Goal: Task Accomplishment & Management: Use online tool/utility

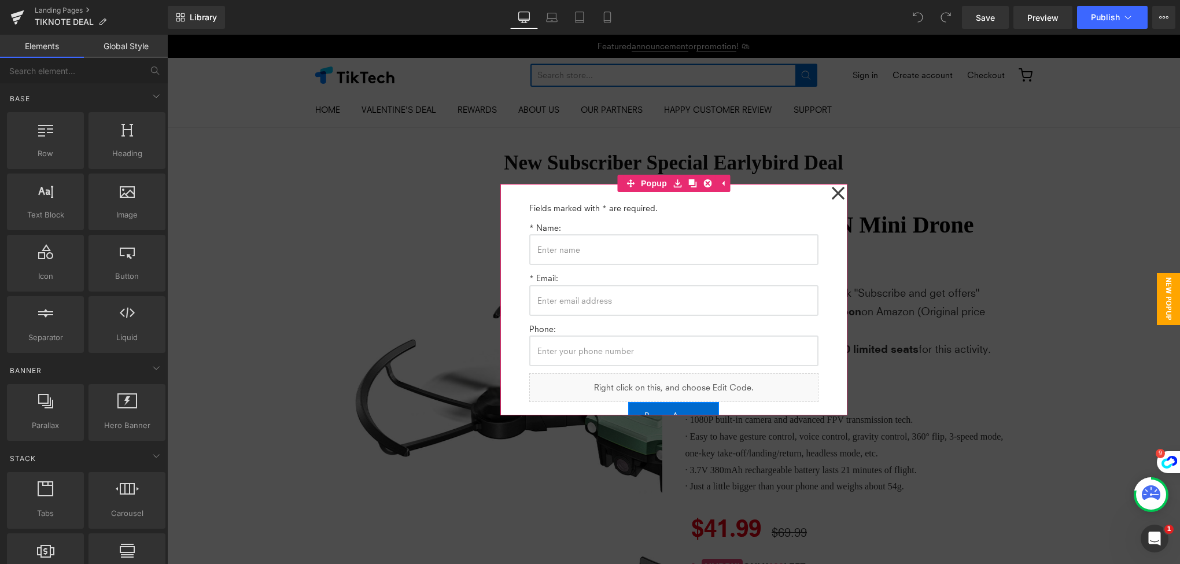
drag, startPoint x: 830, startPoint y: 192, endPoint x: 821, endPoint y: 196, distance: 10.6
click at [831, 192] on icon at bounding box center [838, 193] width 14 height 58
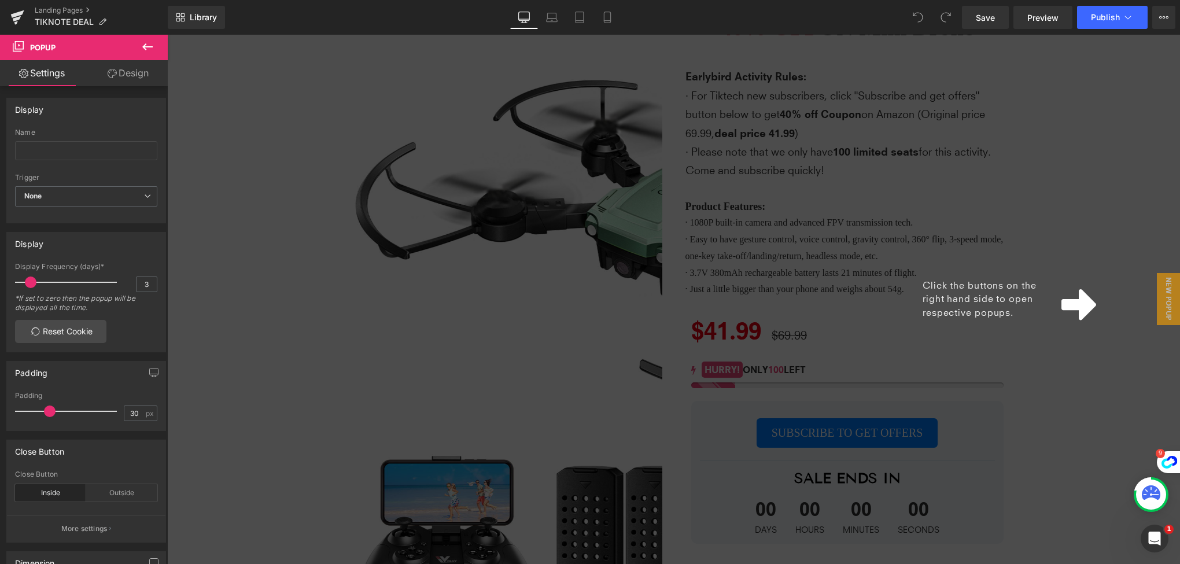
scroll to position [231, 0]
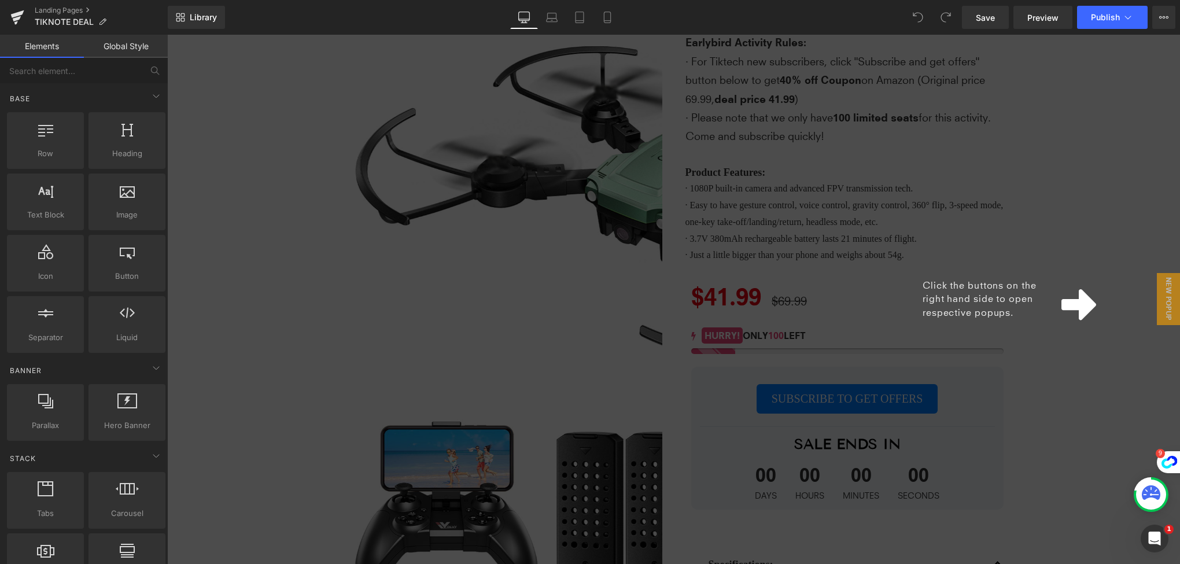
click at [1069, 401] on div "Click the buttons on the right hand side to open respective popups." at bounding box center [673, 299] width 1013 height 529
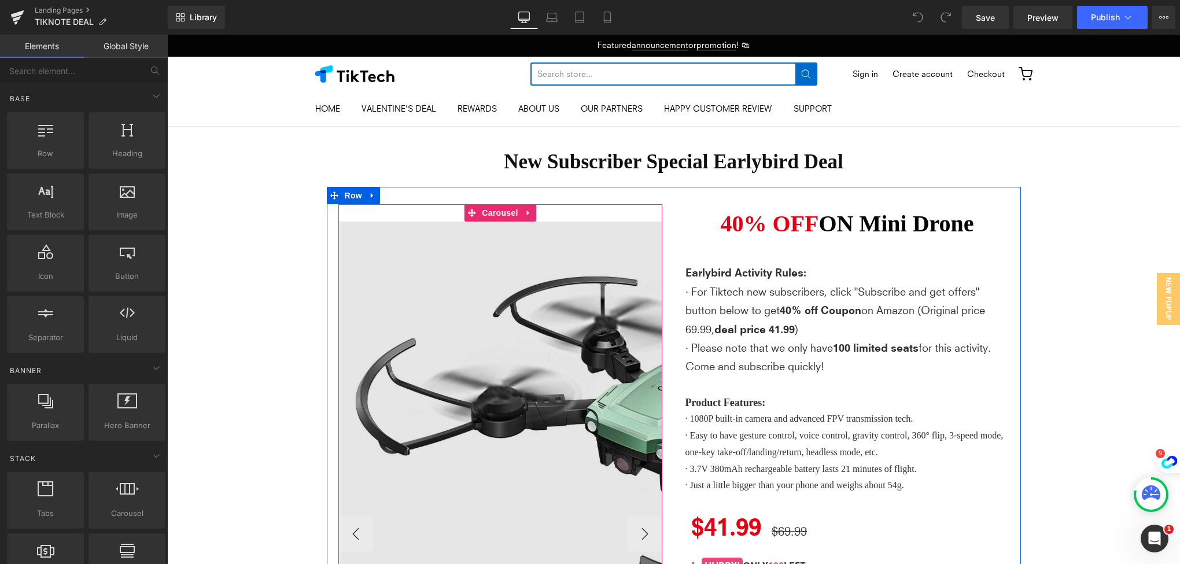
scroll to position [0, 0]
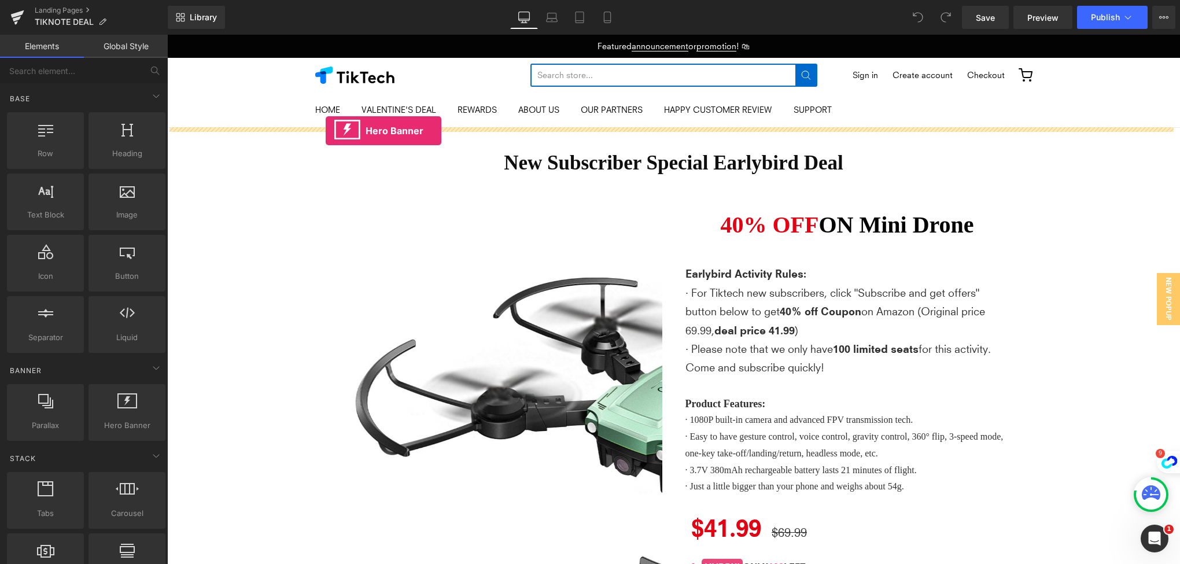
drag, startPoint x: 275, startPoint y: 449, endPoint x: 326, endPoint y: 131, distance: 322.6
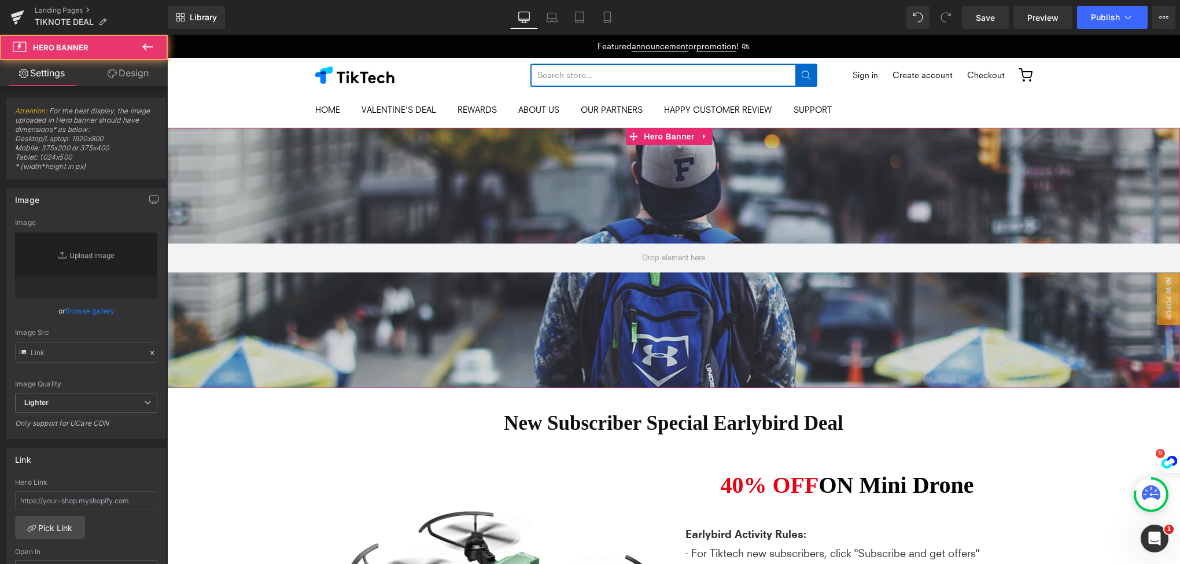
type input "https://d1um8515vdn9kb.cloudfront.net/images/hero.jpg"
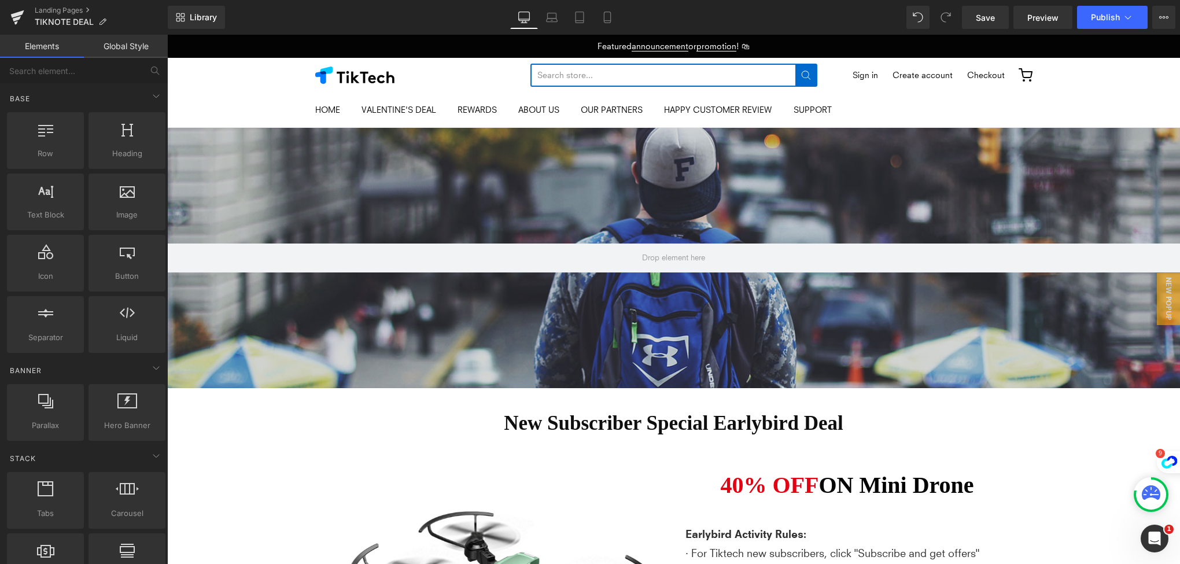
click at [578, 238] on div at bounding box center [673, 258] width 1013 height 260
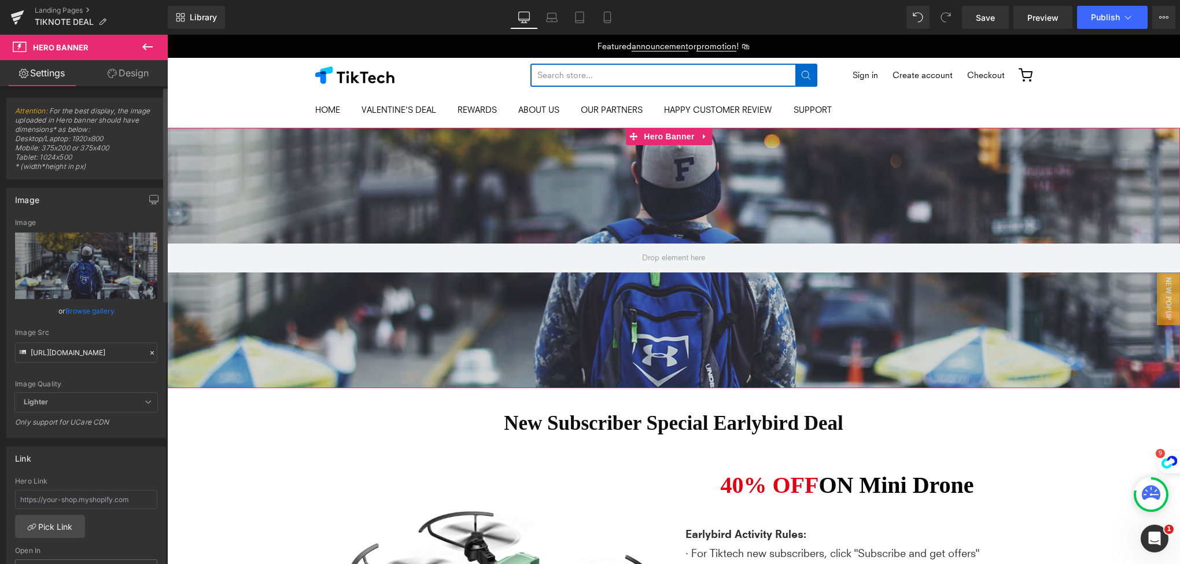
click at [148, 352] on icon at bounding box center [152, 353] width 8 height 8
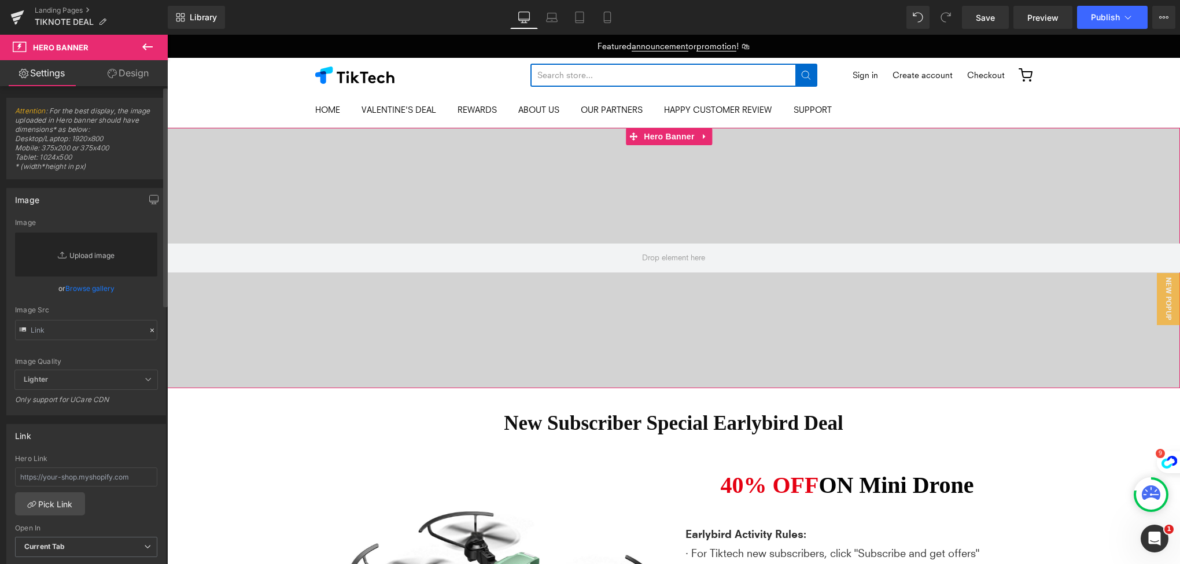
click at [94, 255] on link "Replace Image" at bounding box center [86, 254] width 142 height 44
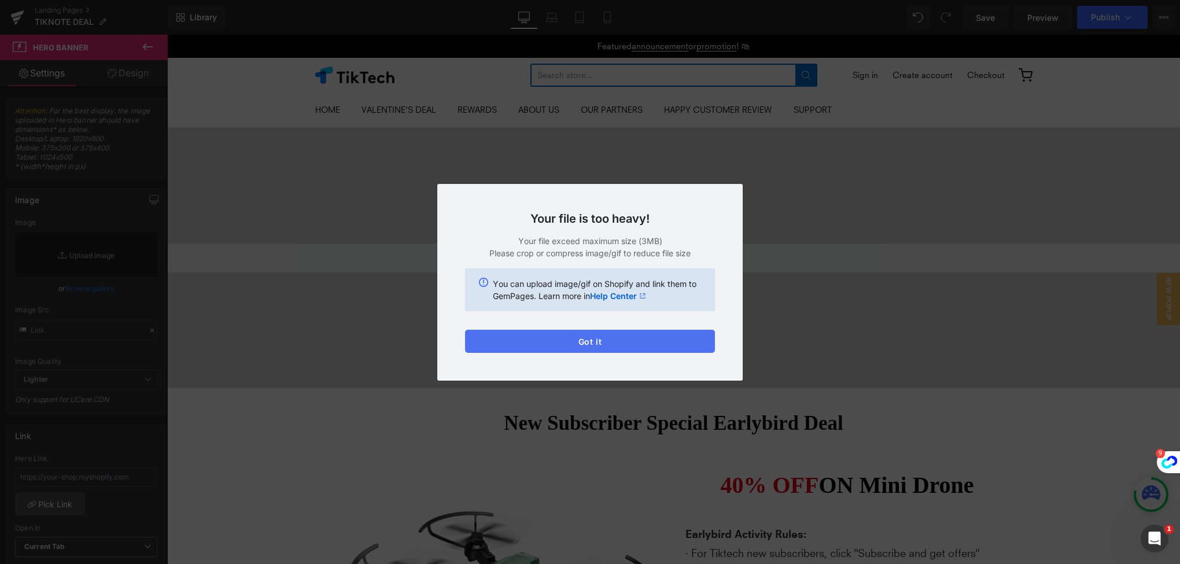
click at [660, 341] on button "Got it" at bounding box center [590, 341] width 250 height 23
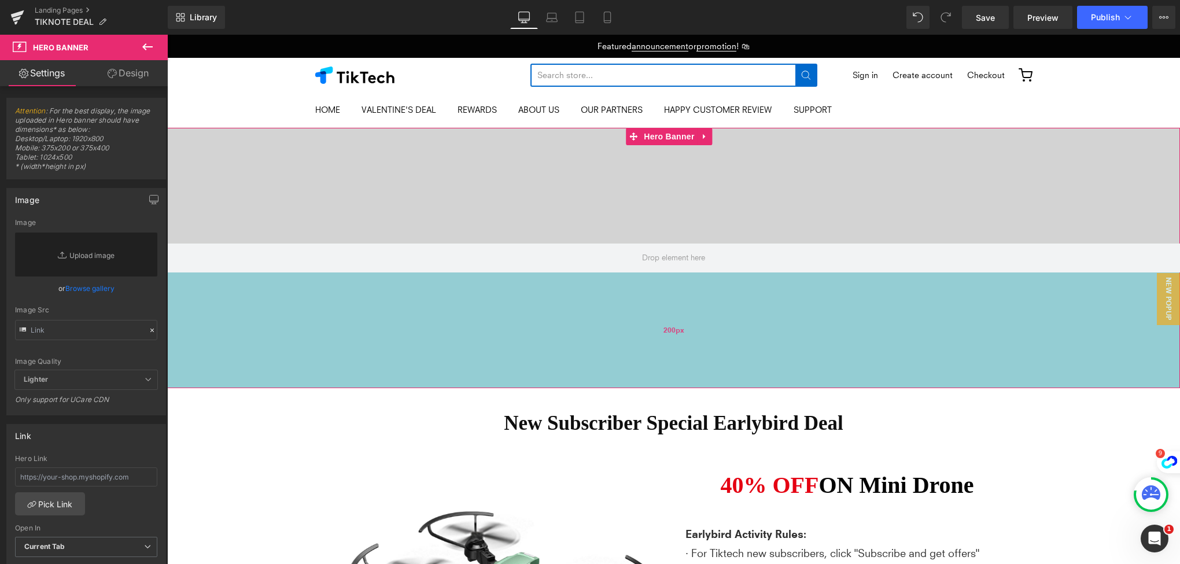
click at [978, 313] on div "200px" at bounding box center [673, 330] width 1013 height 116
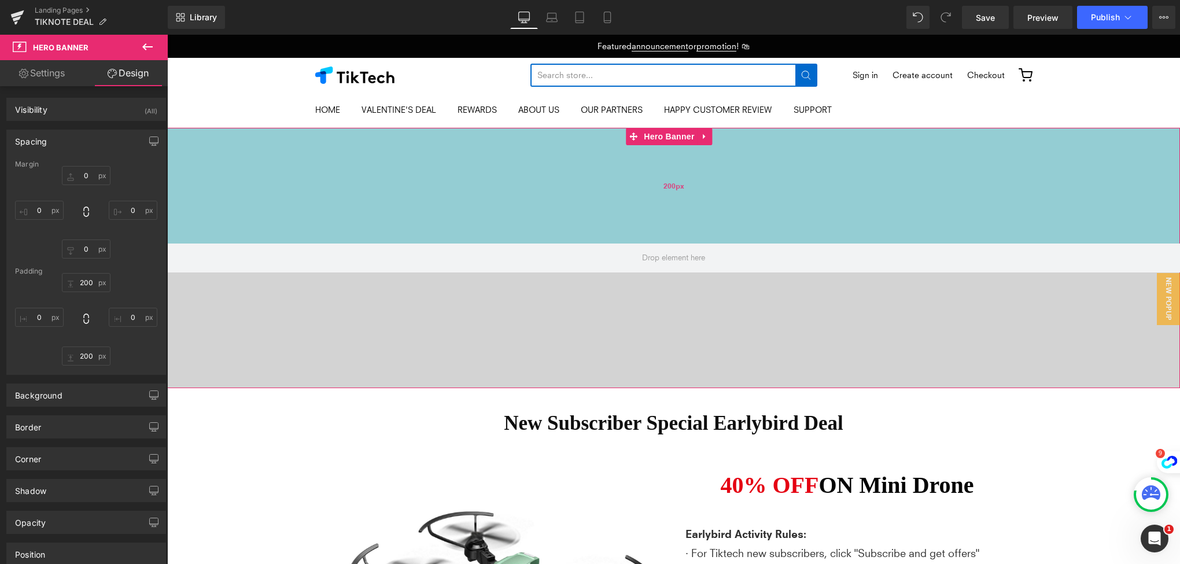
click at [662, 200] on div "200px" at bounding box center [673, 186] width 1013 height 116
click at [493, 161] on div "200px" at bounding box center [673, 186] width 1013 height 116
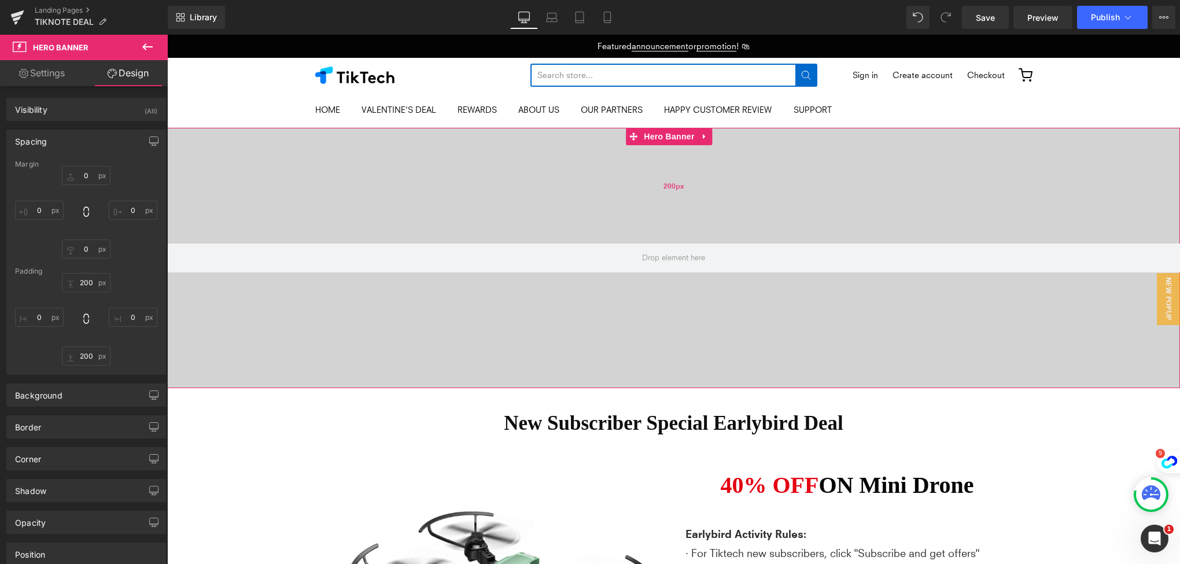
click at [493, 161] on div "200px" at bounding box center [673, 186] width 1013 height 116
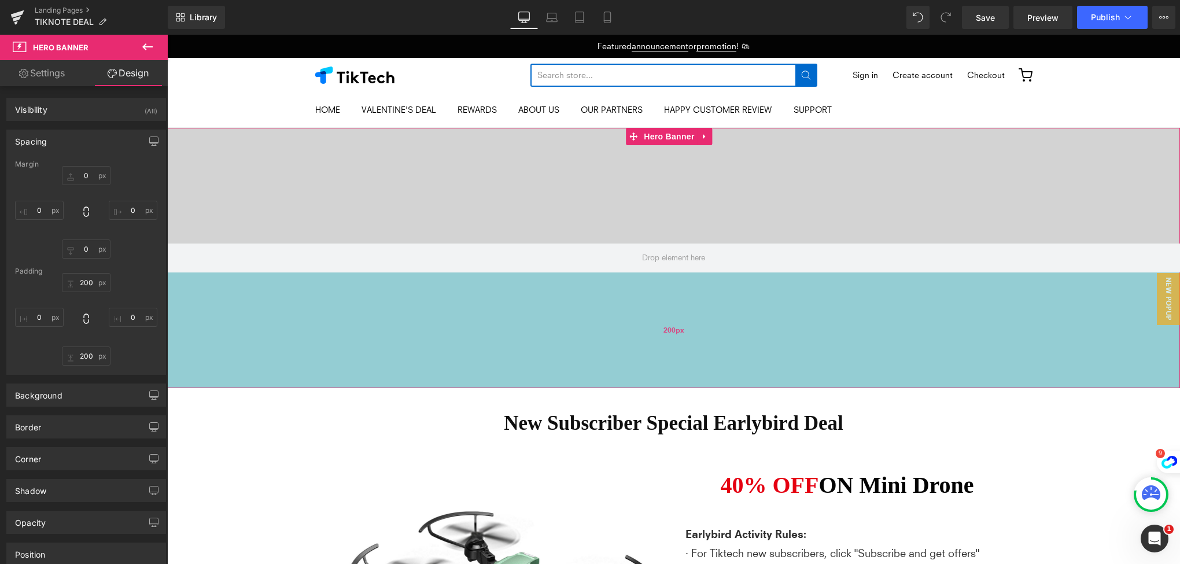
click at [459, 361] on div "200px" at bounding box center [673, 330] width 1013 height 116
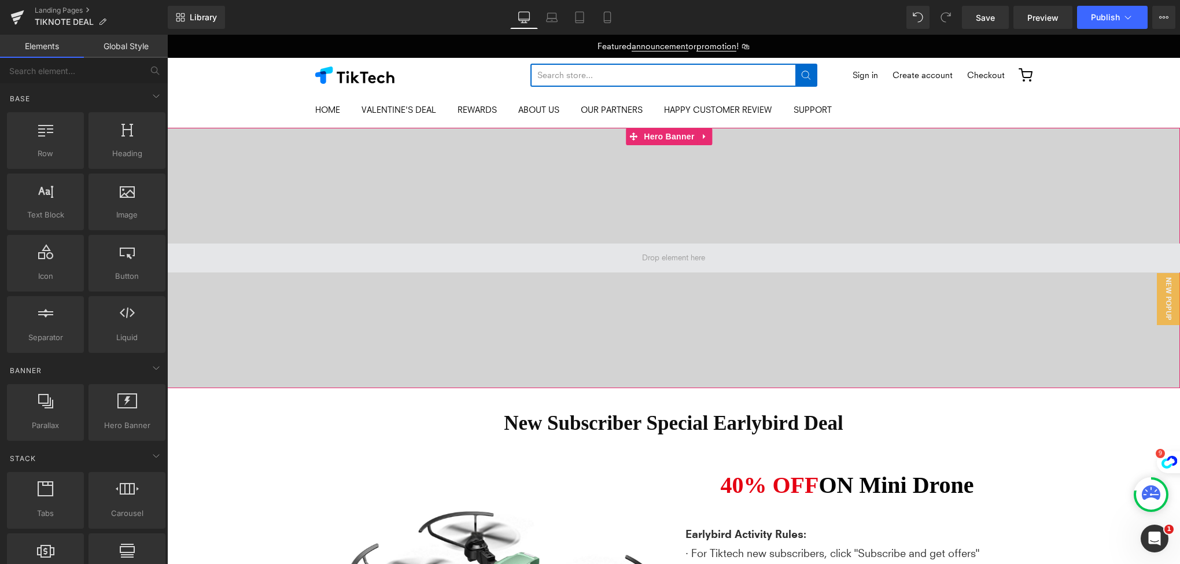
click at [650, 256] on span at bounding box center [673, 257] width 71 height 17
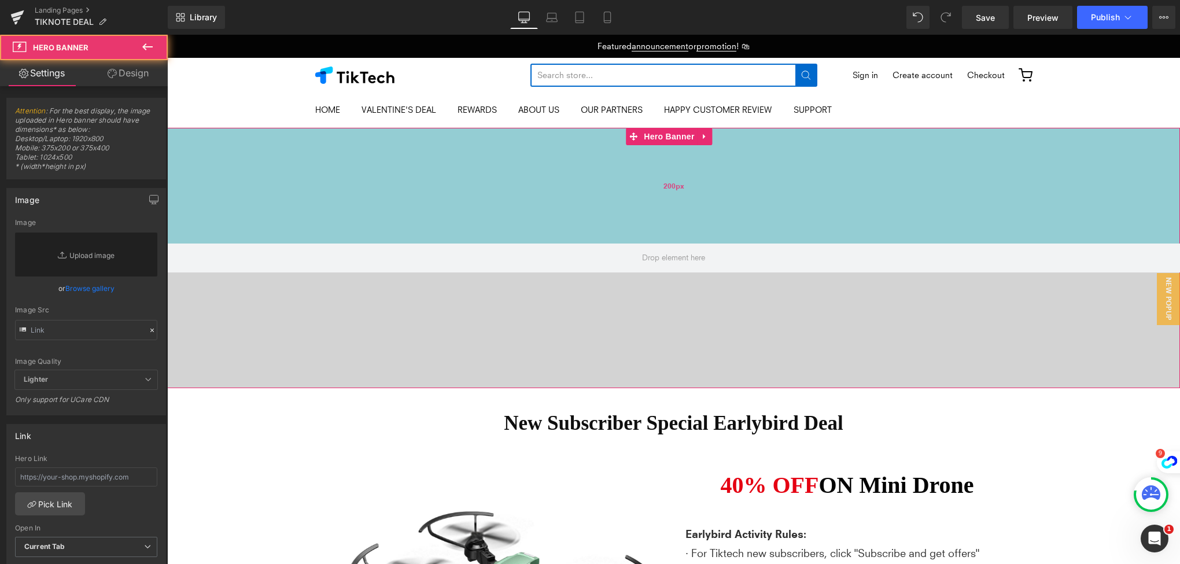
click at [648, 187] on div "200px" at bounding box center [673, 186] width 1013 height 116
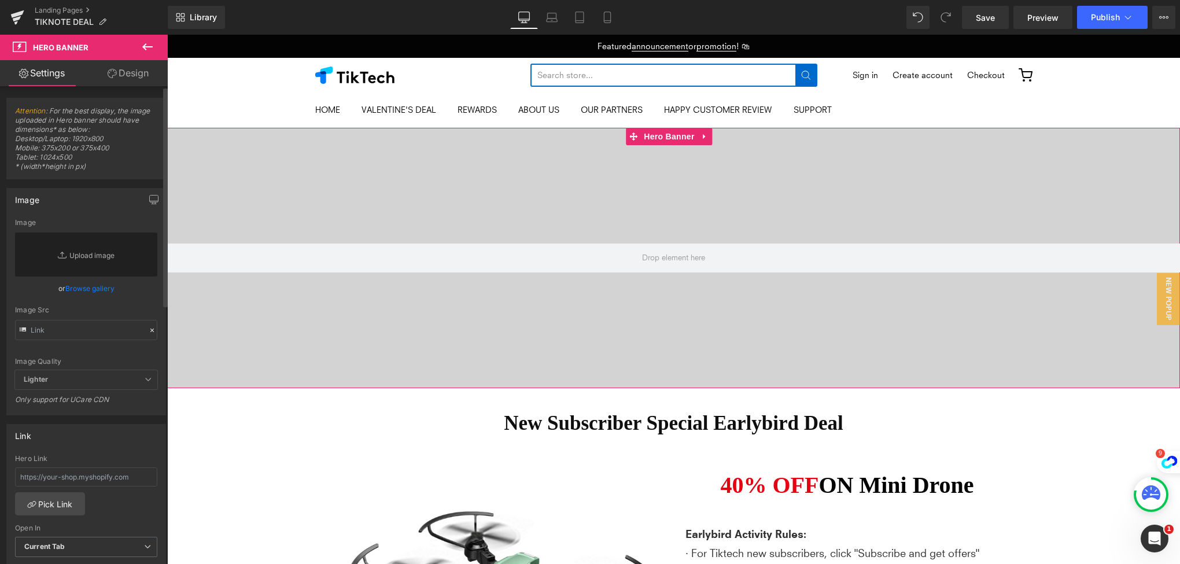
click at [93, 285] on link "Browse gallery" at bounding box center [89, 288] width 49 height 20
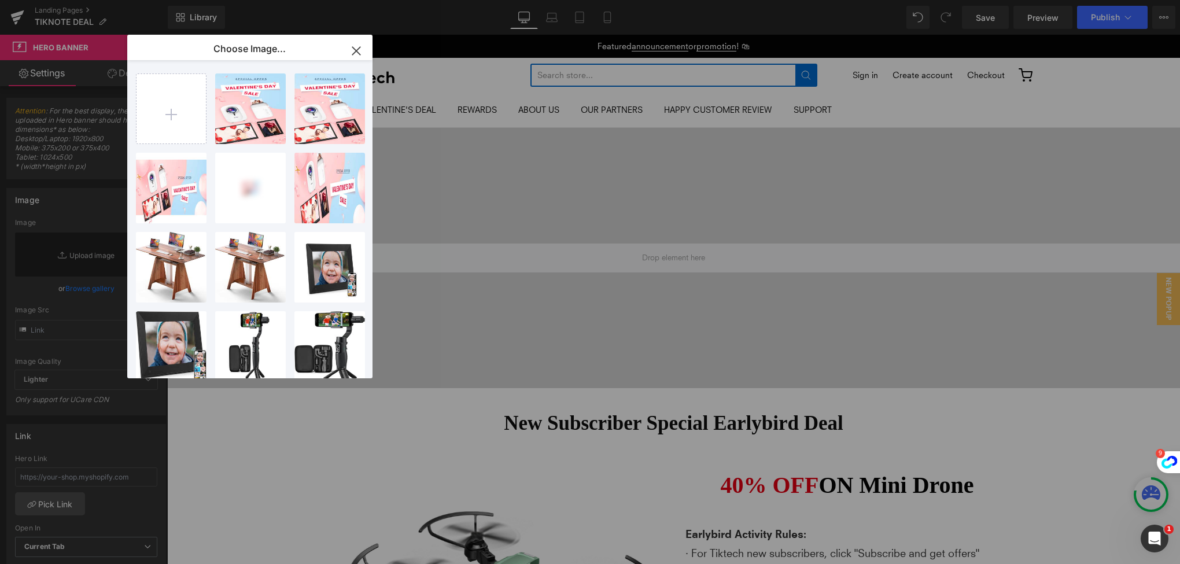
click at [355, 50] on icon "button" at bounding box center [356, 51] width 8 height 8
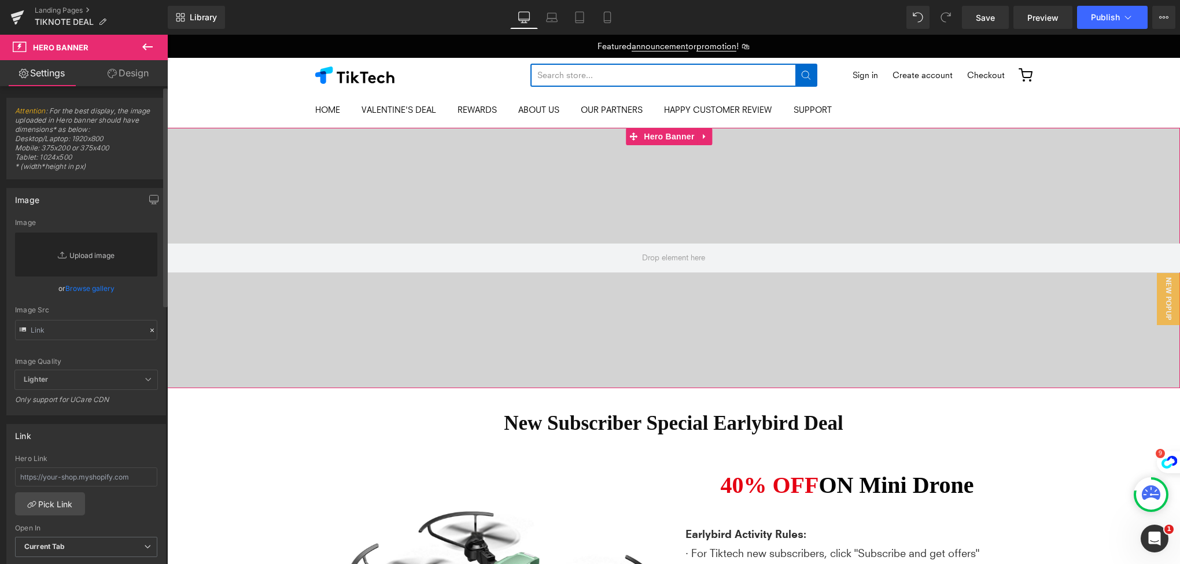
click at [103, 249] on link "Replace Image" at bounding box center [86, 254] width 142 height 44
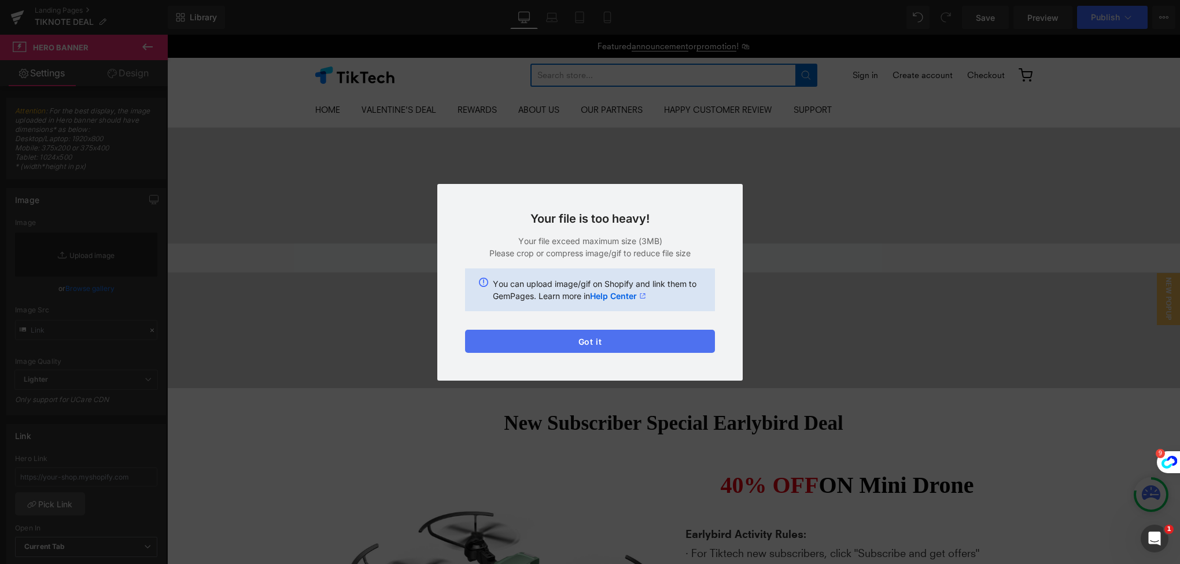
click at [615, 342] on button "Got it" at bounding box center [590, 341] width 250 height 23
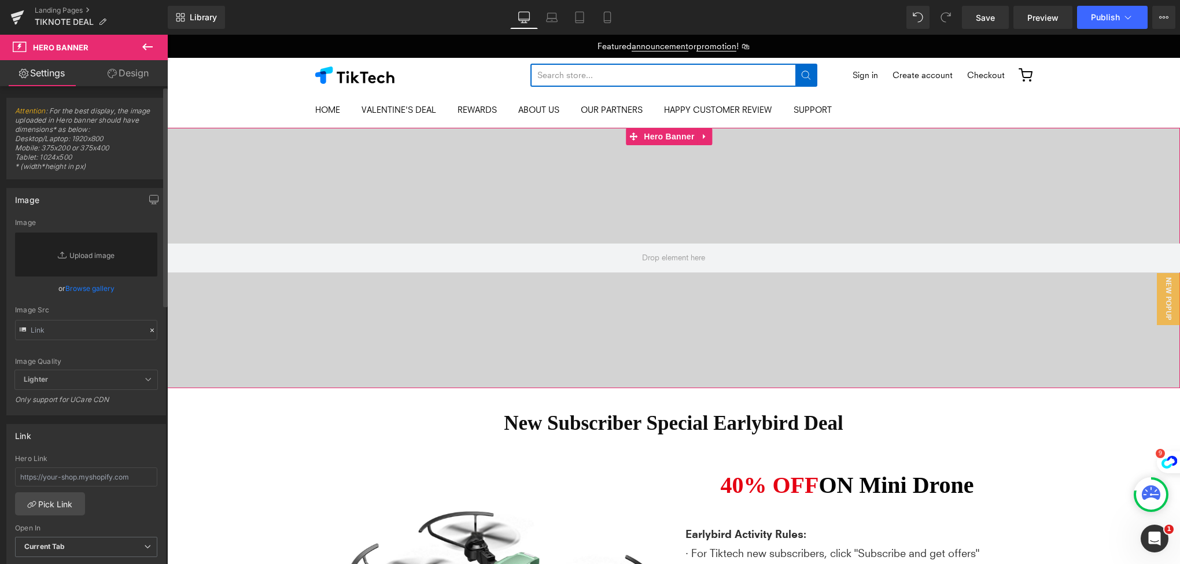
click at [91, 288] on link "Browse gallery" at bounding box center [89, 288] width 49 height 20
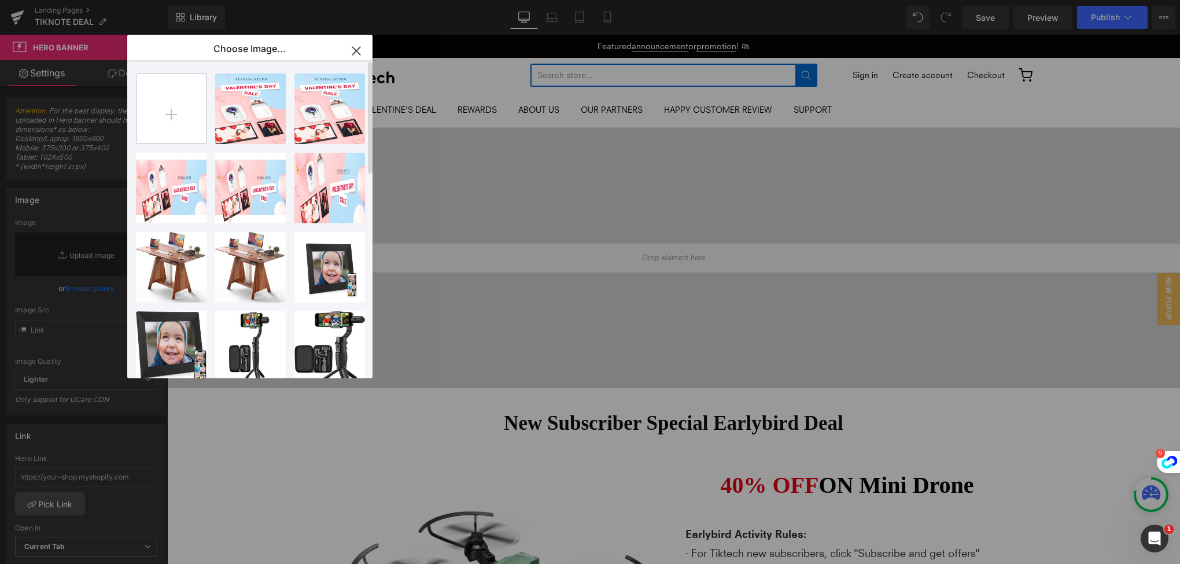
click at [156, 119] on input "file" at bounding box center [170, 108] width 69 height 69
type input "C:\fakepath\Techdrop官网电脑端 1920x800像素.jpg"
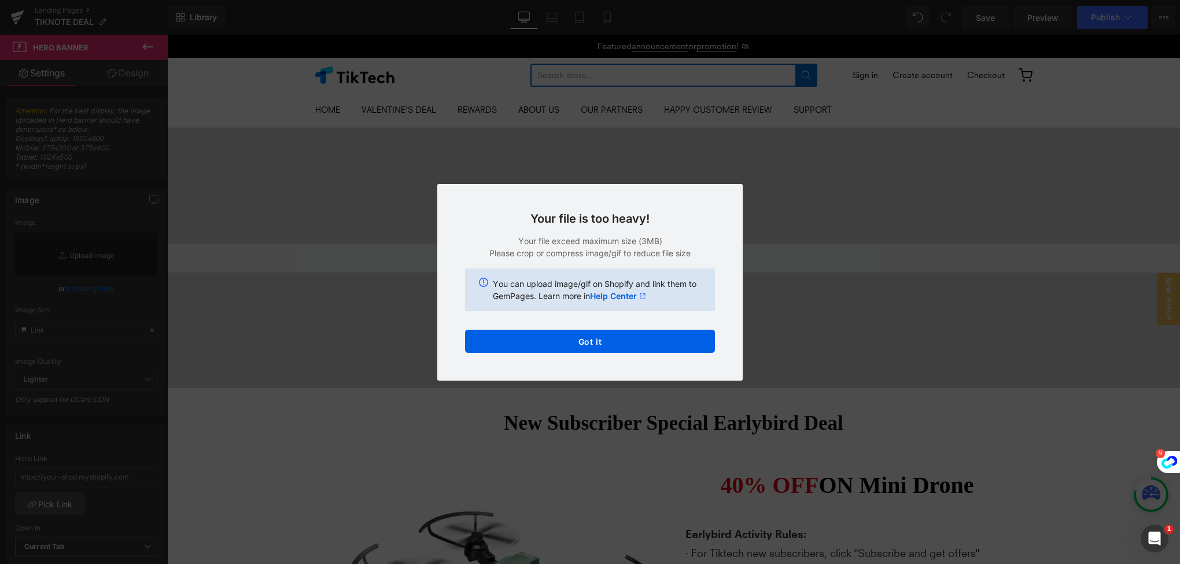
click at [444, 0] on div "Text Color Highlight Color #333333 Choose Image... Back to Library Insert 400_7…" at bounding box center [590, 0] width 1180 height 0
click at [616, 338] on button "Got it" at bounding box center [590, 341] width 250 height 23
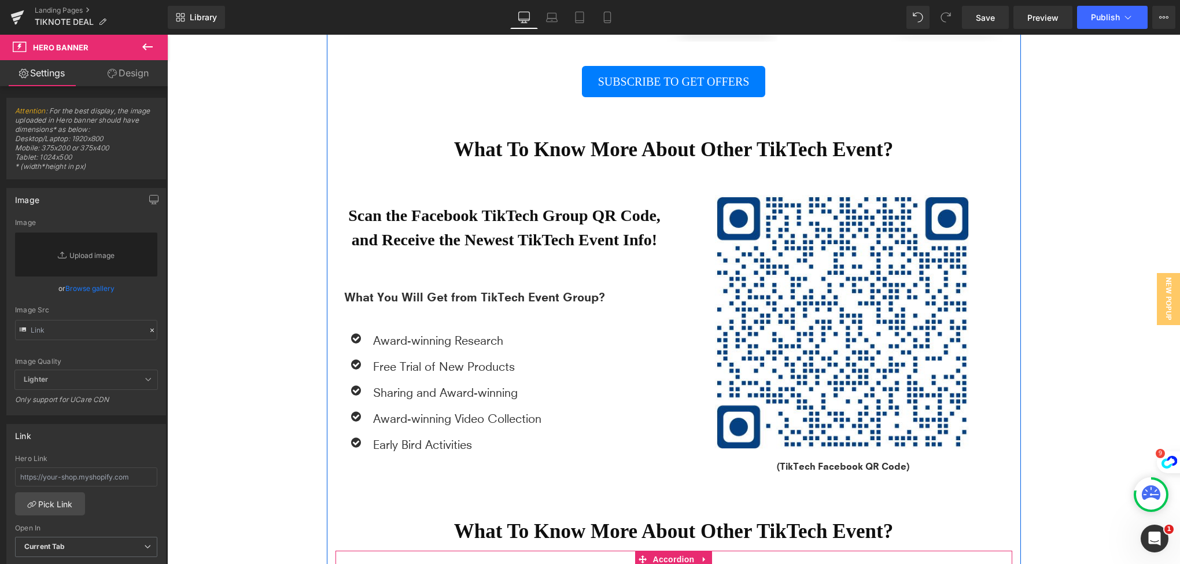
scroll to position [3354, 0]
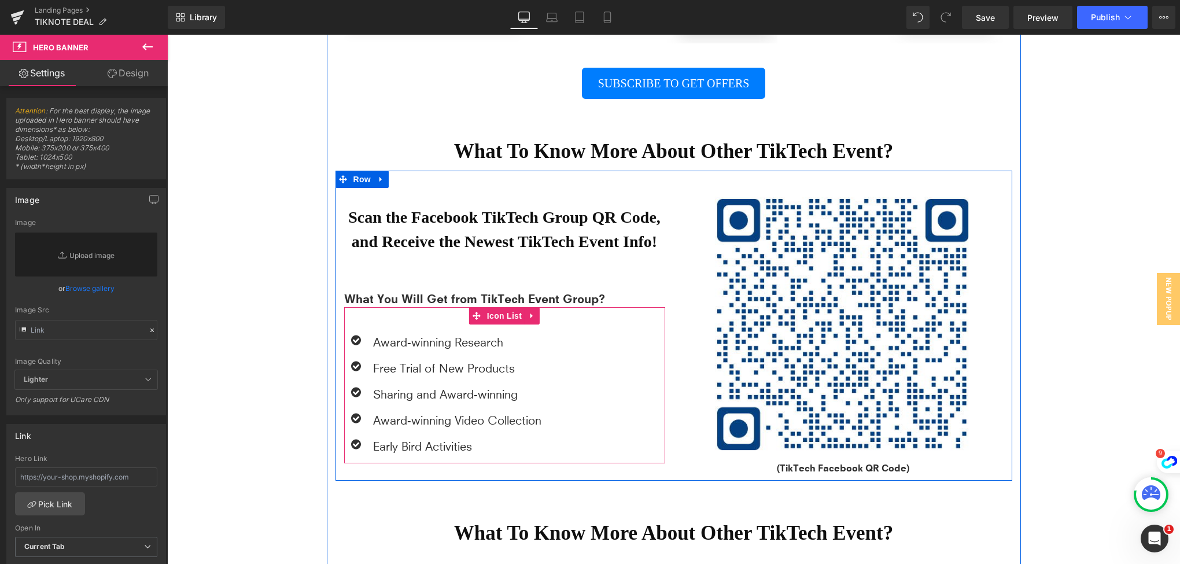
click at [467, 351] on div "Icon Award-winning Research Text Block Icon Free Trial of New Products Text Blo…" at bounding box center [504, 385] width 321 height 156
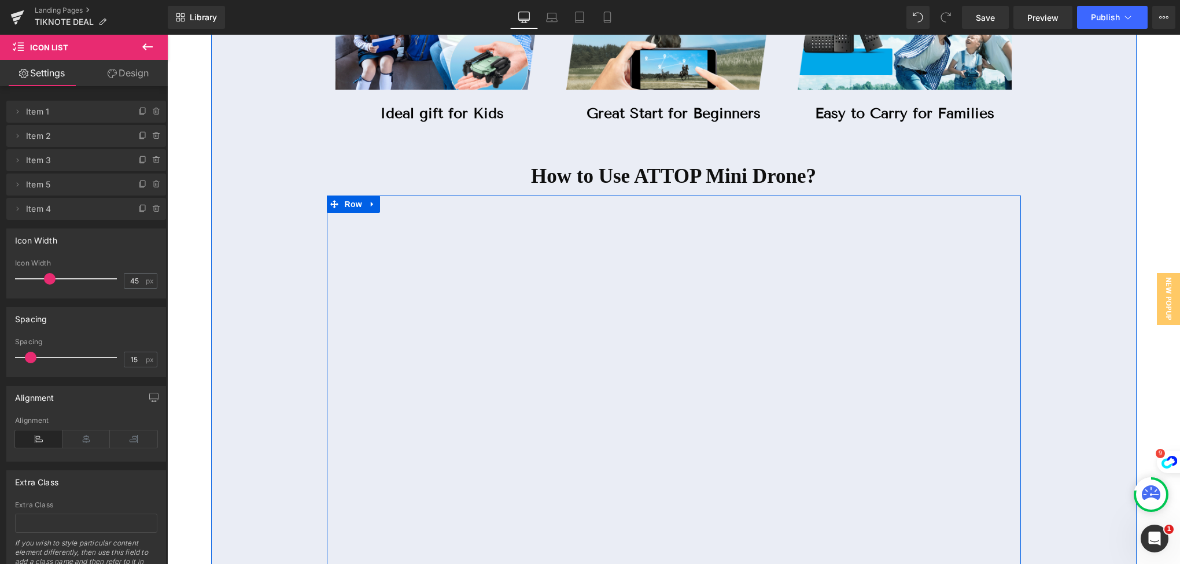
scroll to position [1504, 0]
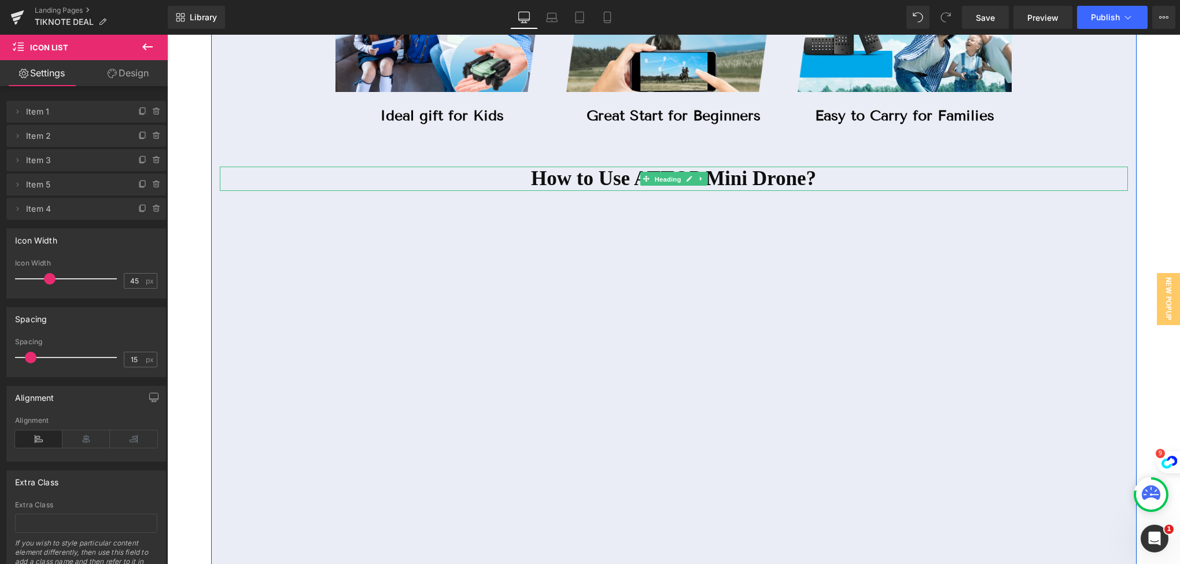
click at [652, 178] on span "Heading" at bounding box center [667, 179] width 31 height 14
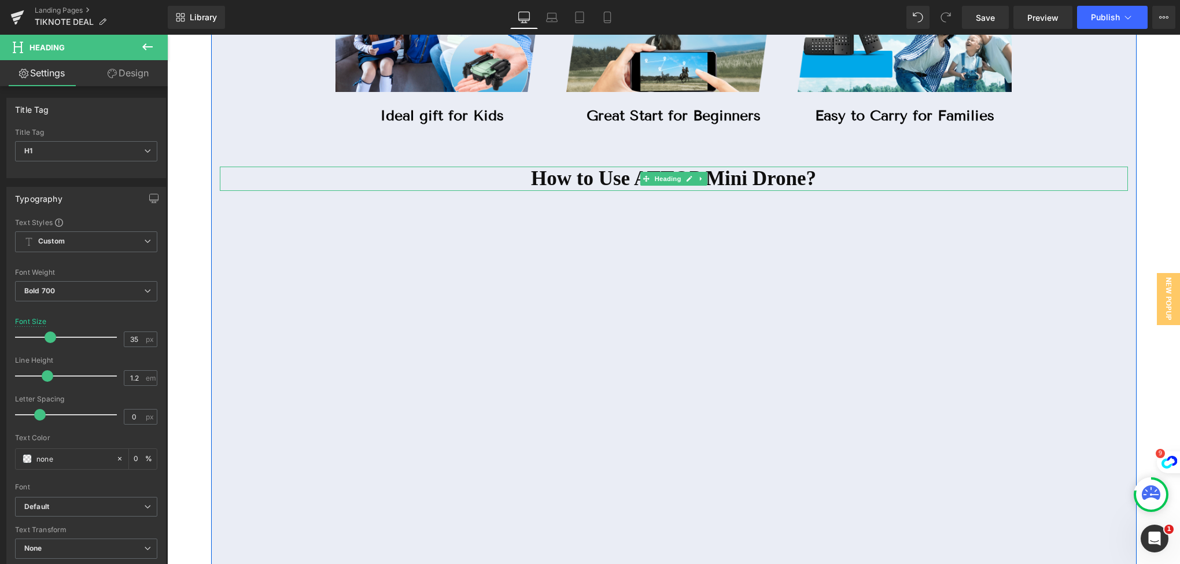
click at [531, 180] on span "How to Use ATTOP Mini Drone?" at bounding box center [673, 178] width 285 height 23
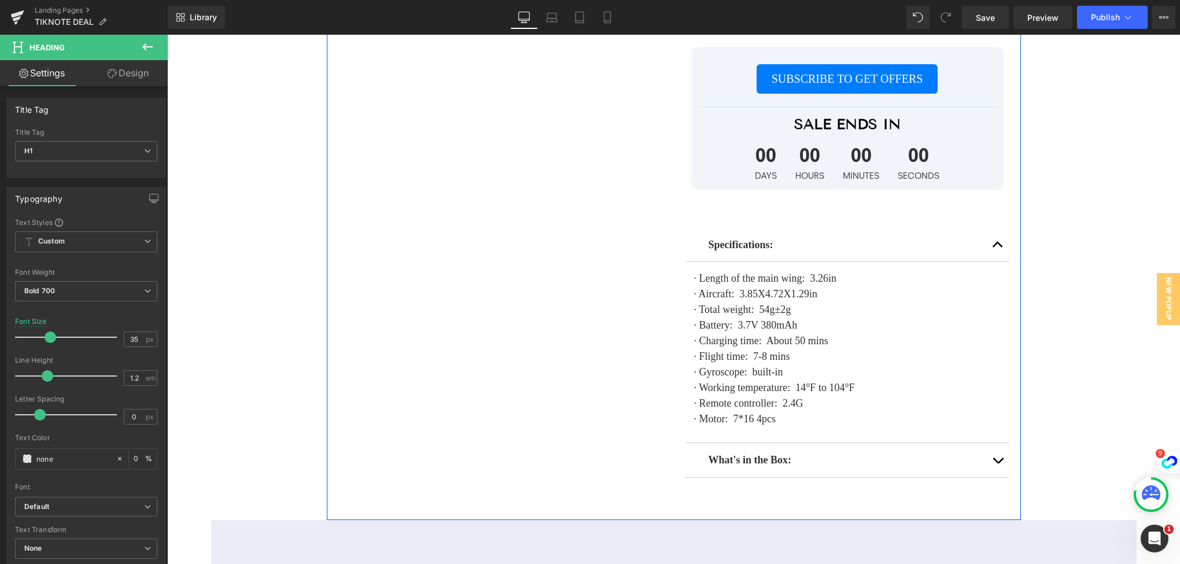
scroll to position [810, 0]
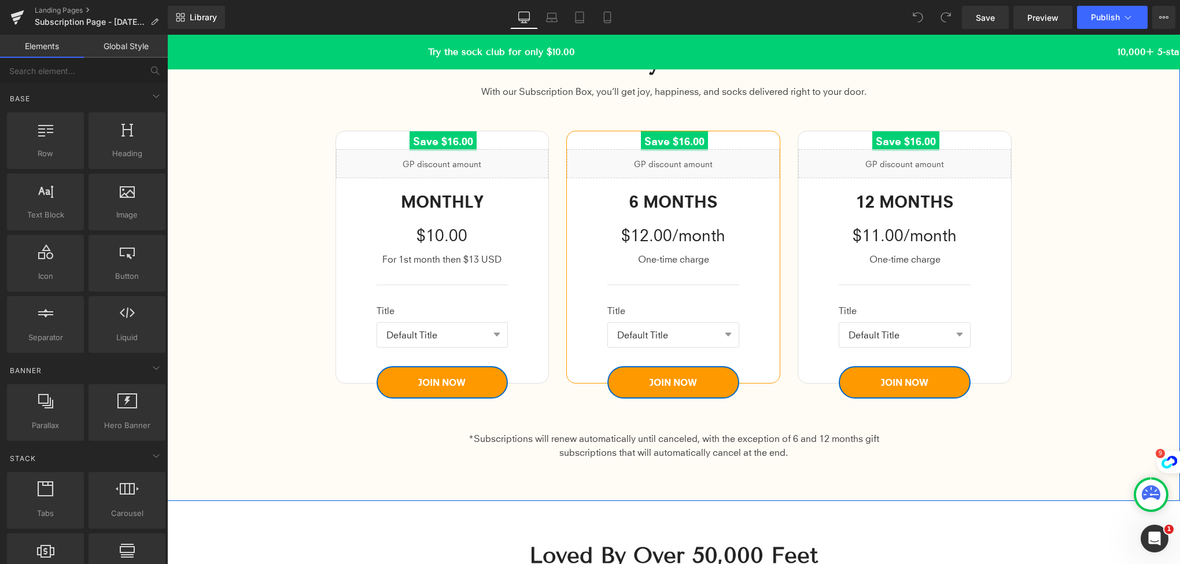
scroll to position [1322, 0]
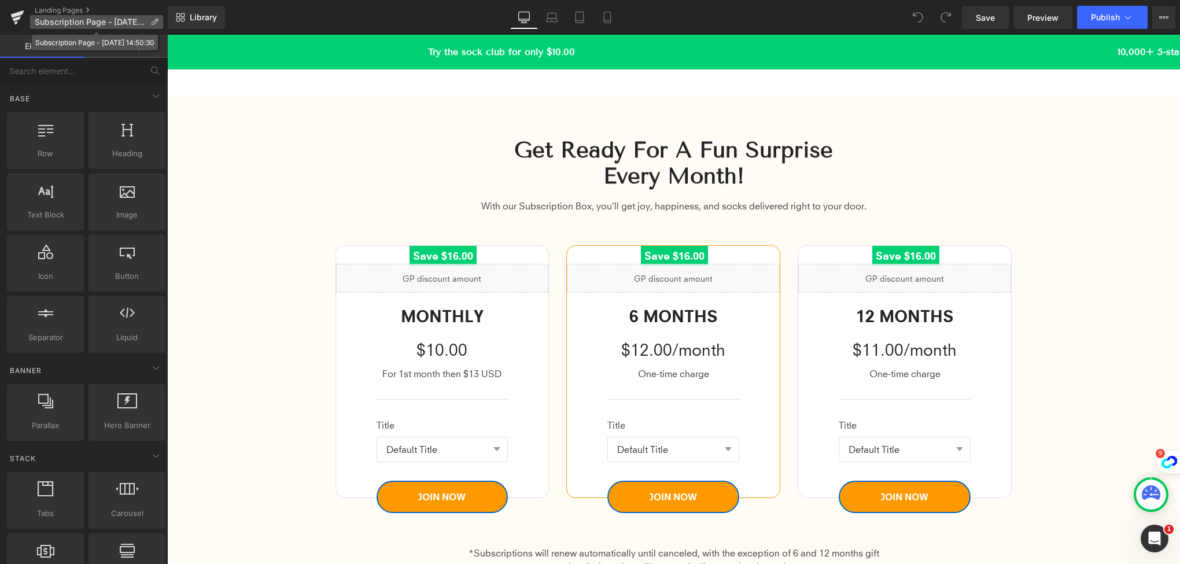
click at [150, 22] on icon at bounding box center [154, 22] width 8 height 8
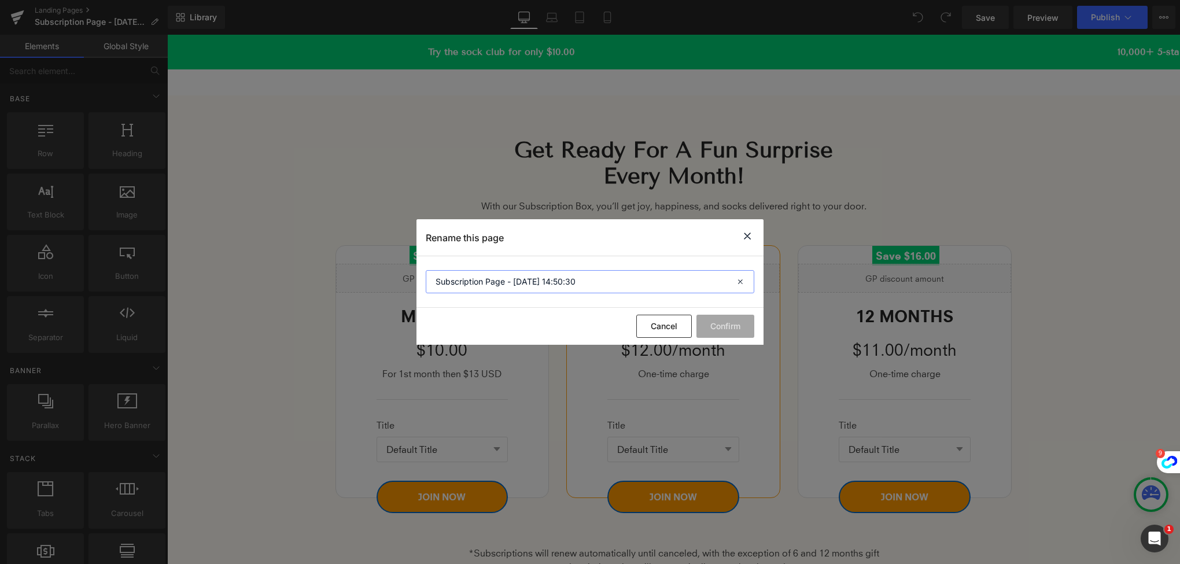
click at [545, 284] on input "Subscription Page - Sep 22, 14:50:30" at bounding box center [590, 281] width 328 height 23
type input "ticnote section"
click at [719, 321] on button "Confirm" at bounding box center [725, 326] width 58 height 23
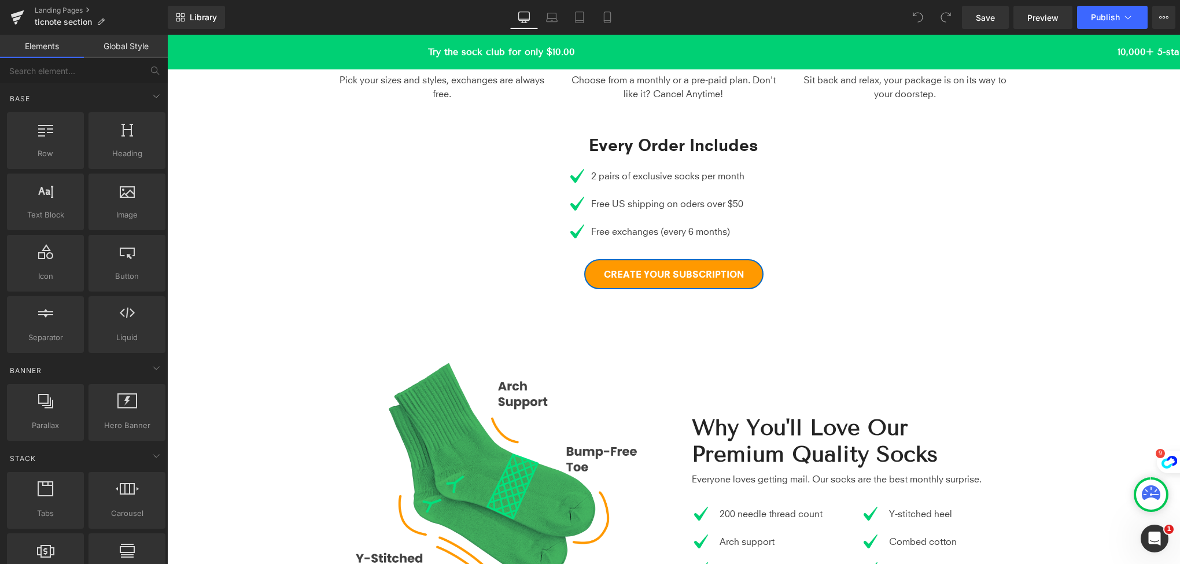
scroll to position [801, 0]
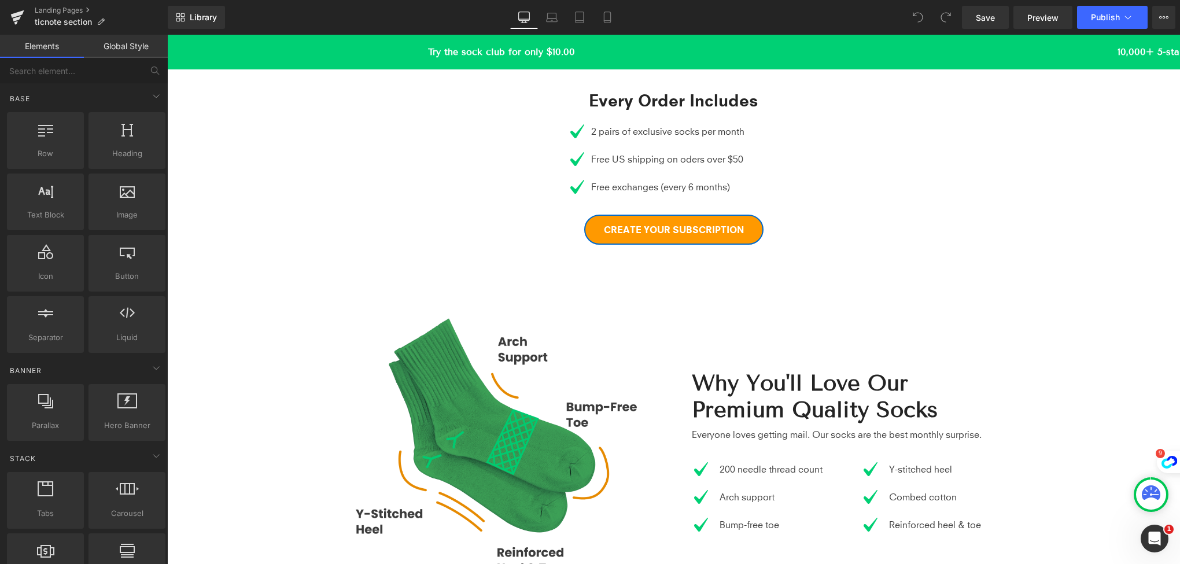
click at [504, 455] on div "Image" at bounding box center [500, 451] width 330 height 330
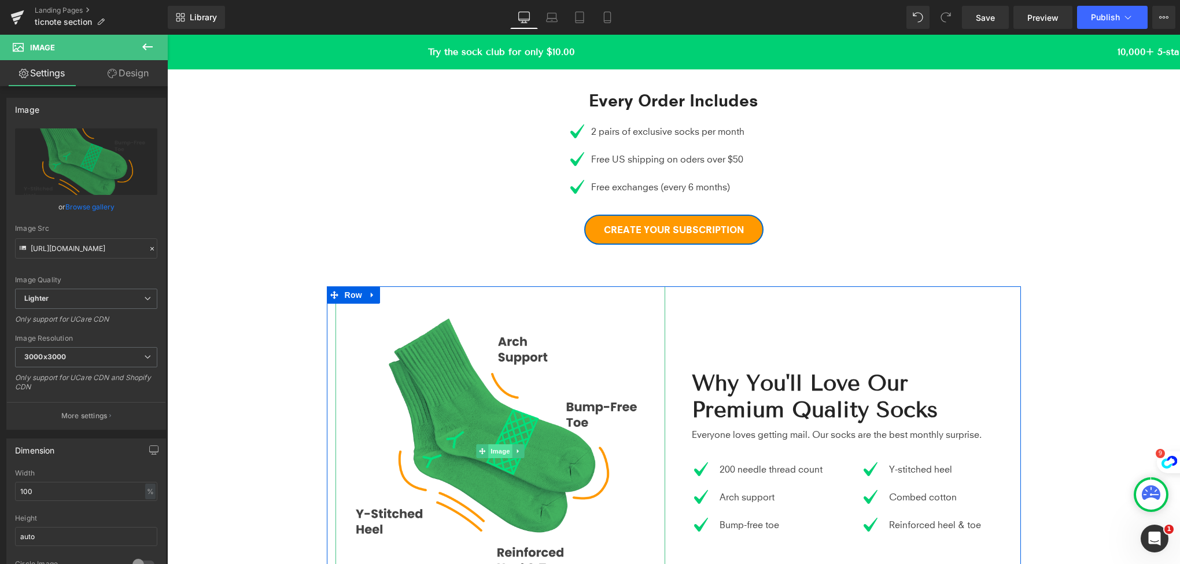
click at [504, 448] on span "Image" at bounding box center [500, 451] width 24 height 14
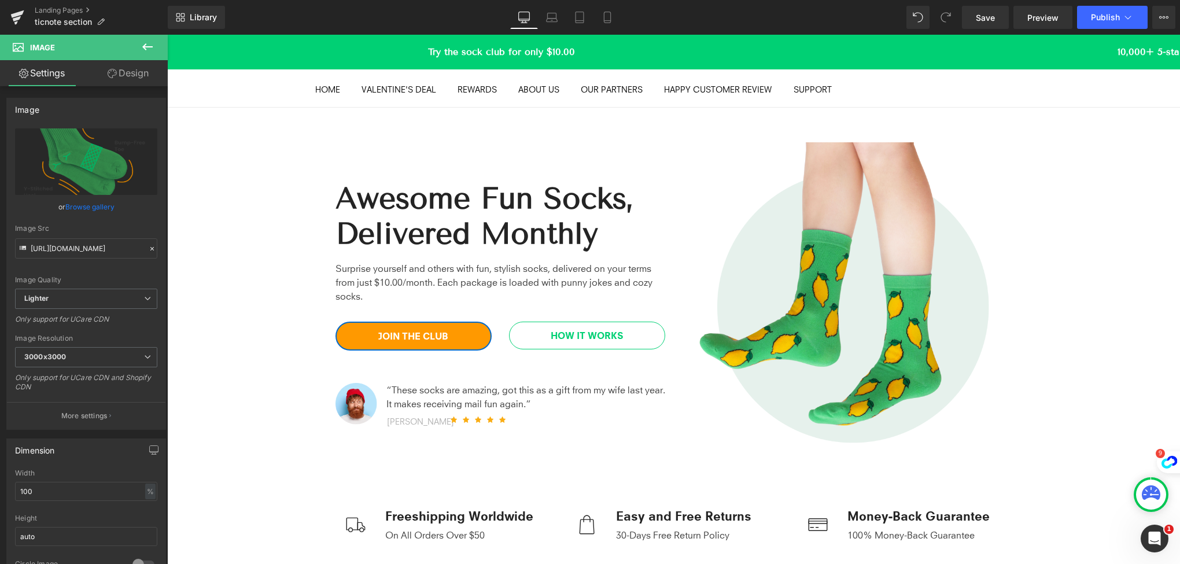
scroll to position [0, 0]
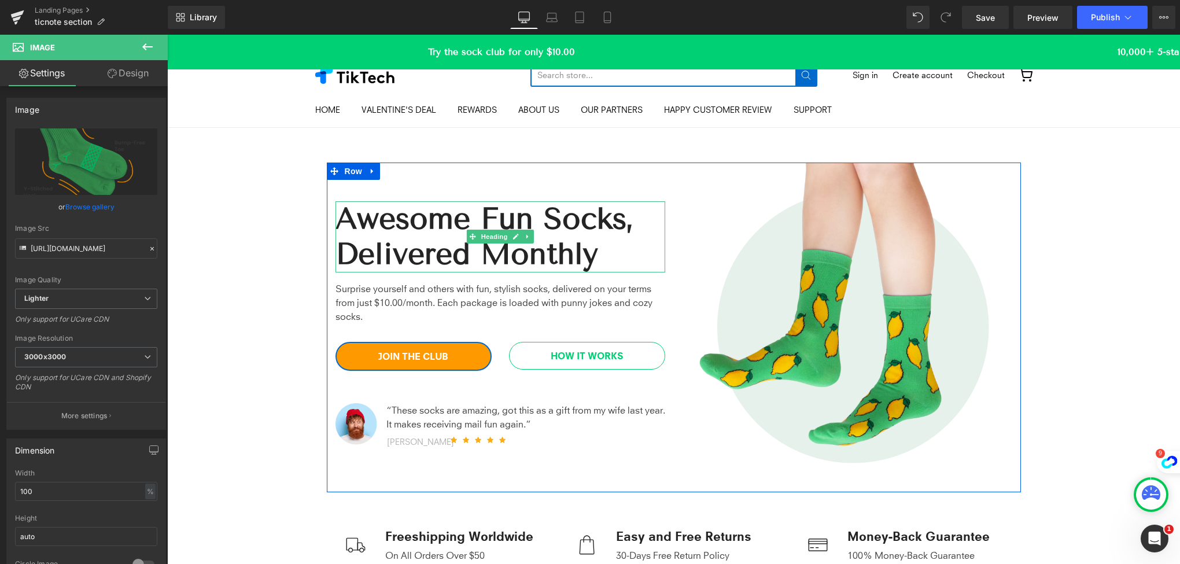
click at [477, 224] on h2 "Awesome Fun Socks, Delivered Monthly" at bounding box center [500, 236] width 330 height 71
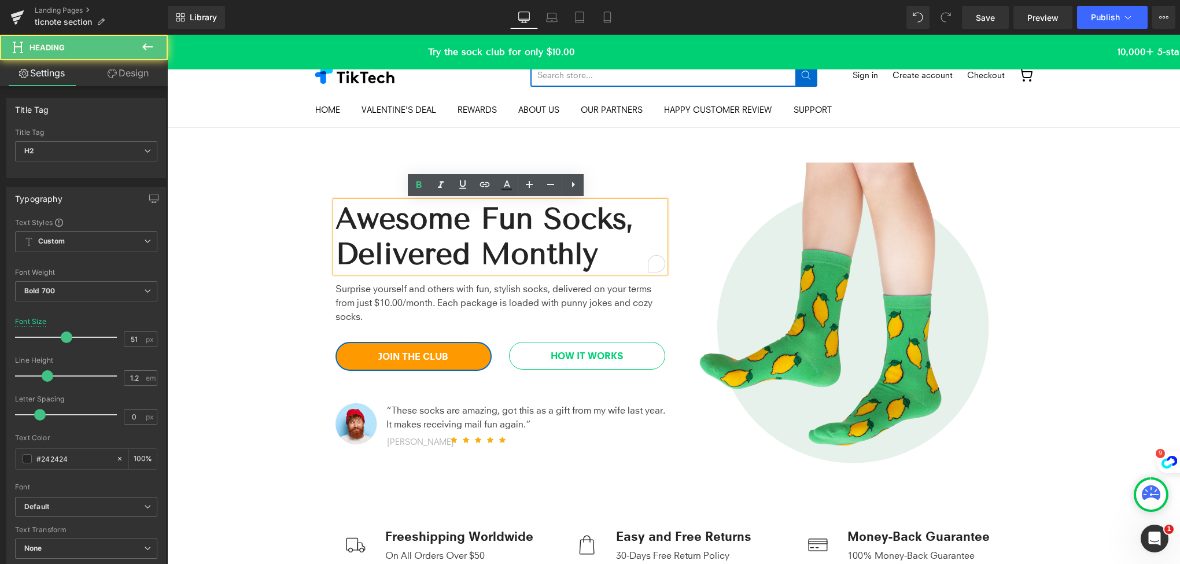
click at [423, 226] on h2 "Awesome Fun Socks, Delivered Monthly" at bounding box center [500, 236] width 330 height 71
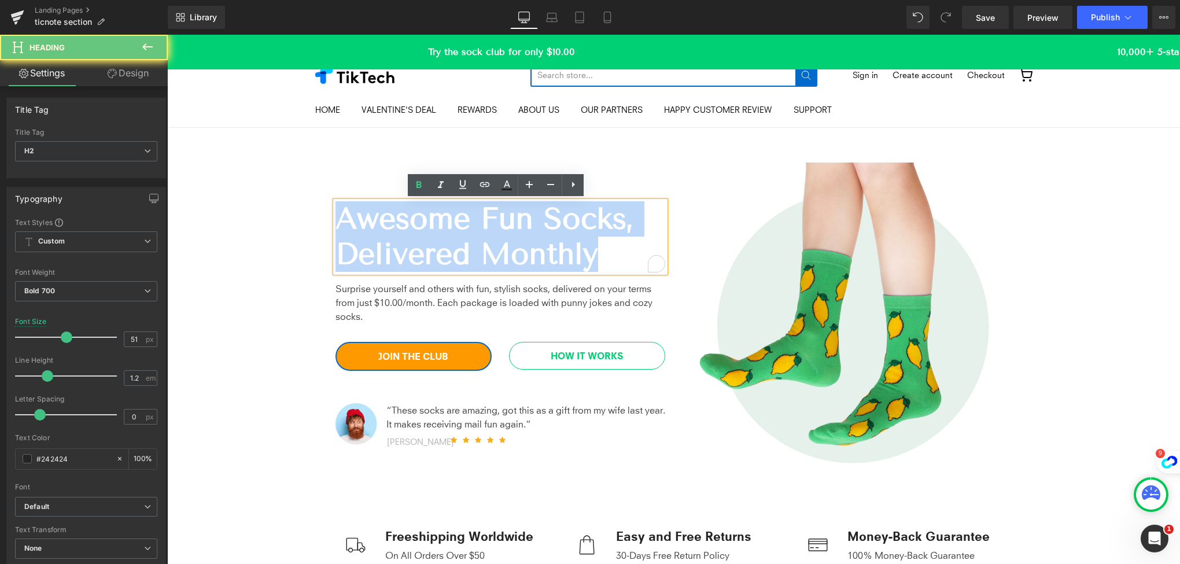
click at [423, 226] on h2 "Awesome Fun Socks, Delivered Monthly" at bounding box center [500, 236] width 330 height 71
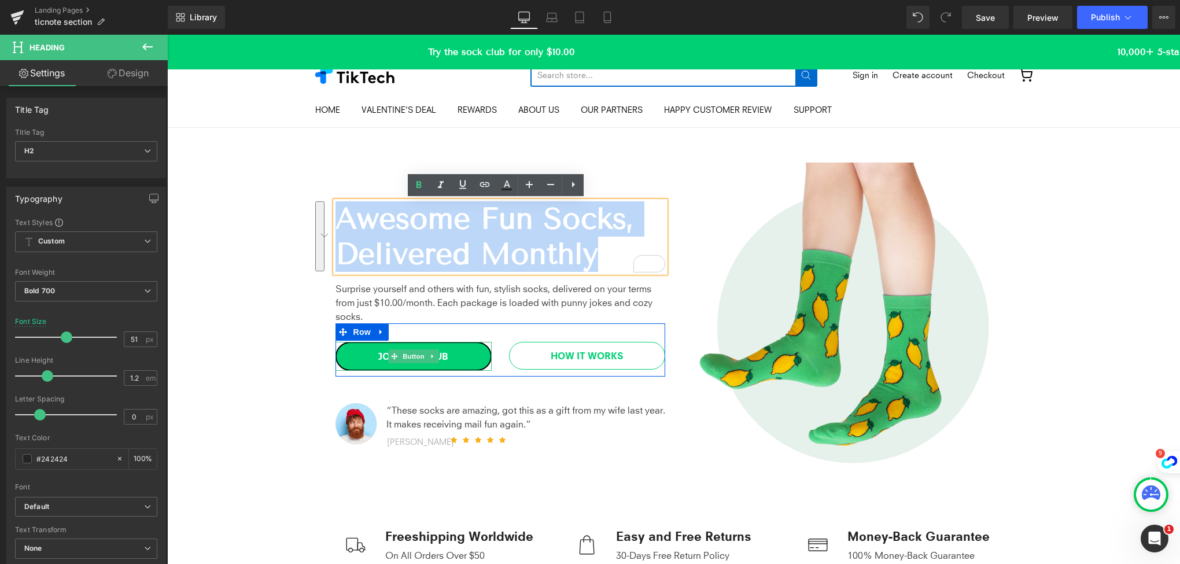
click at [476, 352] on link "JOIN THE CLUB" at bounding box center [413, 356] width 156 height 29
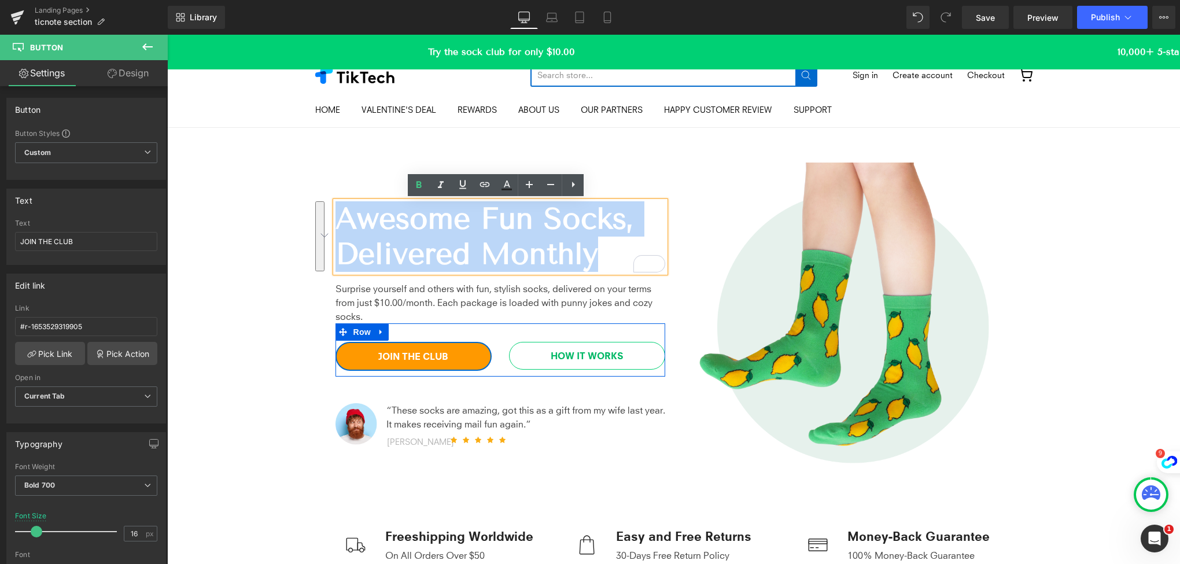
click at [568, 359] on div "HOW IT WORKS Button" at bounding box center [587, 356] width 156 height 28
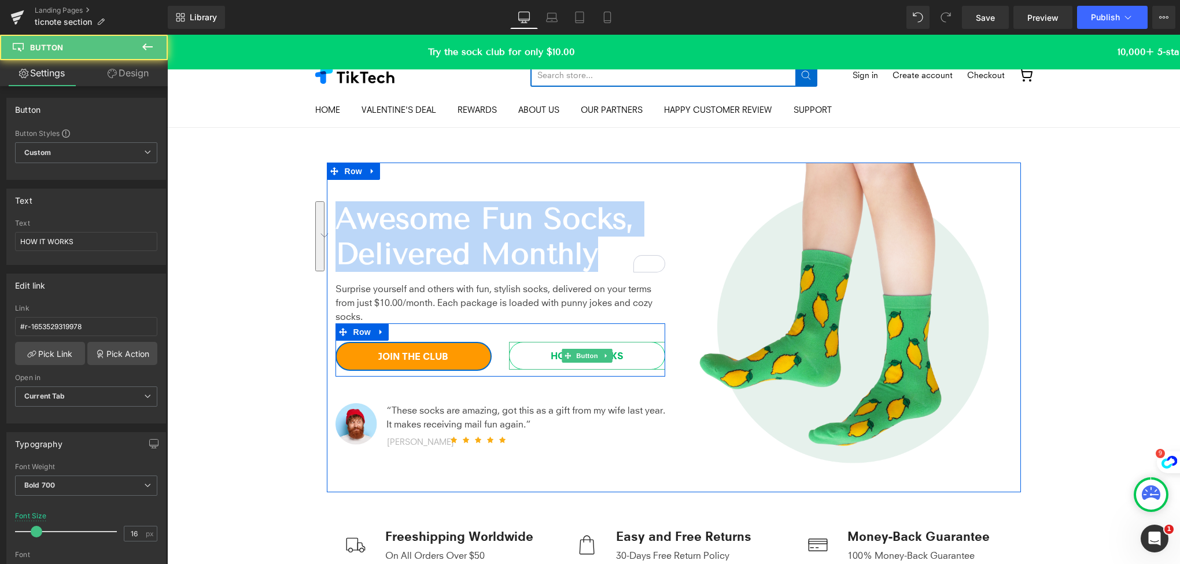
click at [524, 358] on link "HOW IT WORKS" at bounding box center [587, 356] width 156 height 28
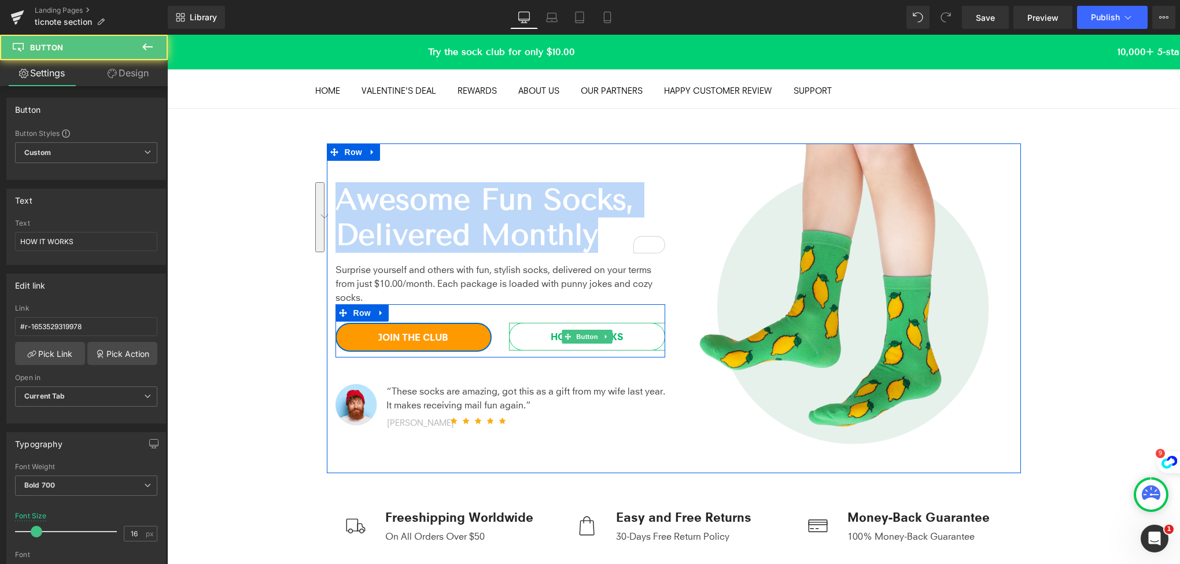
click at [524, 358] on div "Awesome Fun Socks, Delivered Monthly Heading Surprise yourself and others with …" at bounding box center [500, 308] width 347 height 330
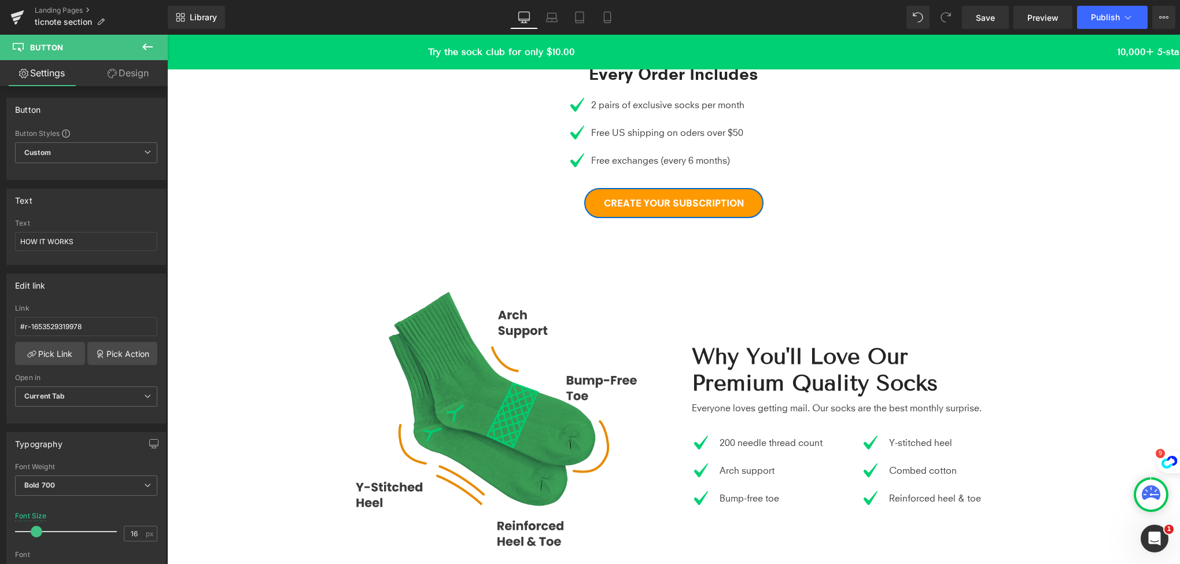
scroll to position [752, 0]
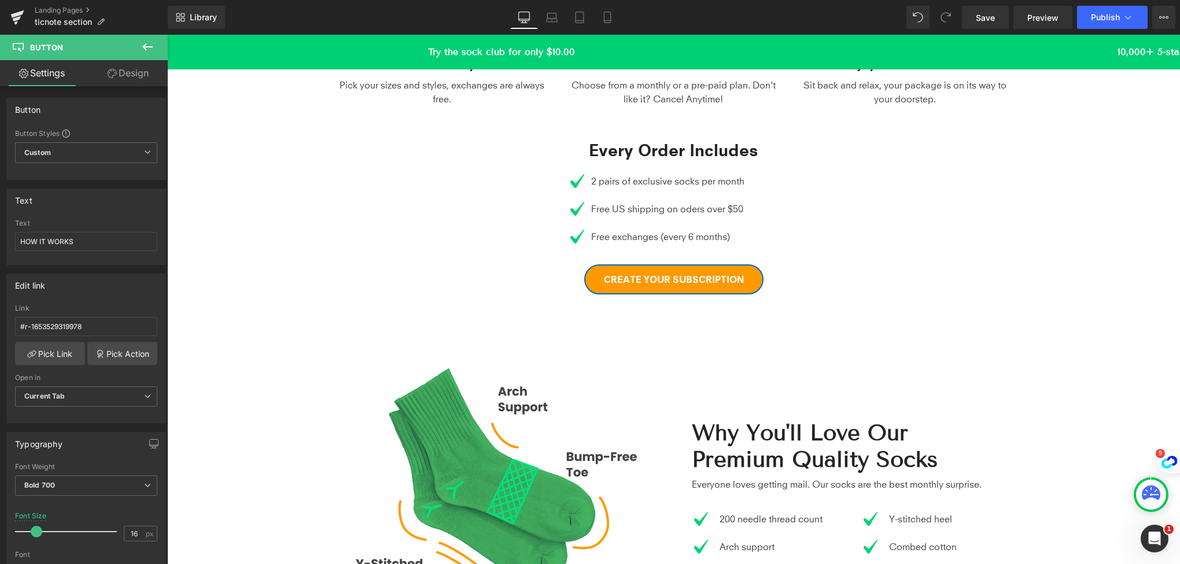
click at [668, 282] on span "Button" at bounding box center [673, 279] width 27 height 14
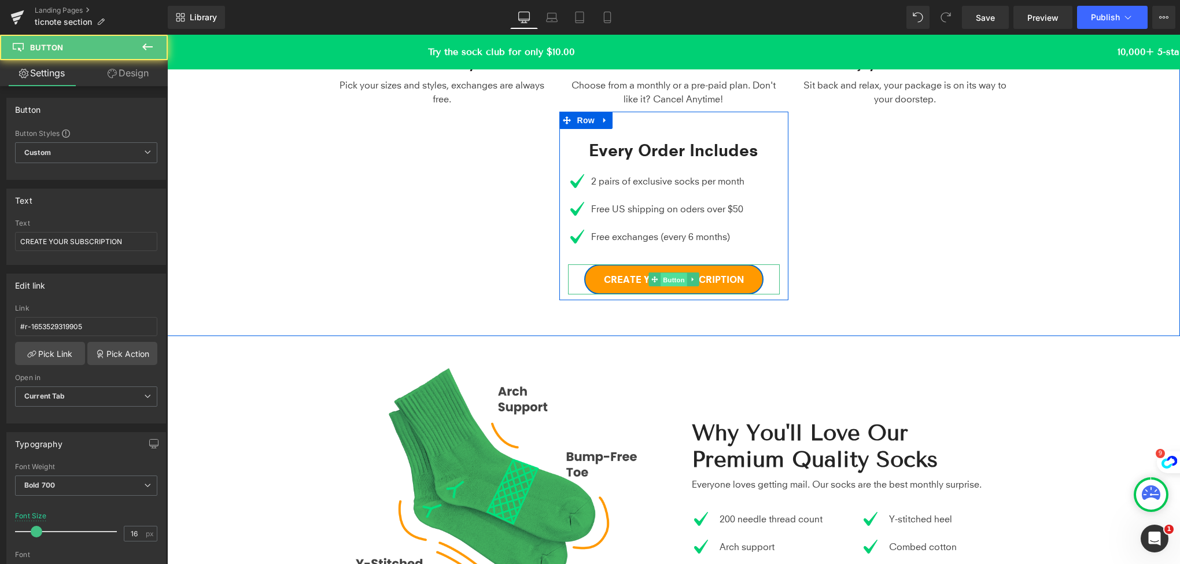
click at [667, 282] on span "Button" at bounding box center [673, 279] width 27 height 14
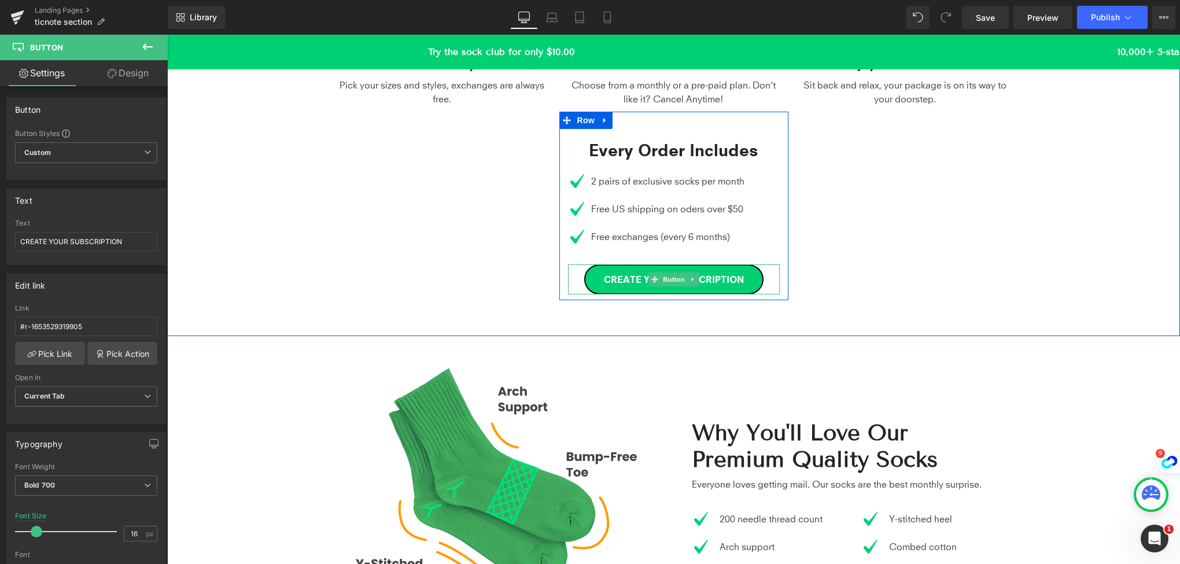
click at [592, 284] on link "CREATE YOUR SUBSCRIPTION" at bounding box center [673, 279] width 179 height 30
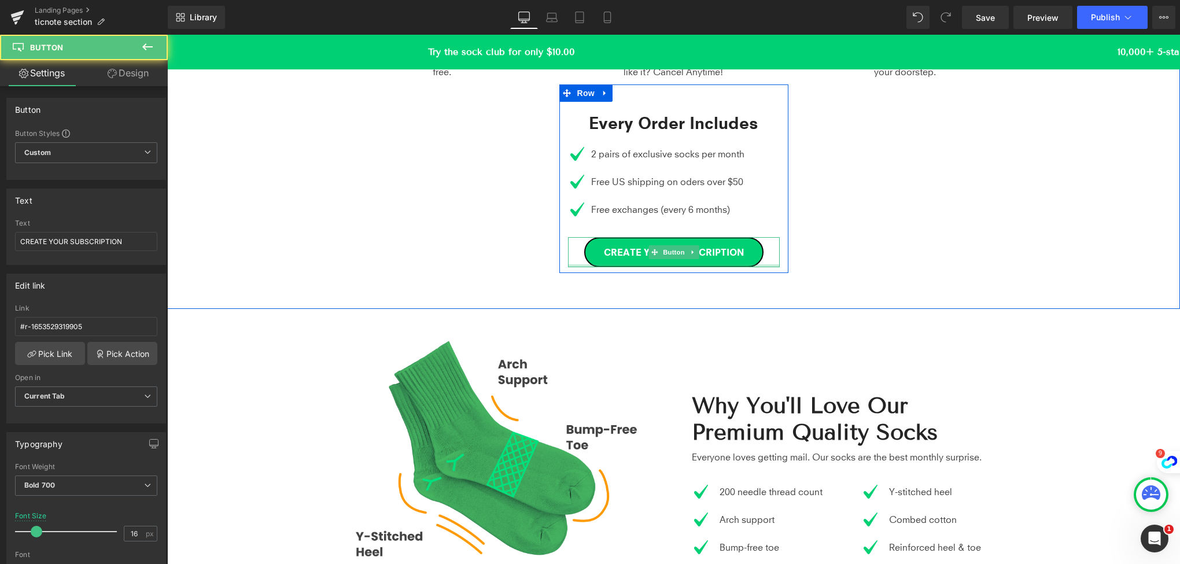
click at [592, 284] on div "How Our Subscription Work! Heading Rock the geekiest socks around with GemSocks…" at bounding box center [673, 64] width 1013 height 487
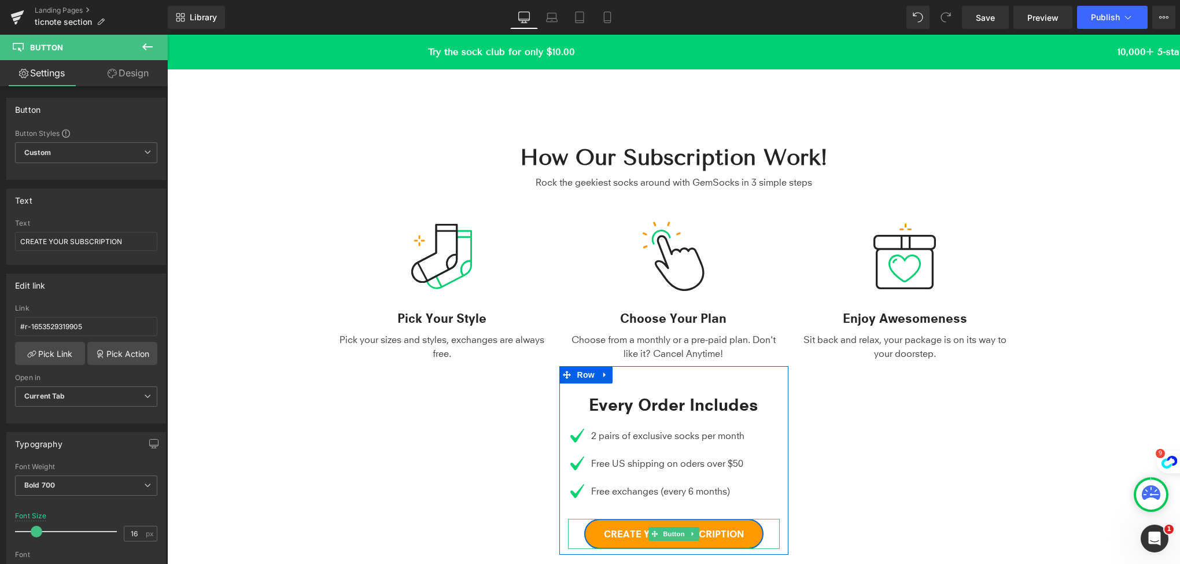
scroll to position [266, 0]
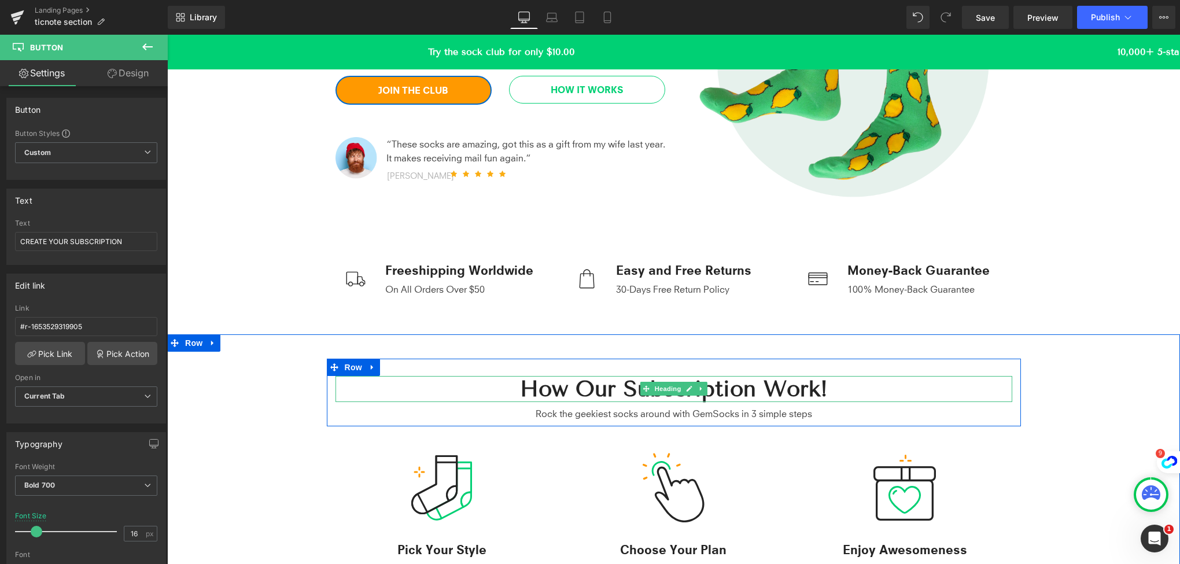
click at [561, 394] on h2 "How Our Subscription Work!" at bounding box center [673, 389] width 677 height 27
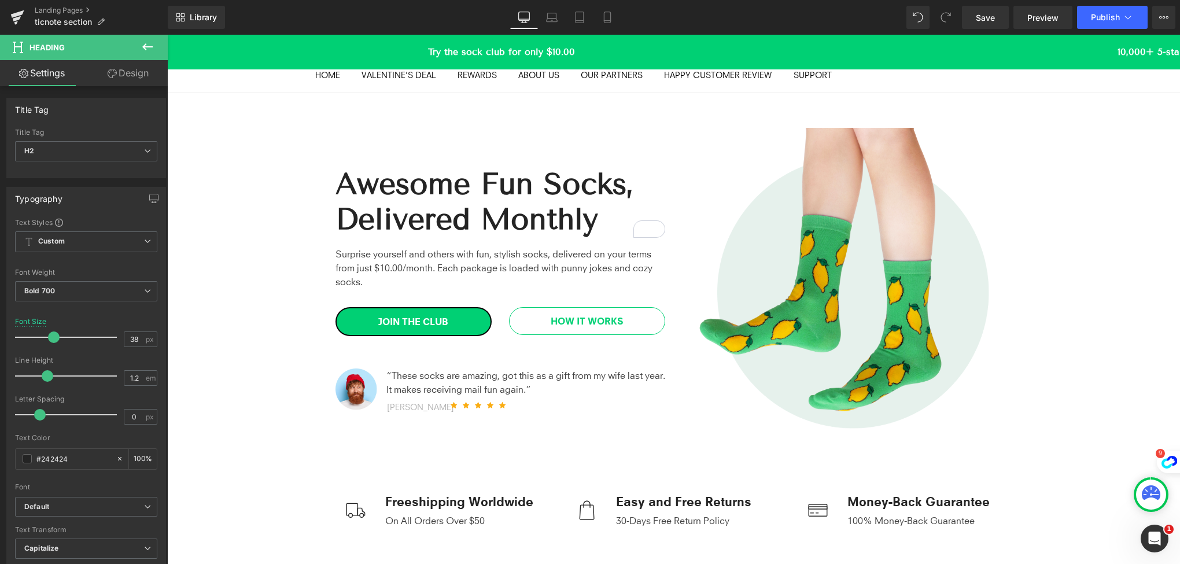
scroll to position [0, 0]
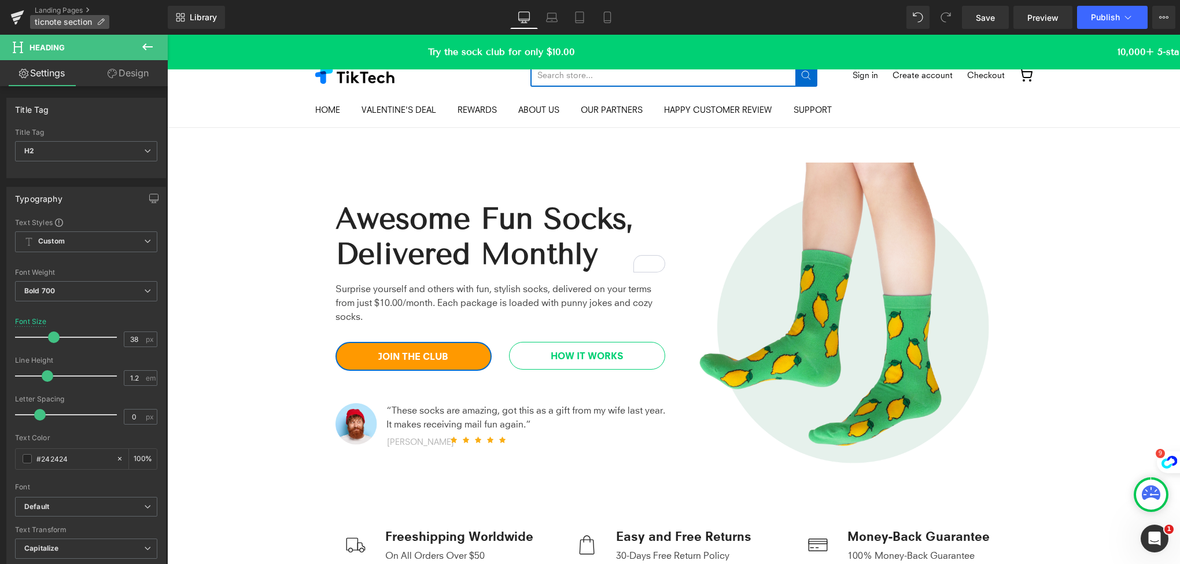
click at [67, 18] on span "ticnote section" at bounding box center [63, 21] width 57 height 9
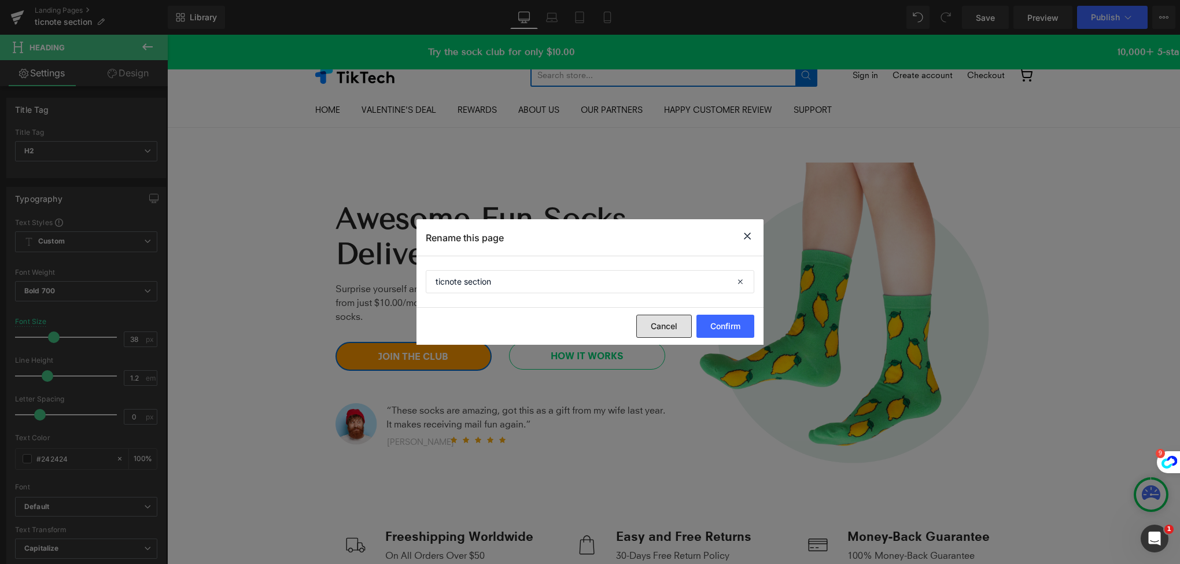
click at [669, 323] on button "Cancel" at bounding box center [664, 326] width 56 height 23
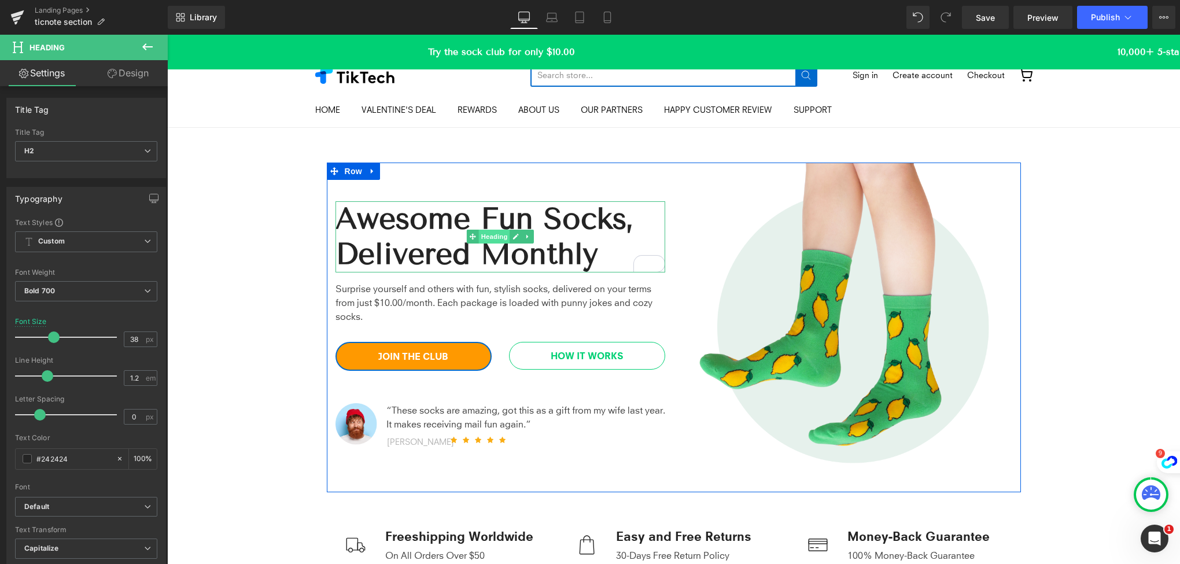
click at [495, 235] on span "Heading" at bounding box center [493, 237] width 31 height 14
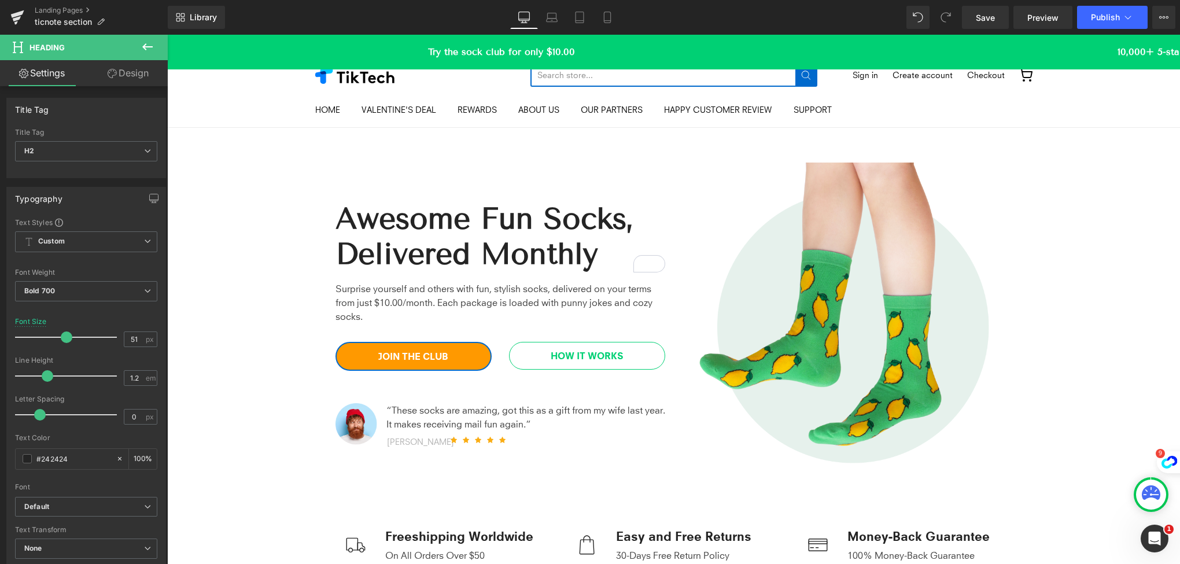
click at [143, 42] on icon at bounding box center [148, 47] width 14 height 14
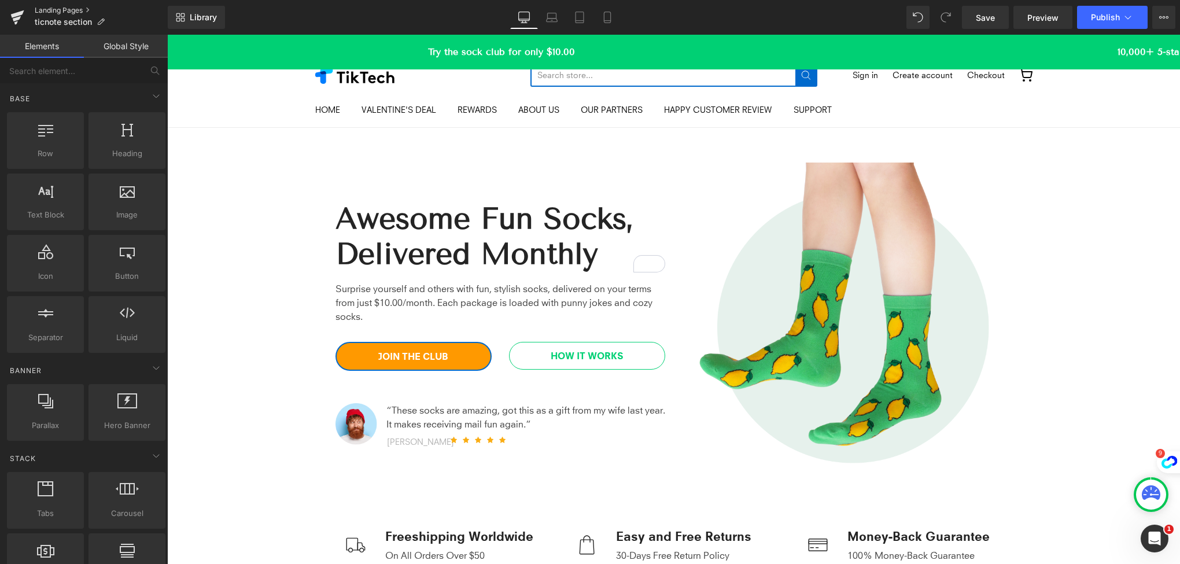
click at [53, 8] on link "Landing Pages" at bounding box center [101, 10] width 133 height 9
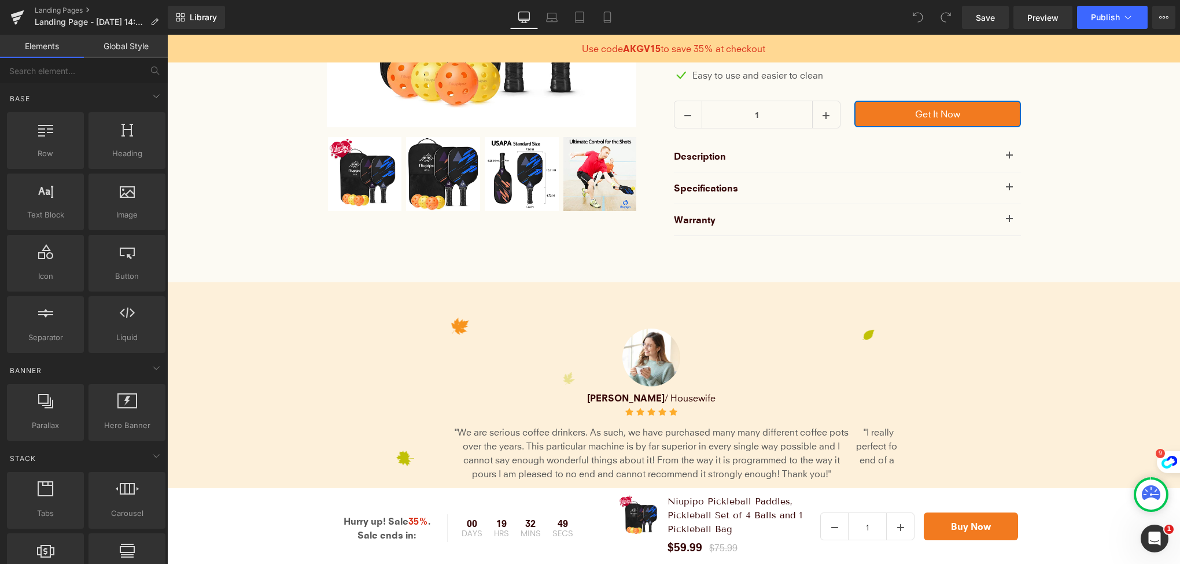
scroll to position [1272, 0]
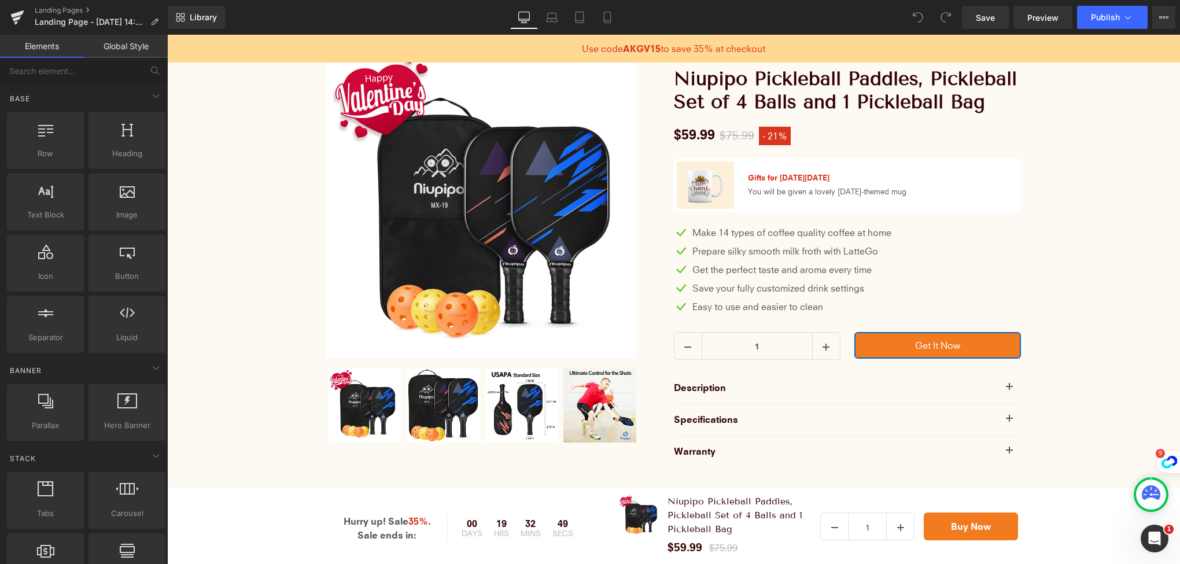
click at [449, 320] on img at bounding box center [481, 203] width 309 height 309
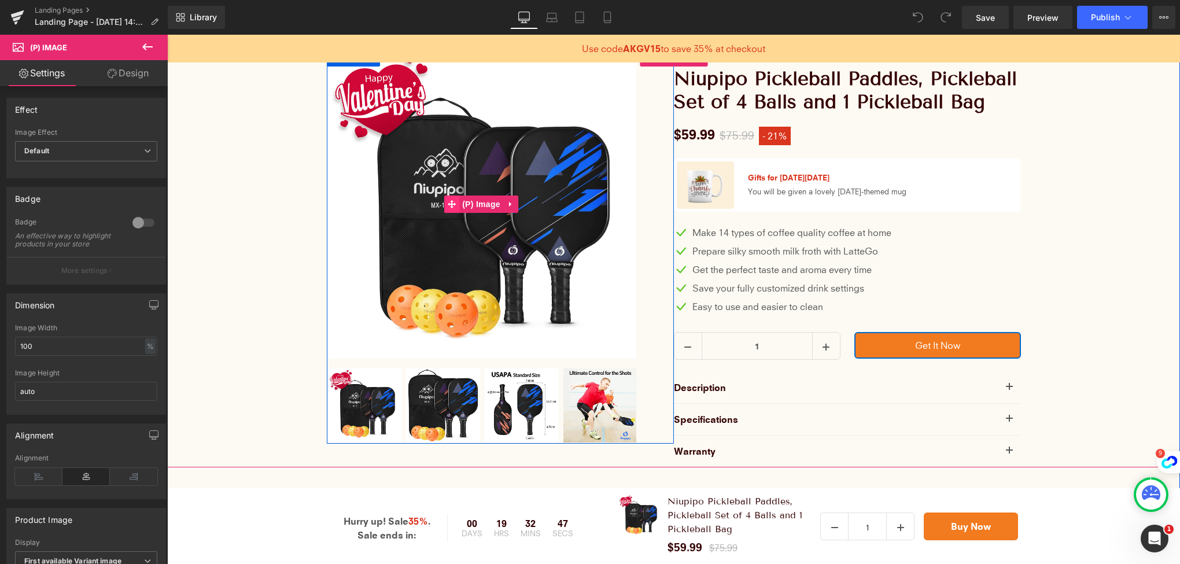
click at [444, 205] on span at bounding box center [451, 203] width 15 height 17
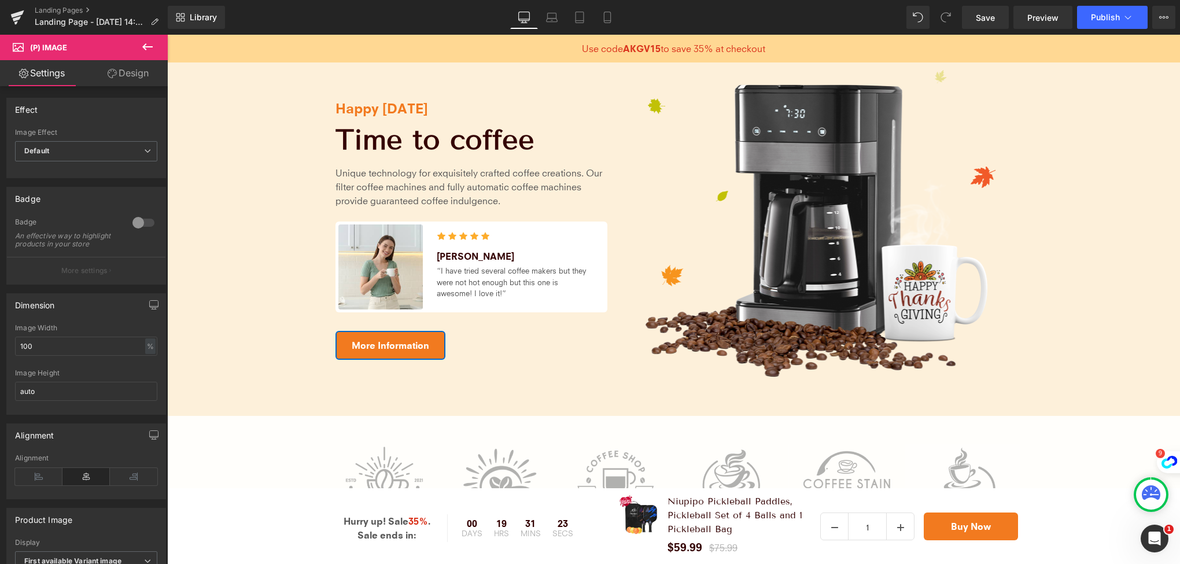
scroll to position [0, 0]
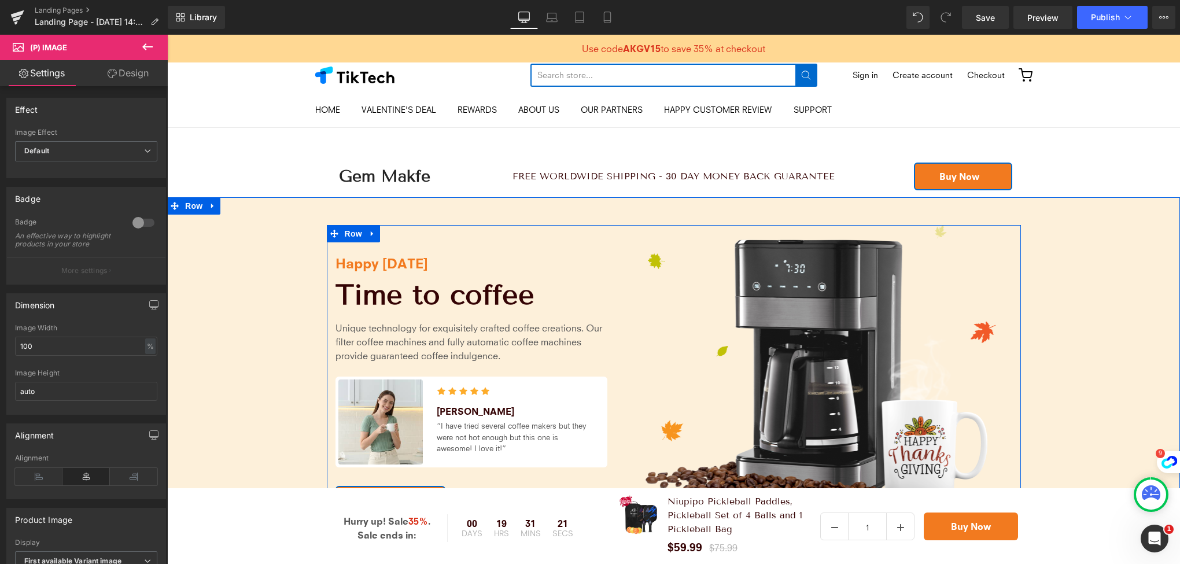
click at [619, 267] on div "Image" at bounding box center [818, 384] width 405 height 318
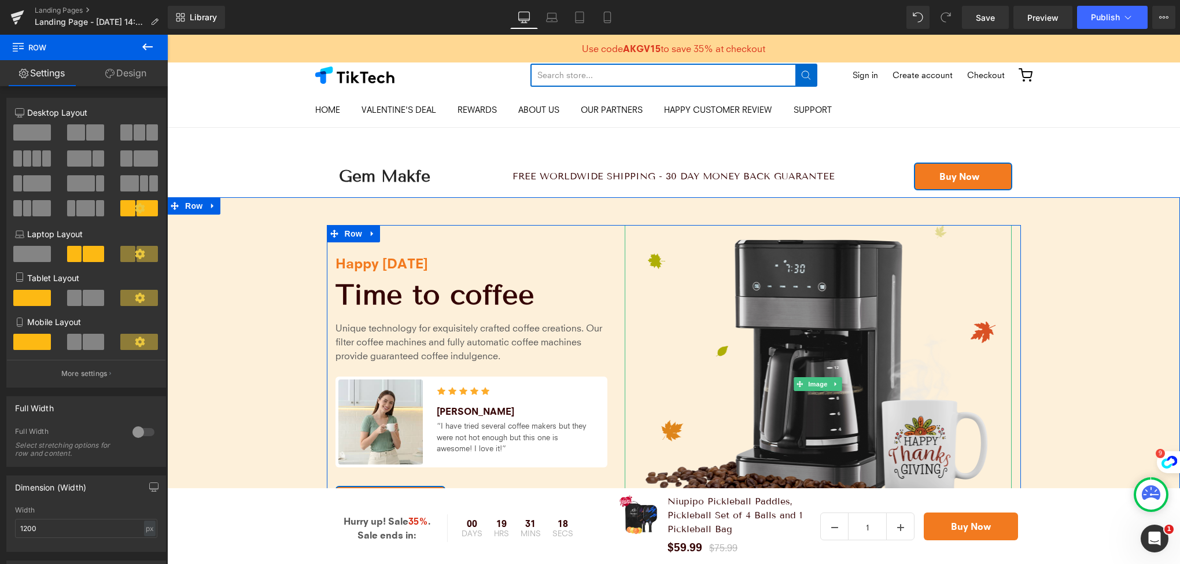
click at [749, 326] on img at bounding box center [818, 384] width 387 height 318
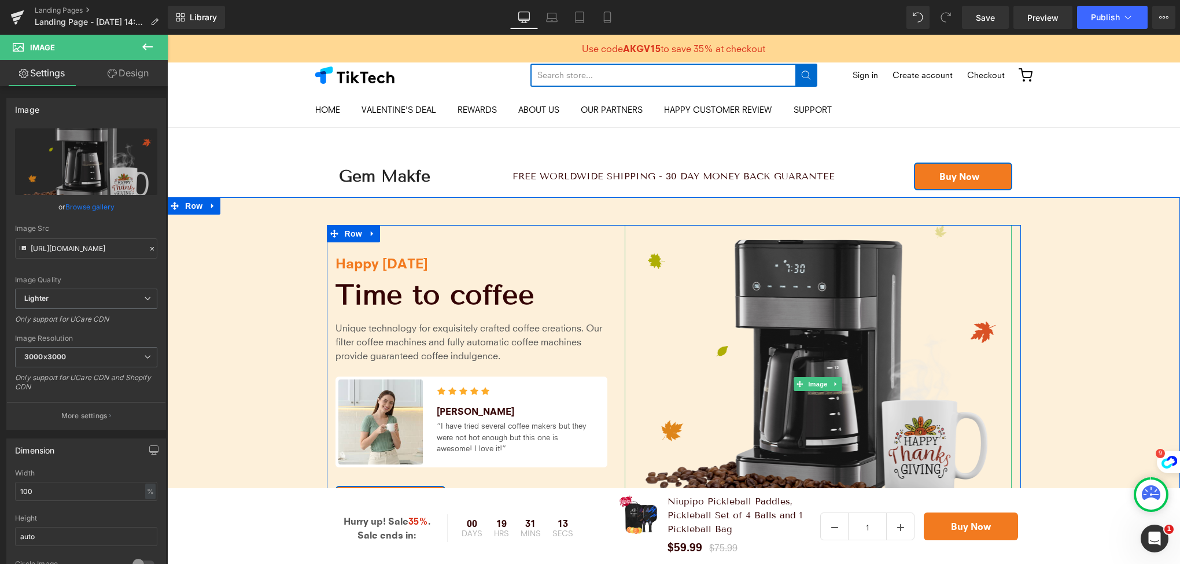
click at [675, 306] on img at bounding box center [818, 384] width 387 height 318
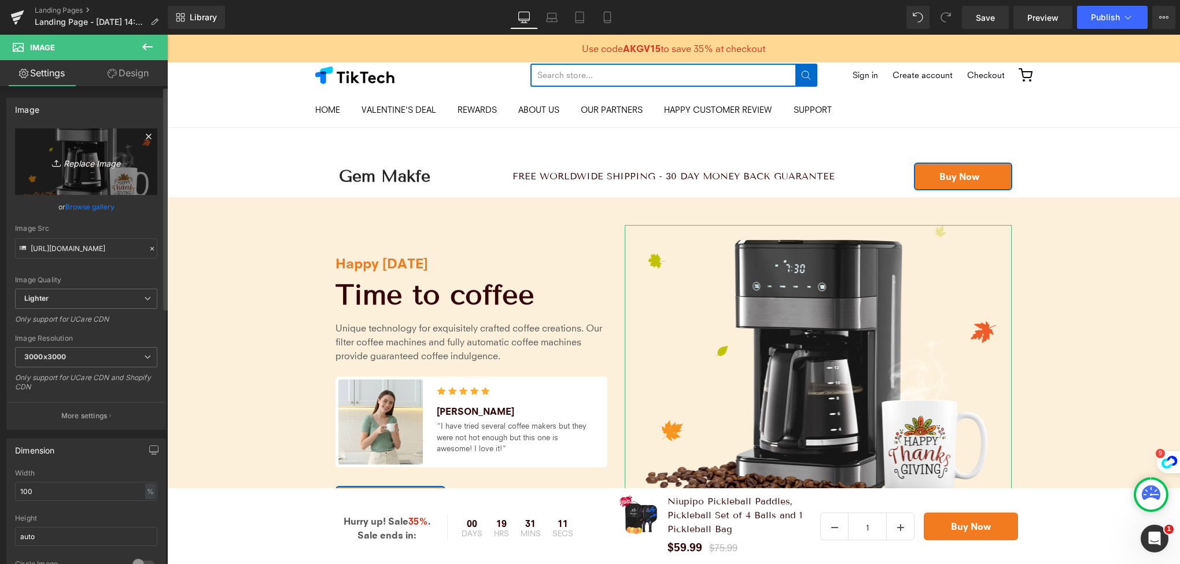
click at [81, 160] on icon "Replace Image" at bounding box center [86, 161] width 93 height 14
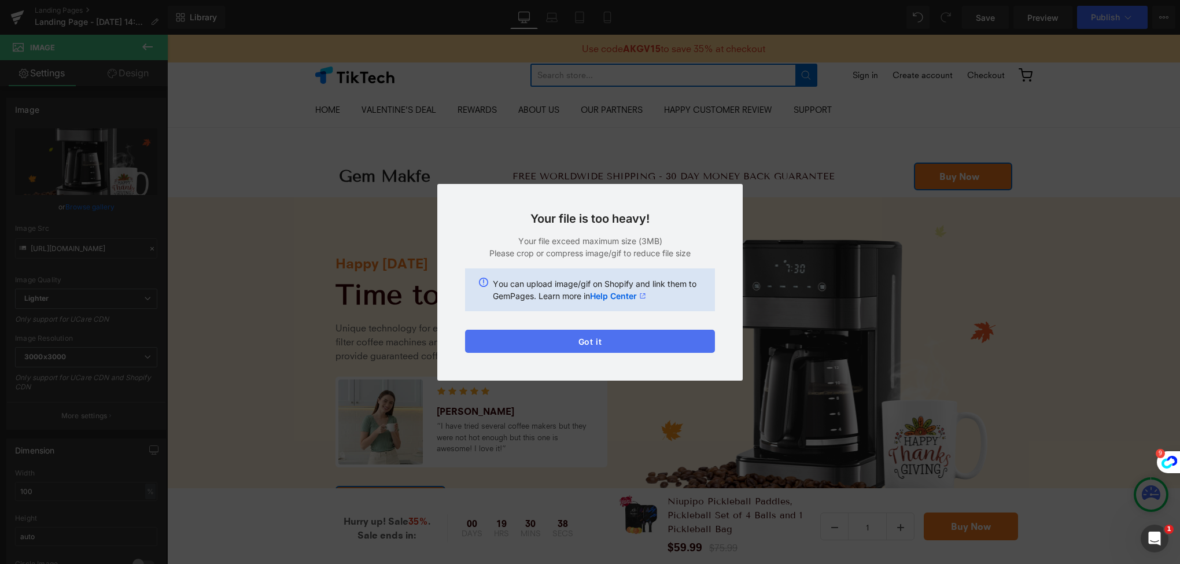
click at [649, 343] on button "Got it" at bounding box center [590, 341] width 250 height 23
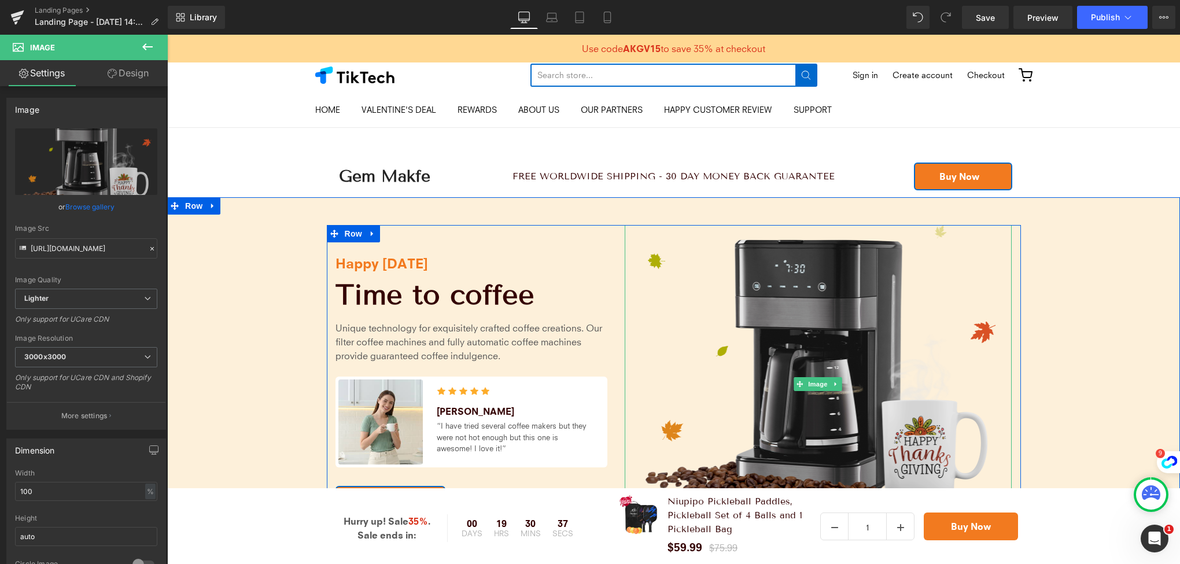
click at [697, 342] on img at bounding box center [818, 384] width 387 height 318
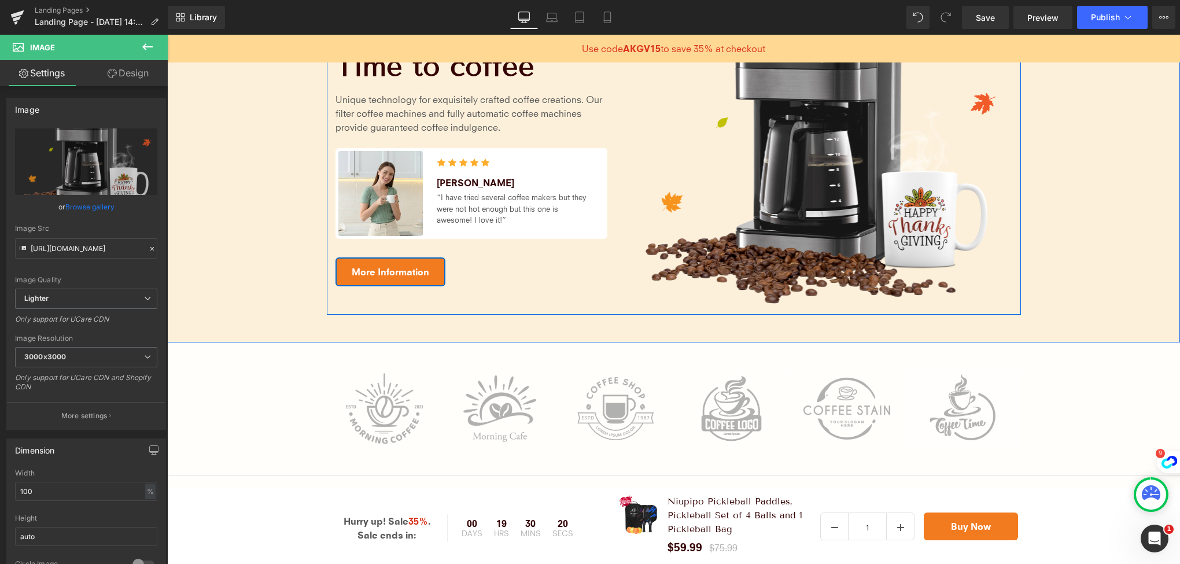
scroll to position [231, 0]
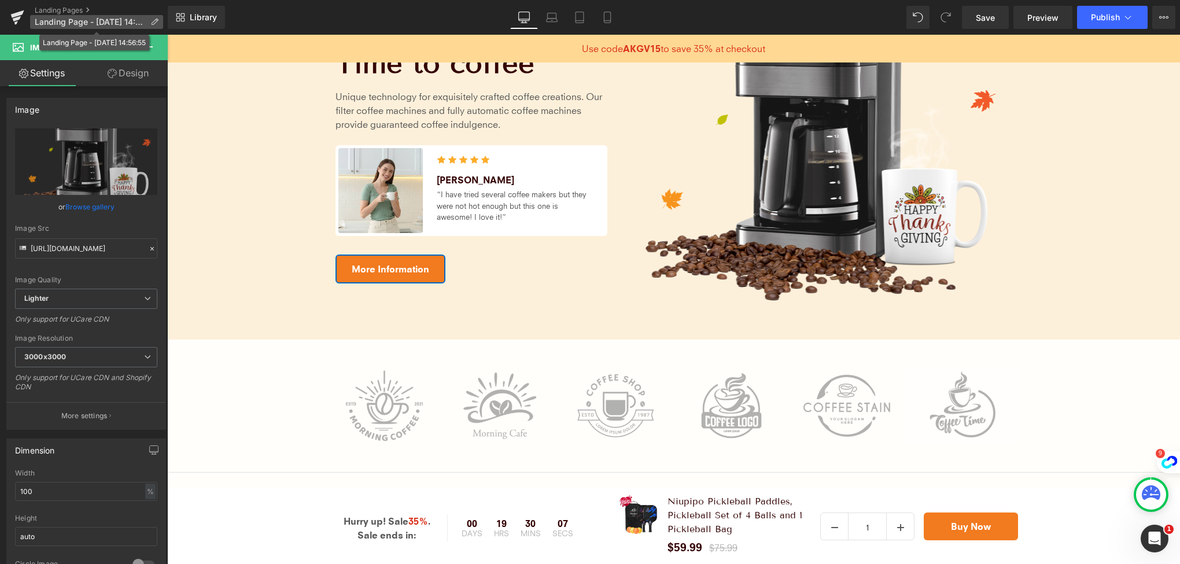
click at [98, 21] on span "Landing Page - Sep 22, 14:56:55" at bounding box center [90, 21] width 111 height 9
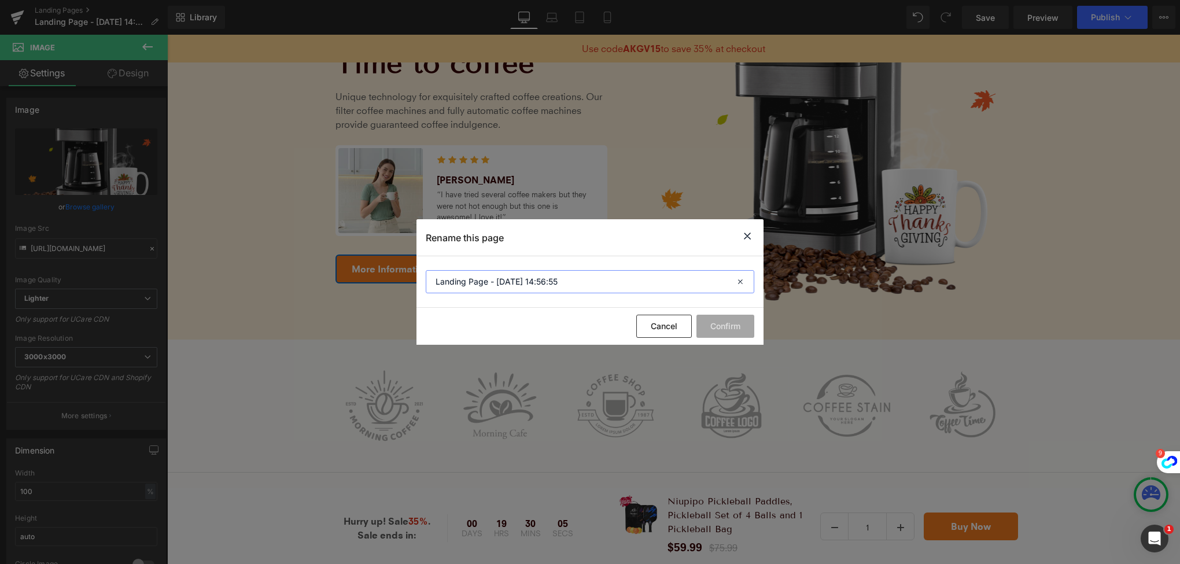
click at [608, 285] on input "Landing Page - Sep 22, 14:56:55" at bounding box center [590, 281] width 328 height 23
type input "ticnote section 2"
click at [708, 322] on button "Confirm" at bounding box center [725, 326] width 58 height 23
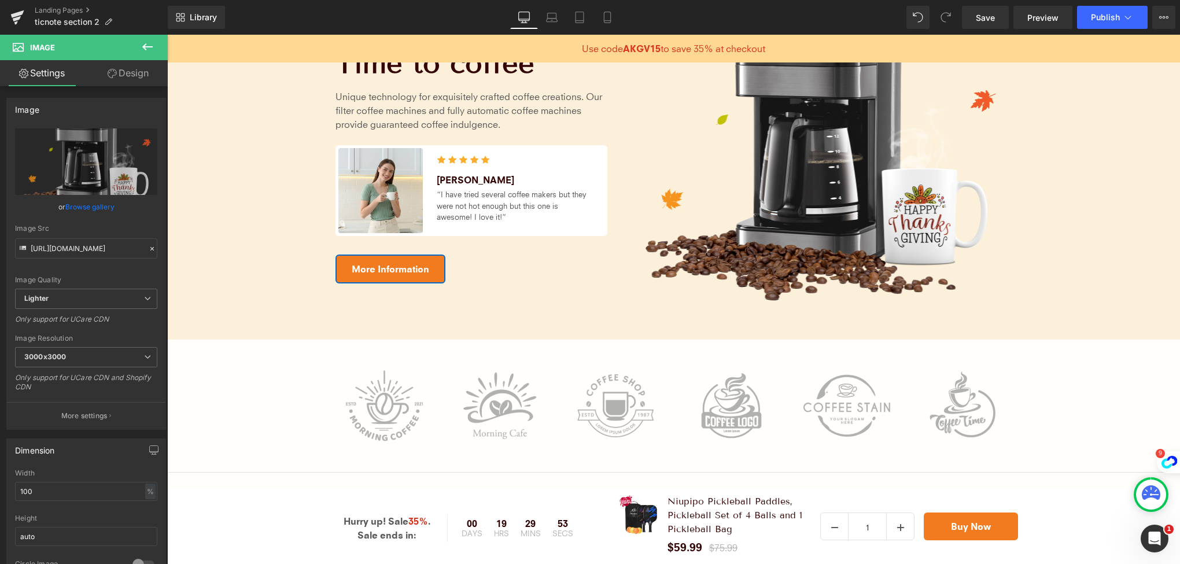
click at [147, 46] on icon at bounding box center [148, 47] width 14 height 14
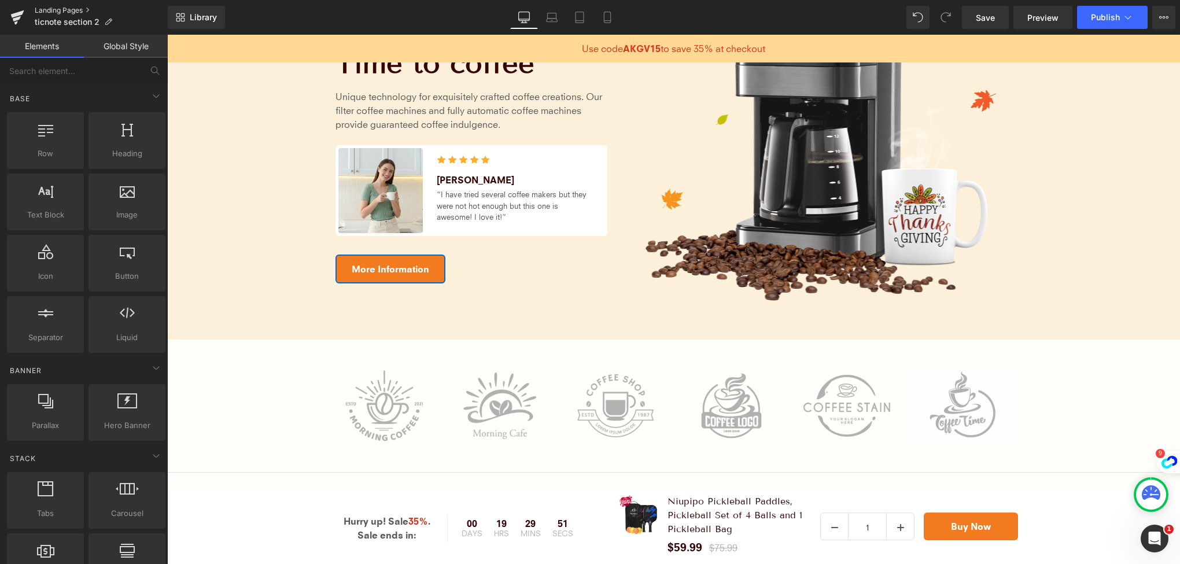
click at [62, 9] on link "Landing Pages" at bounding box center [101, 10] width 133 height 9
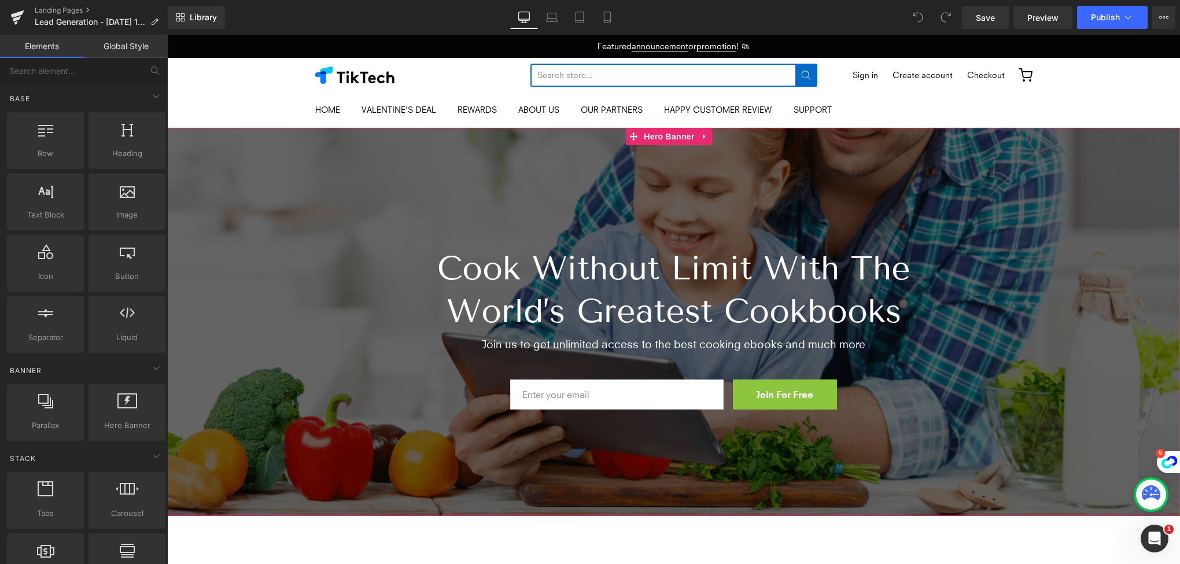
click at [488, 172] on div at bounding box center [673, 322] width 1013 height 388
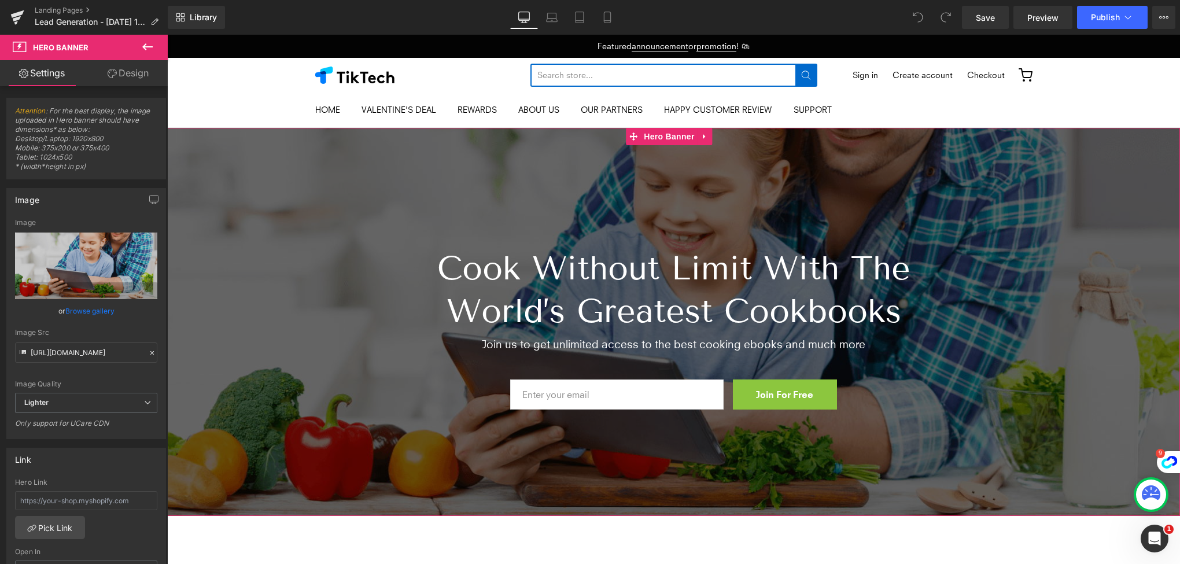
click at [730, 195] on div at bounding box center [673, 322] width 1013 height 388
click at [668, 135] on span "Hero Banner" at bounding box center [669, 136] width 56 height 17
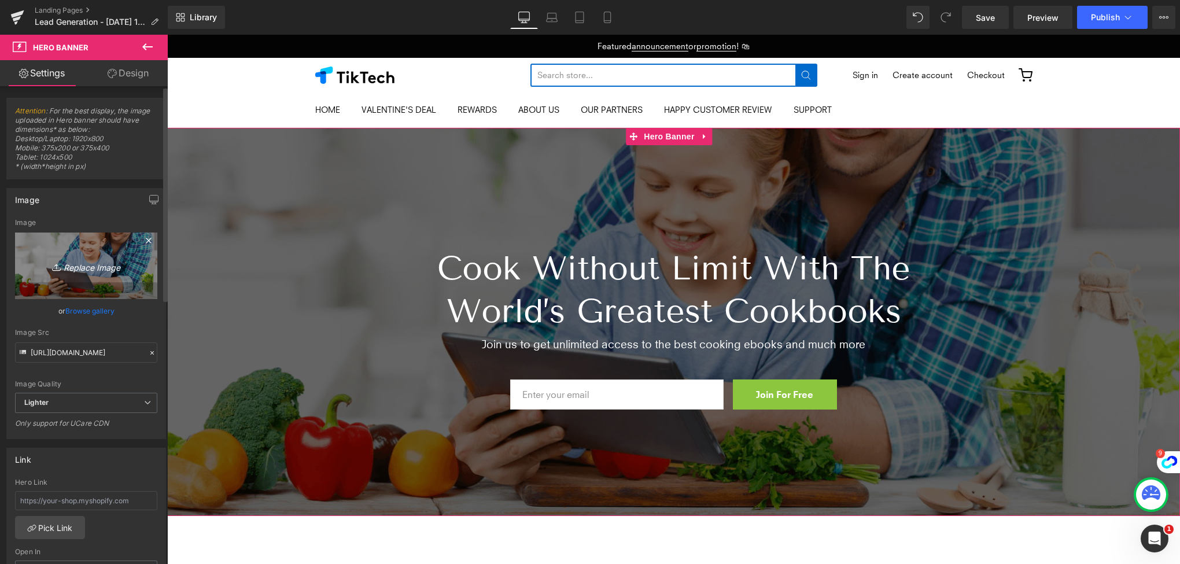
click at [97, 263] on icon "Replace Image" at bounding box center [86, 265] width 93 height 14
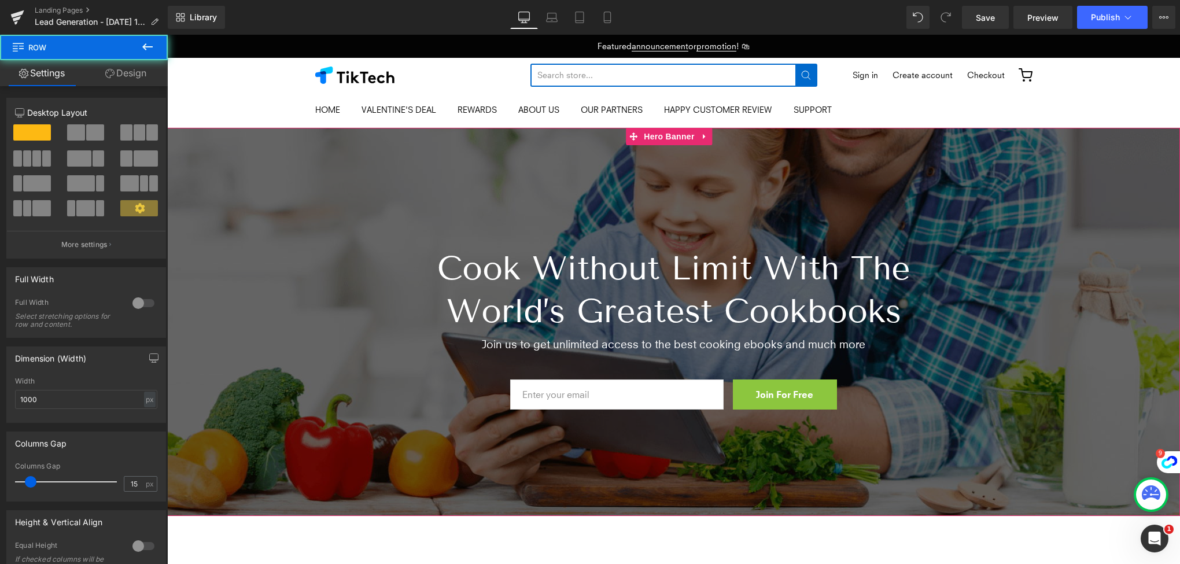
click at [167, 35] on div at bounding box center [167, 35] width 0 height 0
click at [563, 167] on div at bounding box center [673, 322] width 1013 height 388
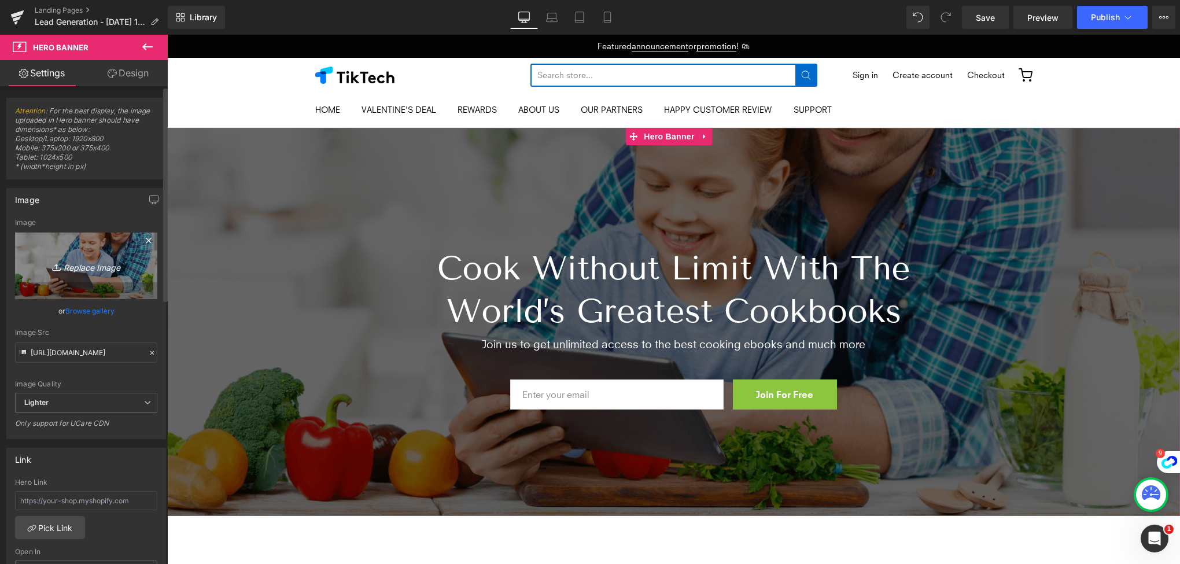
click at [93, 268] on icon "Replace Image" at bounding box center [86, 265] width 93 height 14
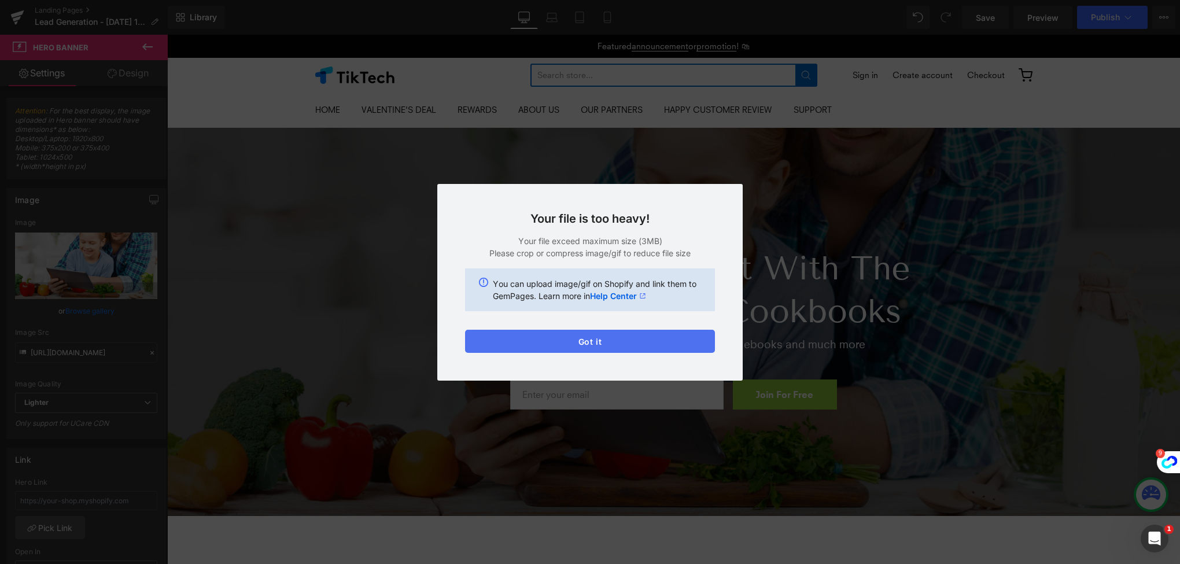
click at [583, 337] on button "Got it" at bounding box center [590, 341] width 250 height 23
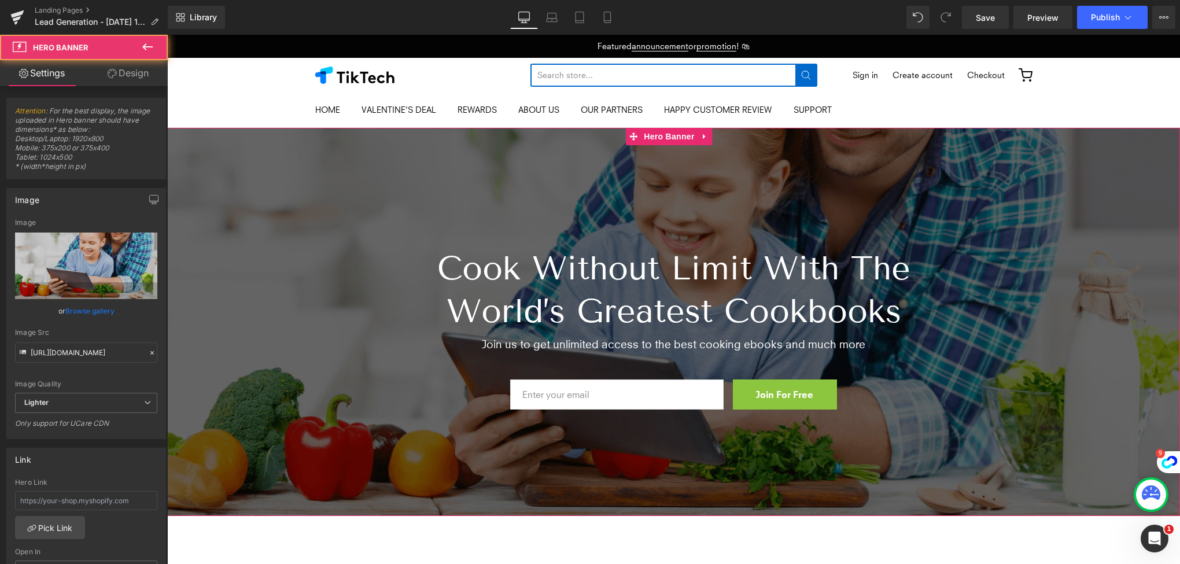
click at [364, 161] on div at bounding box center [673, 322] width 1013 height 388
click at [466, 158] on div at bounding box center [673, 322] width 1013 height 388
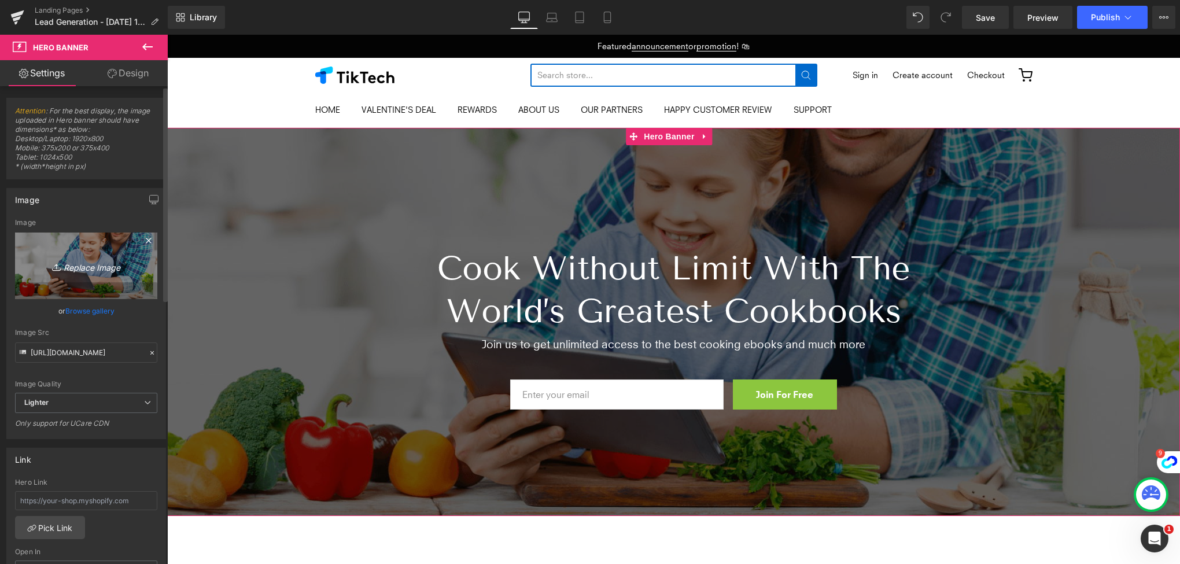
click at [82, 265] on icon "Replace Image" at bounding box center [86, 265] width 93 height 14
type input "C:\fakepath\123.jpg"
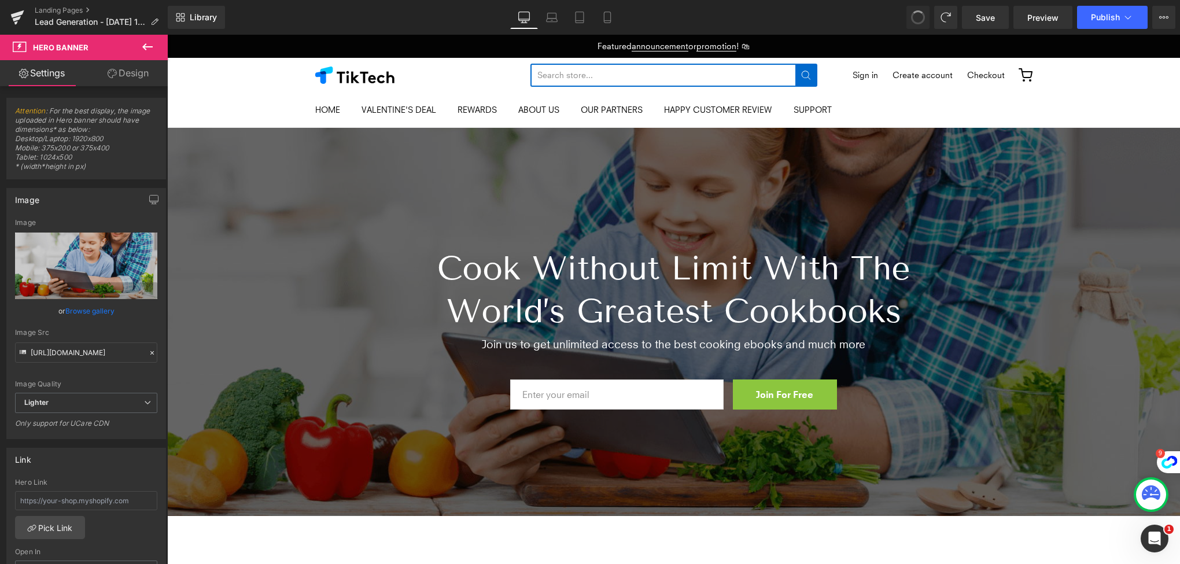
type input "https://ucarecdn.com/2df15567-dcc7-427d-8c89-ad10937291ae/-/format/auto/-/previ…"
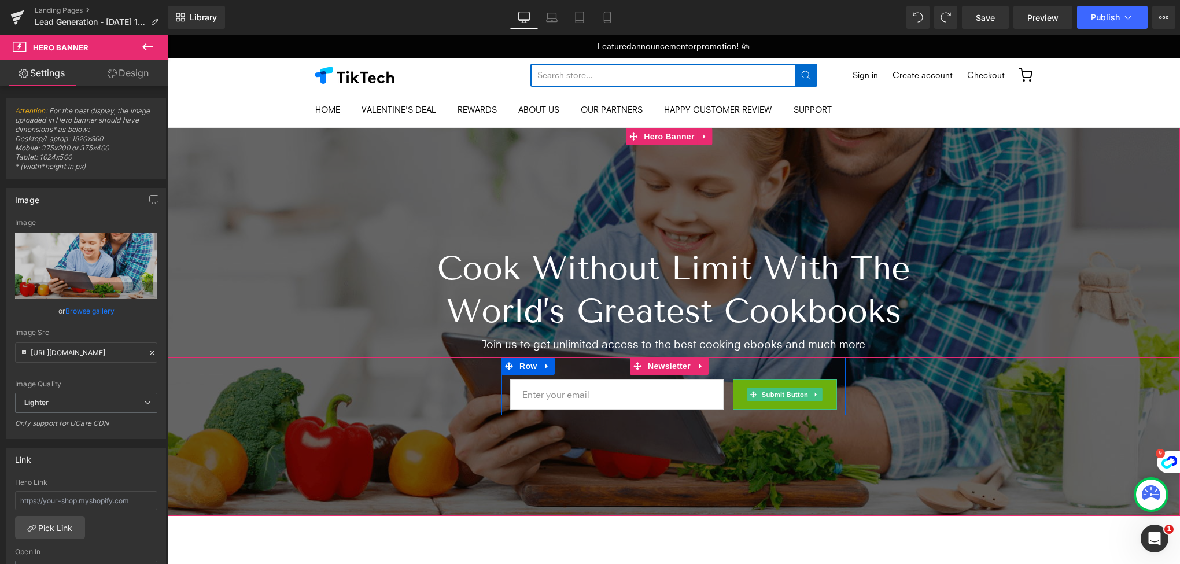
click at [792, 402] on button "Join For Free" at bounding box center [785, 394] width 104 height 30
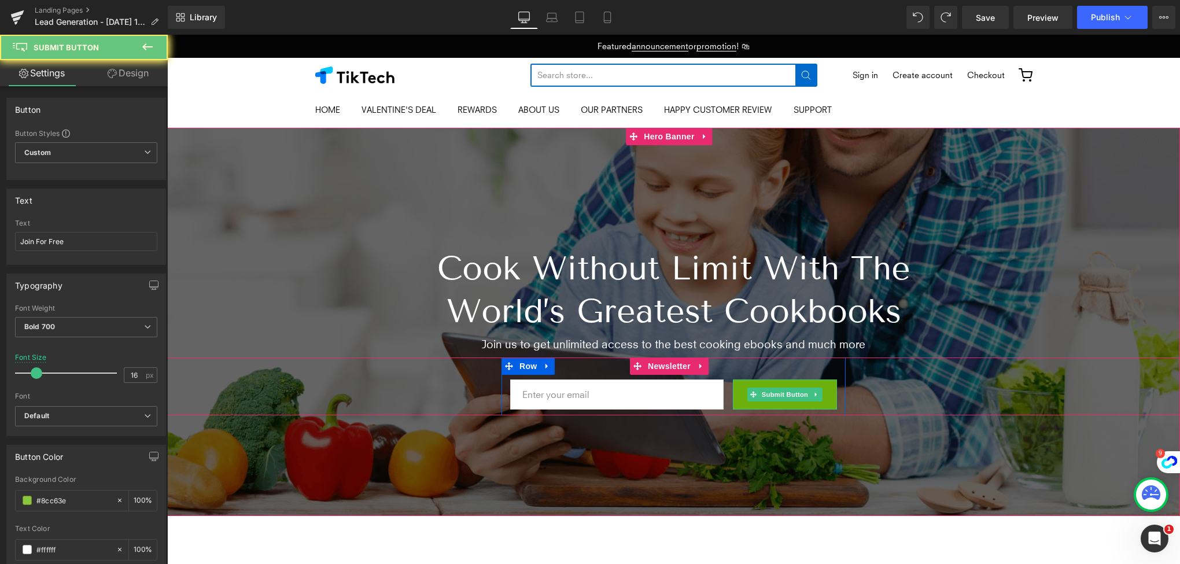
click at [792, 402] on button "Join For Free" at bounding box center [785, 394] width 104 height 30
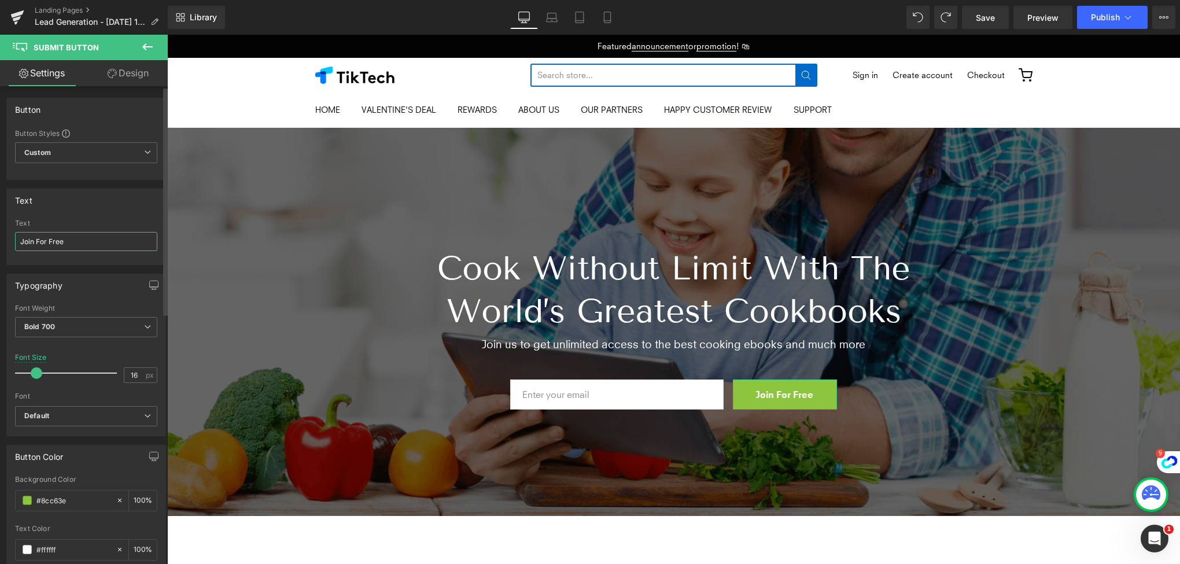
click at [19, 240] on input "Join For Free" at bounding box center [86, 241] width 142 height 19
type input "g"
type input "Get My Coupon"
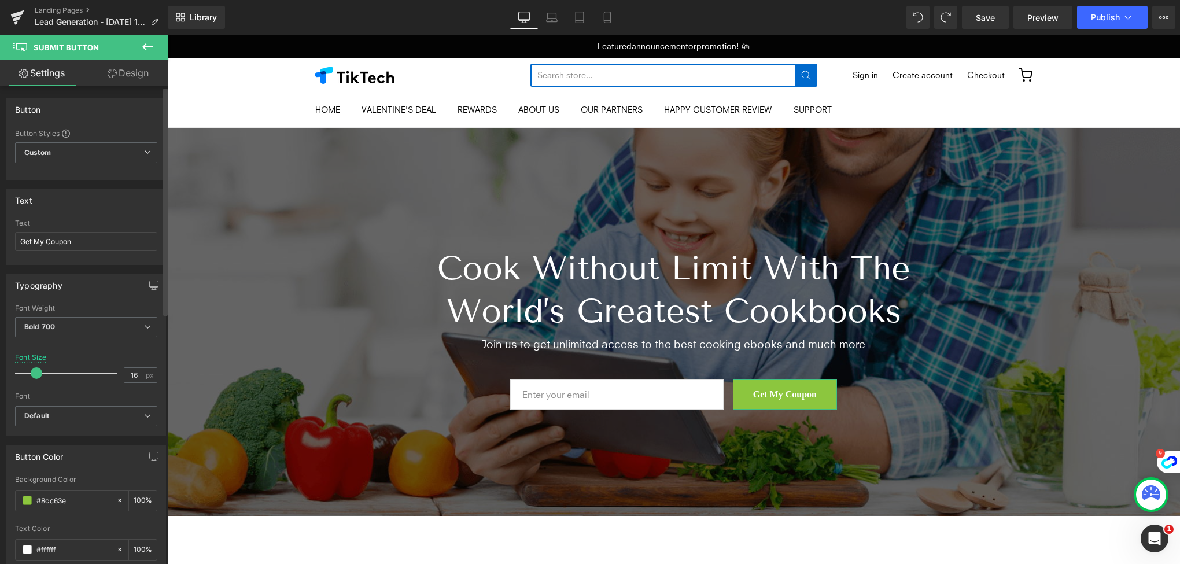
click at [75, 260] on div at bounding box center [86, 261] width 142 height 8
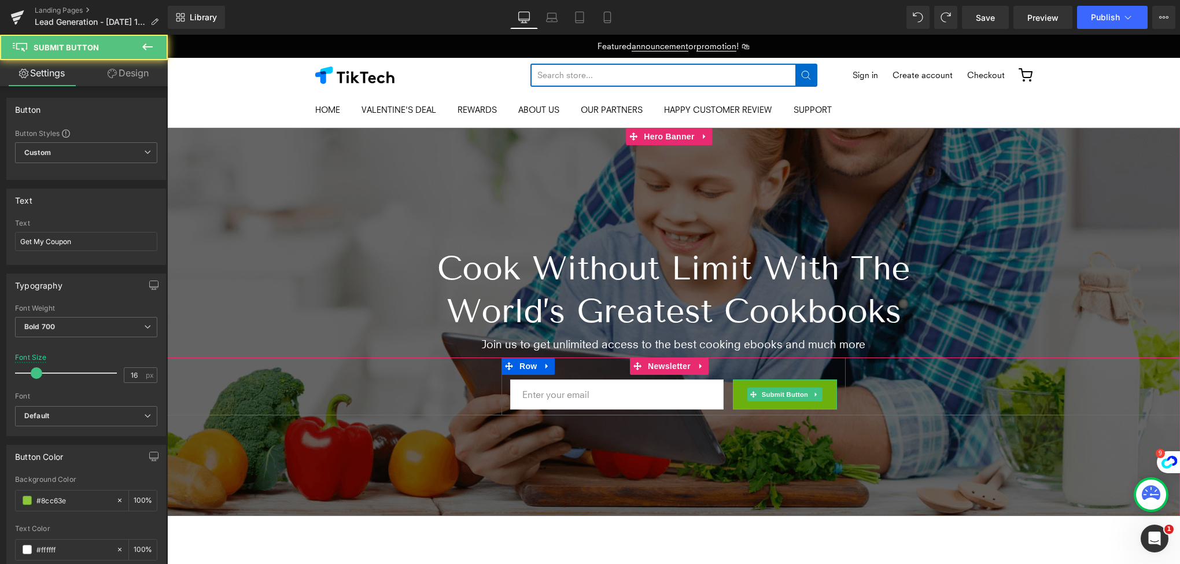
click at [756, 402] on button "Get My Coupon" at bounding box center [785, 394] width 104 height 30
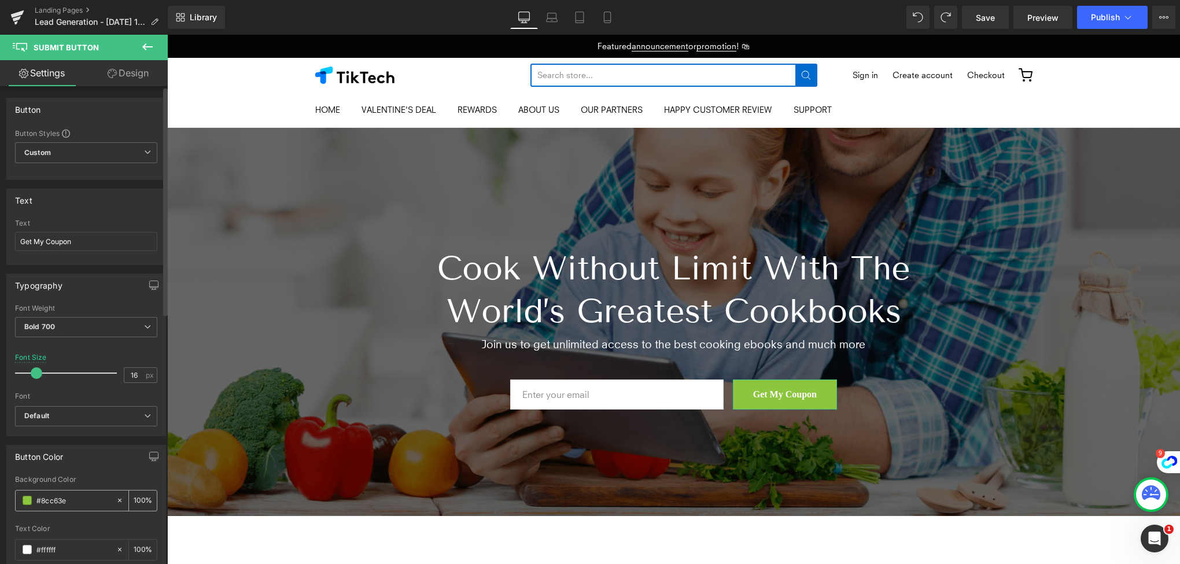
click at [21, 499] on div "#8cc63e" at bounding box center [66, 500] width 100 height 20
click at [25, 499] on span at bounding box center [27, 500] width 9 height 9
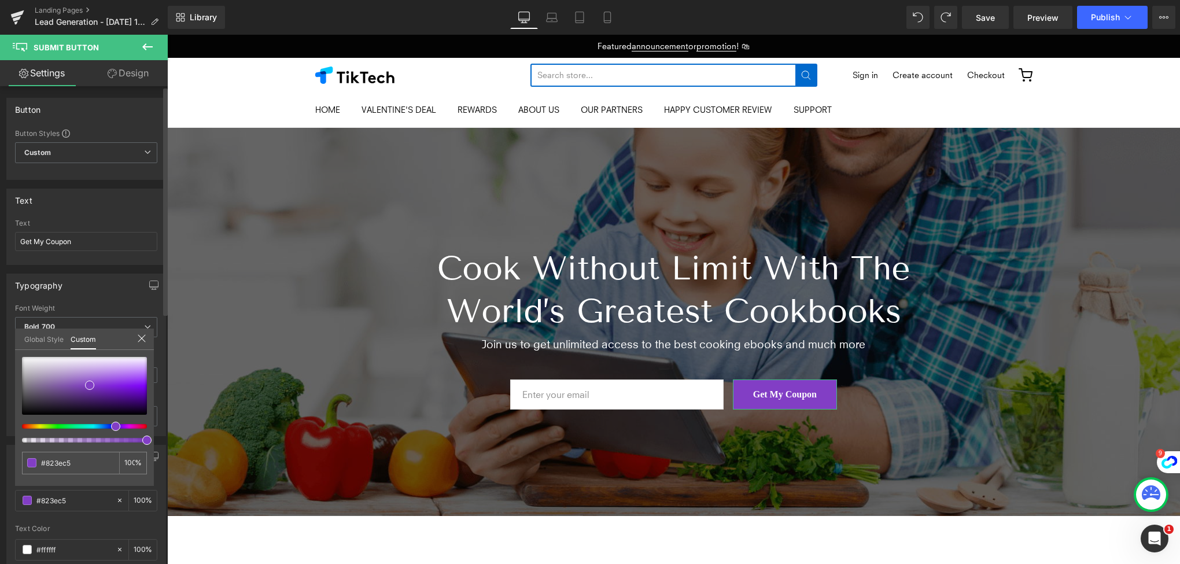
click at [111, 424] on div at bounding box center [79, 426] width 125 height 5
click at [106, 424] on div at bounding box center [79, 426] width 125 height 5
click at [114, 425] on span at bounding box center [110, 426] width 9 height 9
click at [116, 425] on div at bounding box center [79, 426] width 125 height 5
click at [109, 425] on div at bounding box center [79, 426] width 125 height 5
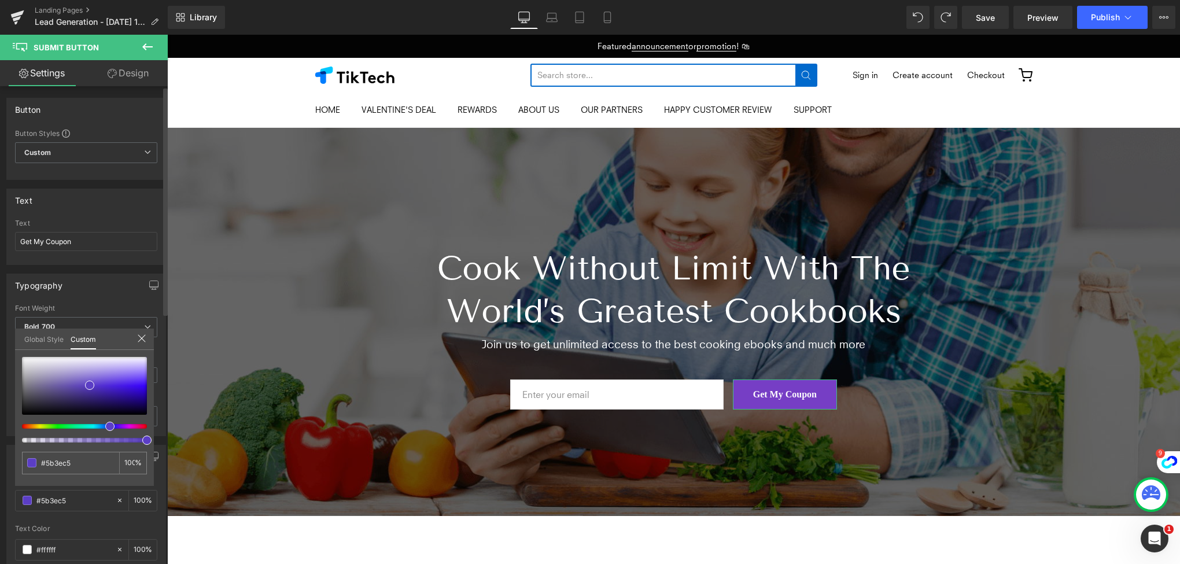
click at [105, 426] on div at bounding box center [79, 426] width 125 height 5
click at [104, 425] on div at bounding box center [79, 426] width 125 height 5
click at [99, 424] on div at bounding box center [79, 426] width 125 height 5
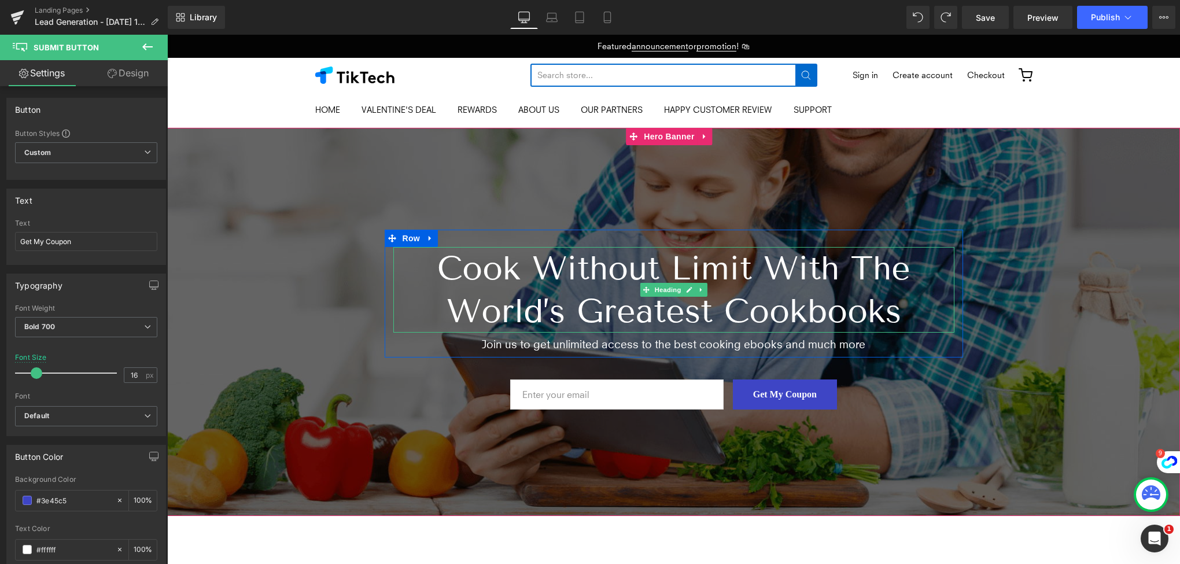
click at [631, 279] on h1 "Cook Without Limit With The World’s Greatest Cookbooks" at bounding box center [673, 290] width 561 height 86
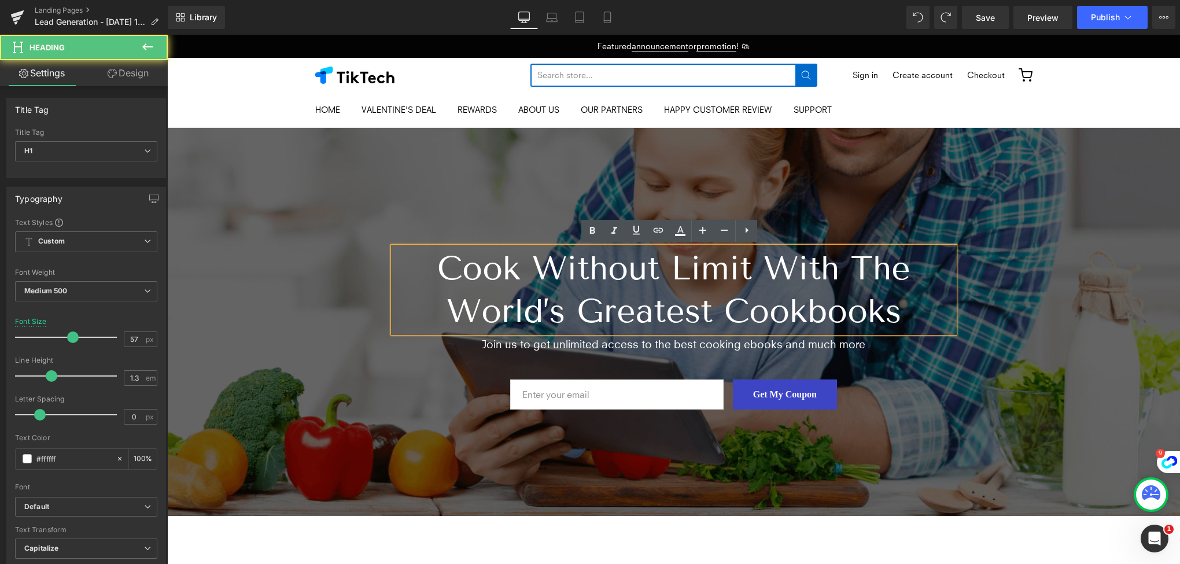
click at [578, 268] on h1 "Cook Without Limit With The World’s Greatest Cookbooks" at bounding box center [673, 290] width 561 height 86
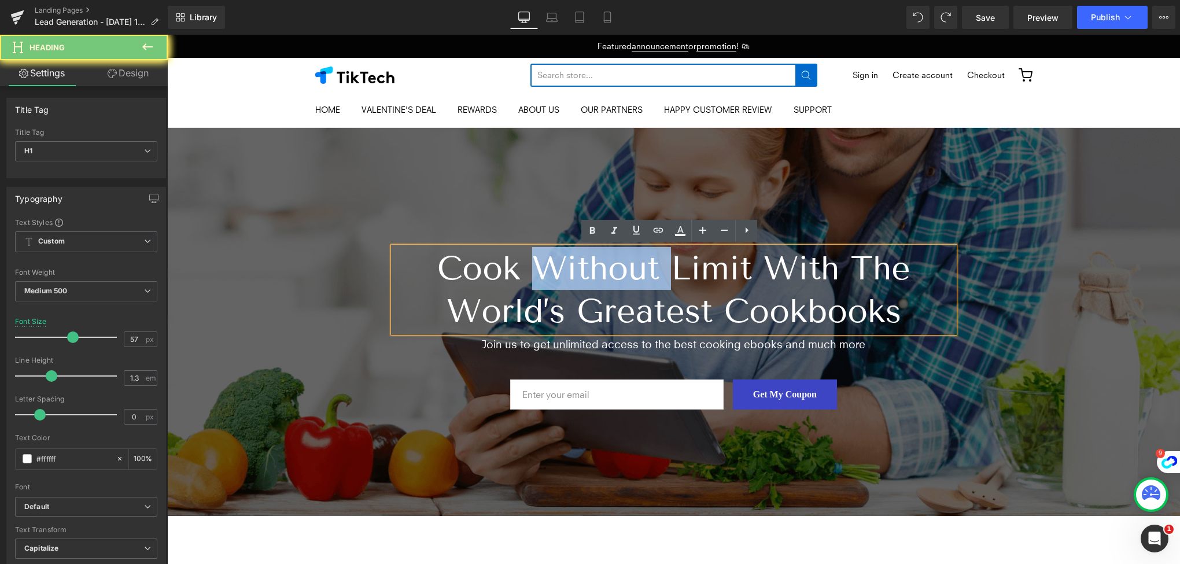
click at [578, 268] on h1 "Cook Without Limit With The World’s Greatest Cookbooks" at bounding box center [673, 290] width 561 height 86
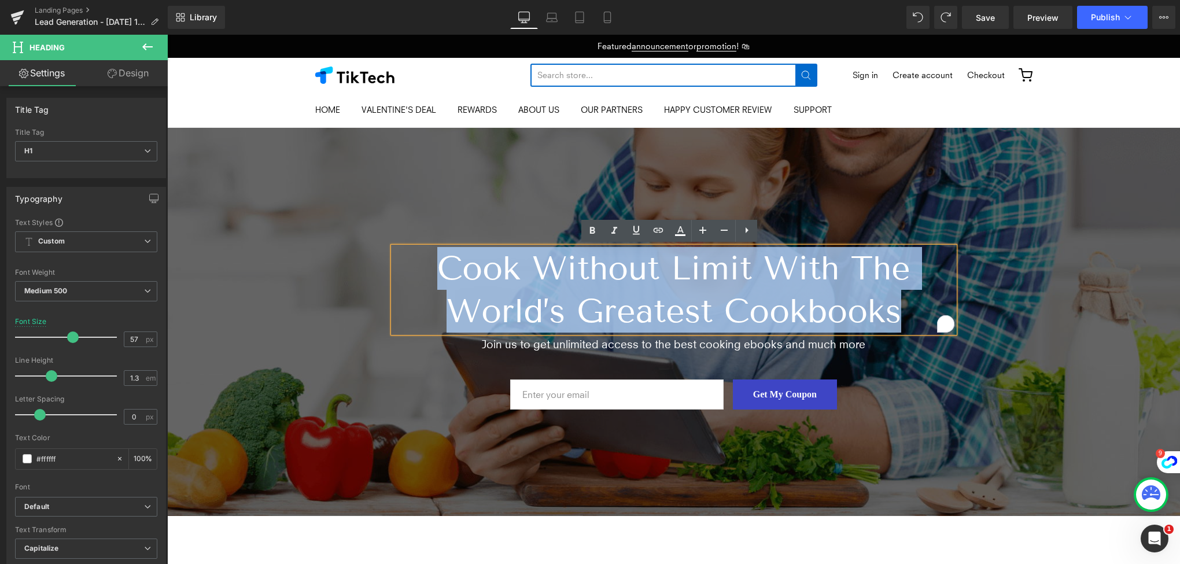
paste div "To enrich screen reader interactions, please activate Accessibility in Grammarl…"
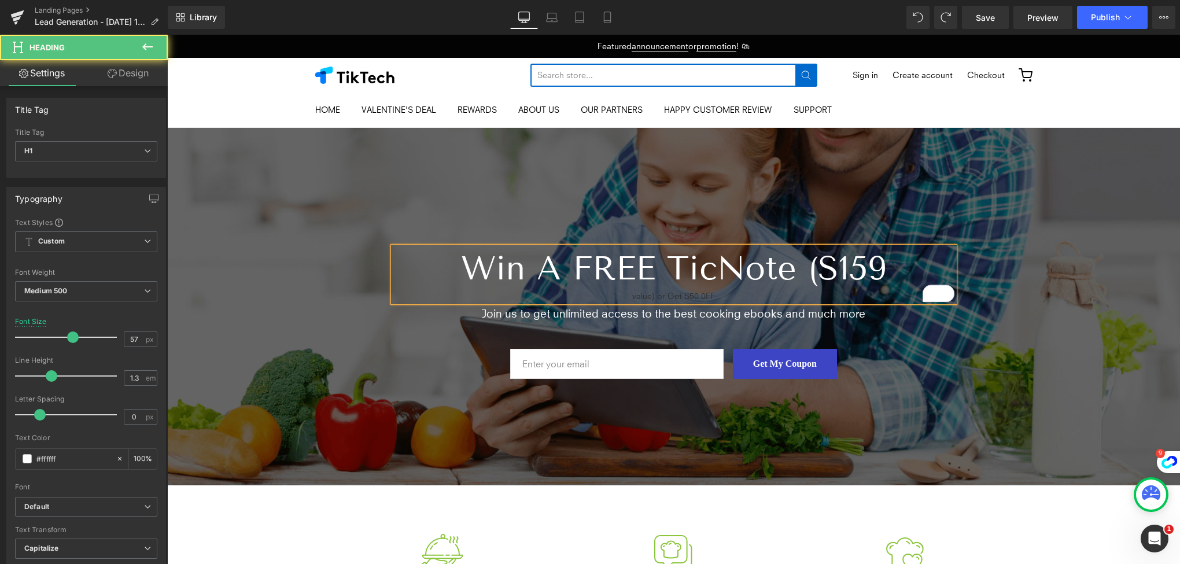
click at [906, 260] on h1 "Win a FREE TicNote (S159" at bounding box center [673, 268] width 561 height 43
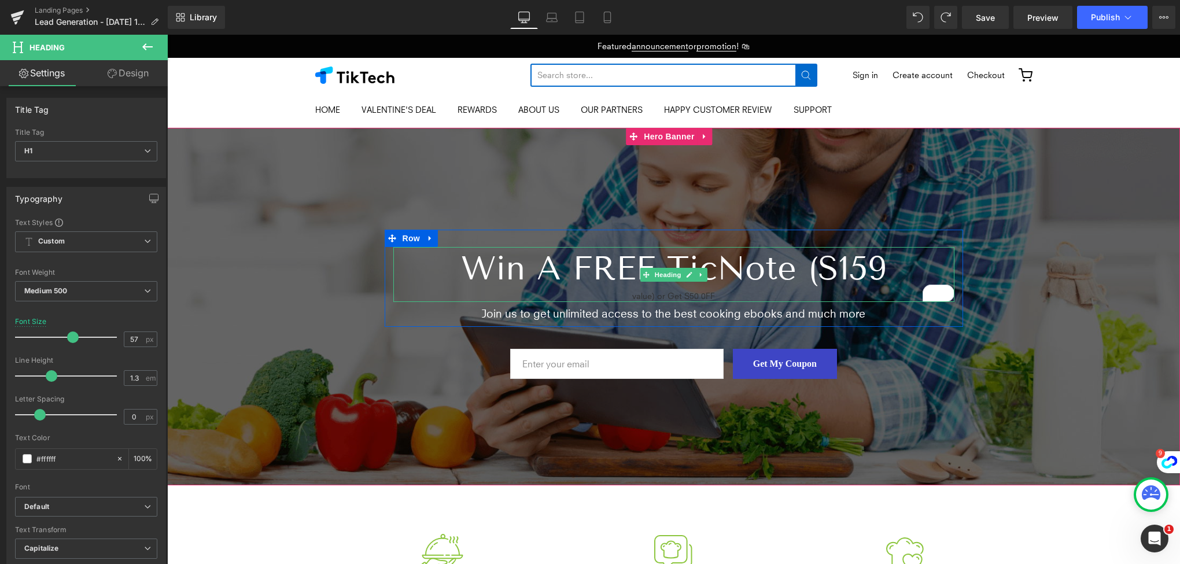
click at [721, 272] on h1 "Win a FREE TicNote (S159" at bounding box center [673, 268] width 561 height 43
click at [555, 278] on h1 "Win a FREE TicNote (S159" at bounding box center [673, 268] width 561 height 43
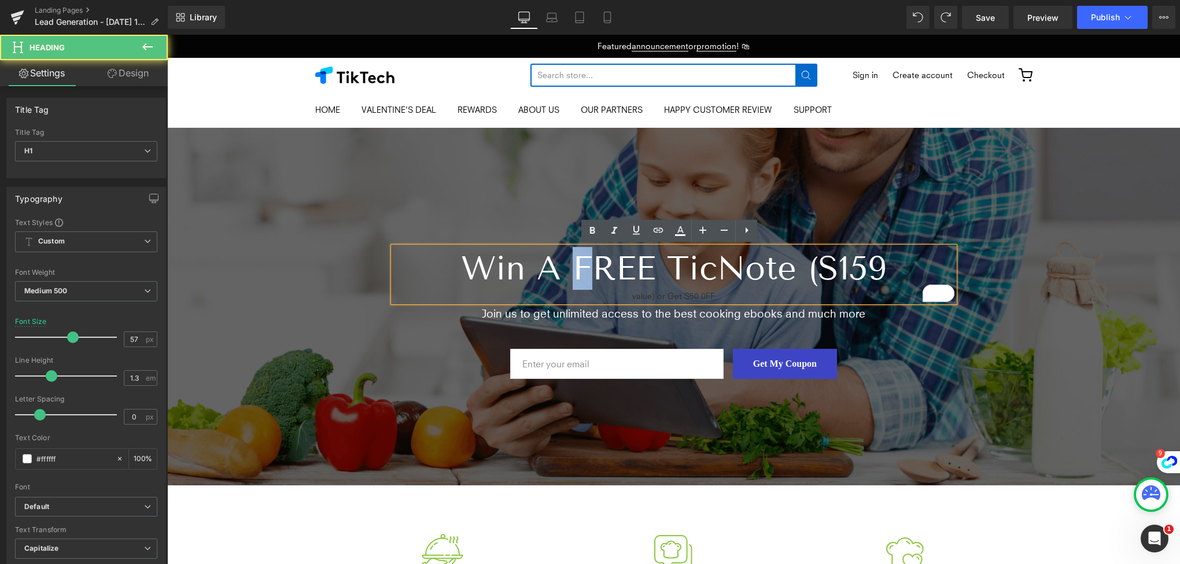
click at [555, 278] on h1 "Win a FREE TicNote (S159" at bounding box center [673, 268] width 561 height 43
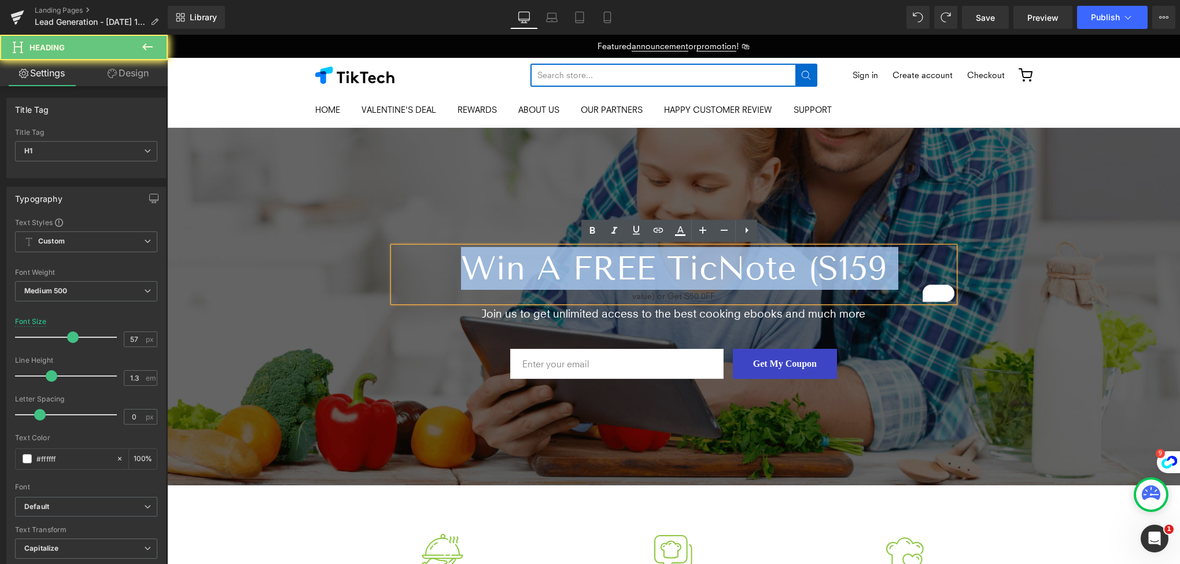
click at [555, 278] on h1 "Win a FREE TicNote (S159" at bounding box center [673, 268] width 561 height 43
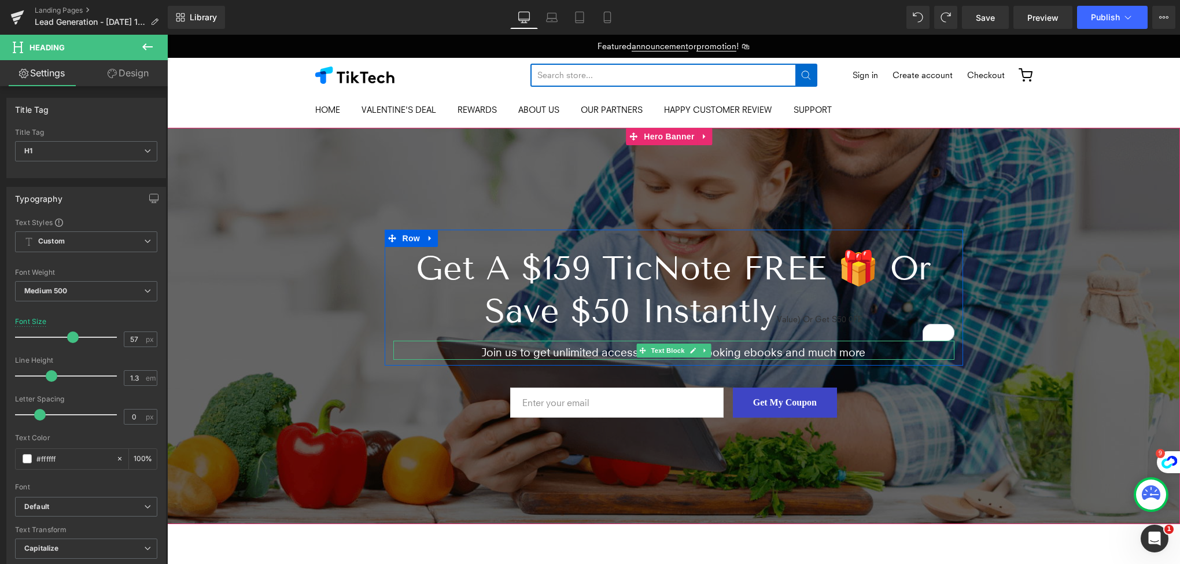
drag, startPoint x: 637, startPoint y: 351, endPoint x: 599, endPoint y: 351, distance: 37.6
click at [639, 351] on icon at bounding box center [642, 350] width 6 height 6
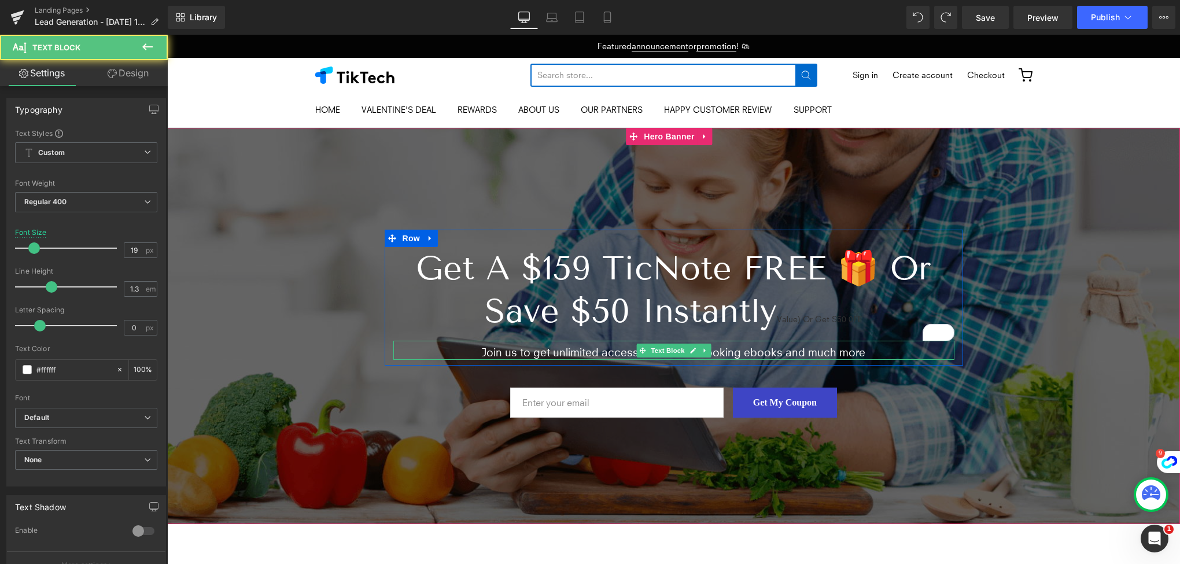
click at [585, 351] on p "Join us to get unlimited access to the best cooking ebooks and much more" at bounding box center [673, 352] width 561 height 14
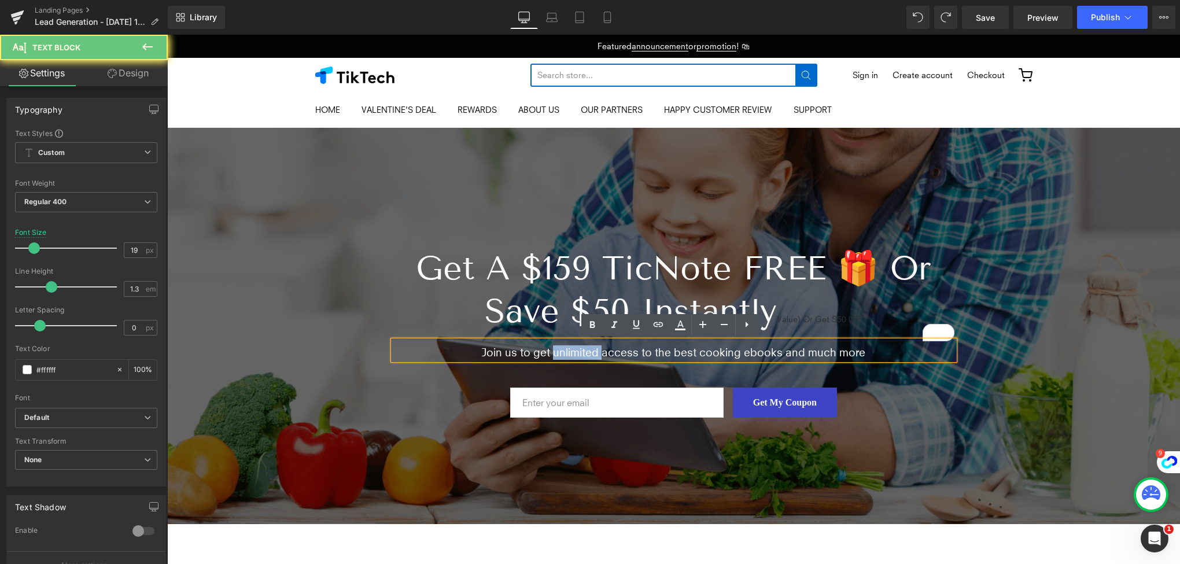
click at [585, 351] on p "Join us to get unlimited access to the best cooking ebooks and much more" at bounding box center [673, 352] width 561 height 14
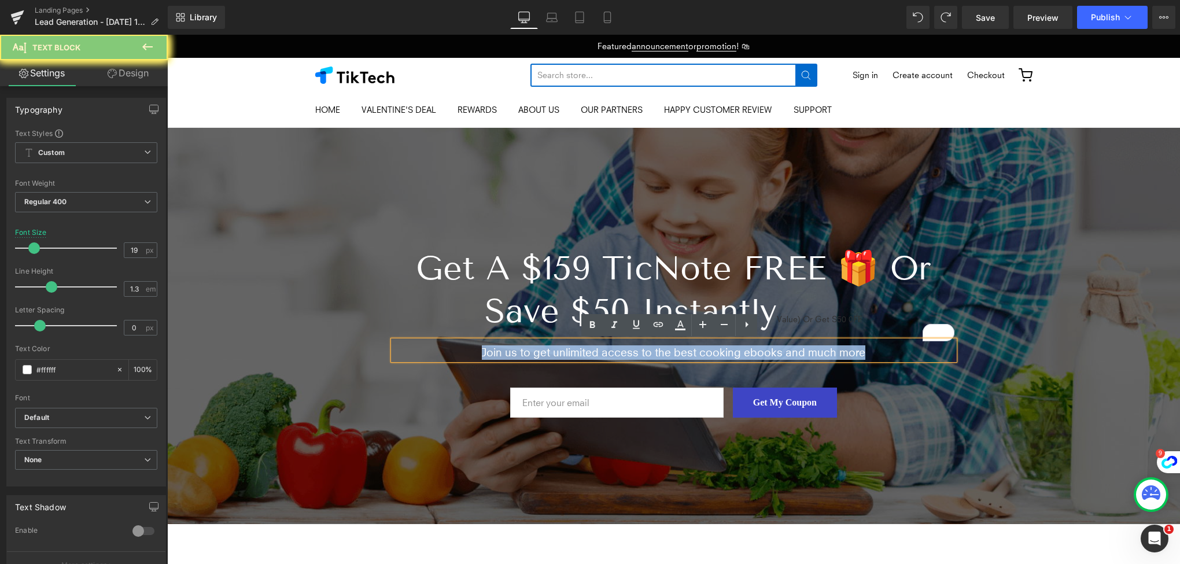
click at [585, 351] on p "Join us to get unlimited access to the best cooking ebooks and much more" at bounding box center [673, 352] width 561 height 14
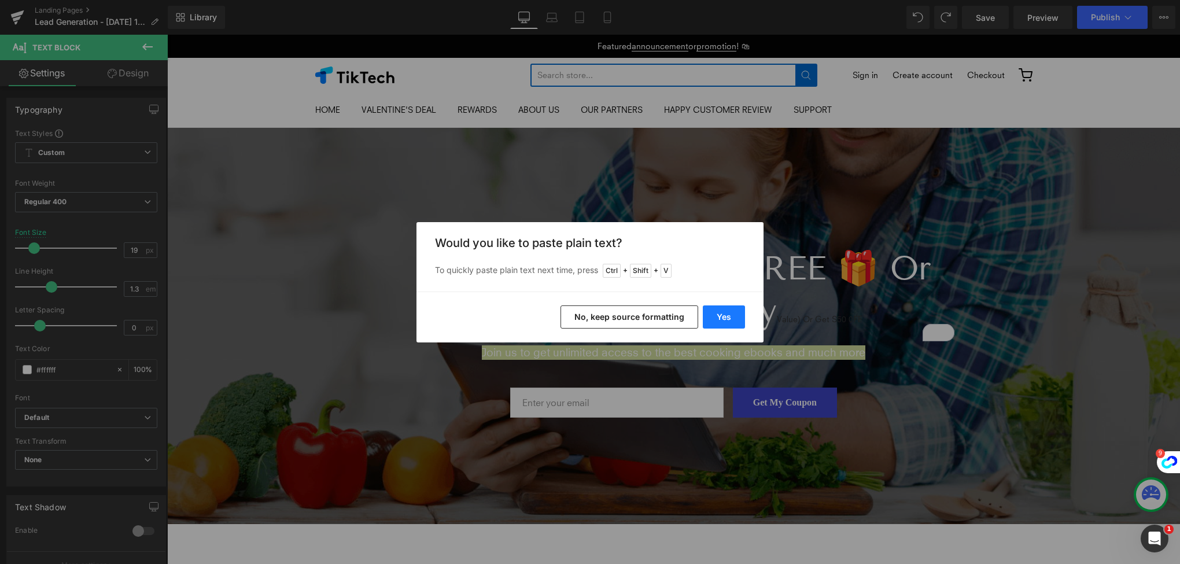
click at [725, 316] on button "Yes" at bounding box center [724, 316] width 42 height 23
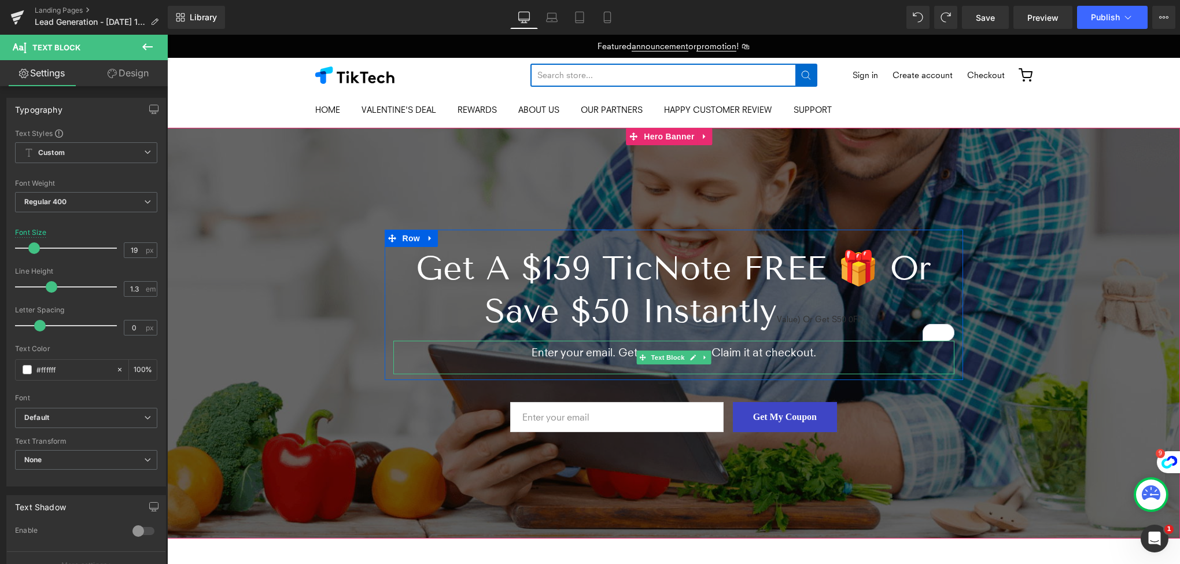
click at [548, 352] on p "Enter your email. Get your coupon. Claim it at checkout." at bounding box center [673, 352] width 561 height 14
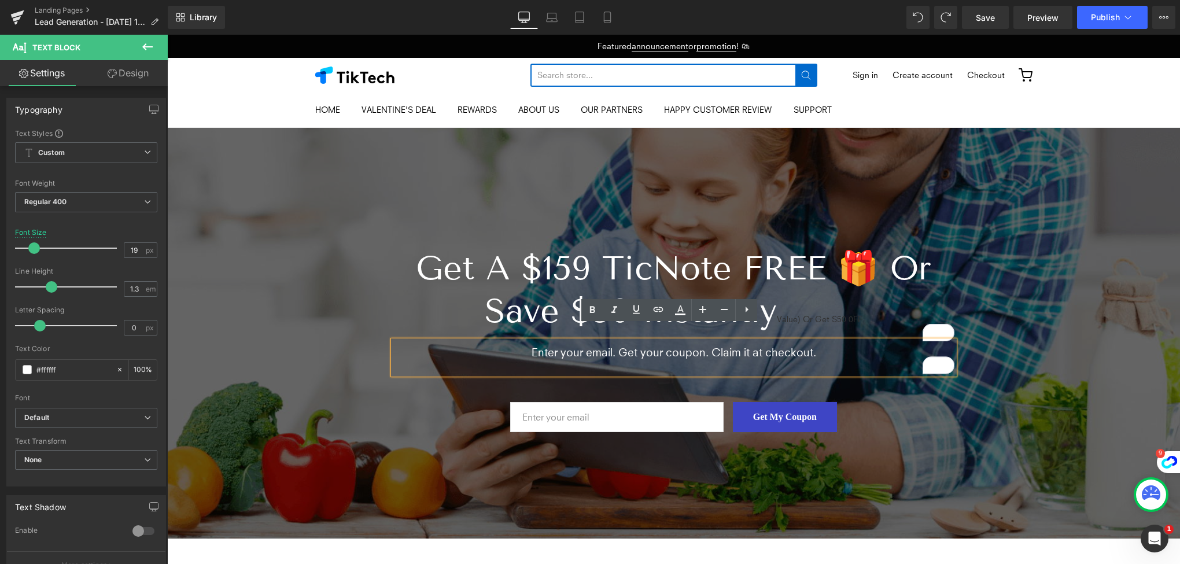
scroll to position [58, 0]
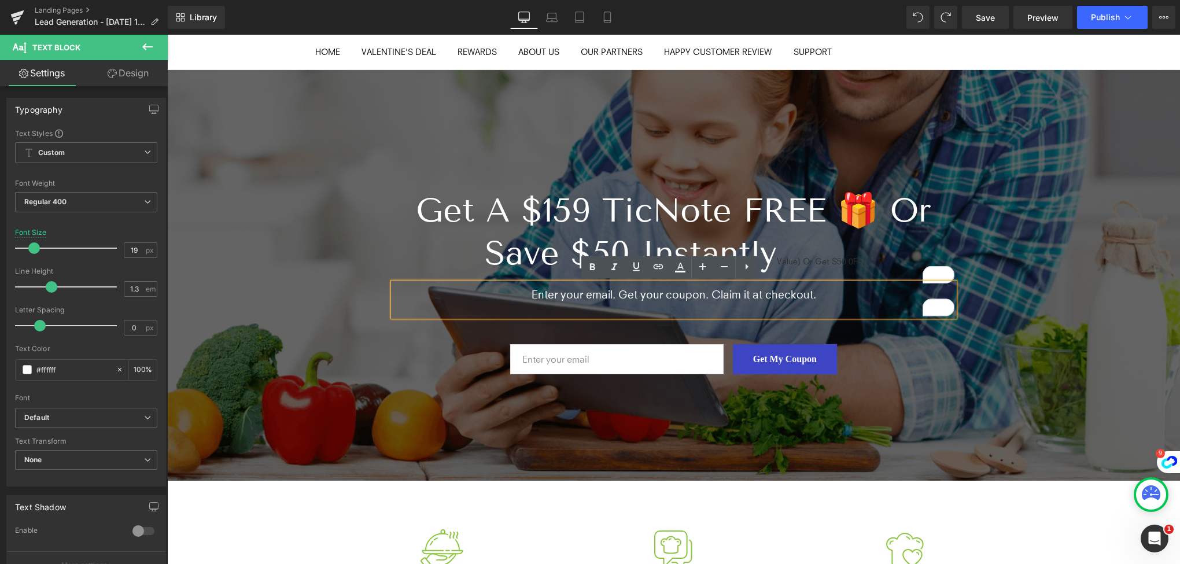
click at [324, 347] on div "Email Field Get My Coupon Submit Button Row" at bounding box center [673, 351] width 1013 height 58
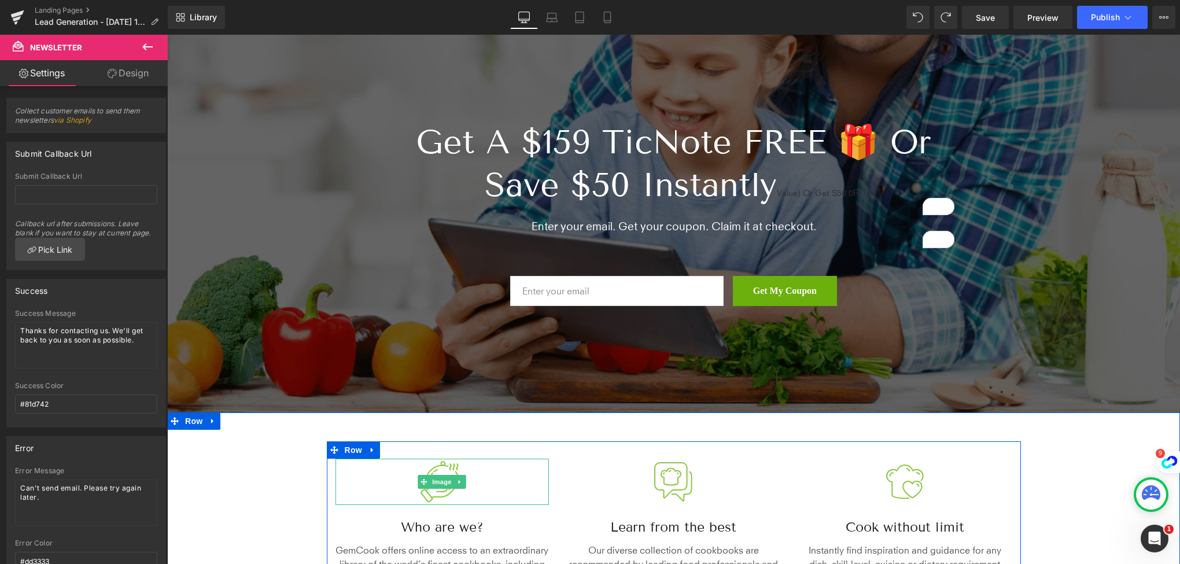
scroll to position [116, 0]
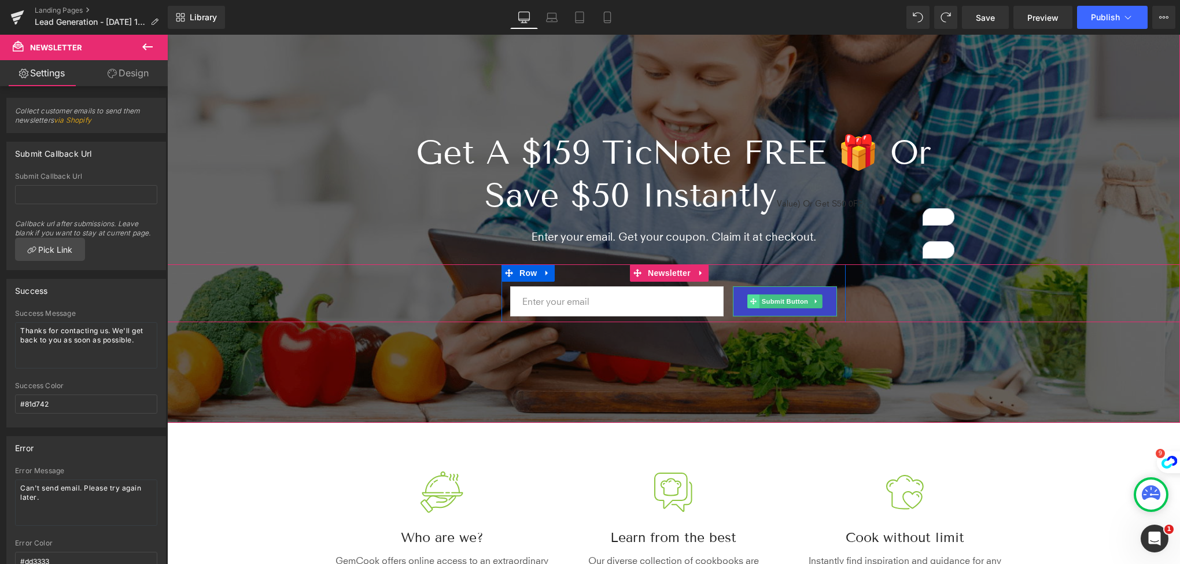
click at [750, 300] on icon at bounding box center [753, 301] width 6 height 6
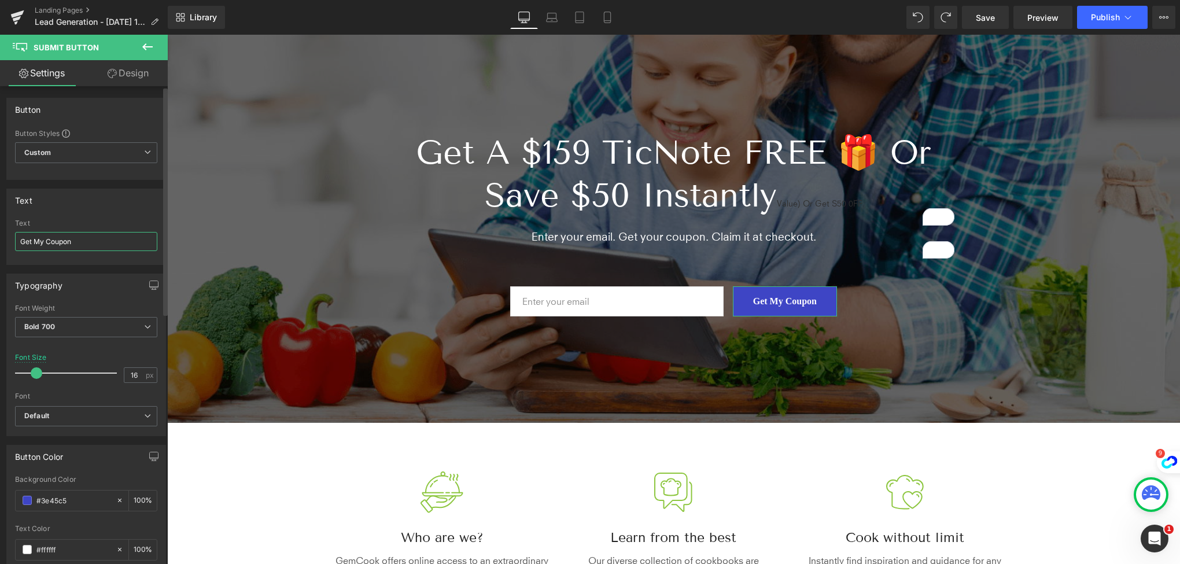
click at [21, 238] on input "Get My Coupon" at bounding box center [86, 241] width 142 height 19
paste input "👉"
click at [94, 260] on div at bounding box center [86, 261] width 142 height 8
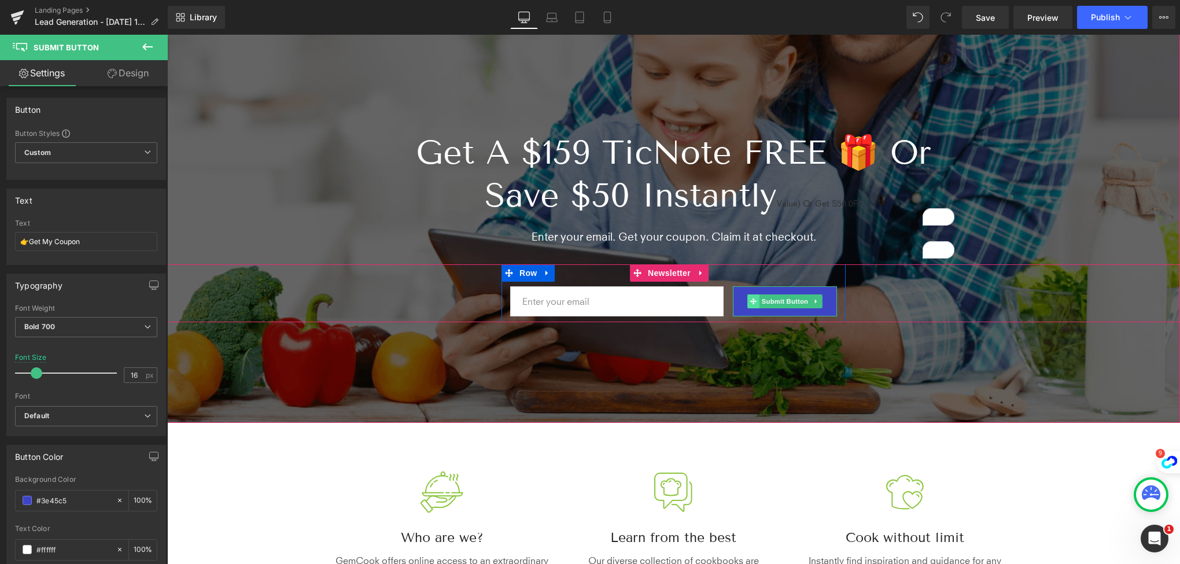
click at [750, 304] on span at bounding box center [753, 301] width 12 height 14
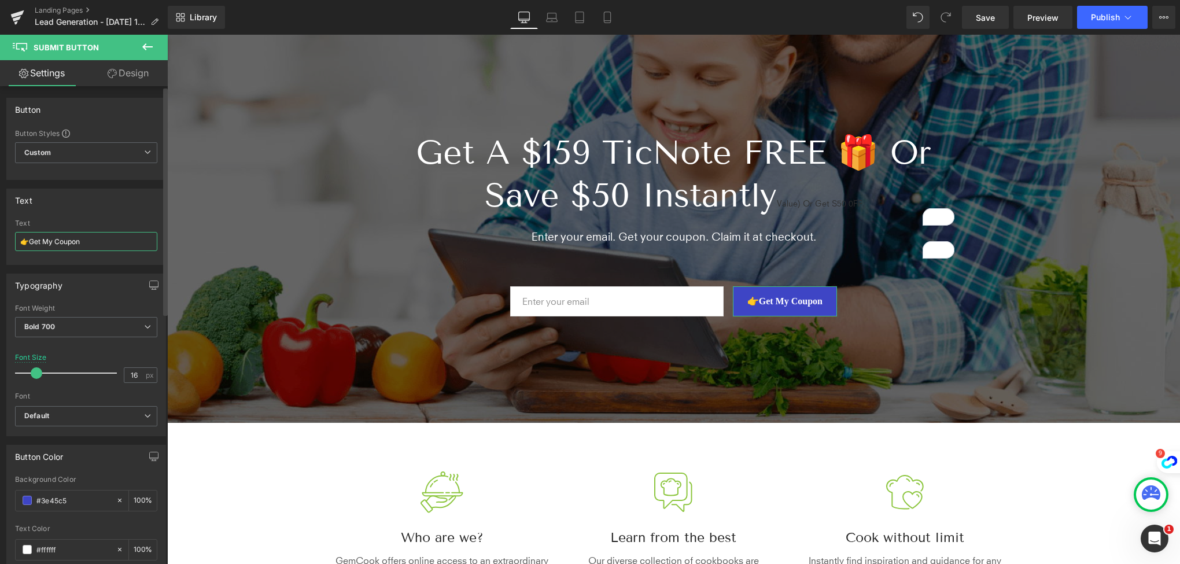
click at [29, 238] on input "👉Get My Coupon" at bounding box center [86, 241] width 142 height 19
type input "👉 Get My Coupon"
click at [86, 265] on div "Typography Thin 100 Semi Thin 200 Light 300 Regular 400 Medium 500 Semi Bold 60…" at bounding box center [86, 350] width 173 height 171
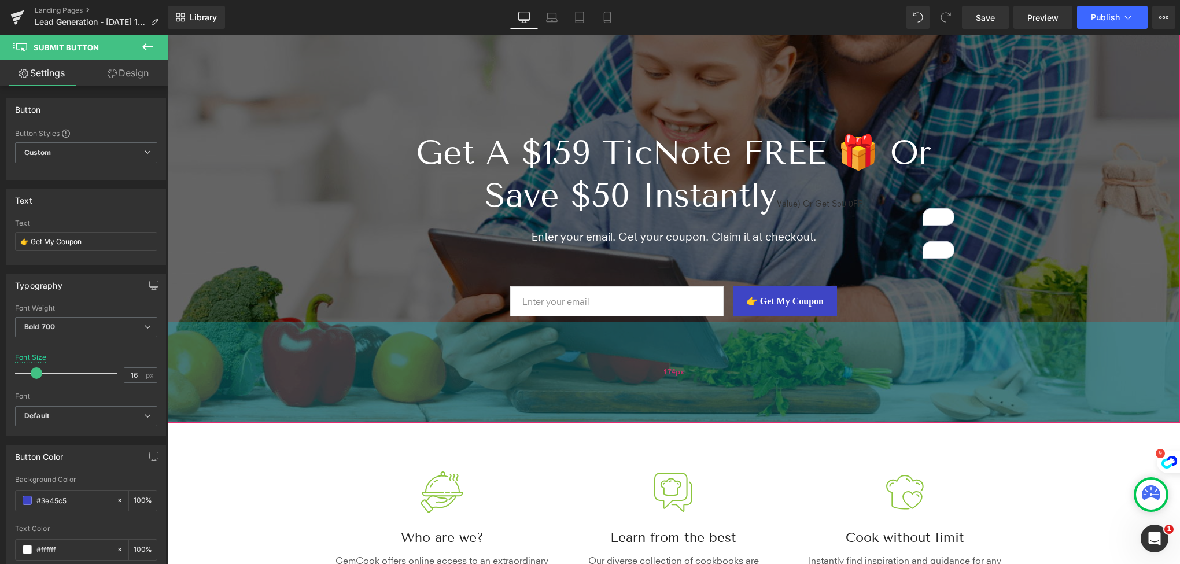
click at [594, 365] on div "174px" at bounding box center [673, 372] width 1013 height 101
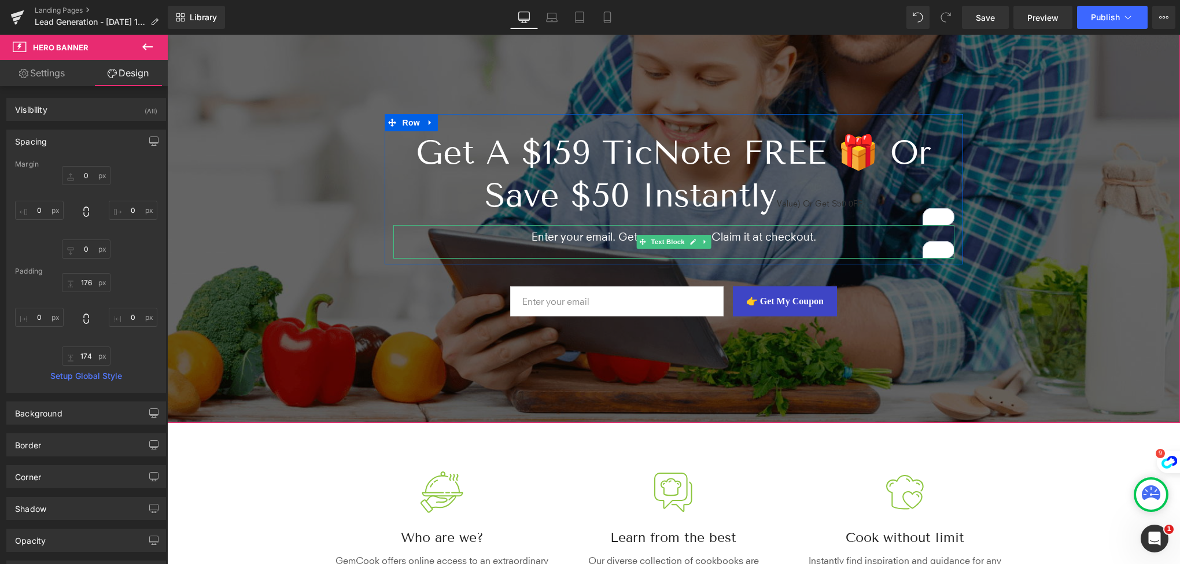
click at [618, 235] on p "Enter your email. Get your coupon. Claim it at checkout." at bounding box center [673, 237] width 561 height 14
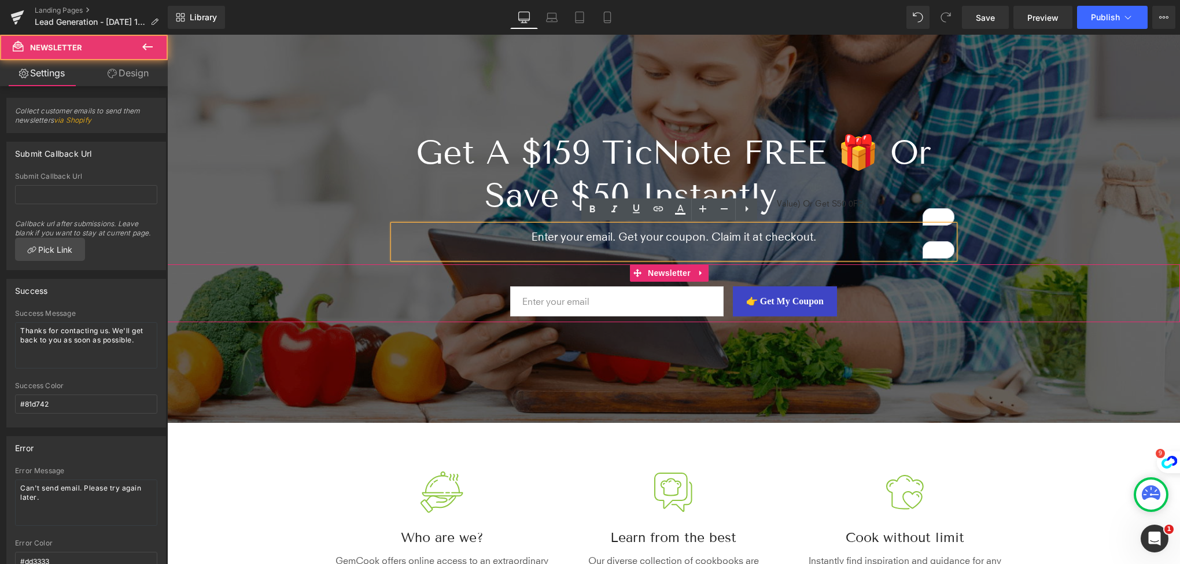
click at [372, 301] on div "Email Field 👉 Get My Coupon Submit Button Row" at bounding box center [673, 293] width 1013 height 58
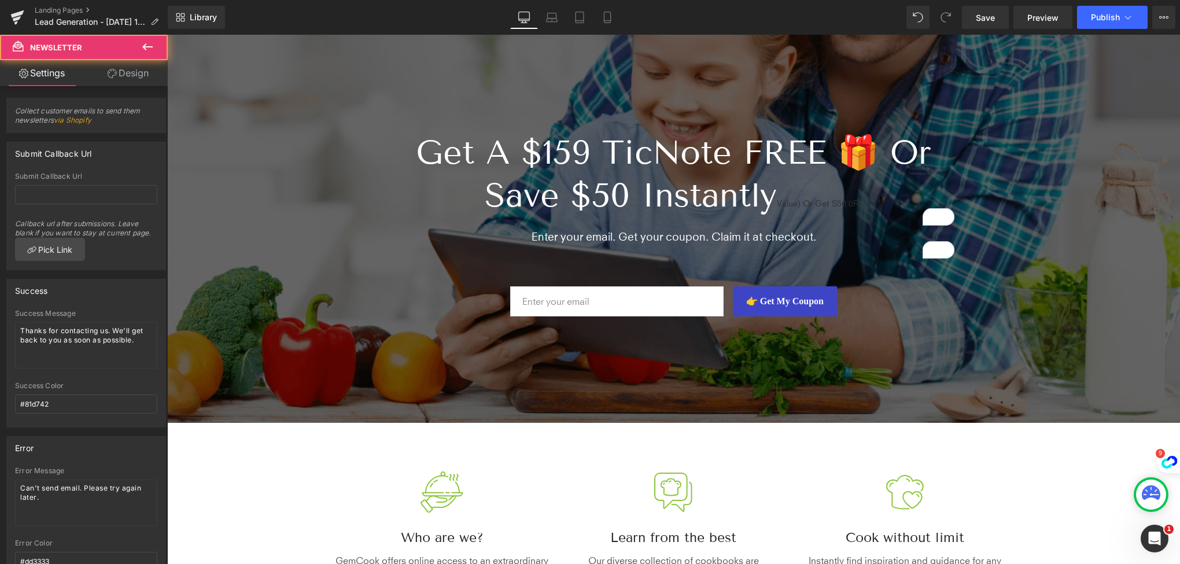
click at [453, 230] on p "Enter your email. Get your coupon. Claim it at checkout." at bounding box center [673, 237] width 561 height 14
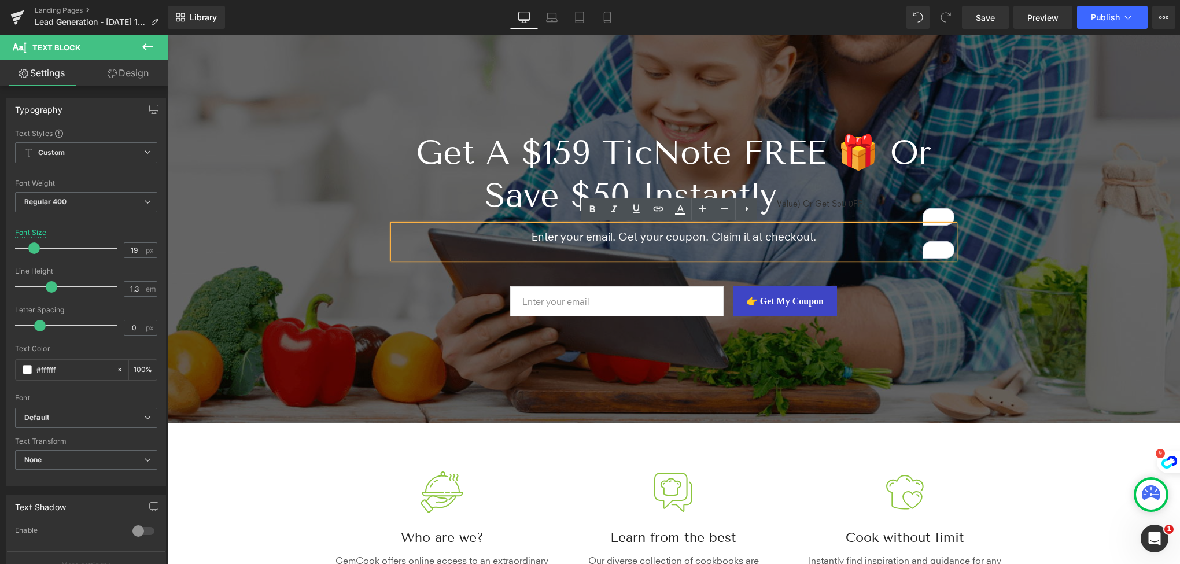
click at [823, 240] on p "Enter your email. Get your coupon. Claim it at checkout." at bounding box center [673, 237] width 561 height 14
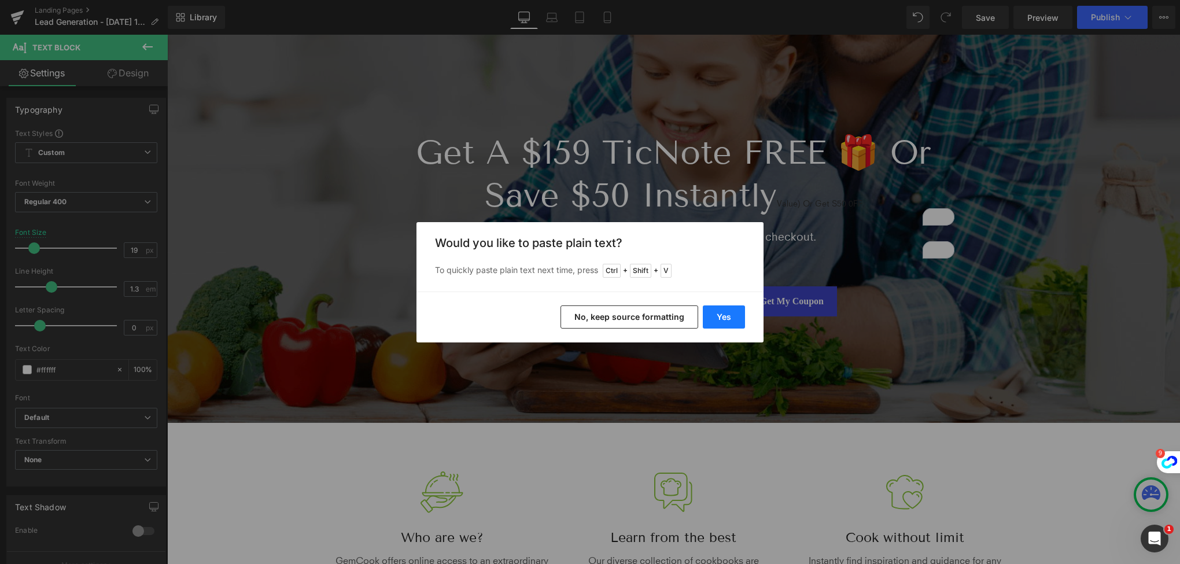
click at [729, 313] on button "Yes" at bounding box center [724, 316] width 42 height 23
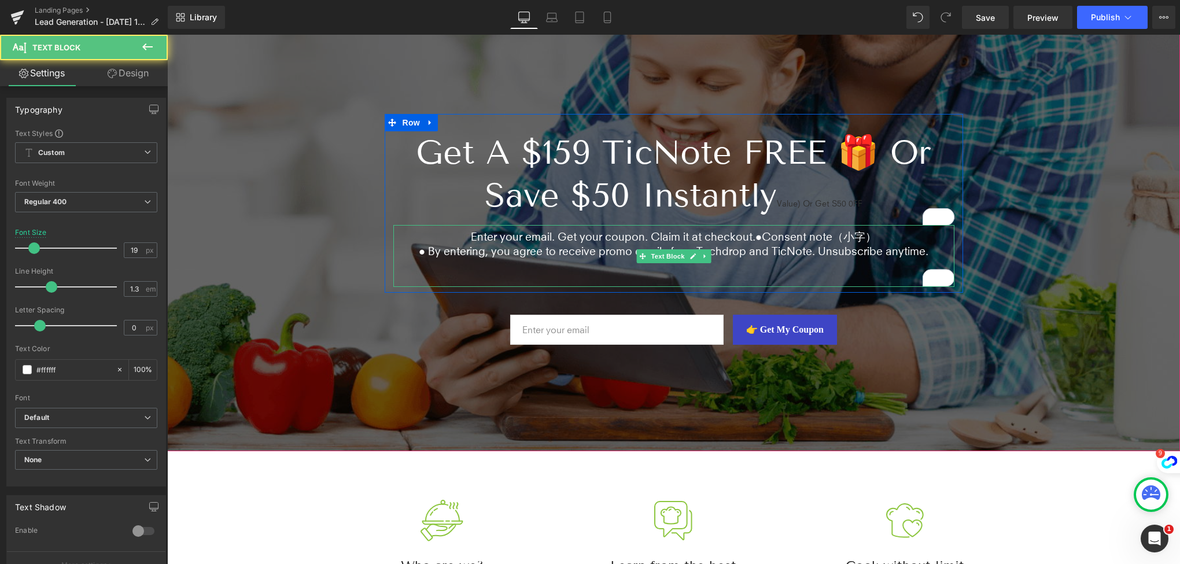
click at [614, 255] on p "● By entering, you agree to receive promo emails from Techdrop and TicNote. Uns…" at bounding box center [673, 251] width 561 height 14
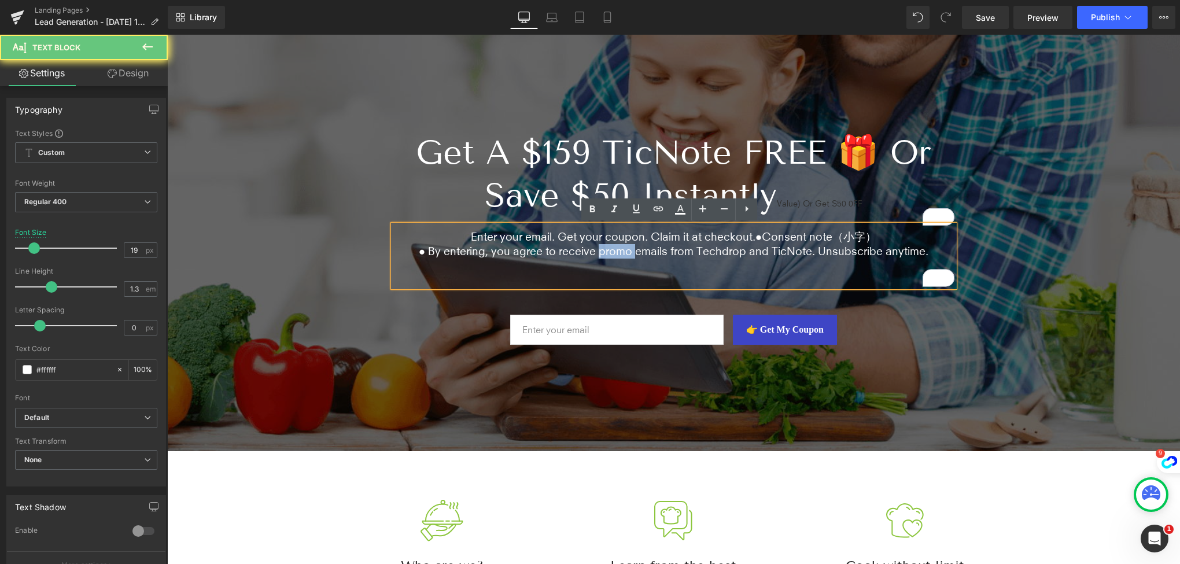
click at [614, 255] on p "● By entering, you agree to receive promo emails from Techdrop and TicNote. Uns…" at bounding box center [673, 251] width 561 height 14
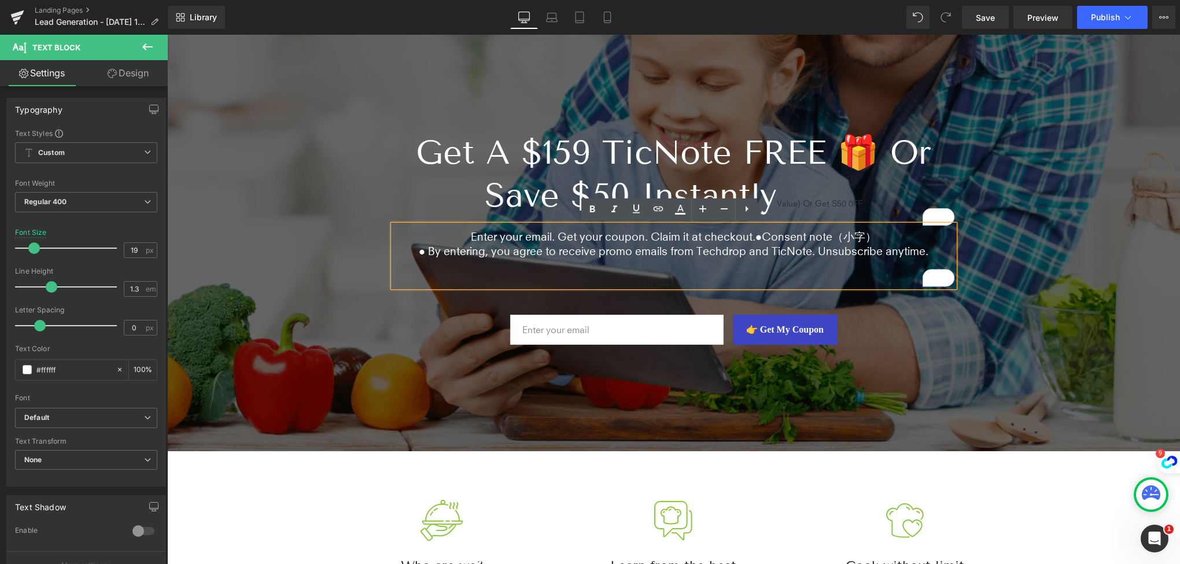
click at [751, 236] on p "Enter your email. Get your coupon. Claim it at checkout.●Consent note（小字）" at bounding box center [673, 237] width 561 height 14
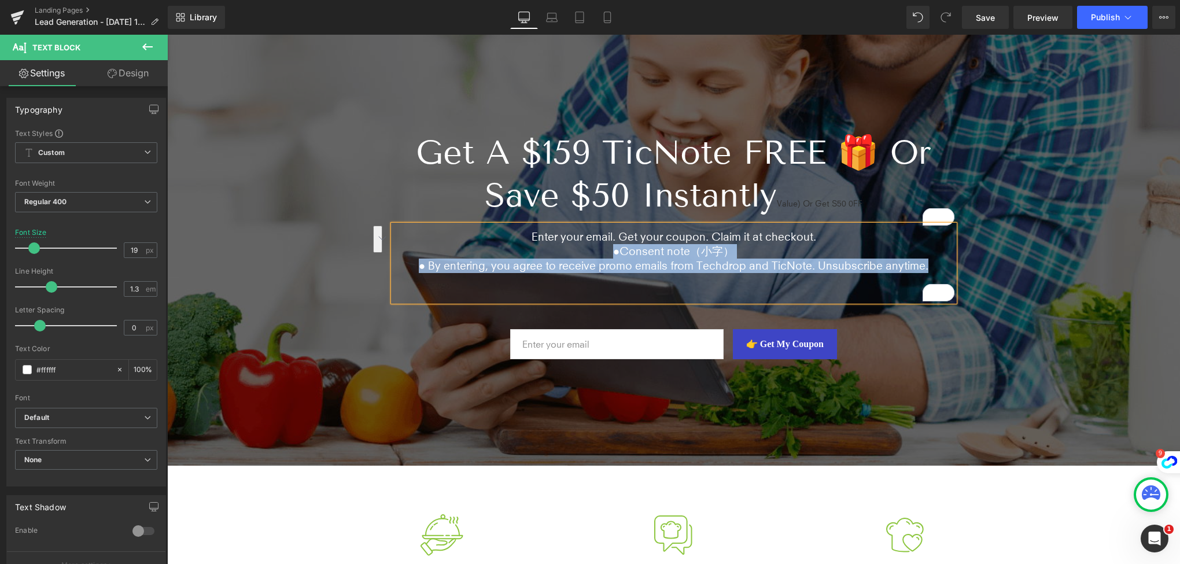
drag, startPoint x: 929, startPoint y: 265, endPoint x: 439, endPoint y: 251, distance: 489.4
click at [439, 251] on div "Enter your email. Get your coupon. Claim it at checkout. ●Consent note（小字） ● By…" at bounding box center [673, 263] width 561 height 76
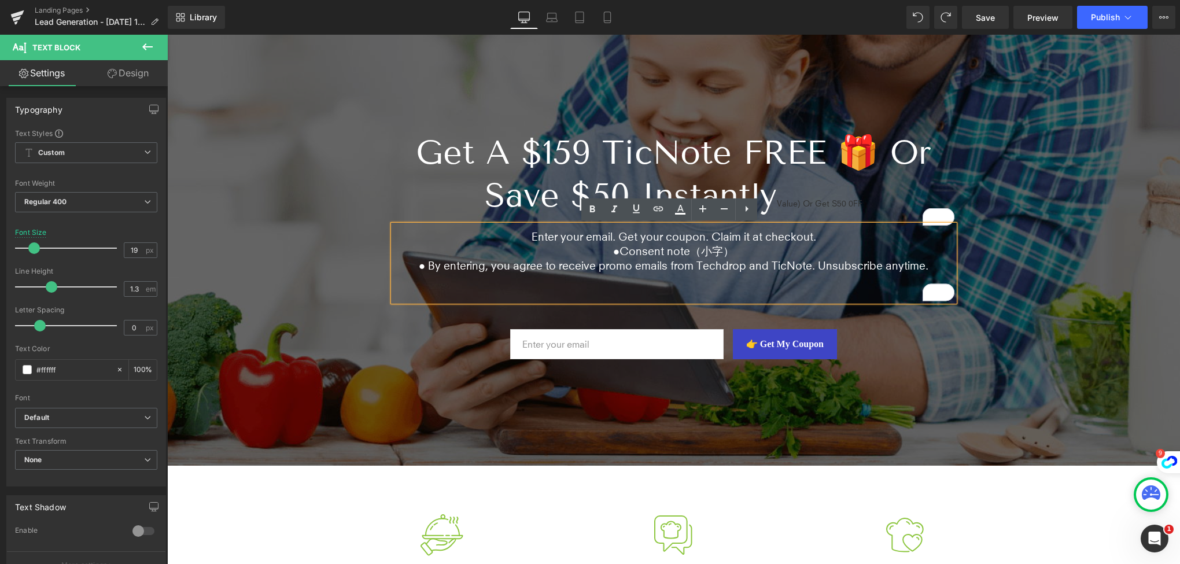
click at [413, 392] on div at bounding box center [673, 238] width 1013 height 453
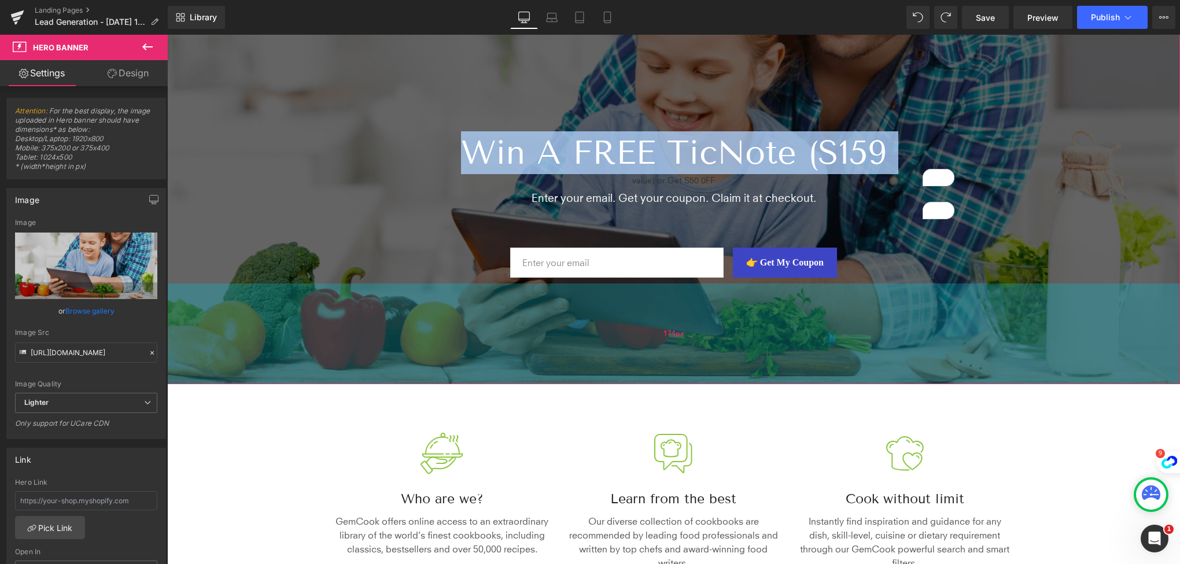
click at [562, 349] on div "174px" at bounding box center [673, 333] width 1013 height 101
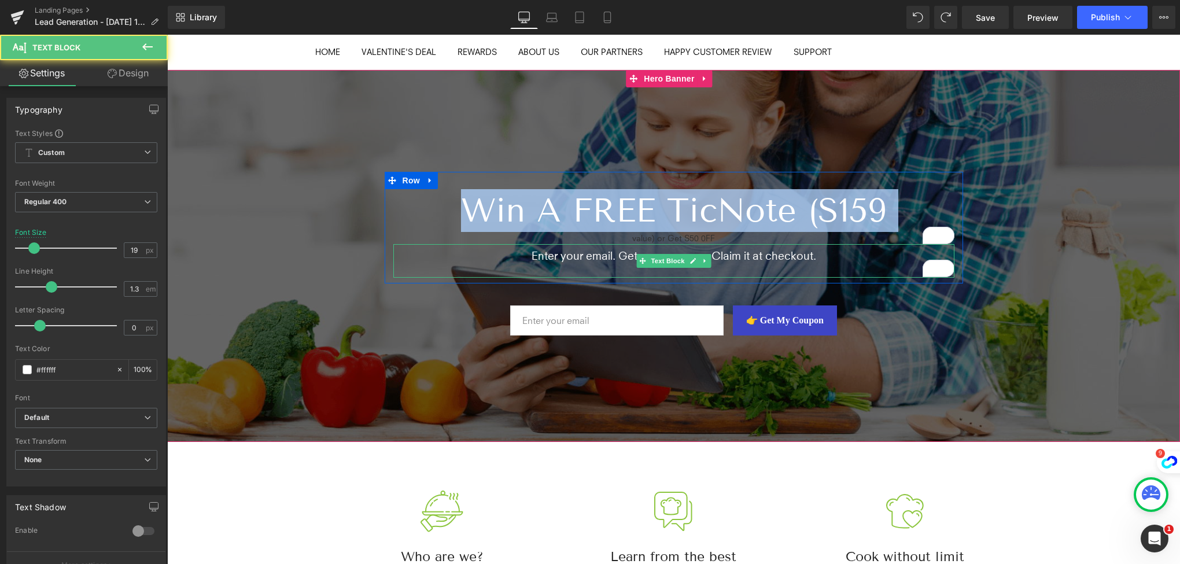
click at [818, 249] on p "Enter your email. Get your coupon. Claim it at checkout." at bounding box center [673, 256] width 561 height 14
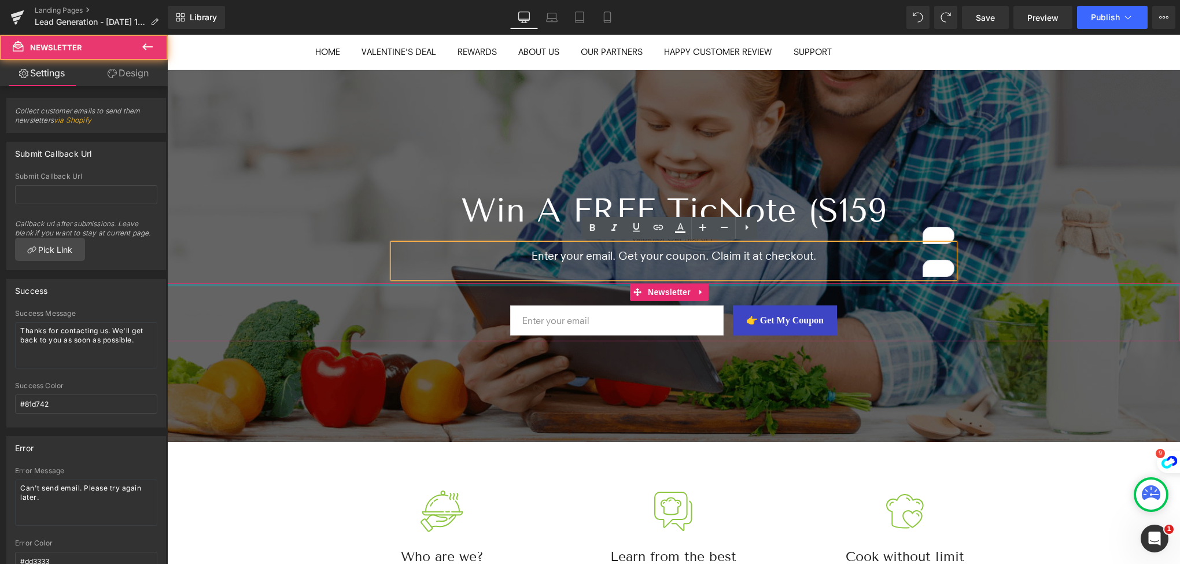
click at [348, 283] on div at bounding box center [673, 284] width 1013 height 3
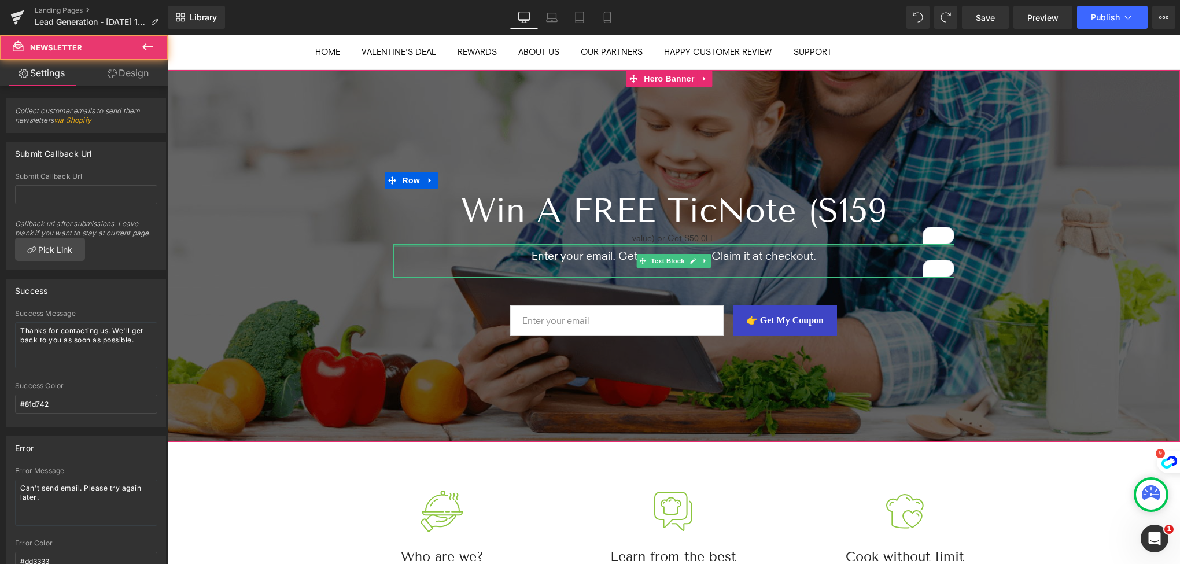
click at [404, 245] on div at bounding box center [673, 245] width 561 height 3
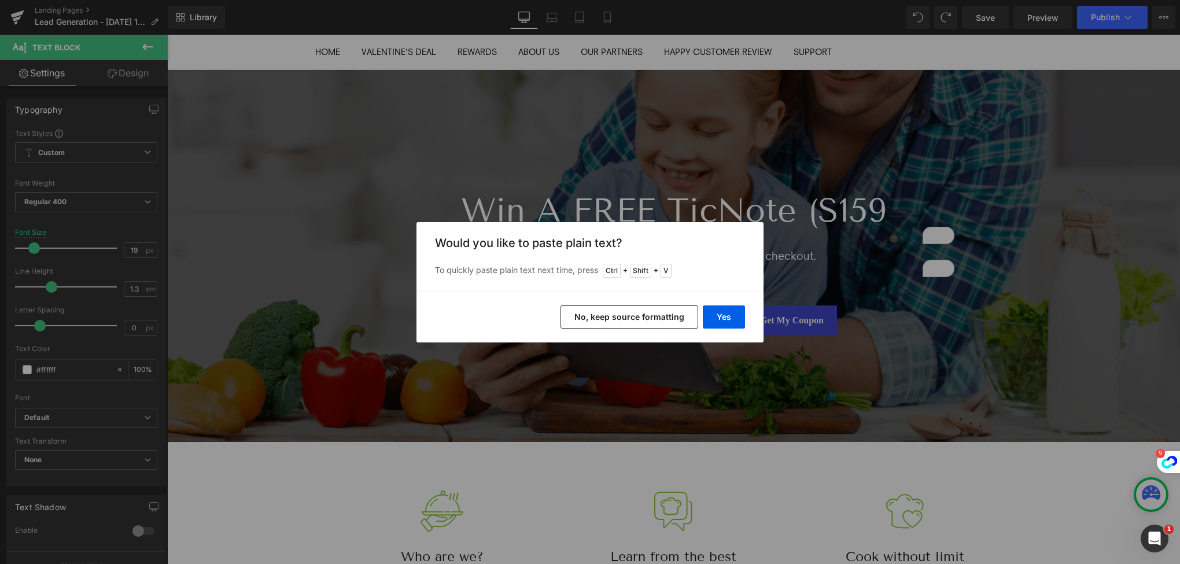
click at [855, 265] on div "Back to Library Insert Would you like to paste plain text? To quickly paste pla…" at bounding box center [590, 282] width 1180 height 564
click at [958, 324] on div "Back to Library Insert Would you like to paste plain text? To quickly paste pla…" at bounding box center [590, 282] width 1180 height 564
click at [668, 316] on button "No, keep source formatting" at bounding box center [629, 316] width 138 height 23
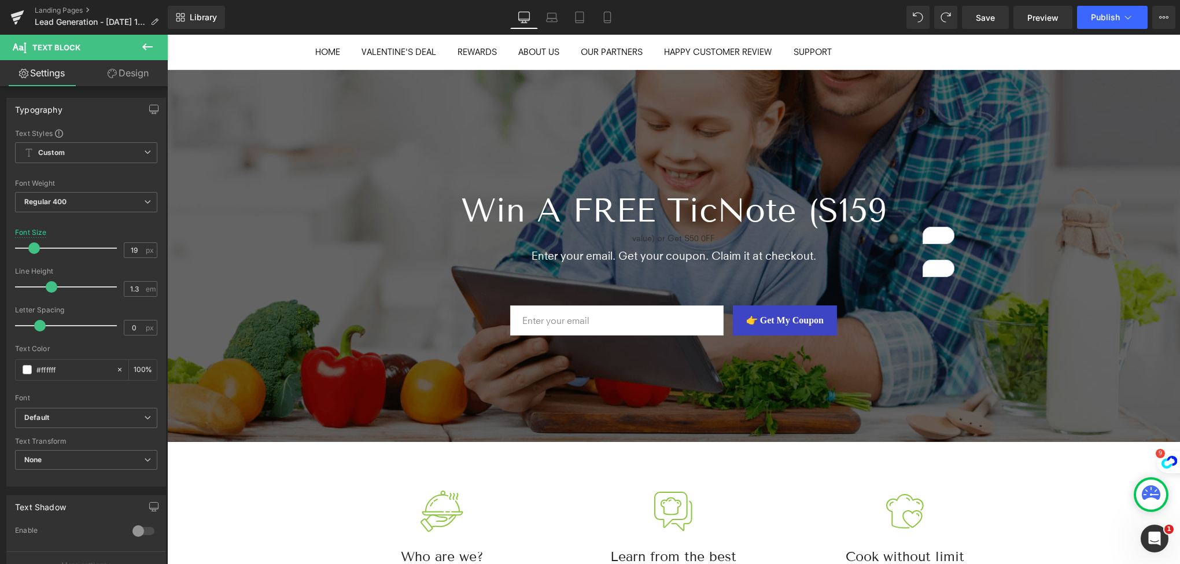
click at [147, 50] on icon at bounding box center [148, 47] width 14 height 14
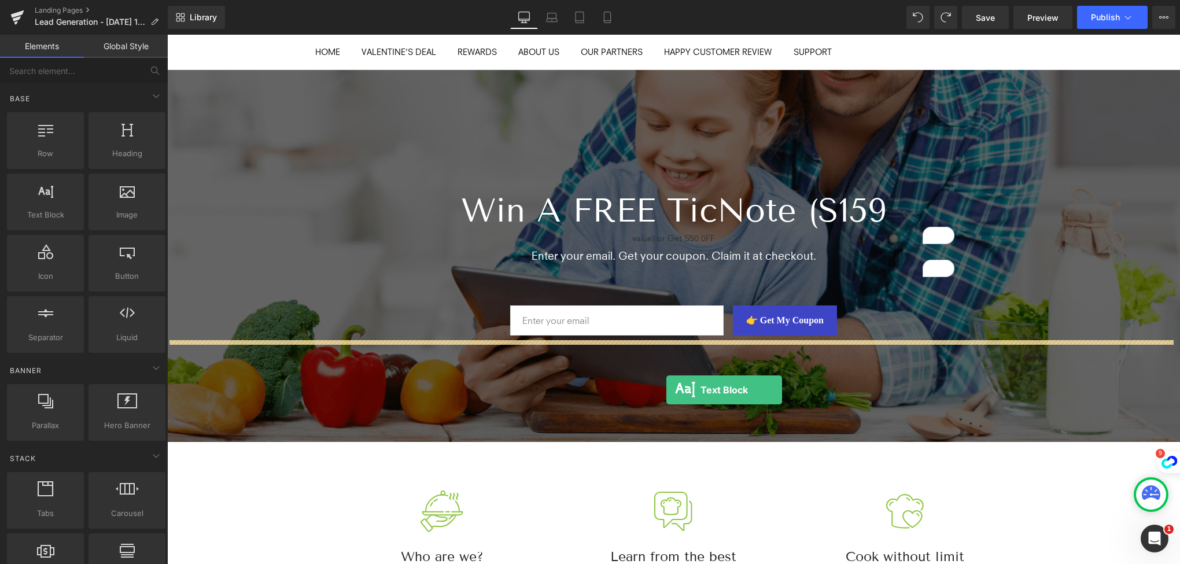
drag, startPoint x: 215, startPoint y: 255, endPoint x: 666, endPoint y: 389, distance: 471.1
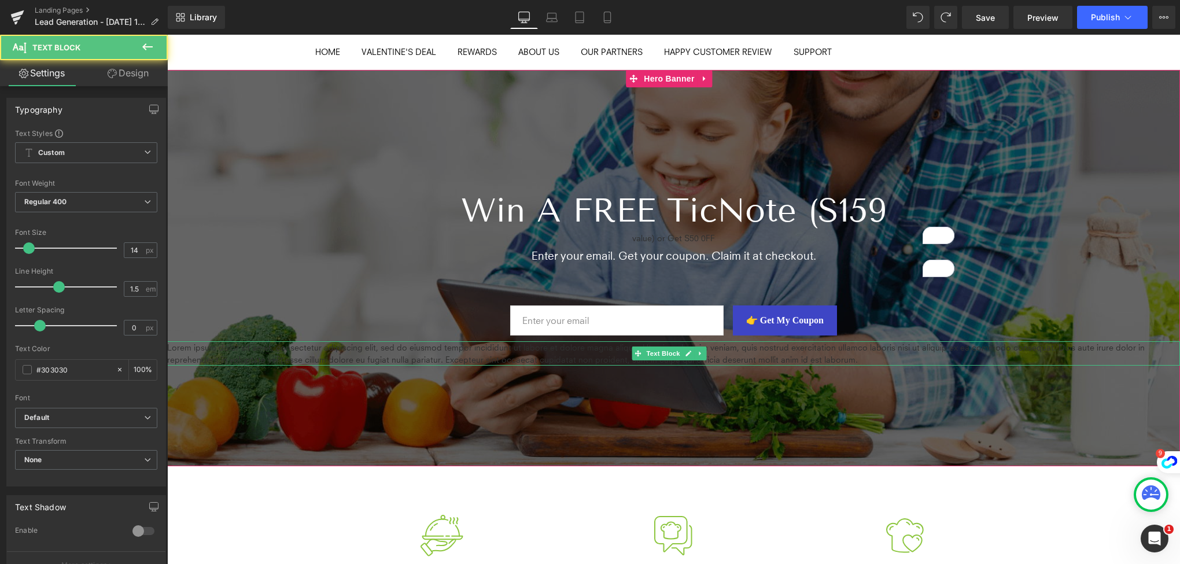
click at [365, 349] on p "Lorem ipsum dolor sit amet, consectetur adipiscing elit, sed do eiusmod tempor …" at bounding box center [673, 353] width 1013 height 24
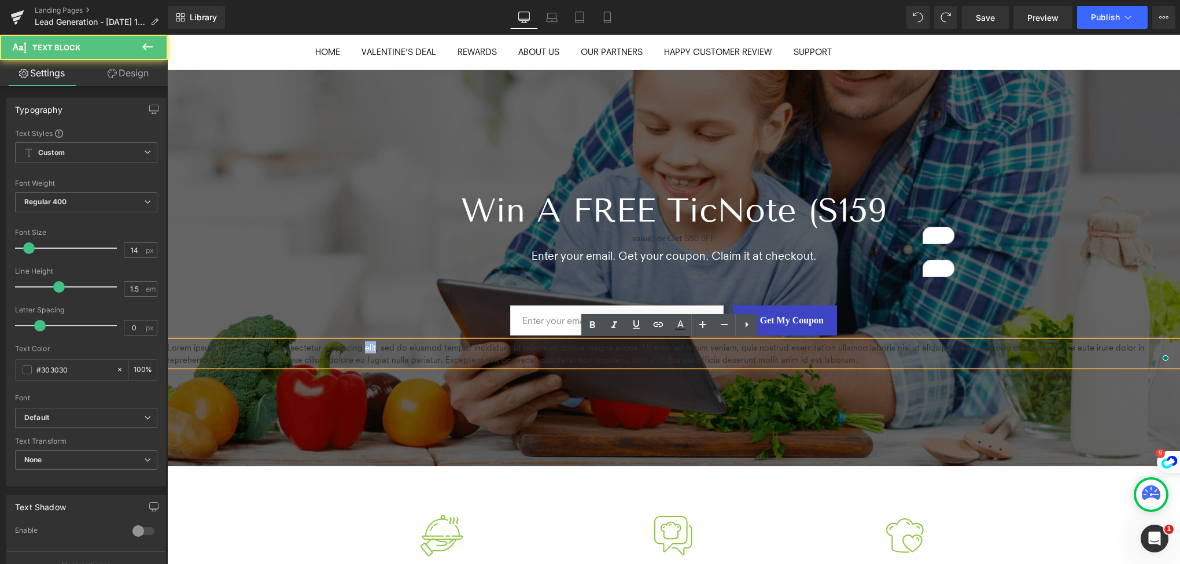
click at [365, 349] on p "Lorem ipsum dolor sit amet, consectetur adipiscing elit, sed do eiusmod tempor …" at bounding box center [673, 353] width 1013 height 24
click at [287, 350] on p "Lorem ipsum dolor sit amet, consectetur adipiscing elit, sed do eiusmod tempor …" at bounding box center [673, 353] width 1013 height 24
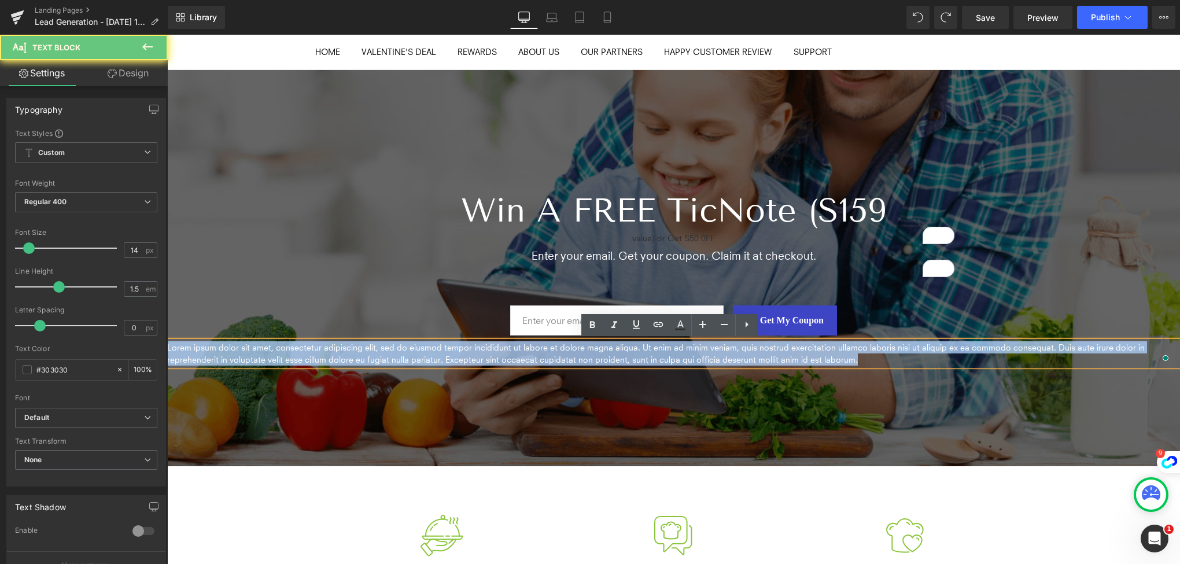
click at [287, 350] on p "Lorem ipsum dolor sit amet, consectetur adipiscing elit, sed do eiusmod tempor …" at bounding box center [673, 353] width 1013 height 24
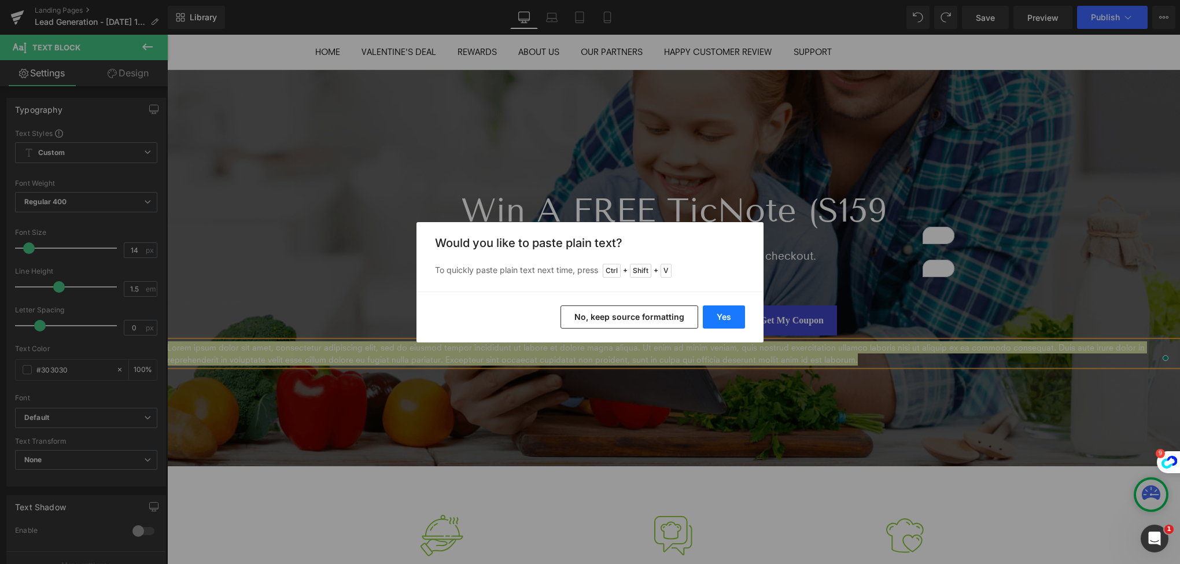
click at [727, 314] on button "Yes" at bounding box center [724, 316] width 42 height 23
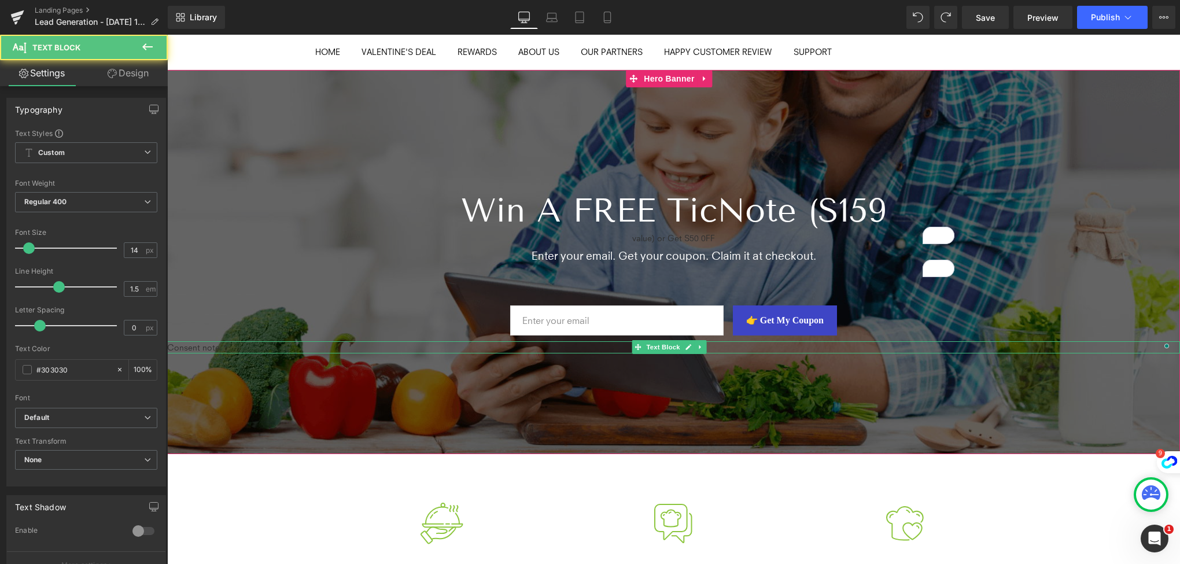
click at [238, 346] on p "Consent note（" at bounding box center [673, 347] width 1013 height 12
click at [258, 343] on p "Consent note（" at bounding box center [673, 347] width 1013 height 12
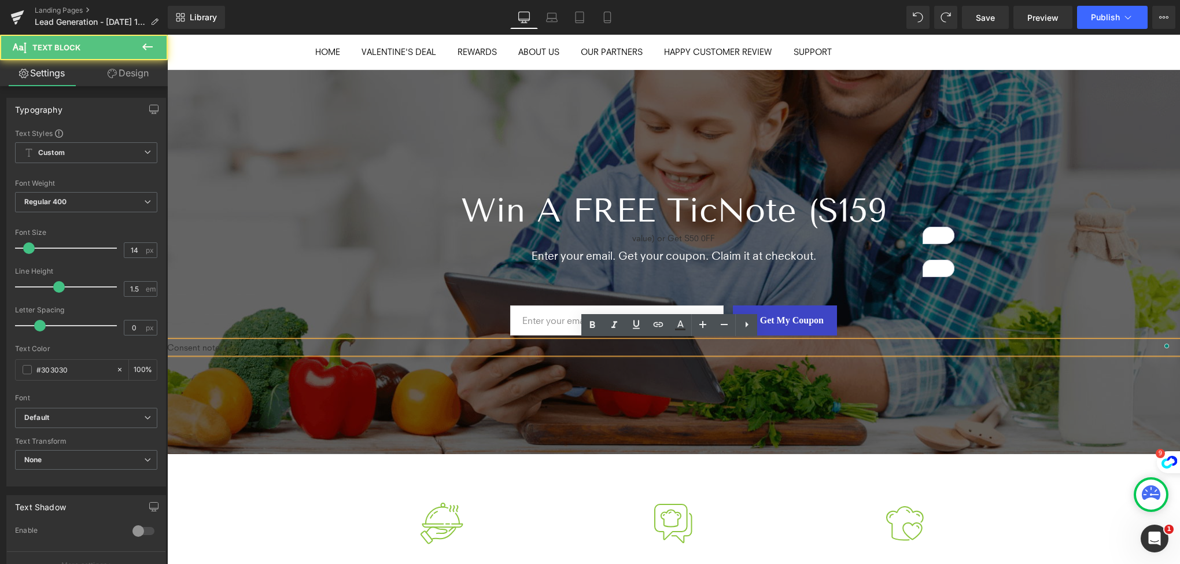
click at [258, 343] on p "Consent note（" at bounding box center [673, 347] width 1013 height 12
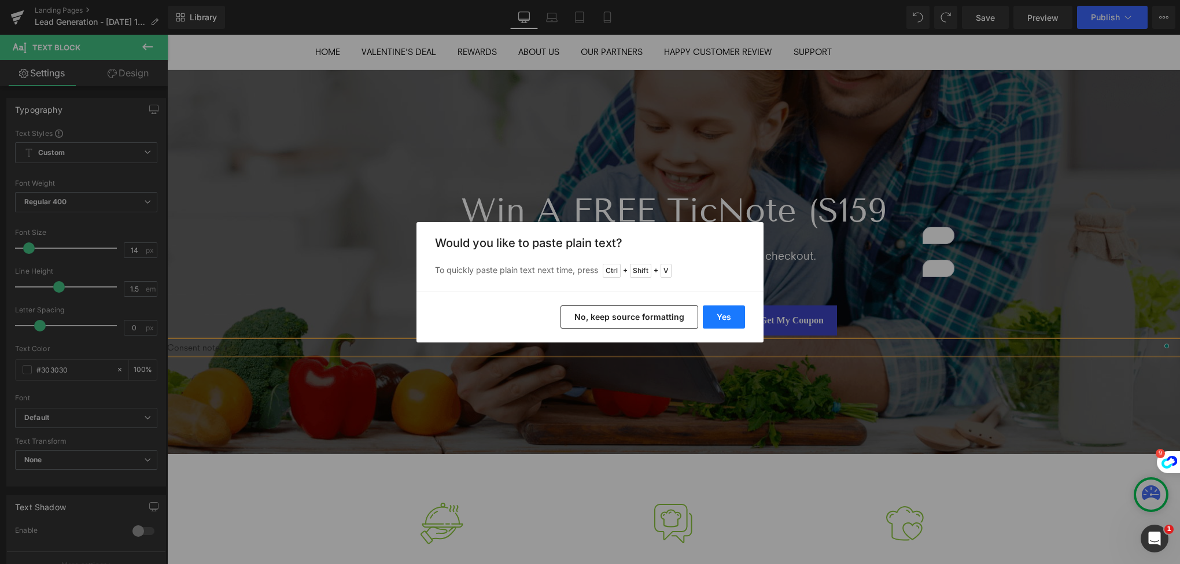
click at [733, 312] on button "Yes" at bounding box center [724, 316] width 42 height 23
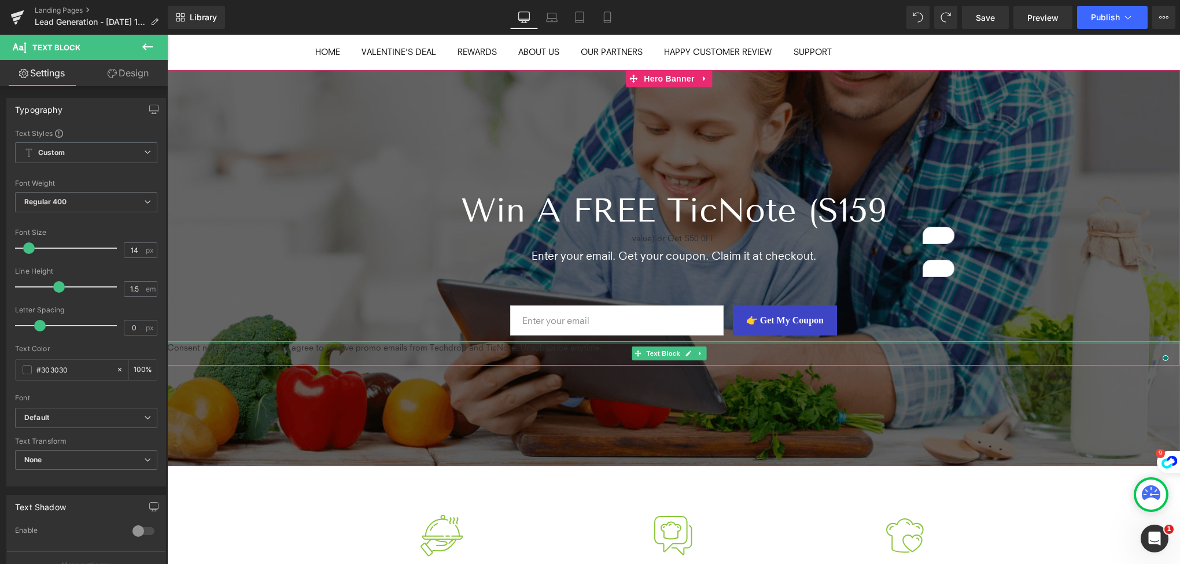
click at [285, 343] on div at bounding box center [673, 342] width 1013 height 3
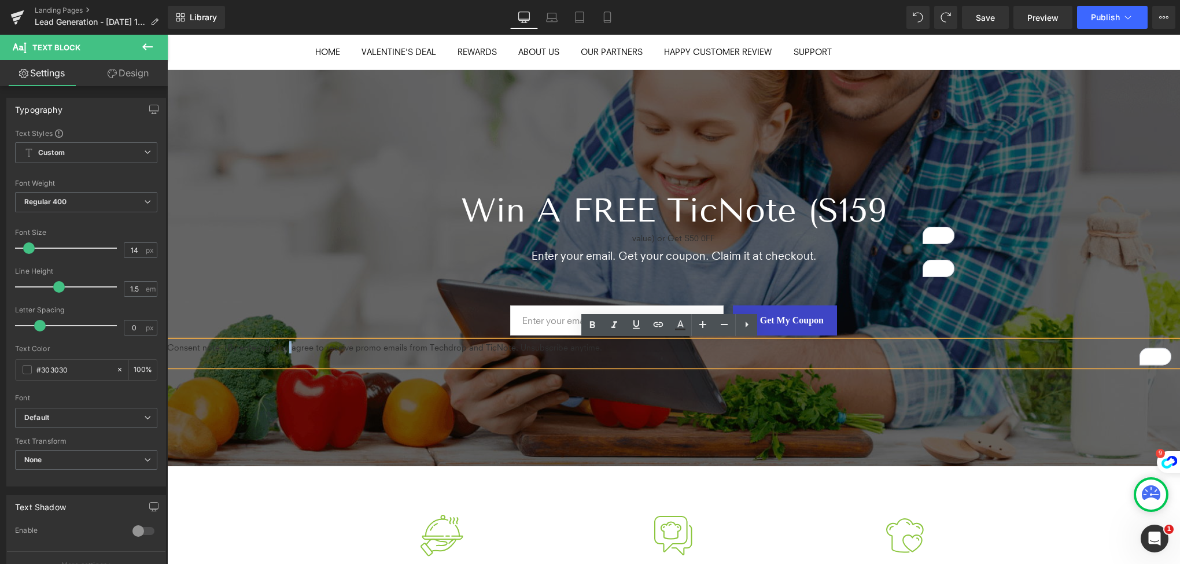
click at [285, 343] on p "Consent note（By entering, you agree to receive promo emails from Techdrop and T…" at bounding box center [673, 347] width 1013 height 12
click at [282, 348] on p "Consent note（By entering, you agree to receive promo emails from Techdrop and T…" at bounding box center [673, 347] width 1013 height 12
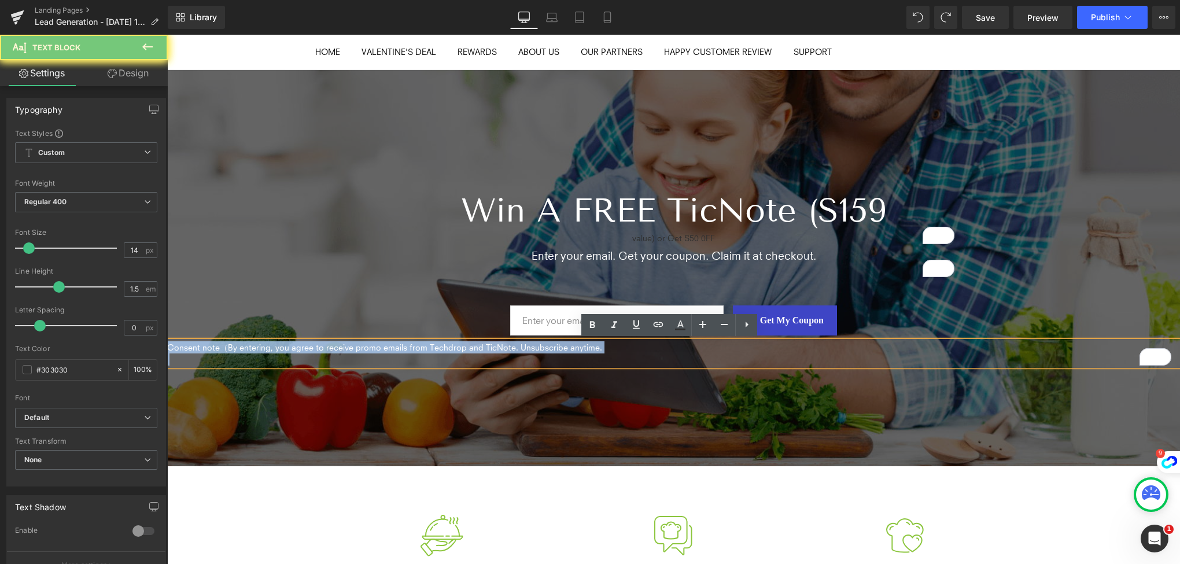
click at [282, 348] on p "Consent note（By entering, you agree to receive promo emails from Techdrop and T…" at bounding box center [673, 347] width 1013 height 12
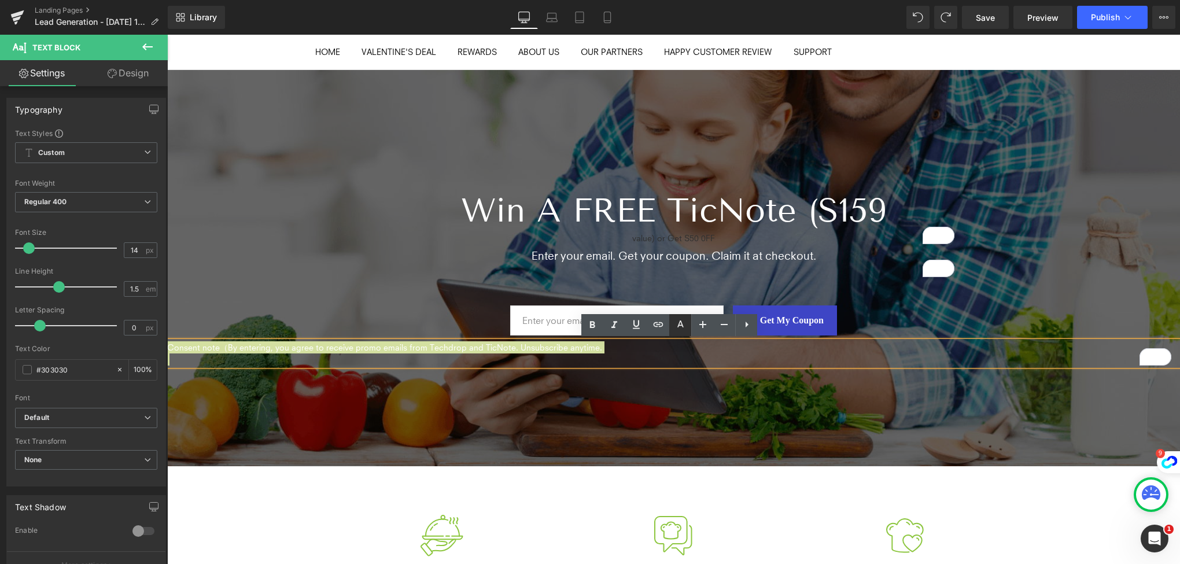
click at [675, 323] on icon at bounding box center [680, 325] width 14 height 14
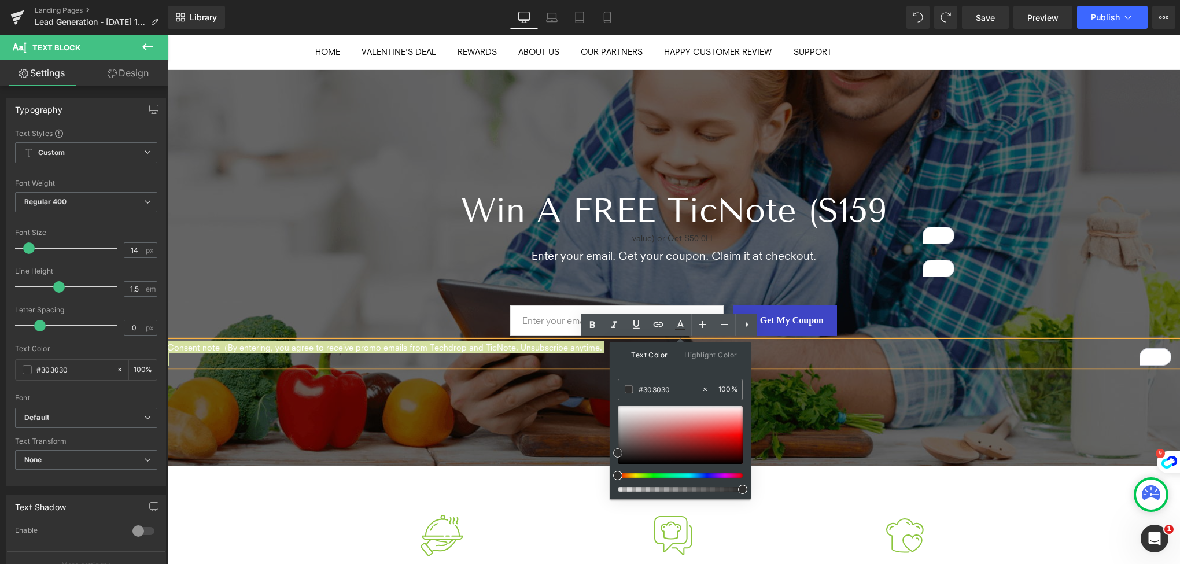
click at [622, 409] on div at bounding box center [680, 435] width 125 height 58
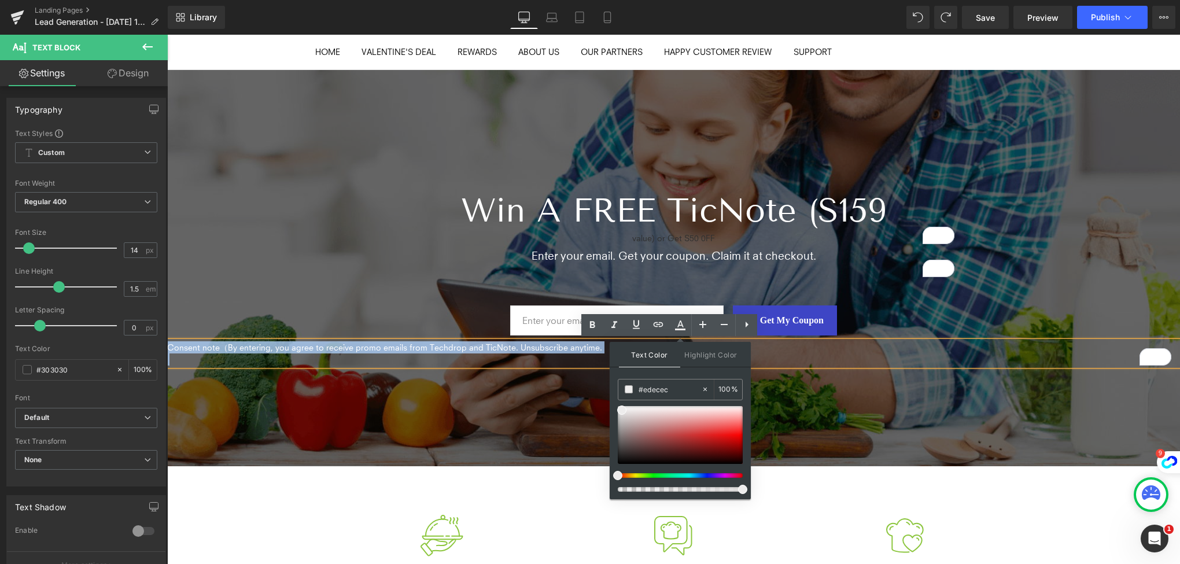
click at [461, 416] on div at bounding box center [673, 268] width 1013 height 396
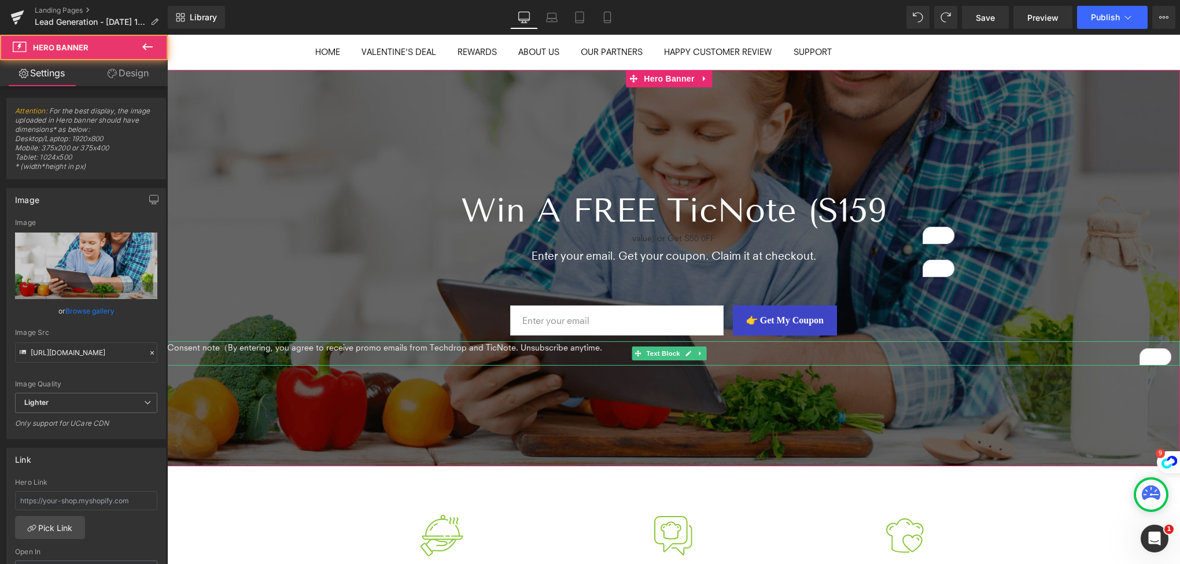
click at [404, 347] on span "Consent note（By entering, you agree to receive promo emails from Techdrop and T…" at bounding box center [384, 347] width 435 height 10
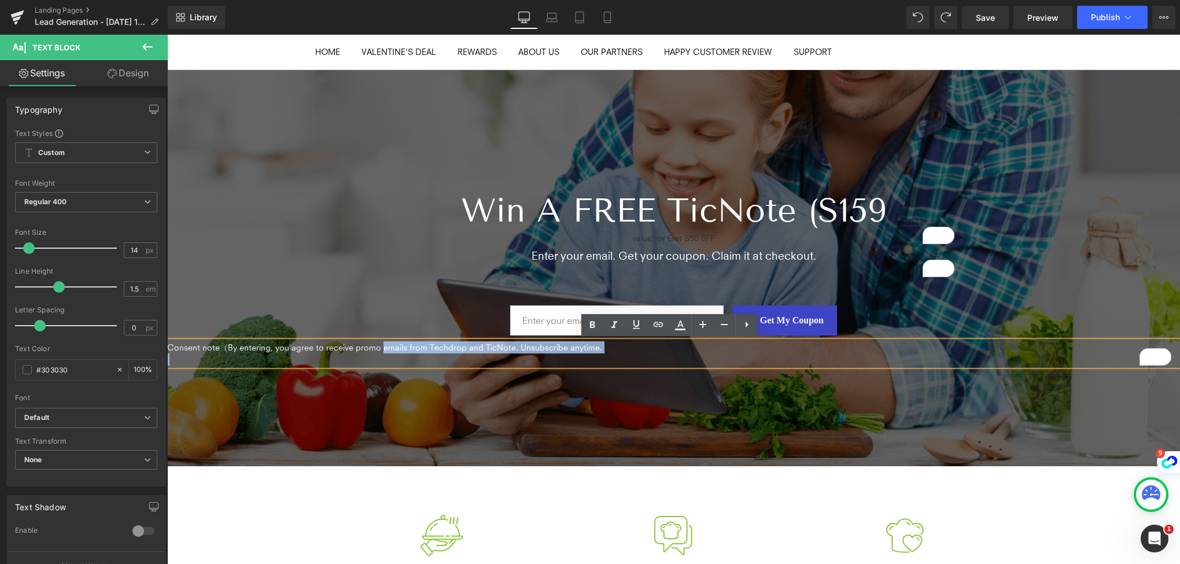
drag, startPoint x: 378, startPoint y: 348, endPoint x: 552, endPoint y: 365, distance: 174.9
click at [552, 365] on div "Consent note（By entering, you agree to receive promo emails from Techdrop and T…" at bounding box center [673, 353] width 1013 height 24
click at [416, 415] on div at bounding box center [673, 268] width 1013 height 396
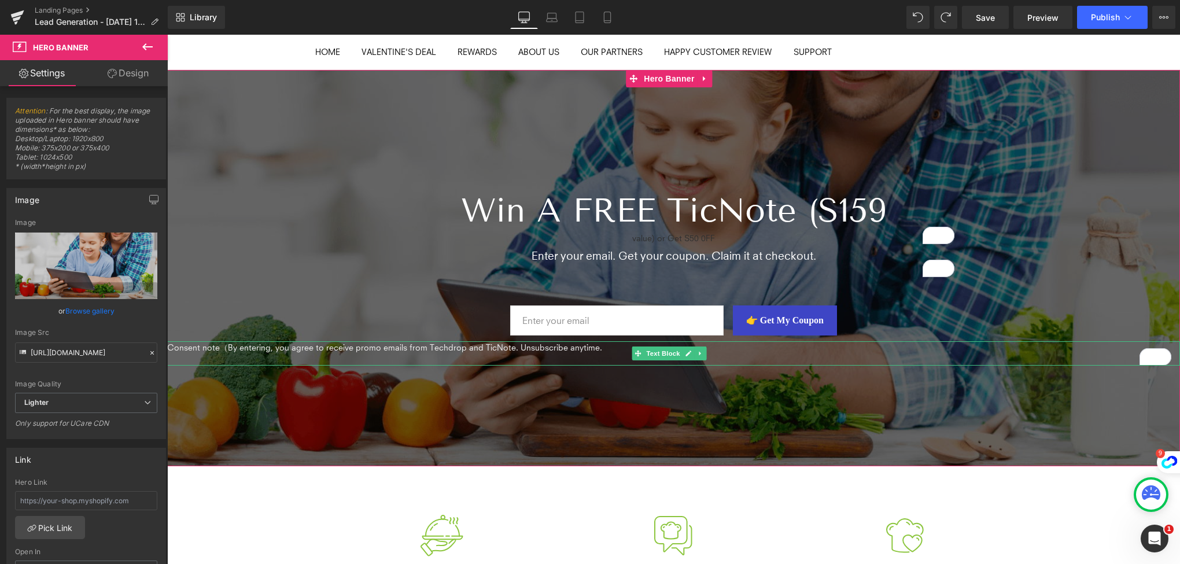
click at [223, 348] on span "Consent note（By entering, you agree to receive promo emails from Techdrop and T…" at bounding box center [384, 347] width 435 height 10
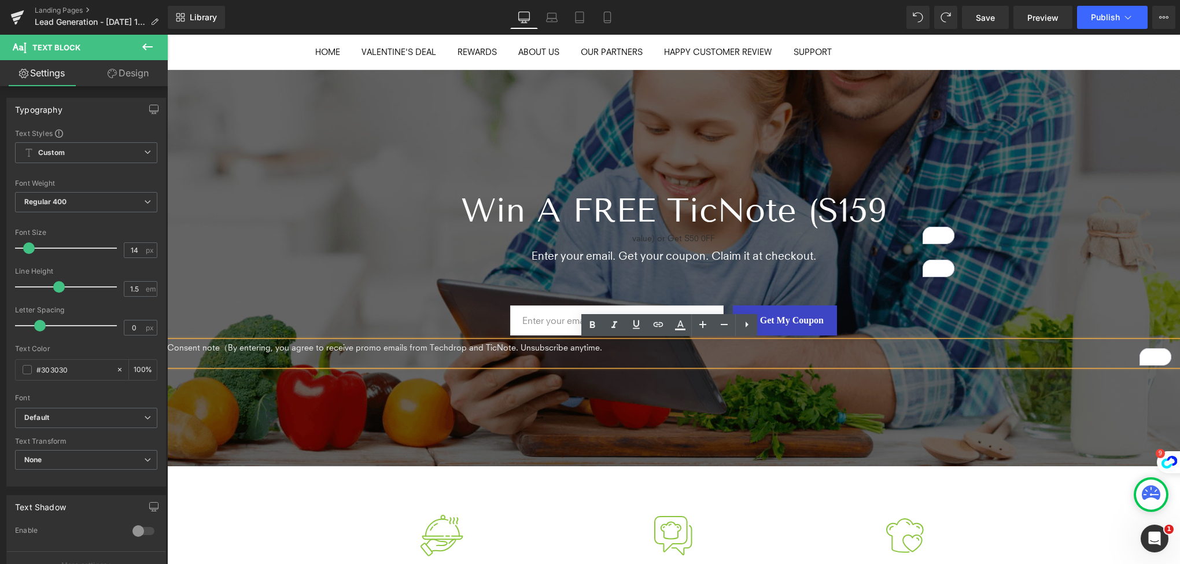
click at [217, 388] on div at bounding box center [673, 268] width 1013 height 396
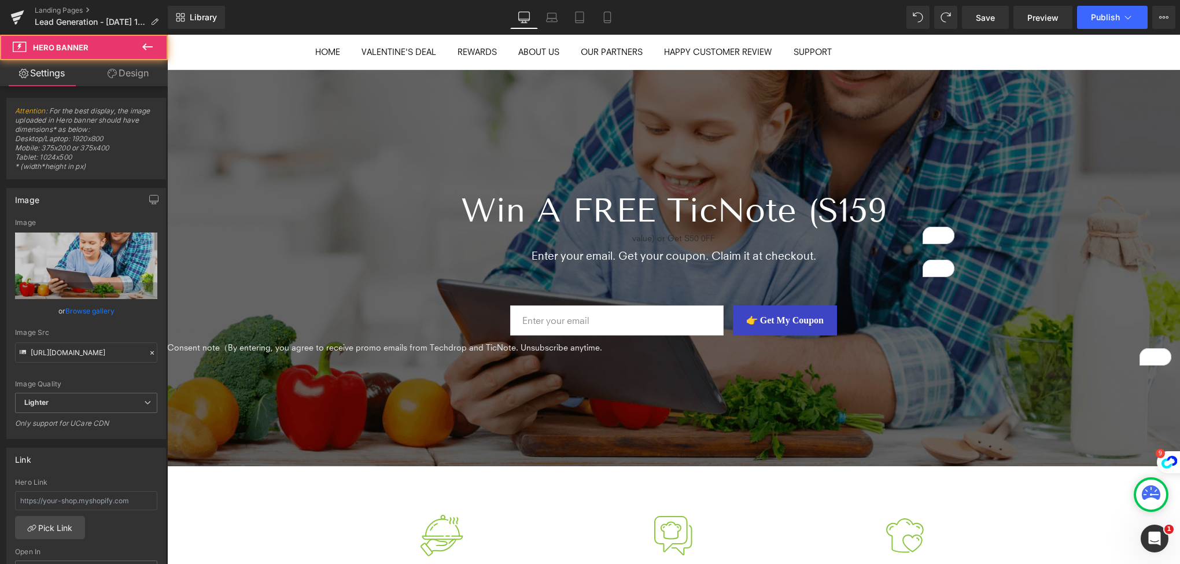
click at [253, 349] on span "Consent note（By entering, you agree to receive promo emails from Techdrop and T…" at bounding box center [384, 347] width 435 height 10
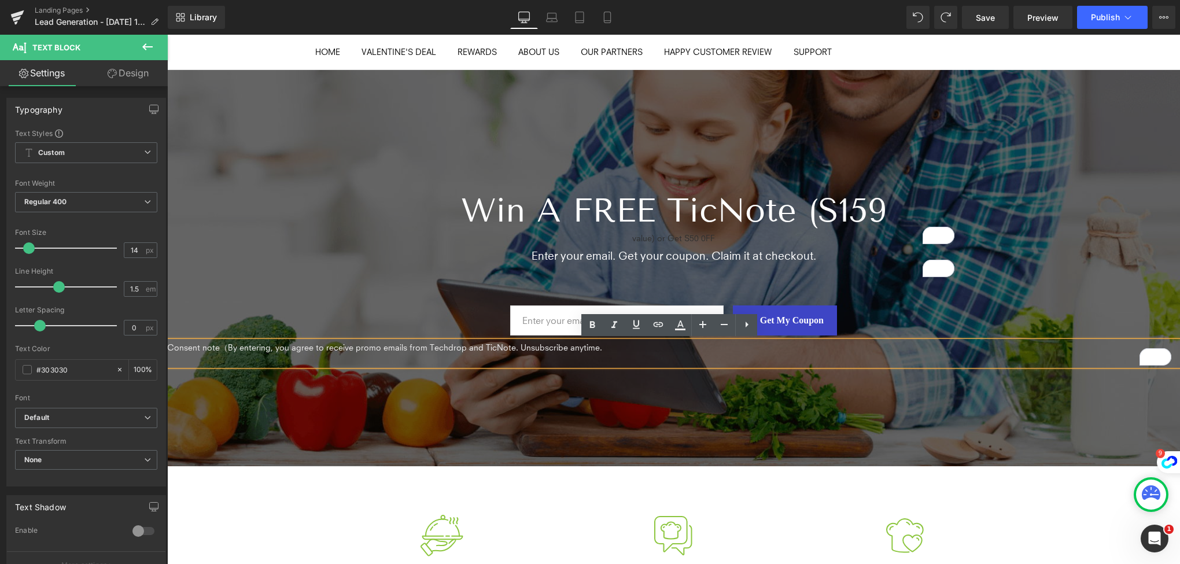
click at [277, 402] on div at bounding box center [673, 268] width 1013 height 396
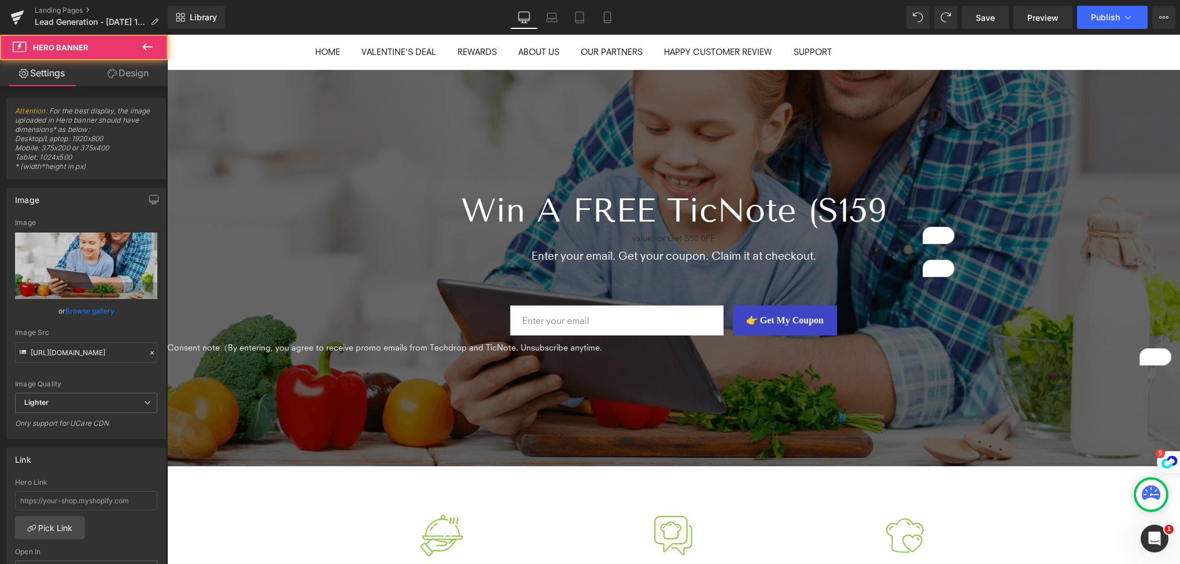
click at [327, 351] on span "Consent note（By entering, you agree to receive promo emails from Techdrop and T…" at bounding box center [384, 347] width 435 height 10
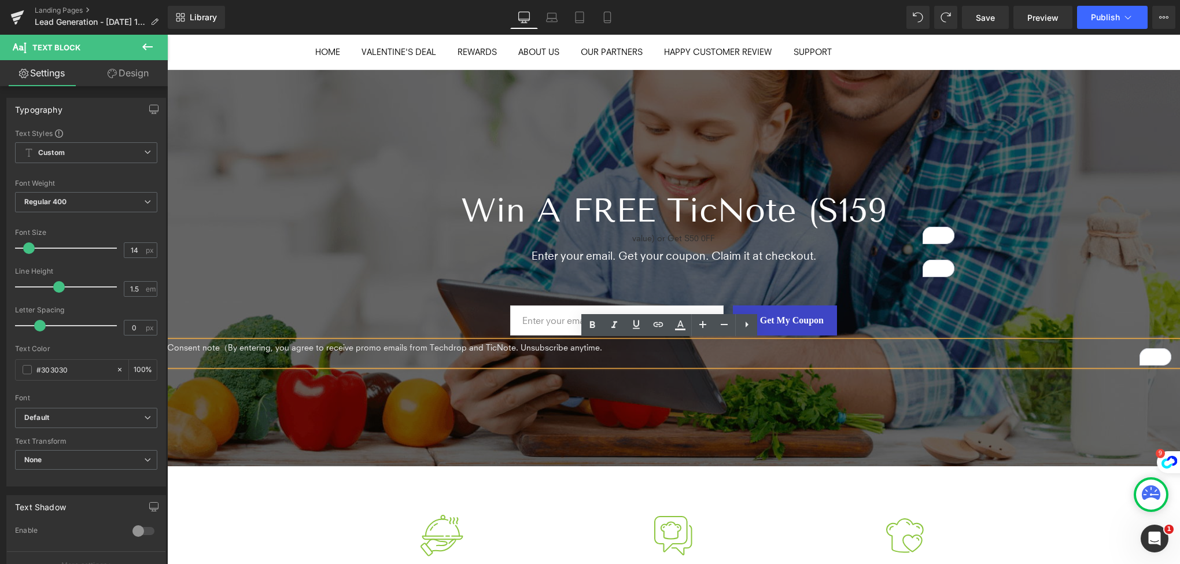
click at [168, 344] on span "Consent note（By entering, you agree to receive promo emails from Techdrop and T…" at bounding box center [384, 347] width 435 height 10
click at [315, 403] on div at bounding box center [673, 268] width 1013 height 396
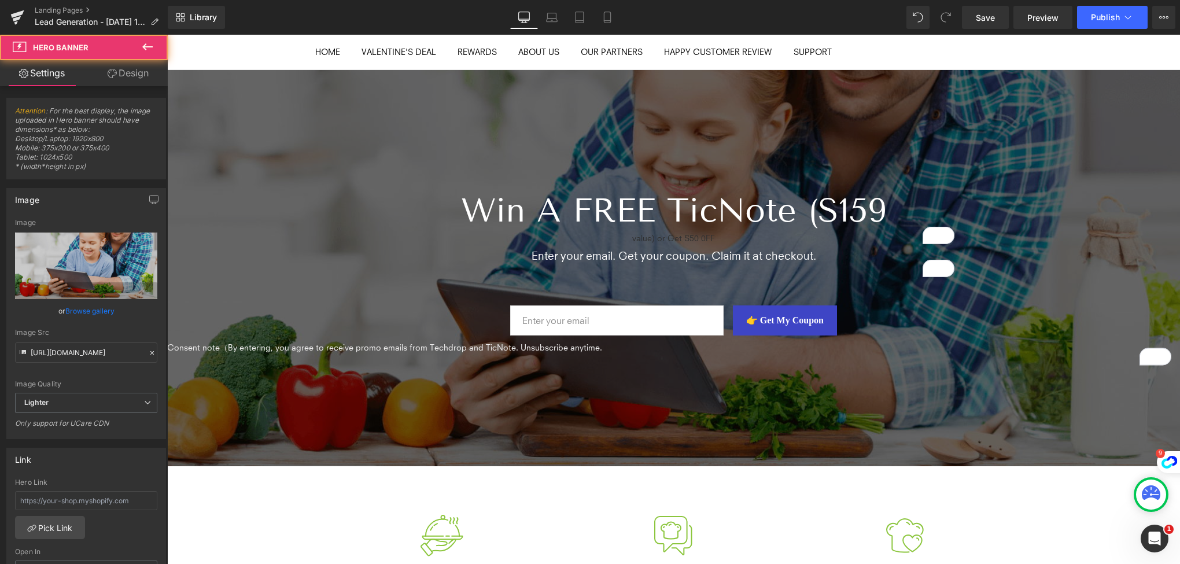
click at [567, 350] on span "Consent note（By entering, you agree to receive promo emails from Techdrop and T…" at bounding box center [384, 347] width 435 height 10
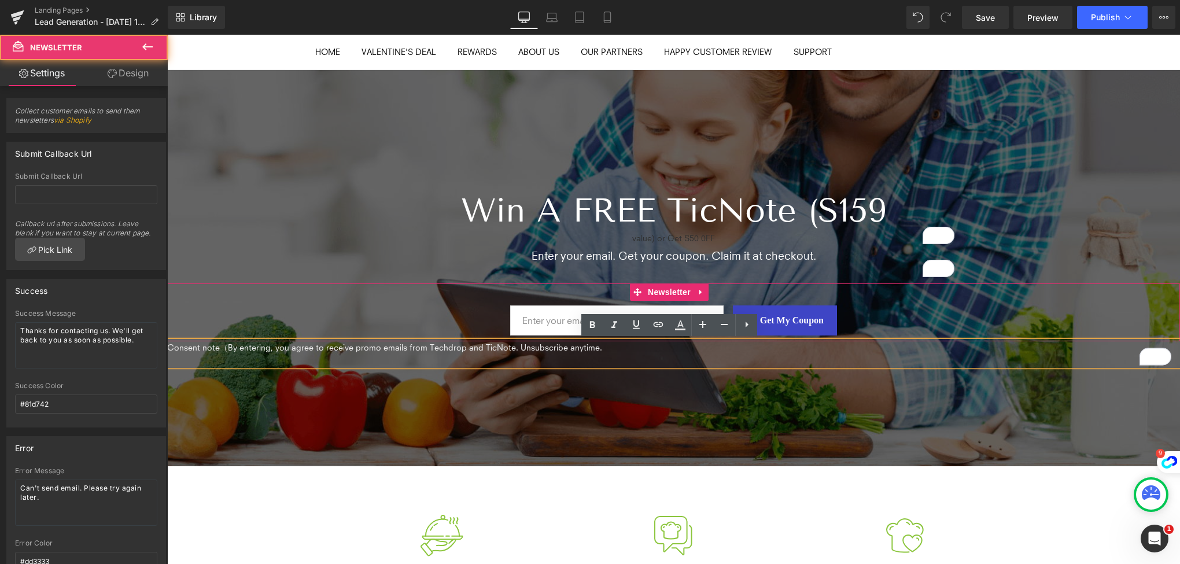
click at [981, 334] on div "Email Field 👉 Get My Coupon Submit Button Row" at bounding box center [673, 312] width 1013 height 58
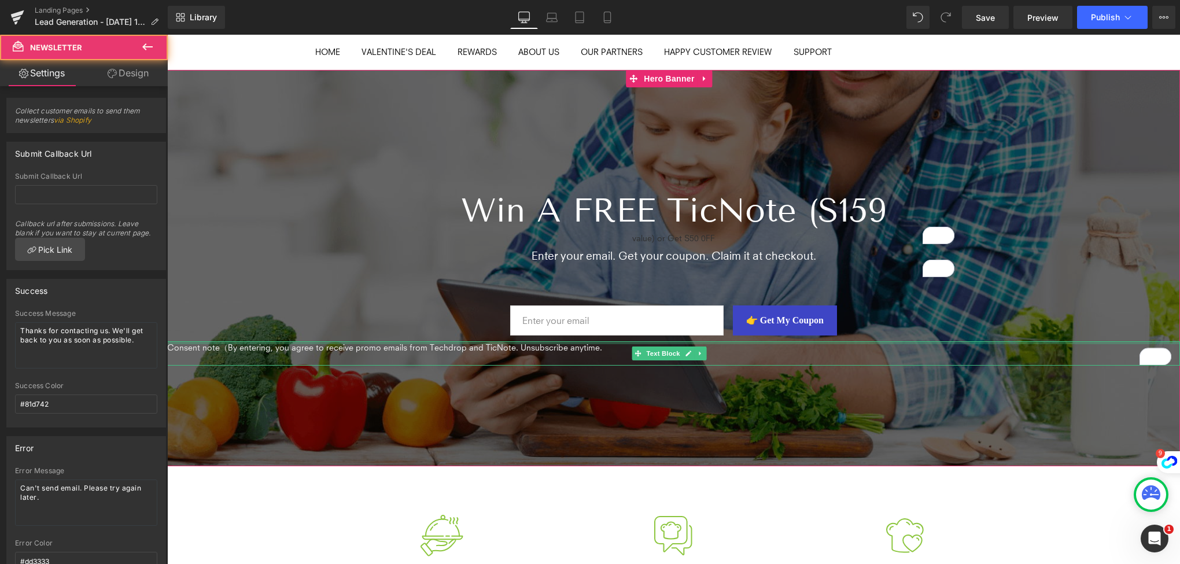
click at [961, 342] on div at bounding box center [673, 342] width 1013 height 3
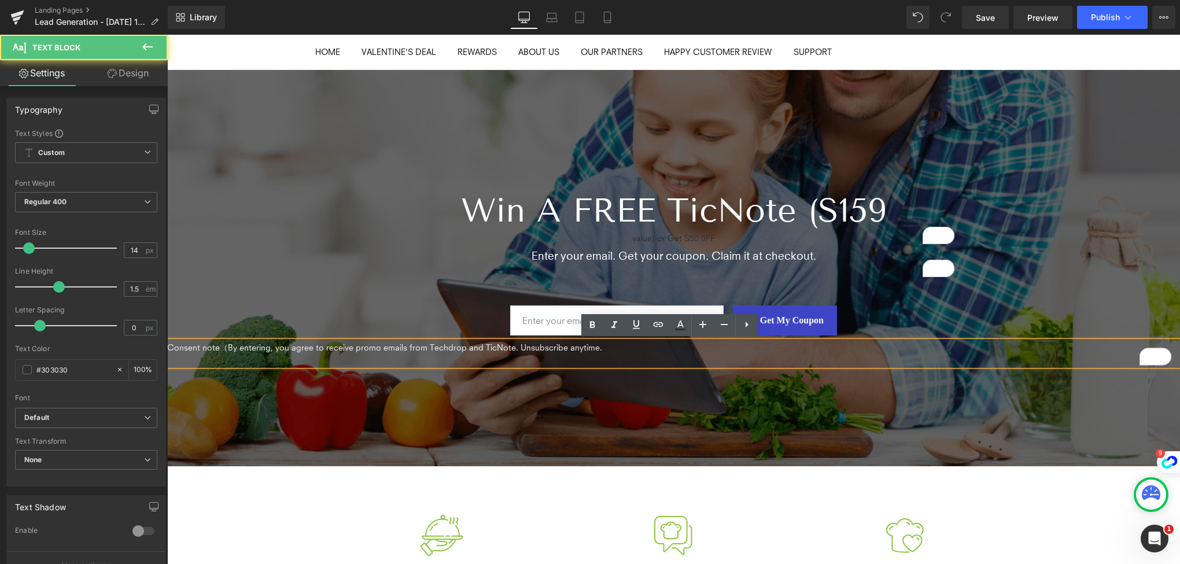
drag, startPoint x: 966, startPoint y: 338, endPoint x: 967, endPoint y: 352, distance: 14.5
click at [967, 352] on div "Consent note（By entering, you agree to receive promo emails from Techdrop and T…" at bounding box center [673, 353] width 1013 height 24
click at [721, 407] on div at bounding box center [673, 268] width 1013 height 396
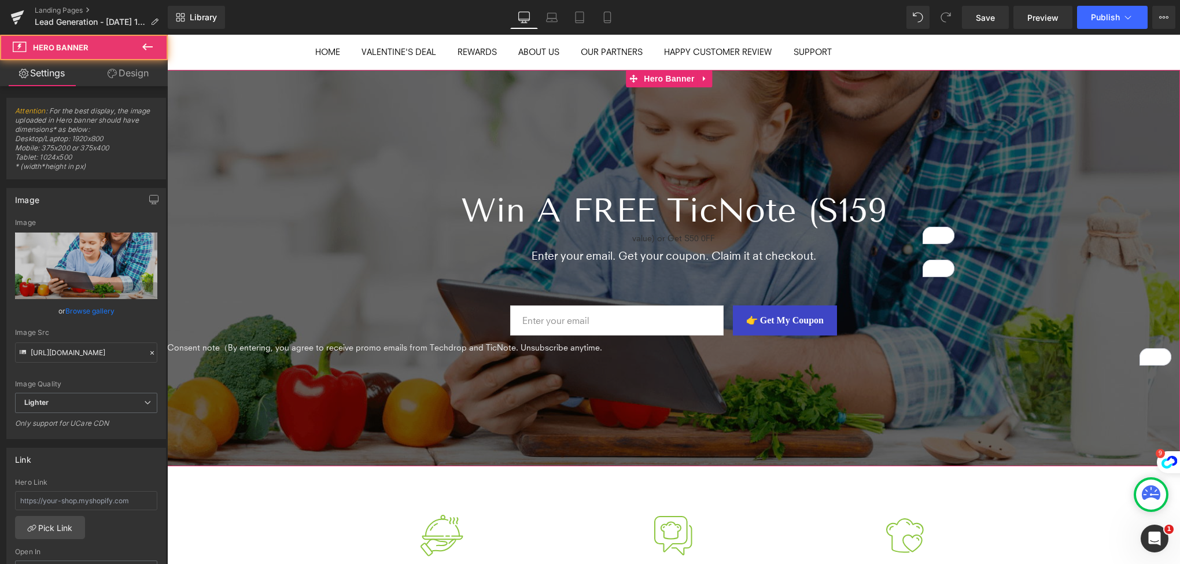
click at [526, 344] on span "Consent note（By entering, you agree to receive promo emails from Techdrop and T…" at bounding box center [384, 347] width 435 height 10
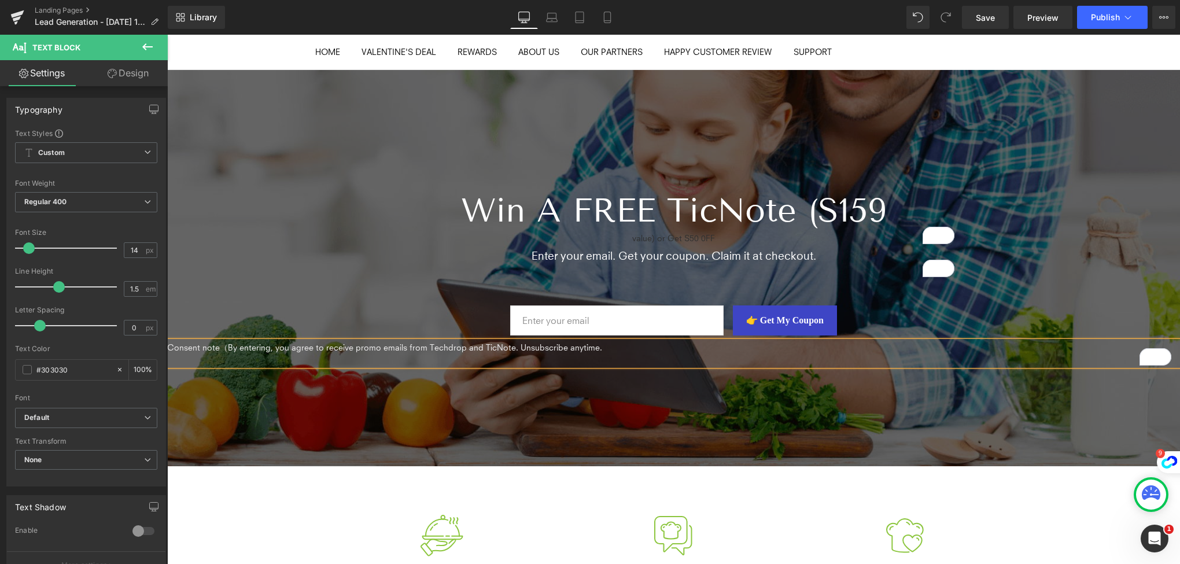
click at [494, 353] on p "To enrich screen reader interactions, please activate Accessibility in Grammarl…" at bounding box center [673, 359] width 1013 height 12
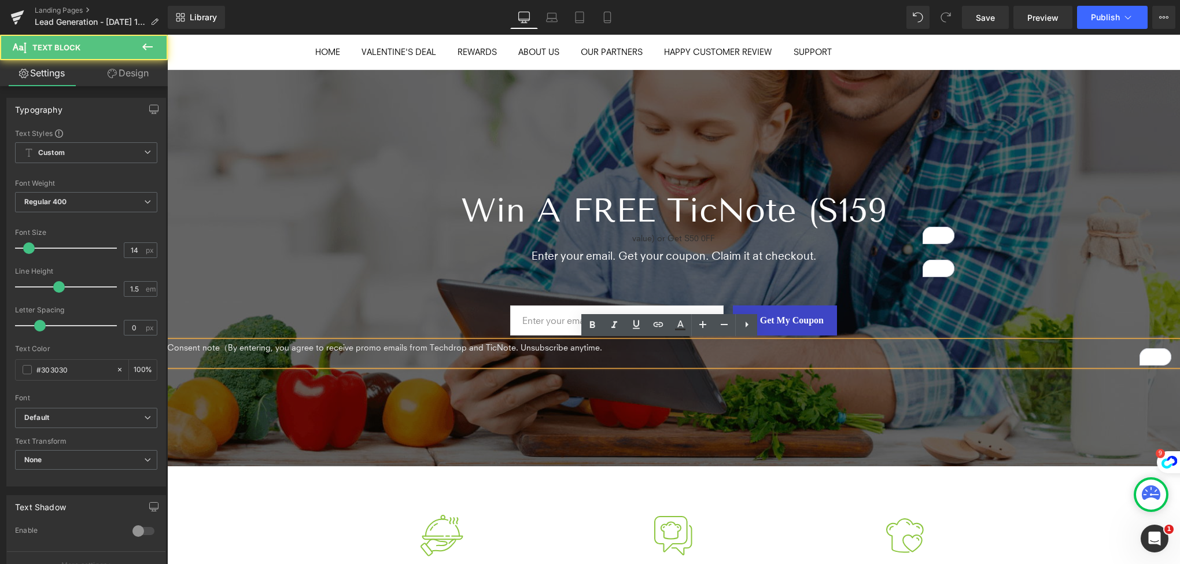
click at [484, 359] on p "To enrich screen reader interactions, please activate Accessibility in Grammarl…" at bounding box center [673, 359] width 1013 height 12
click at [306, 382] on div at bounding box center [673, 268] width 1013 height 396
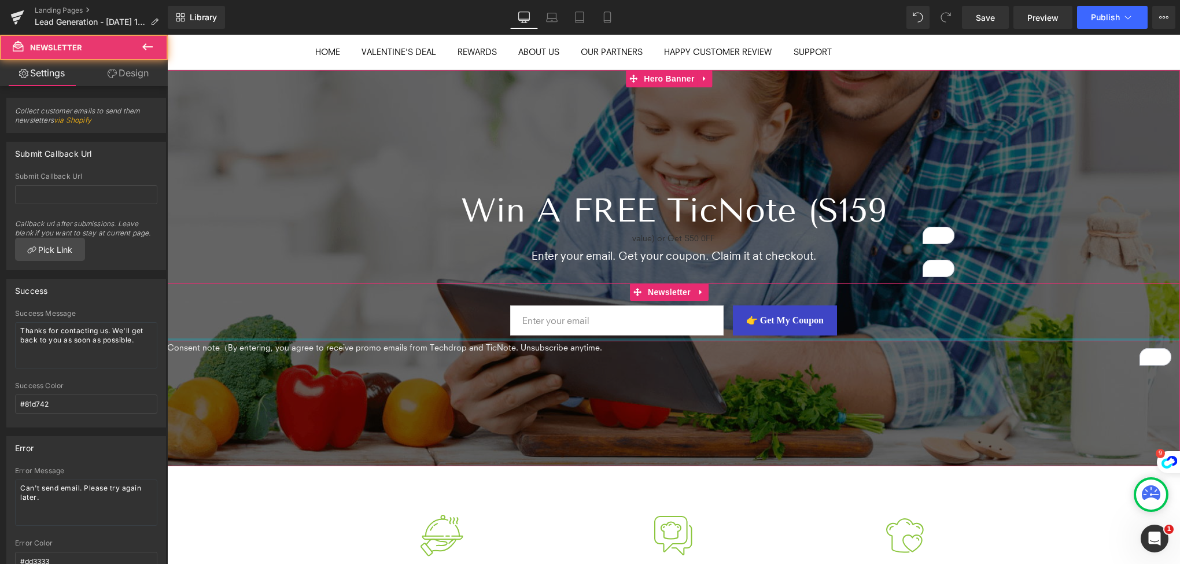
click at [378, 338] on div at bounding box center [673, 339] width 1013 height 3
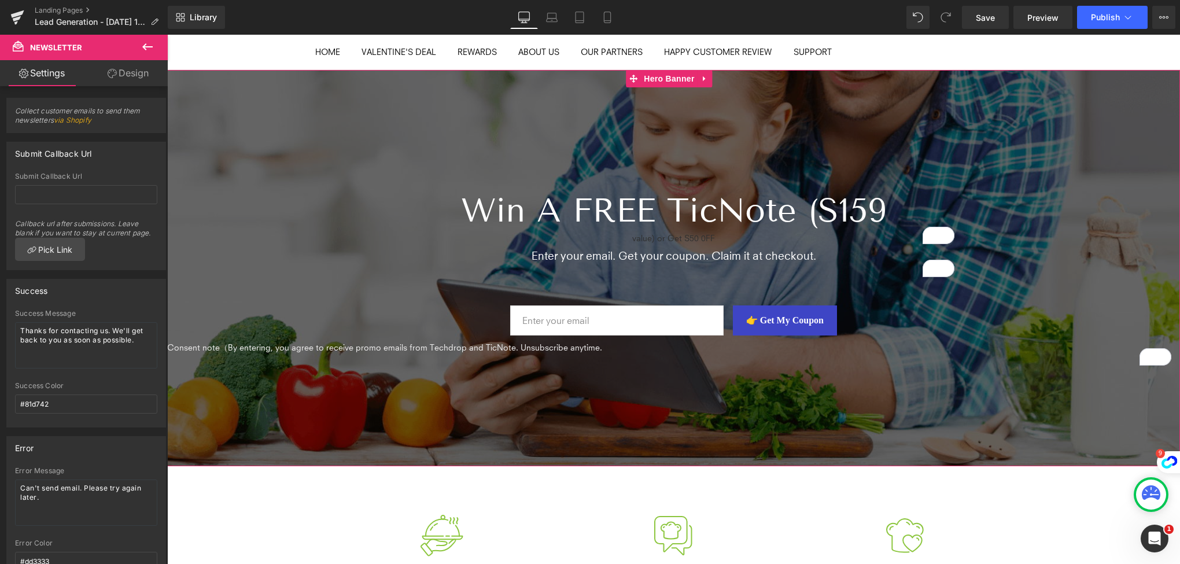
click at [520, 346] on span "Consent note（By entering, you agree to receive promo emails from Techdrop and T…" at bounding box center [384, 347] width 435 height 10
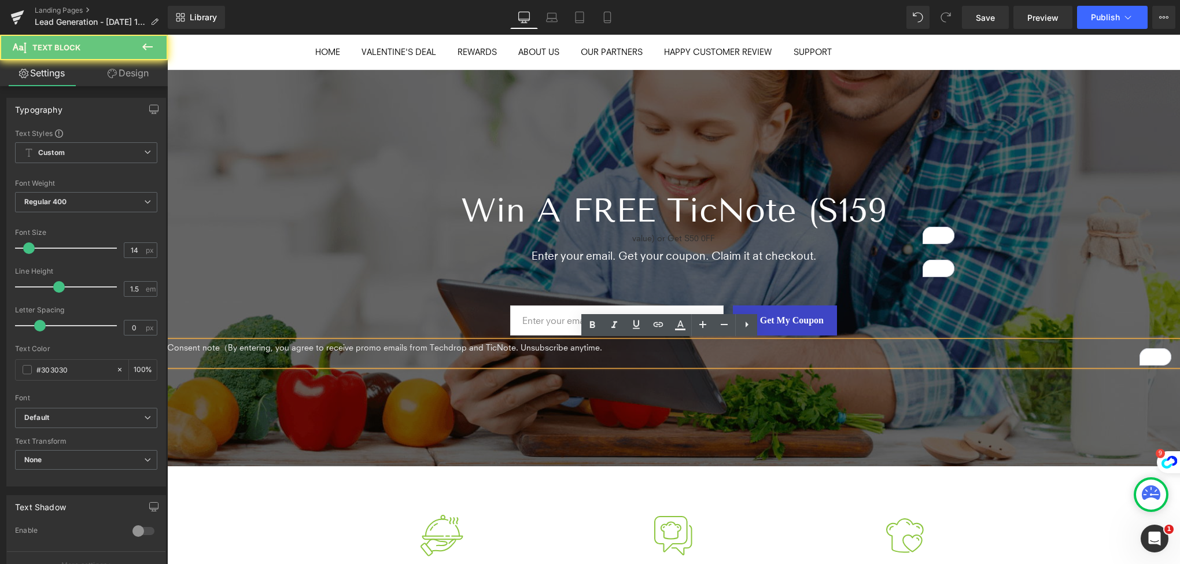
click at [520, 346] on span "Consent note（By entering, you agree to receive promo emails from Techdrop and T…" at bounding box center [384, 347] width 435 height 10
click at [512, 357] on p "To enrich screen reader interactions, please activate Accessibility in Grammarl…" at bounding box center [673, 359] width 1013 height 12
click at [477, 382] on div at bounding box center [673, 268] width 1013 height 396
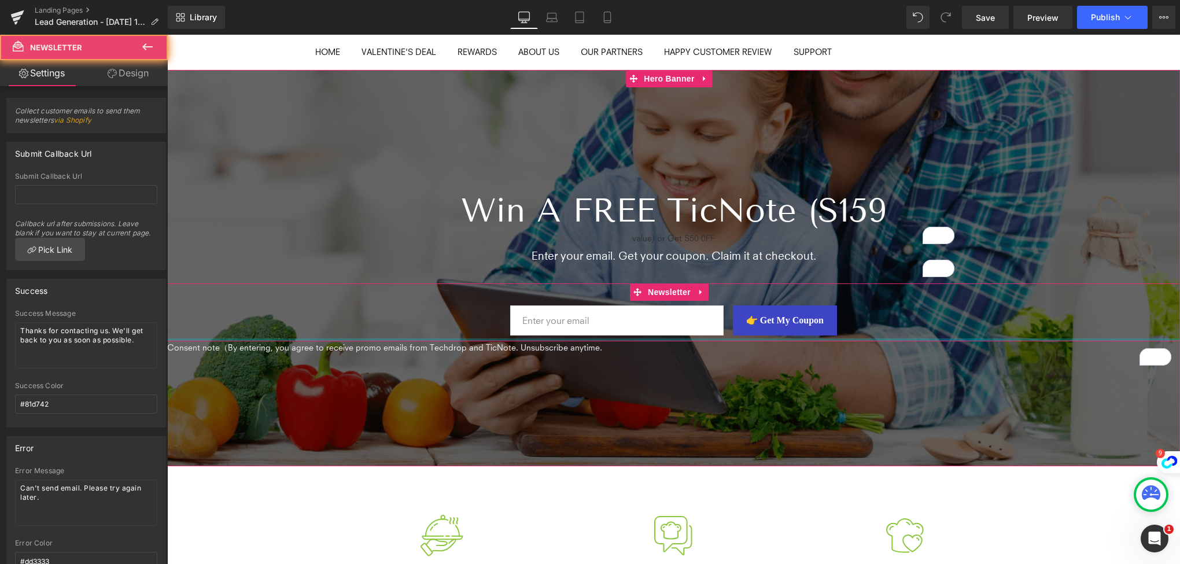
click at [567, 339] on div at bounding box center [673, 339] width 1013 height 3
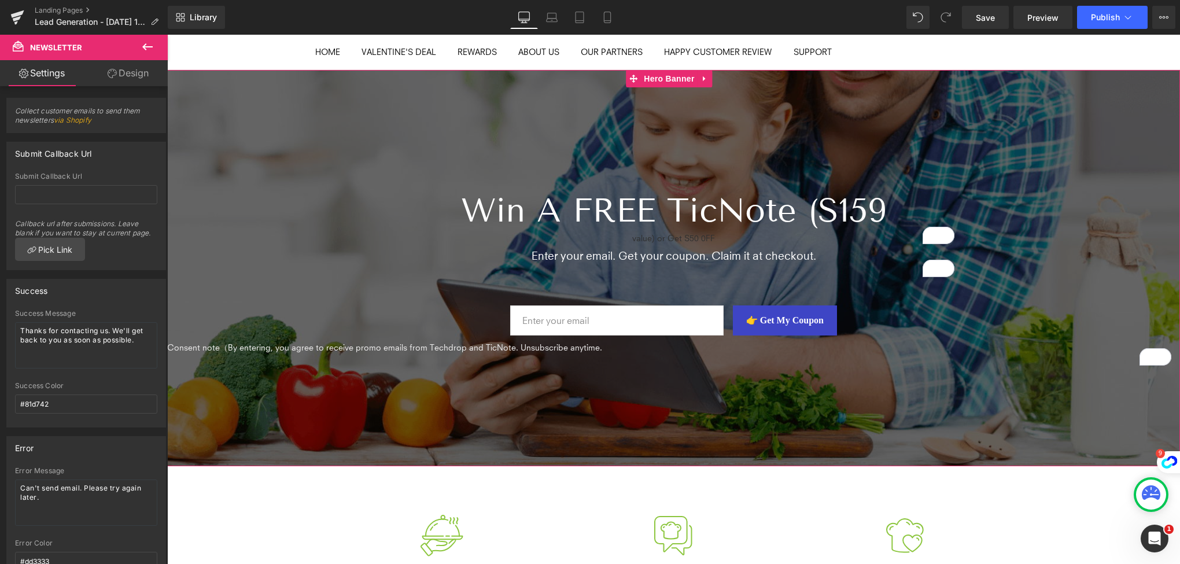
click at [545, 350] on span "Consent note（By entering, you agree to receive promo emails from Techdrop and T…" at bounding box center [384, 347] width 435 height 10
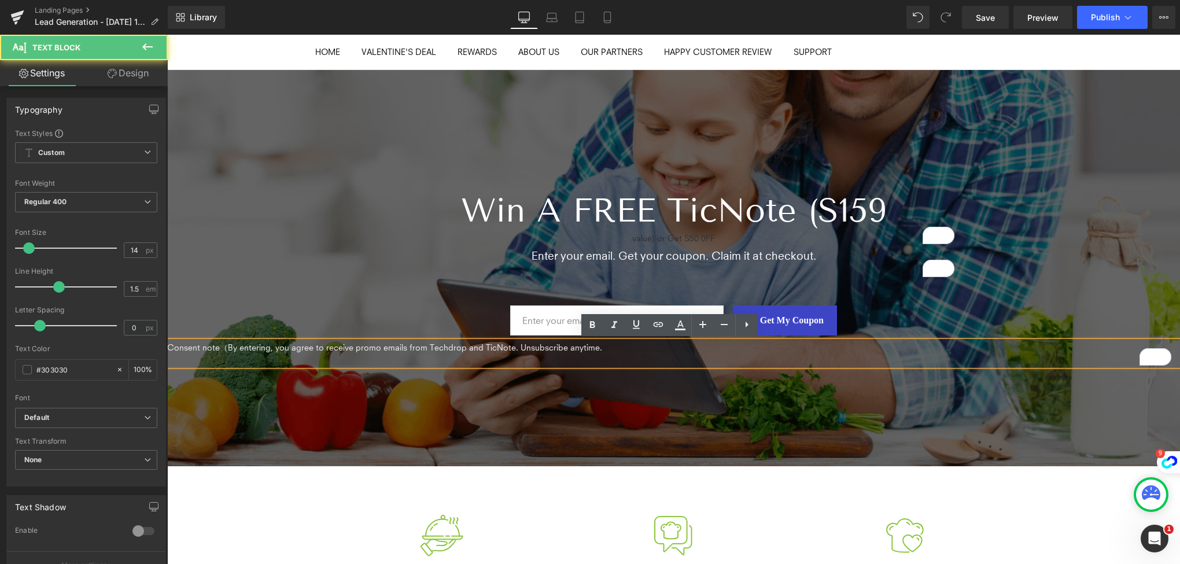
click at [532, 356] on p "To enrich screen reader interactions, please activate Accessibility in Grammarl…" at bounding box center [673, 359] width 1013 height 12
click at [516, 365] on div "Consent note（By entering, you agree to receive promo emails from Techdrop and T…" at bounding box center [673, 353] width 1013 height 24
click at [415, 354] on p "To enrich screen reader interactions, please activate Accessibility in Grammarl…" at bounding box center [673, 359] width 1013 height 12
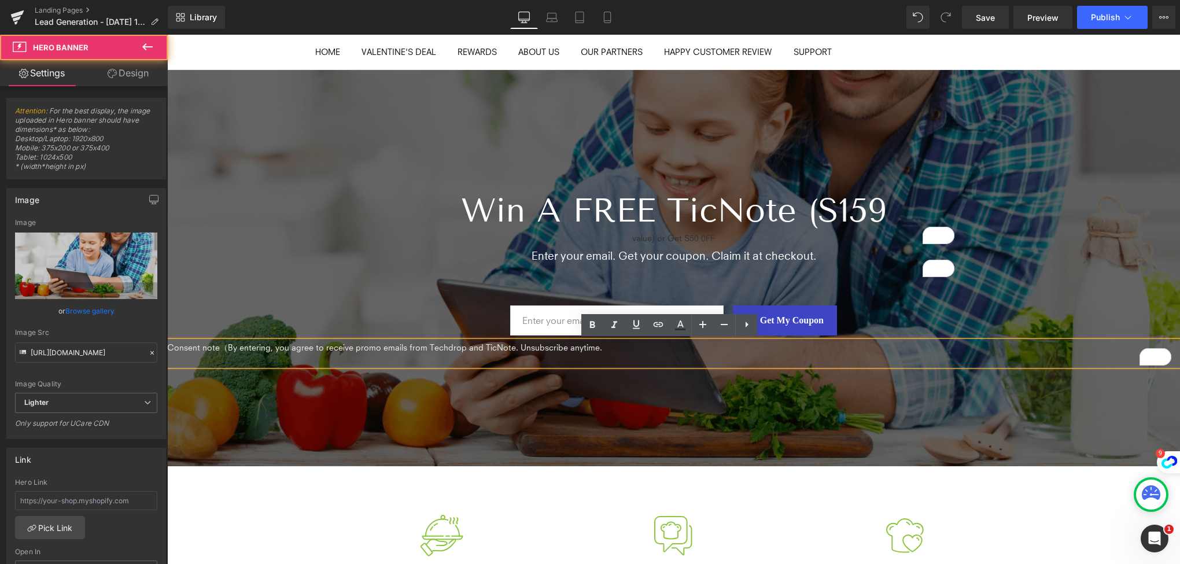
click at [409, 386] on div at bounding box center [673, 268] width 1013 height 396
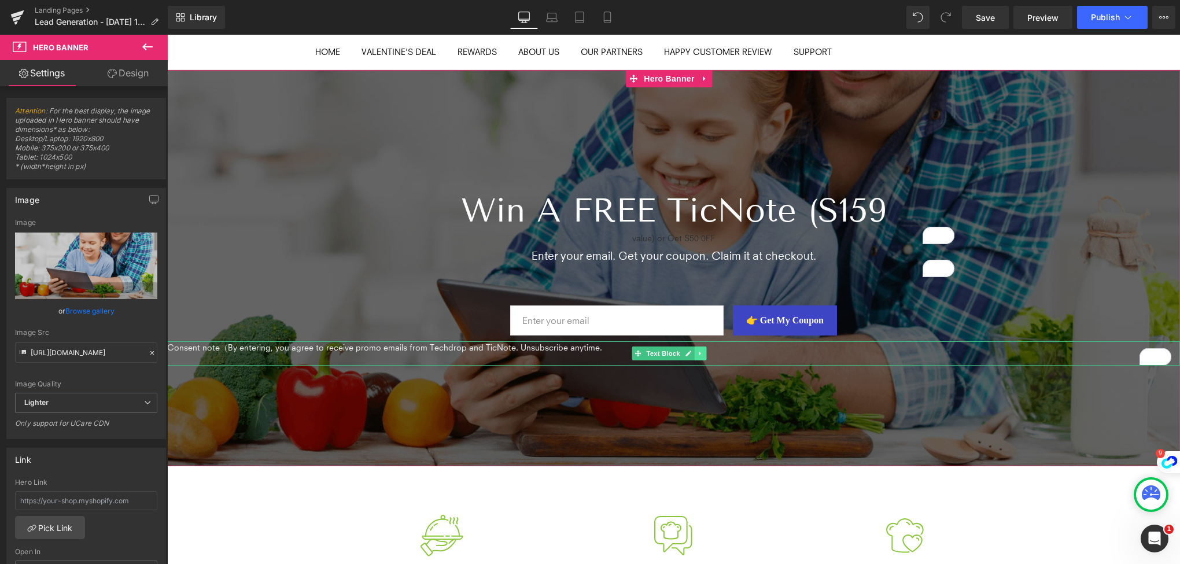
click at [700, 347] on link at bounding box center [701, 353] width 12 height 14
click at [602, 349] on span "Consent note（By entering, you agree to receive promo emails from Techdrop and T…" at bounding box center [384, 347] width 435 height 10
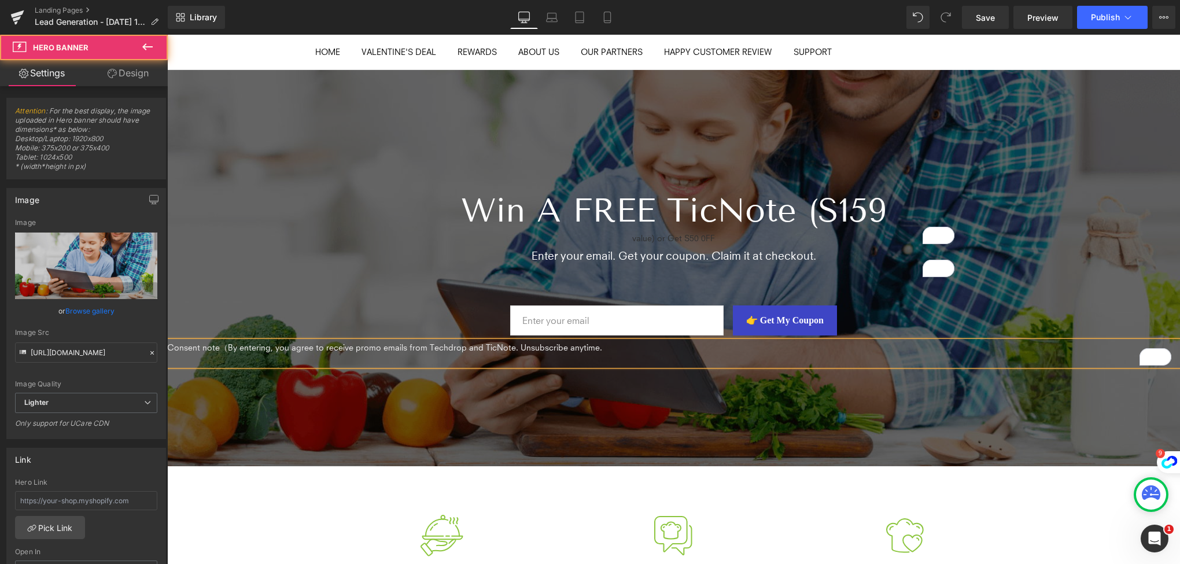
click at [696, 397] on div at bounding box center [673, 268] width 1013 height 396
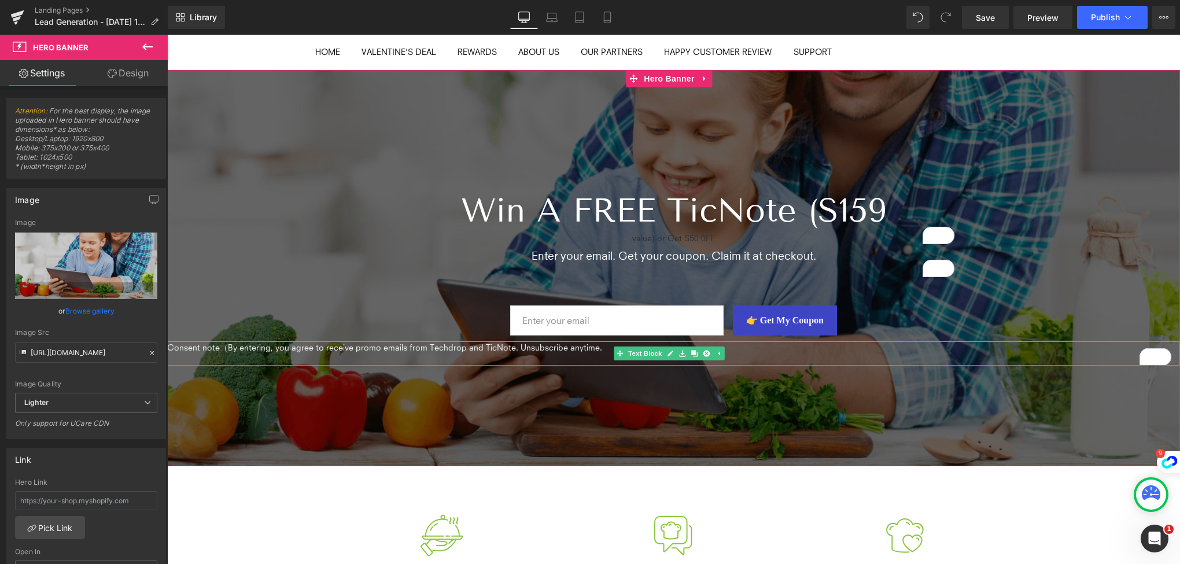
click at [516, 346] on span "Consent note（By entering, you agree to receive promo emails from Techdrop and T…" at bounding box center [384, 347] width 435 height 10
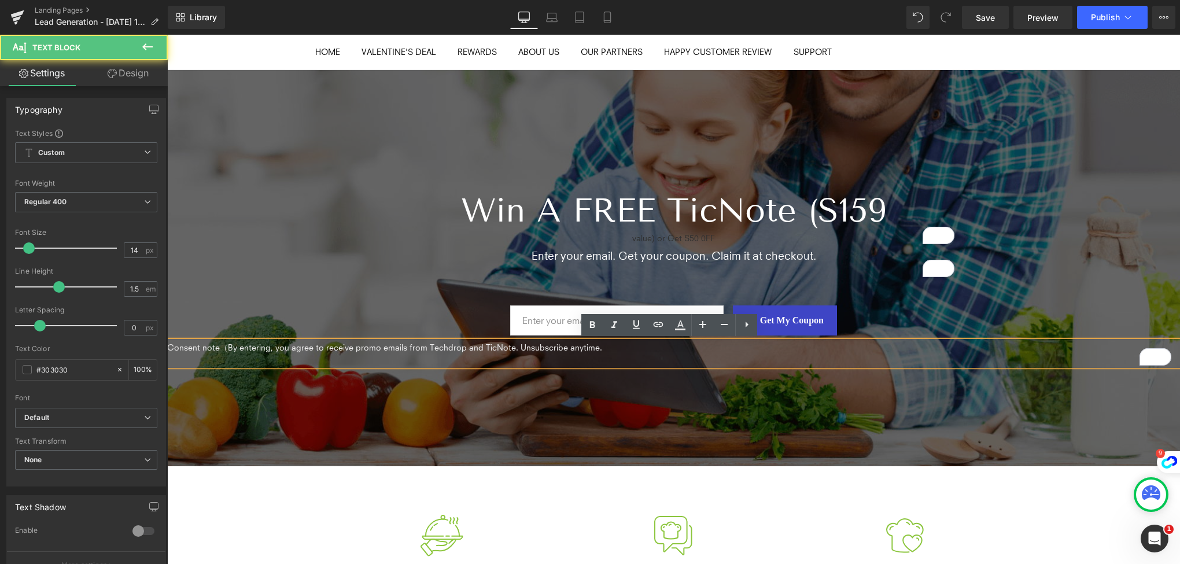
click at [516, 346] on span "Consent note（By entering, you agree to receive promo emails from Techdrop and T…" at bounding box center [384, 347] width 435 height 10
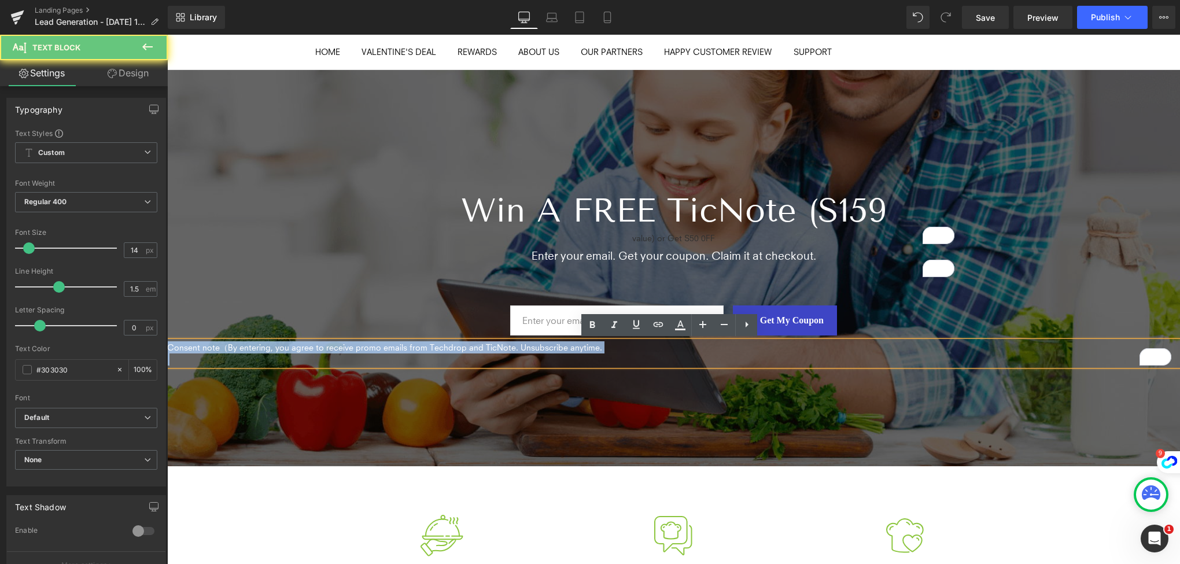
click at [516, 346] on span "Consent note（By entering, you agree to receive promo emails from Techdrop and T…" at bounding box center [384, 347] width 435 height 10
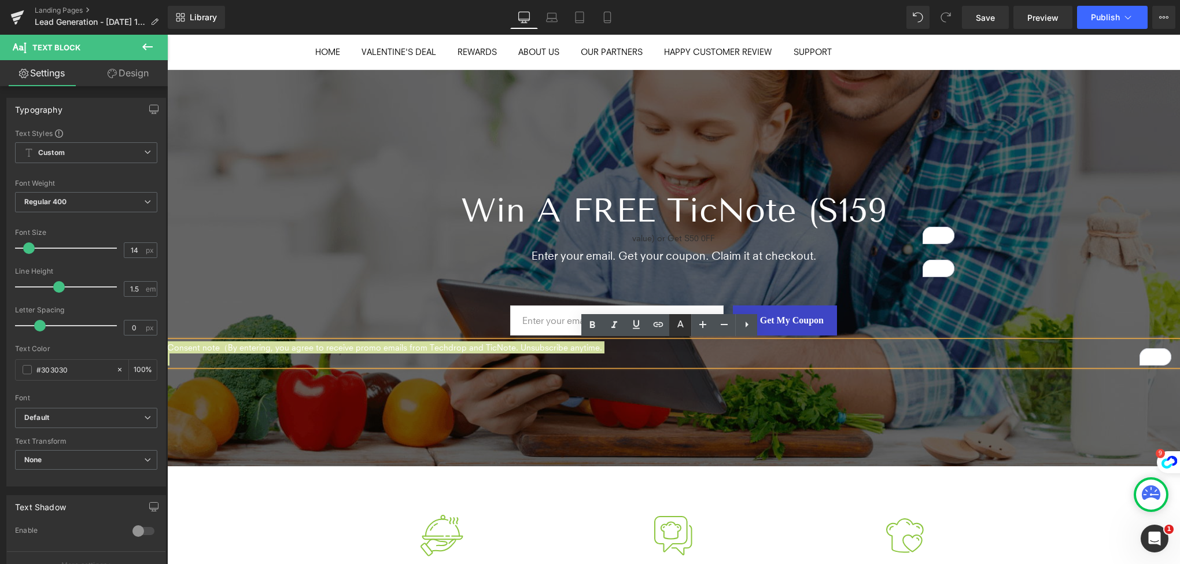
click at [677, 326] on icon at bounding box center [680, 325] width 14 height 14
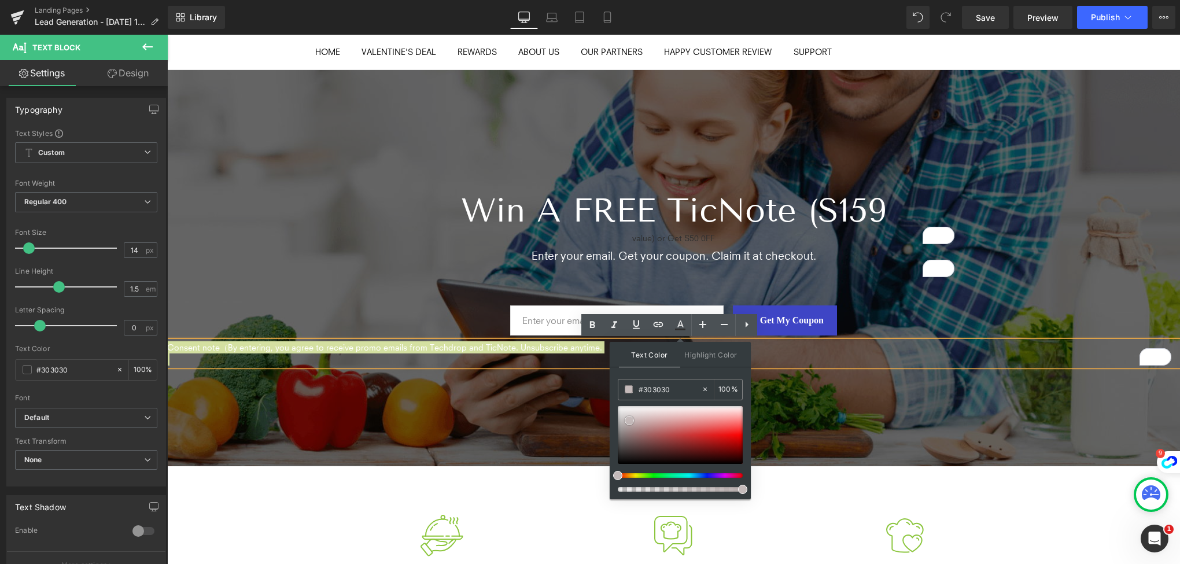
click at [630, 420] on div at bounding box center [680, 435] width 125 height 58
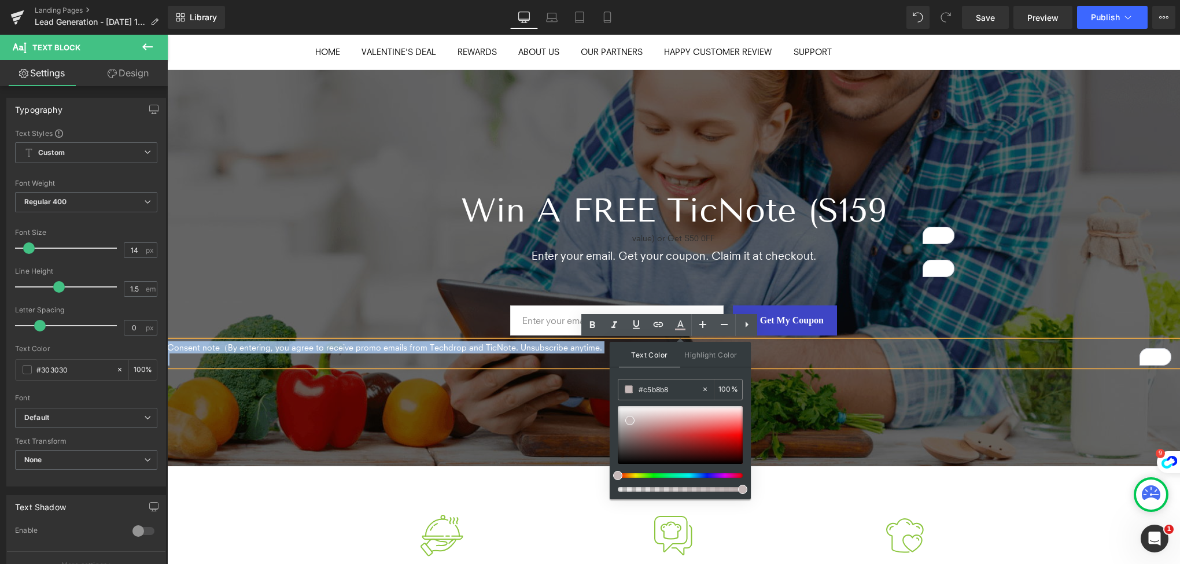
click at [496, 397] on div at bounding box center [673, 268] width 1013 height 396
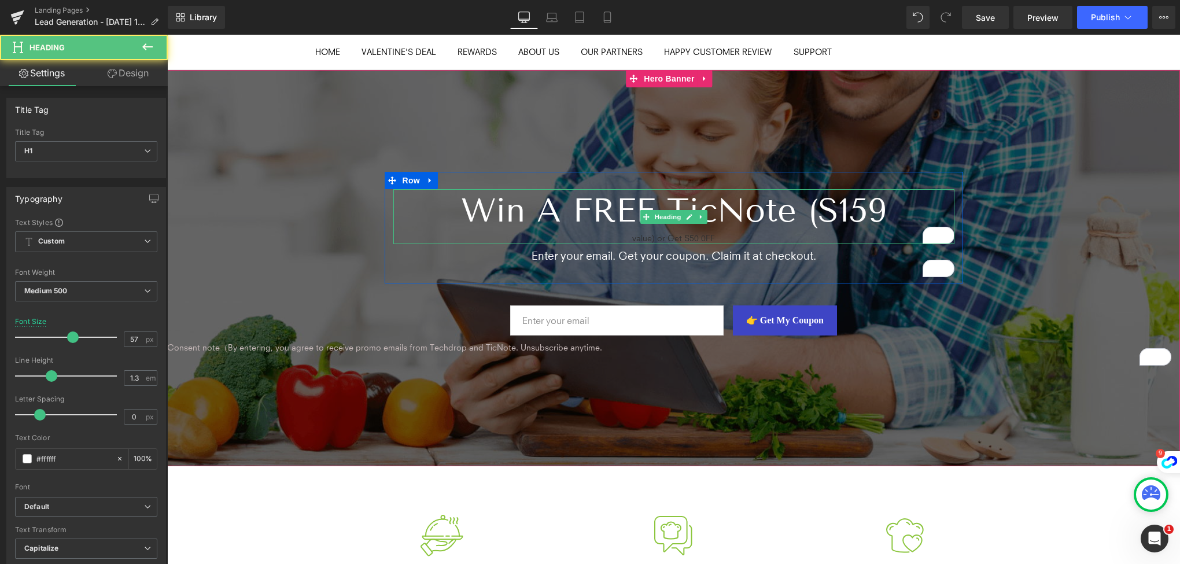
click at [644, 237] on div "value) or Get S50 0FF" at bounding box center [673, 238] width 561 height 12
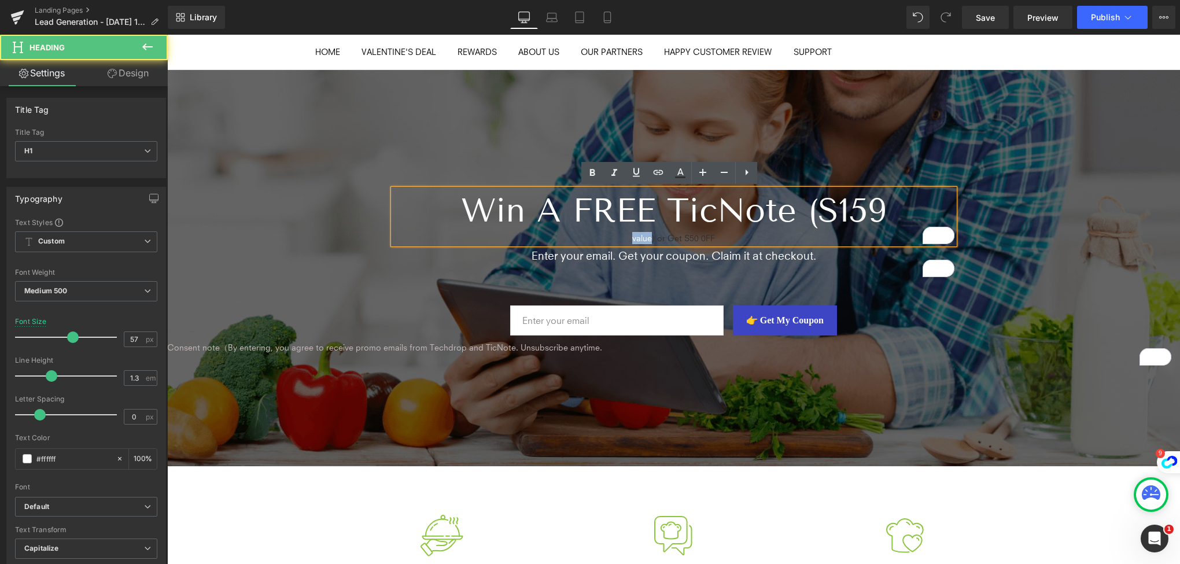
click at [644, 237] on div "value) or Get S50 0FF" at bounding box center [673, 238] width 561 height 12
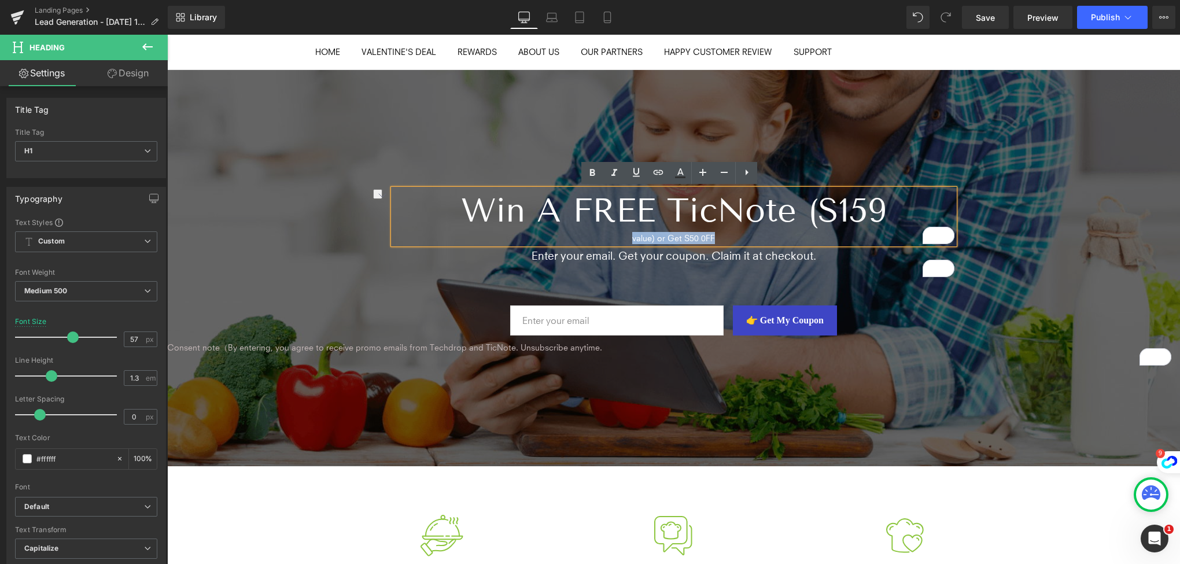
click at [740, 232] on div "value) or Get S50 0FF" at bounding box center [673, 238] width 561 height 12
click at [716, 232] on div "value) or Get S50 0FF" at bounding box center [673, 238] width 561 height 12
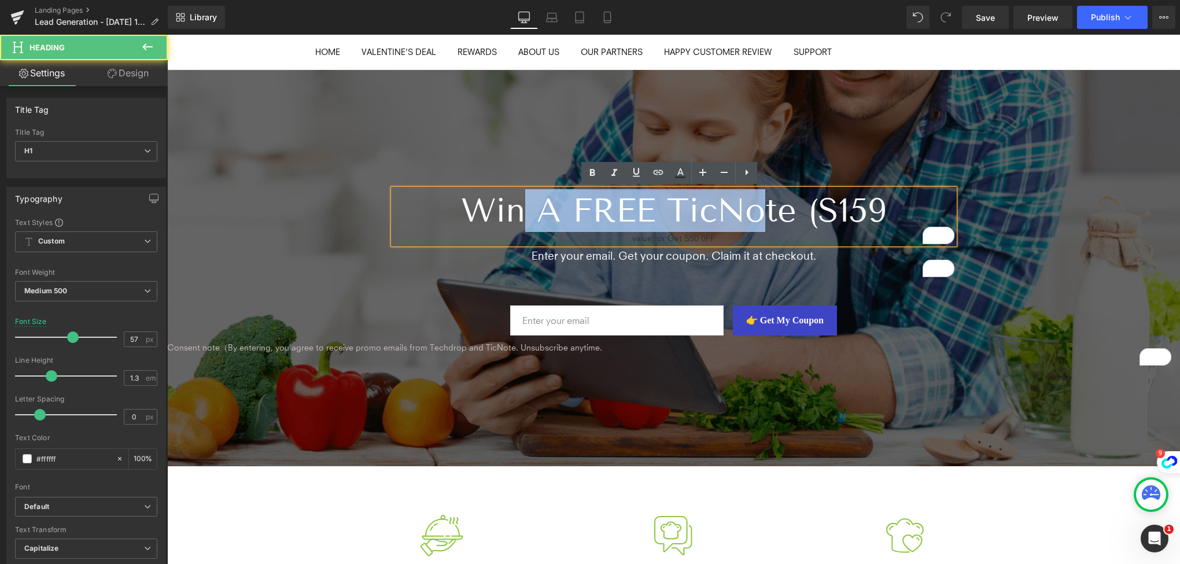
drag, startPoint x: 732, startPoint y: 228, endPoint x: 509, endPoint y: 199, distance: 224.5
click at [509, 199] on h1 "Win a FREE TicNote (S159" at bounding box center [673, 210] width 561 height 43
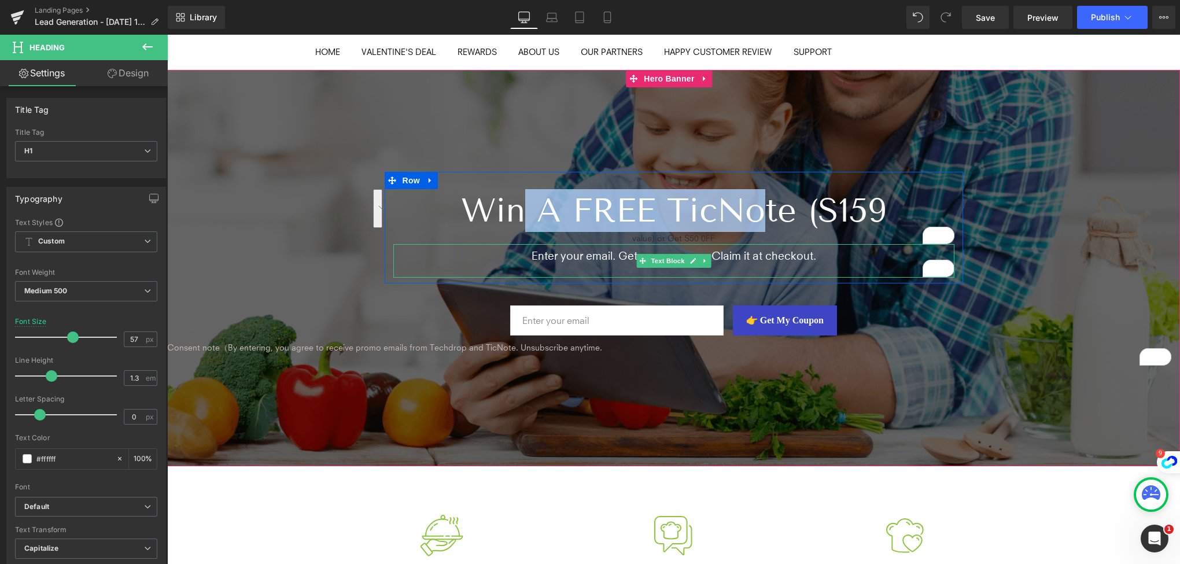
drag, startPoint x: 553, startPoint y: 247, endPoint x: 567, endPoint y: 235, distance: 18.4
click at [553, 247] on div "Enter your email. Get your coupon. Claim it at checkout." at bounding box center [673, 260] width 561 height 33
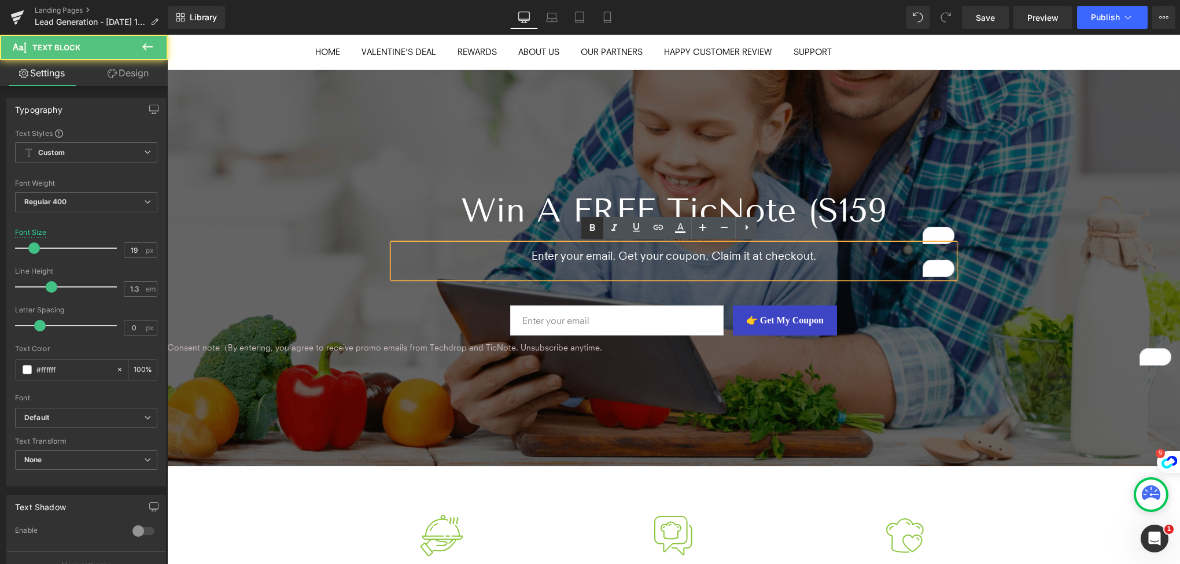
drag, startPoint x: 418, startPoint y: 188, endPoint x: 585, endPoint y: 223, distance: 170.7
click at [585, 223] on link at bounding box center [592, 228] width 22 height 22
click at [585, 223] on icon at bounding box center [592, 228] width 14 height 14
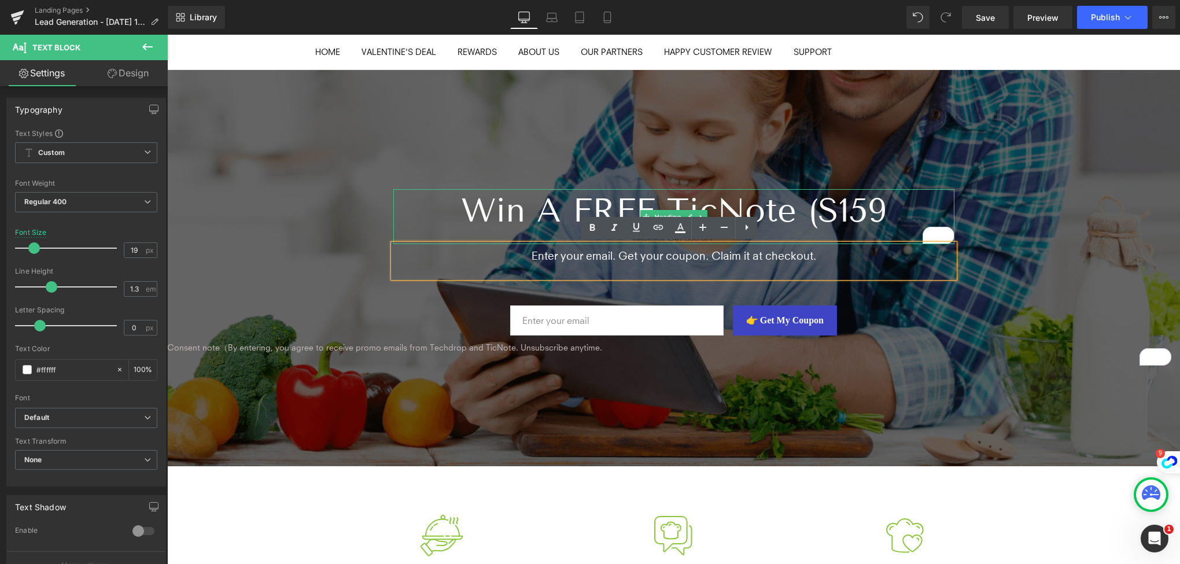
click at [534, 216] on h1 "Win a FREE TicNote (S159" at bounding box center [673, 210] width 561 height 43
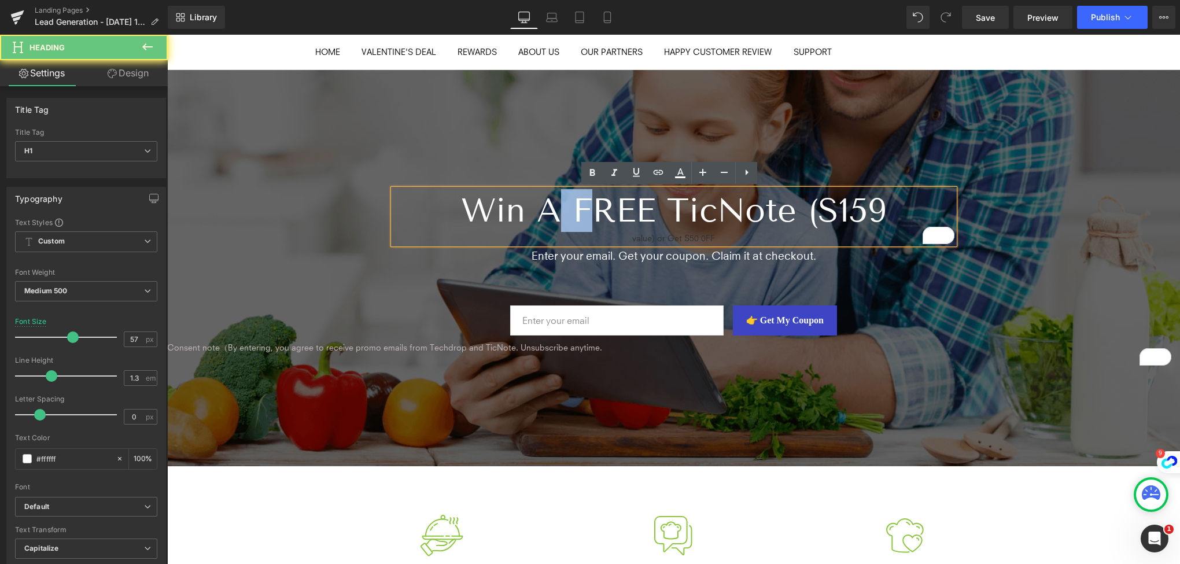
click at [534, 216] on h1 "Win a FREE TicNote (S159" at bounding box center [673, 210] width 561 height 43
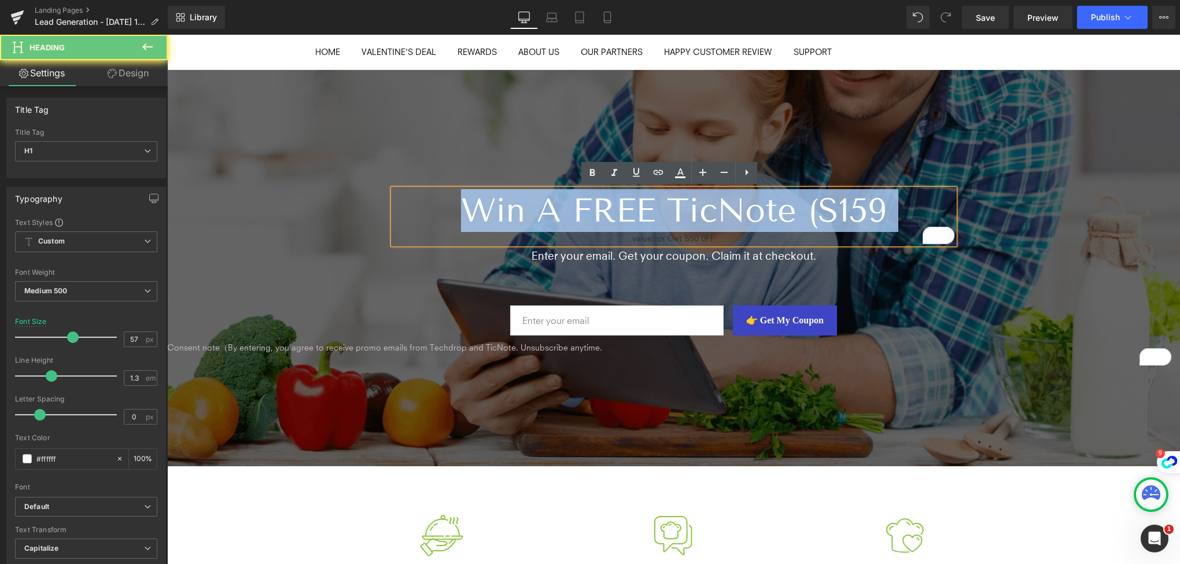
click at [534, 216] on h1 "Win a FREE TicNote (S159" at bounding box center [673, 210] width 561 height 43
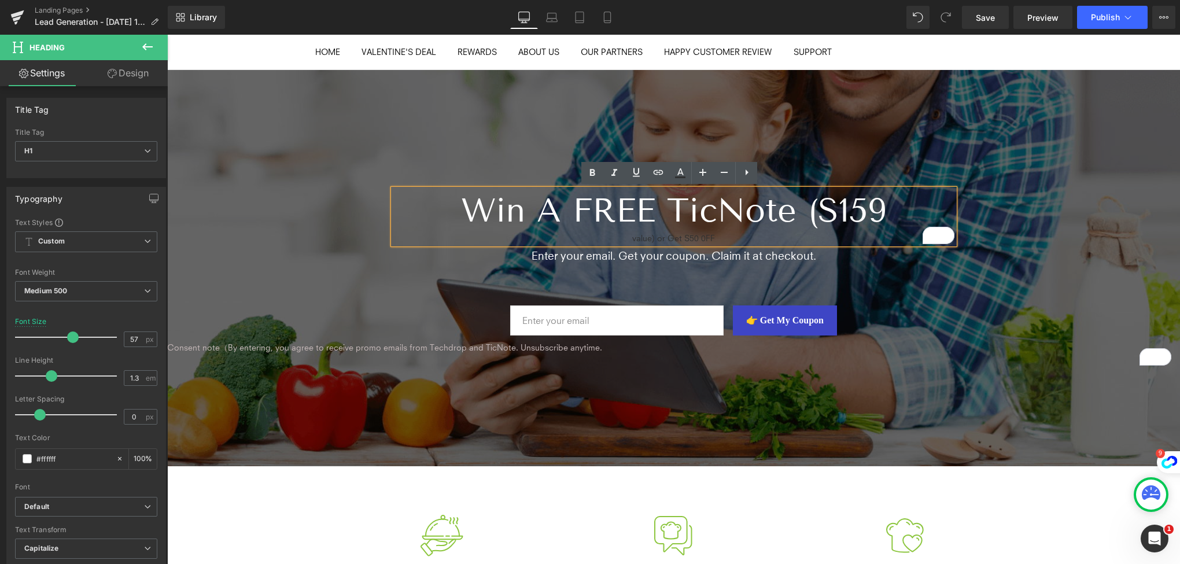
click at [716, 234] on div "value) or Get S50 0FF" at bounding box center [673, 238] width 561 height 12
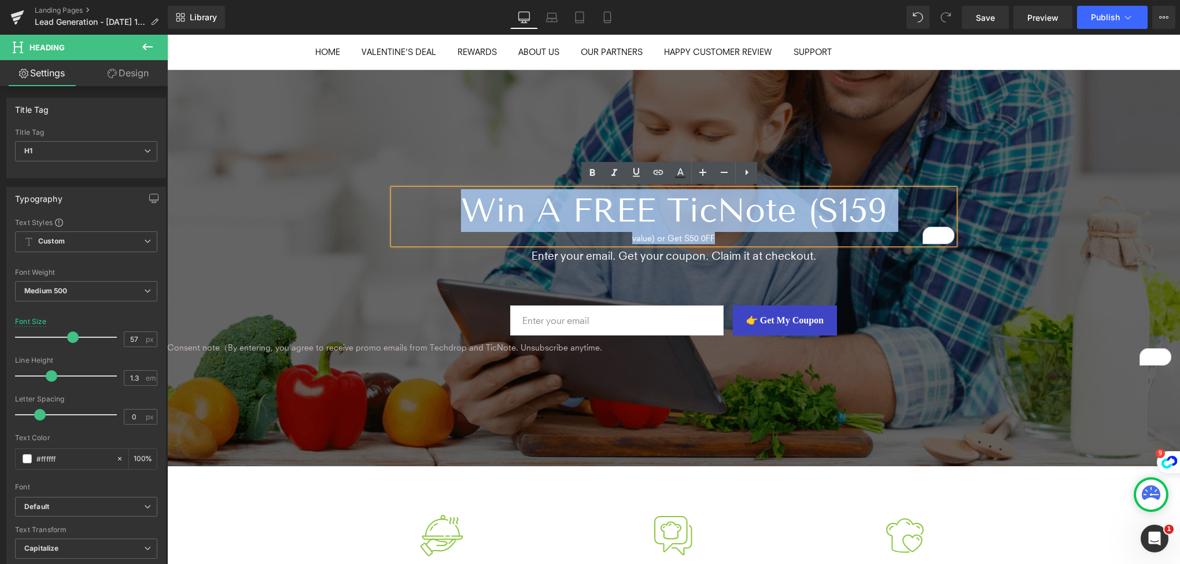
drag, startPoint x: 717, startPoint y: 235, endPoint x: 448, endPoint y: 198, distance: 272.0
click at [448, 198] on div "Win a FREE TicNote (S159 value) or Get S50 0FF" at bounding box center [673, 216] width 561 height 55
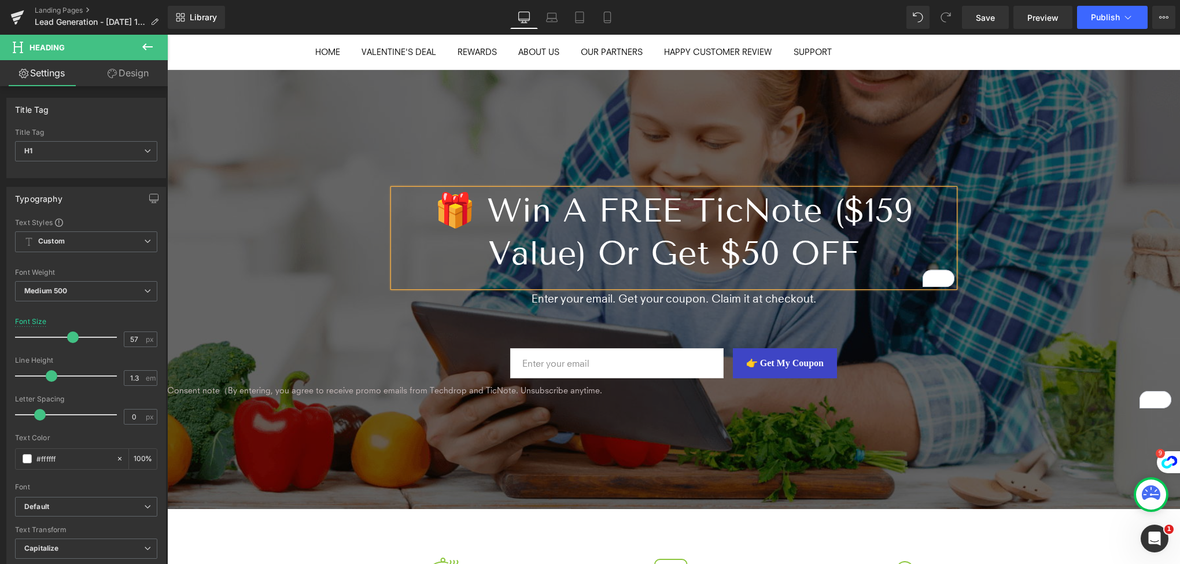
click at [272, 240] on span "🎁 Win a FREE TicNote ($159 value) or Get $50 OFF Heading Enter your email. Get …" at bounding box center [673, 290] width 1013 height 237
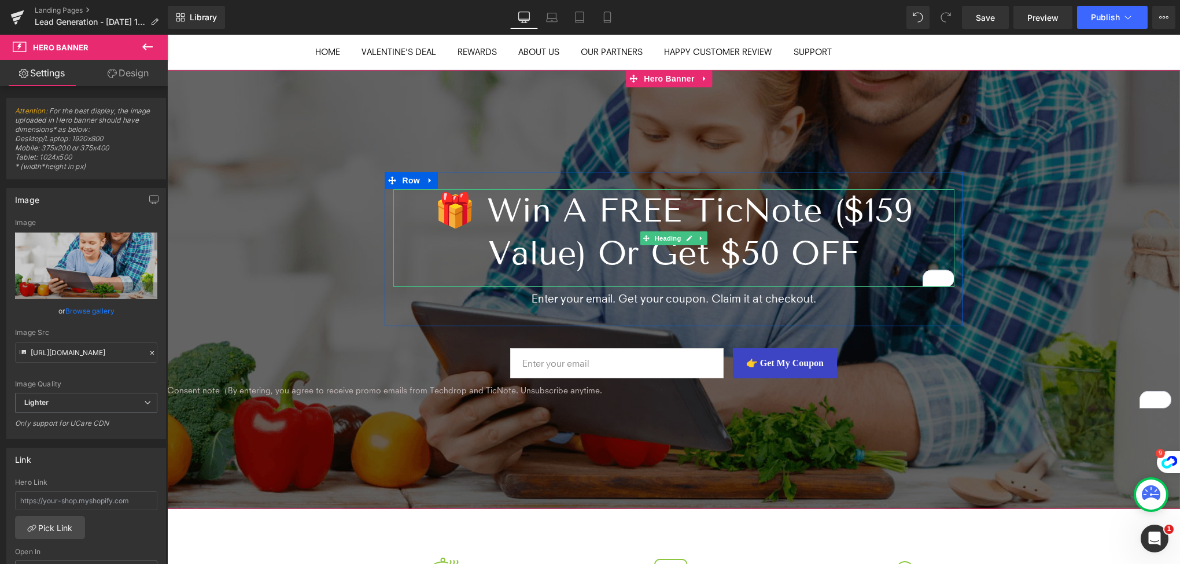
click at [586, 252] on h1 "🎁 Win a FREE TicNote ($159 value) or Get $50 OFF" at bounding box center [673, 232] width 561 height 86
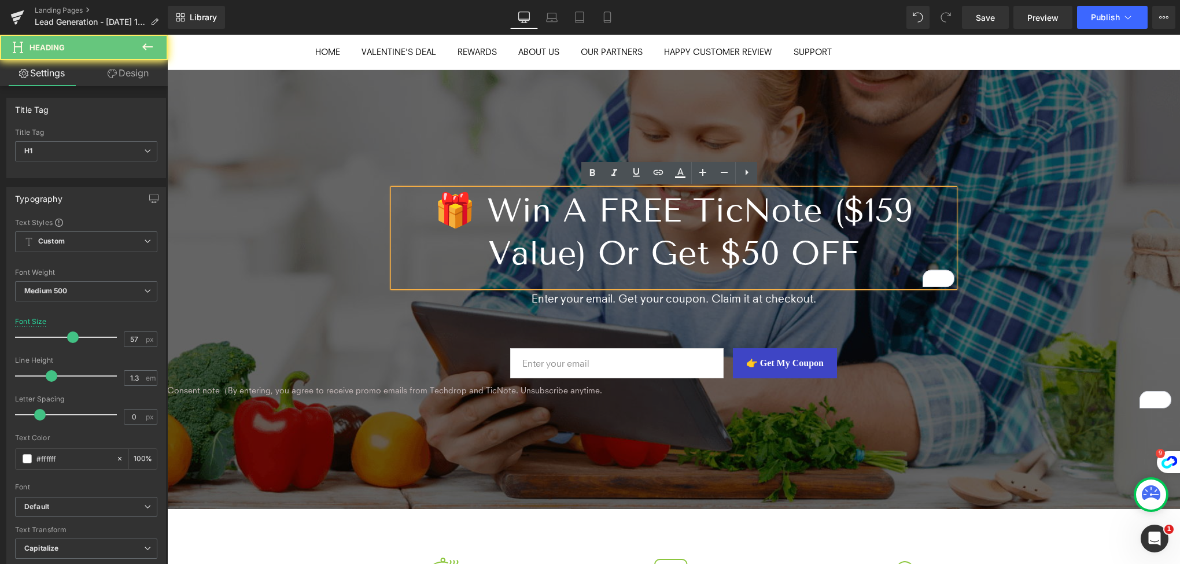
click at [537, 279] on div "To enrich screen reader interactions, please activate Accessibility in Grammarl…" at bounding box center [673, 281] width 561 height 12
click at [298, 277] on span "🎁 Win a FREE TicNote ($159 value) or Get $50 OFF Heading Enter your email. Get …" at bounding box center [673, 290] width 1013 height 237
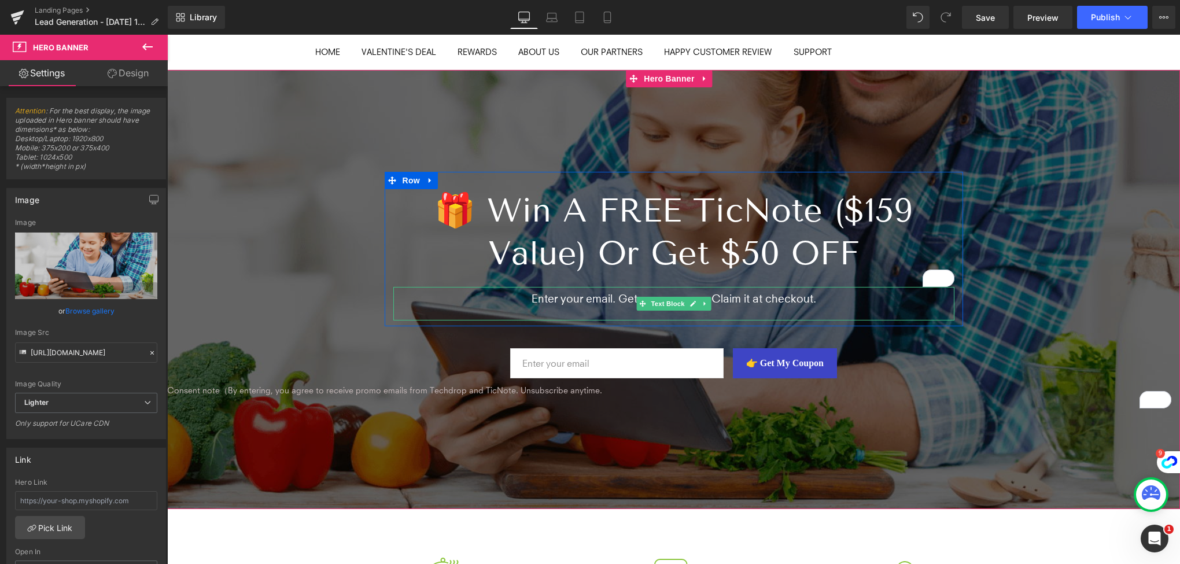
click at [601, 296] on p "Enter your email. Get your coupon. Claim it at checkout." at bounding box center [673, 298] width 561 height 14
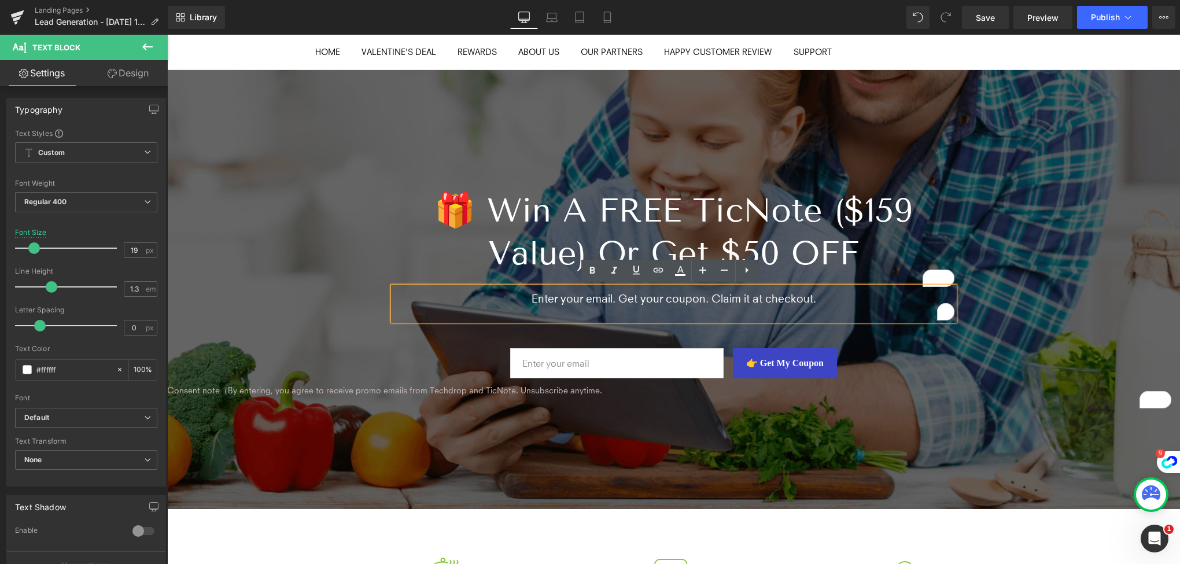
click at [566, 313] on p "To enrich screen reader interactions, please activate Accessibility in Grammarl…" at bounding box center [673, 313] width 561 height 14
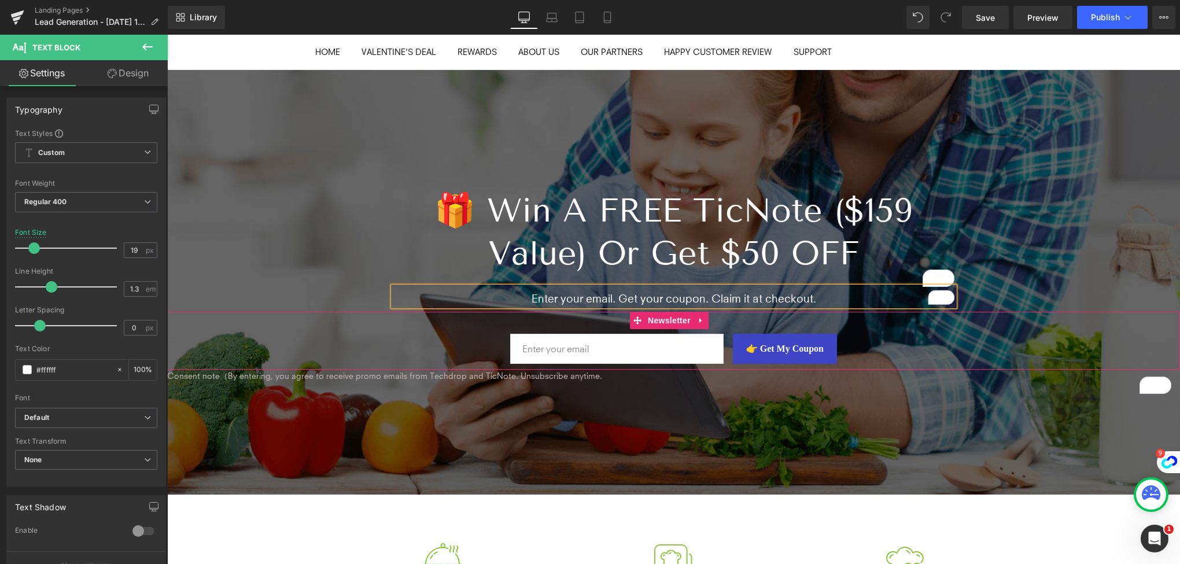
click at [338, 346] on div "Email Field 👉 Get My Coupon Submit Button Row" at bounding box center [673, 341] width 1013 height 58
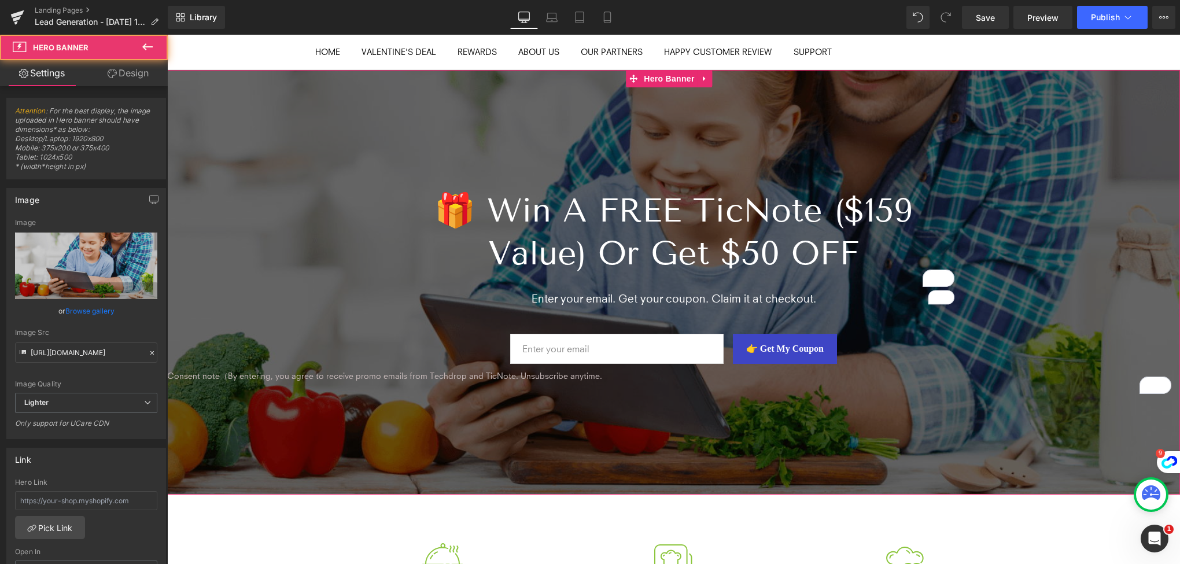
click at [257, 238] on span "🎁 Win a FREE TicNote ($159 value) or Get $50 OFF Heading Enter your email. Get …" at bounding box center [673, 283] width 1013 height 222
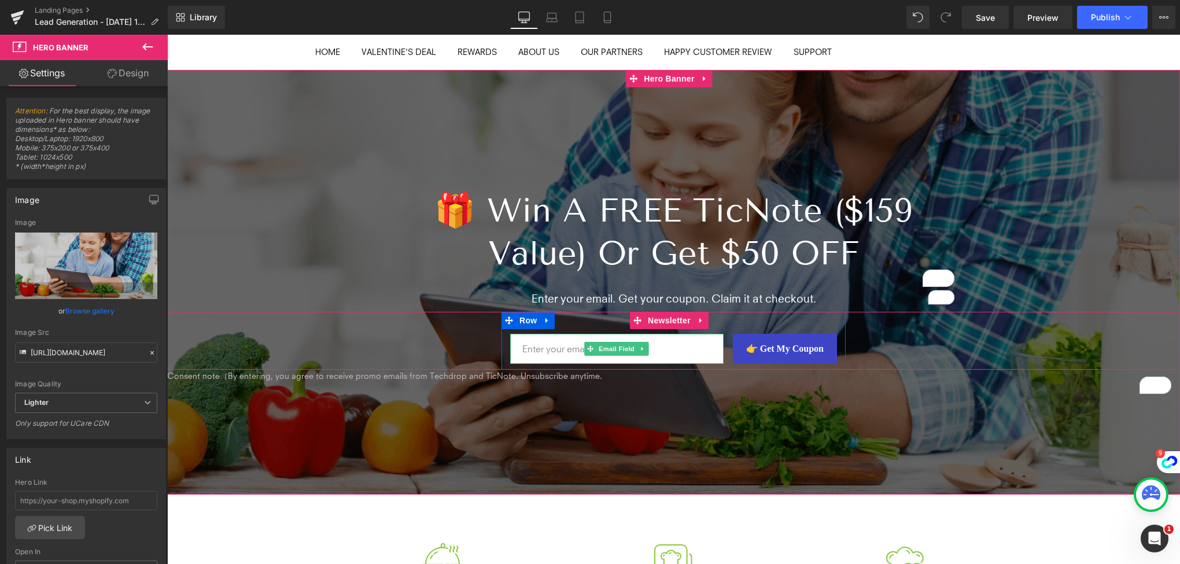
click at [530, 342] on input "email" at bounding box center [616, 349] width 213 height 30
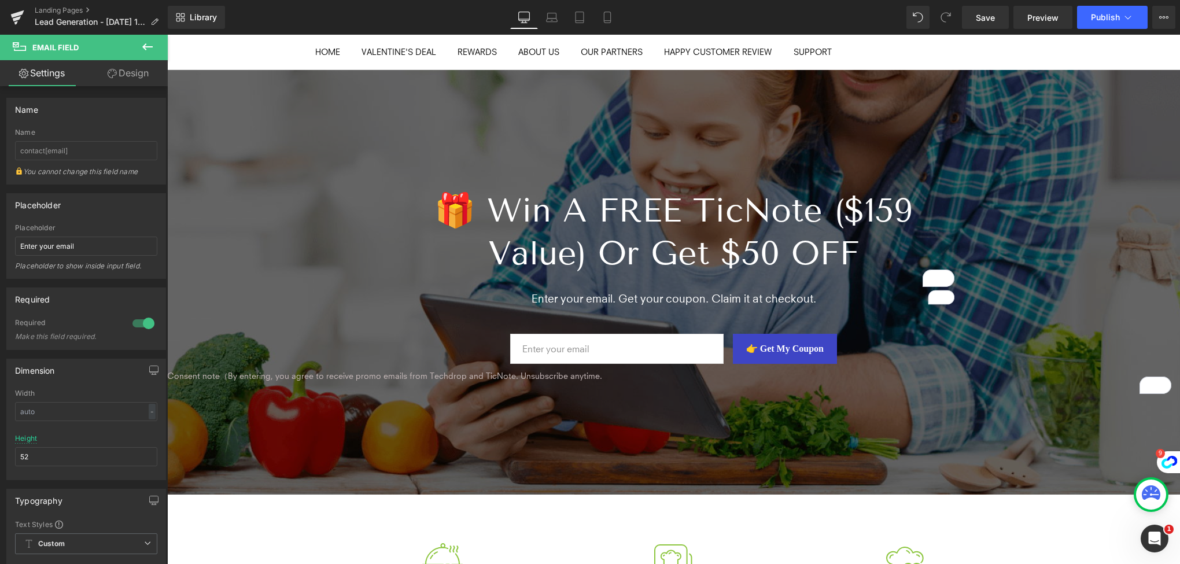
type input "yuanzhenru@hofan.cn"
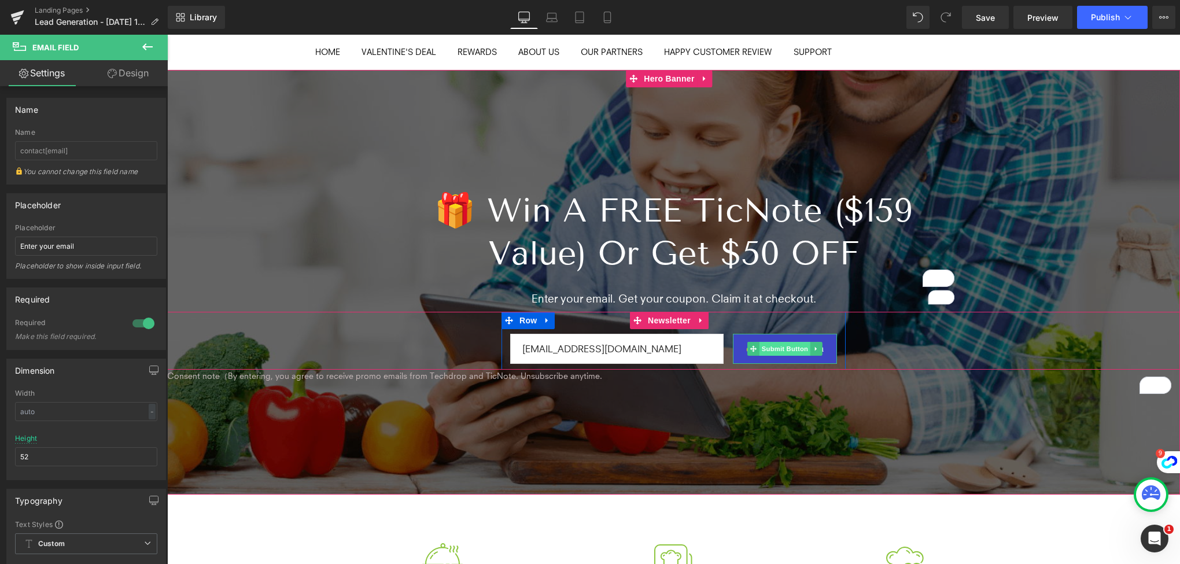
click at [764, 351] on span "Submit Button" at bounding box center [784, 349] width 51 height 14
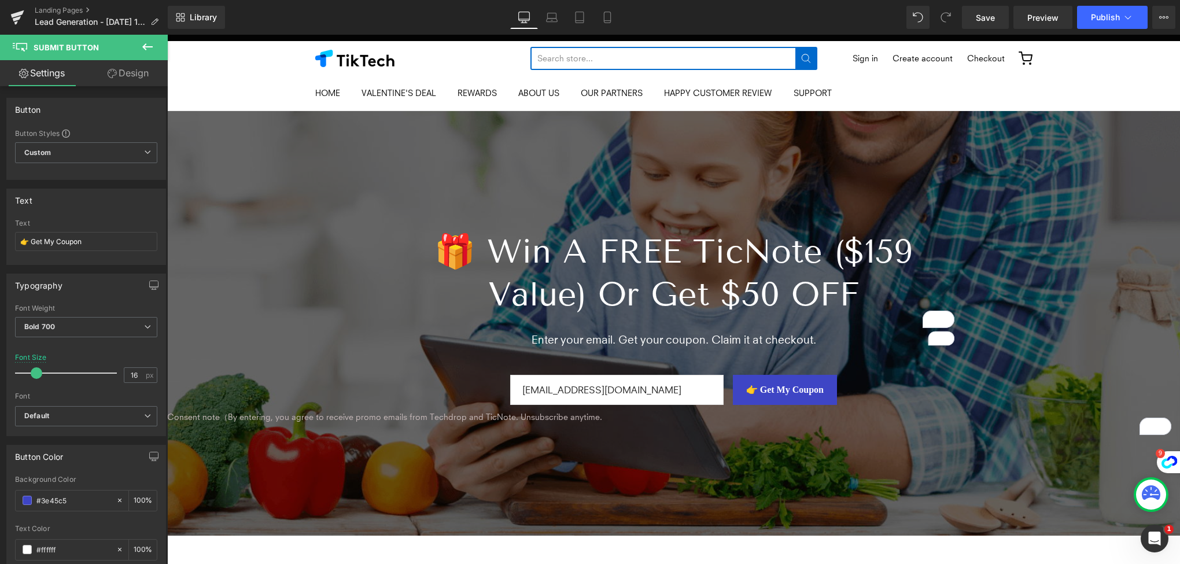
scroll to position [0, 0]
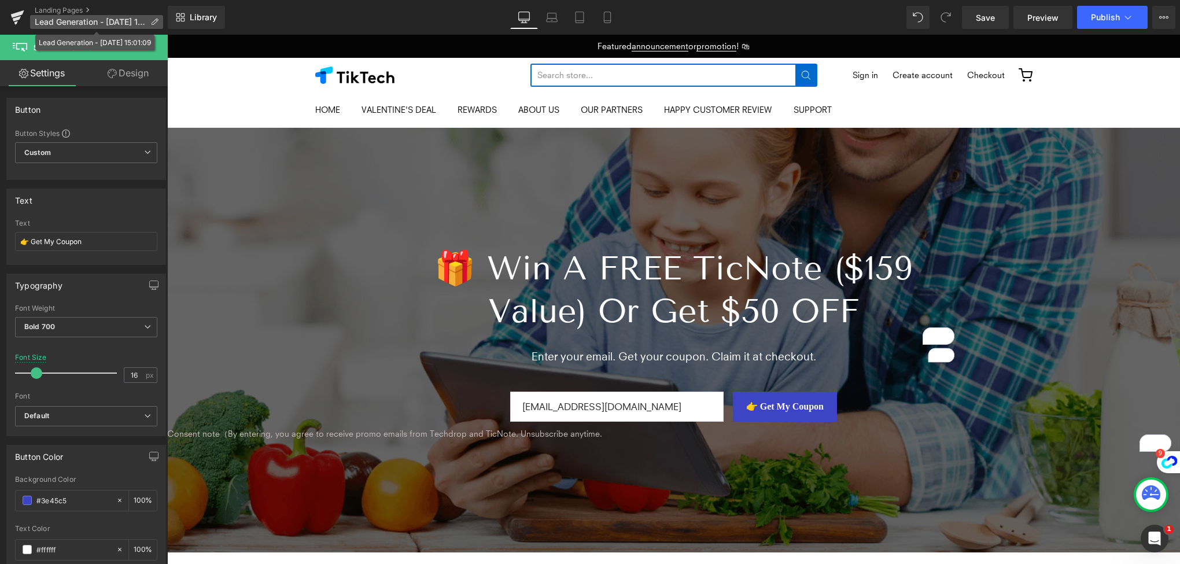
click at [78, 21] on span "Lead Generation - Sep 22, 15:01:09" at bounding box center [90, 21] width 111 height 9
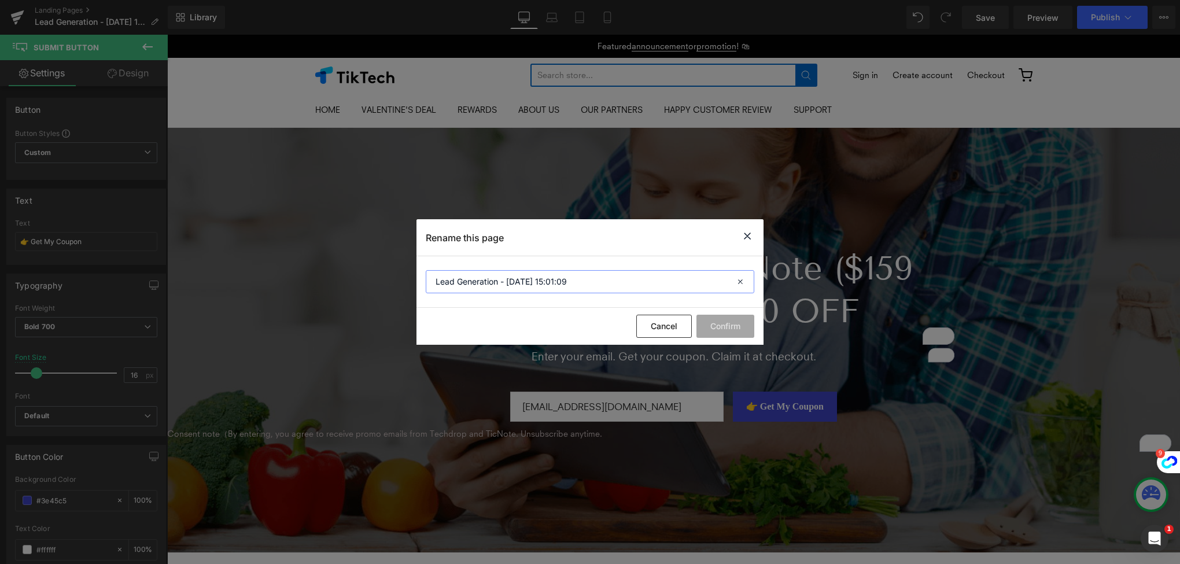
click at [582, 284] on input "Lead Generation - Sep 22, 15:01:09" at bounding box center [590, 281] width 328 height 23
click at [581, 284] on input "Lead Generation - Sep 22, 15:01:09" at bounding box center [590, 281] width 328 height 23
type input "T"
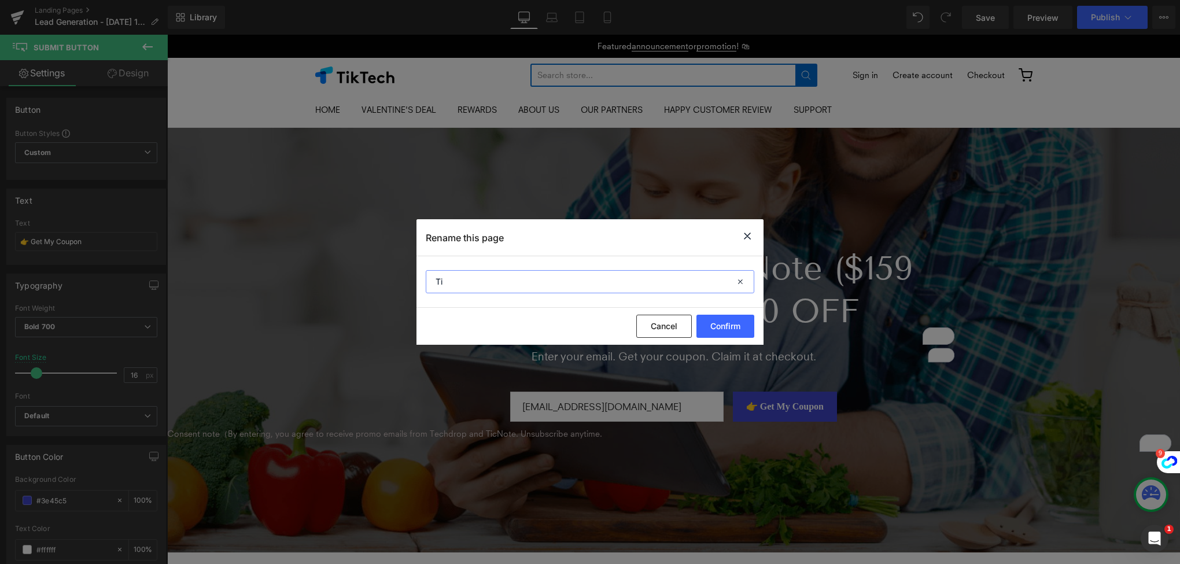
type input "T"
type input "n"
type input "TICNOTE NEW PAGE"
click at [722, 327] on button "Confirm" at bounding box center [725, 326] width 58 height 23
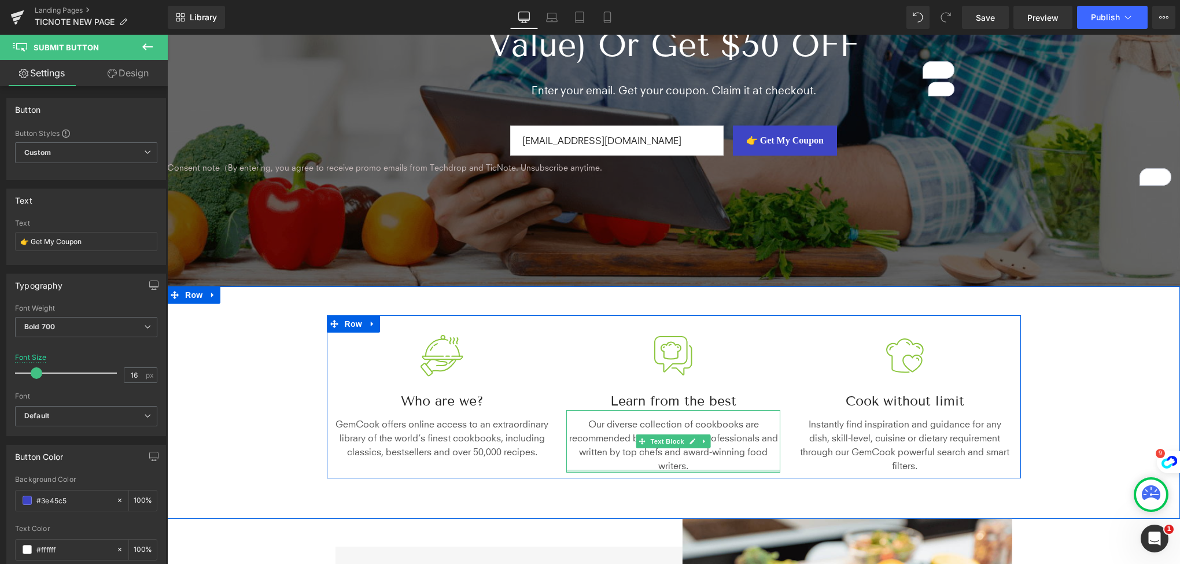
scroll to position [173, 0]
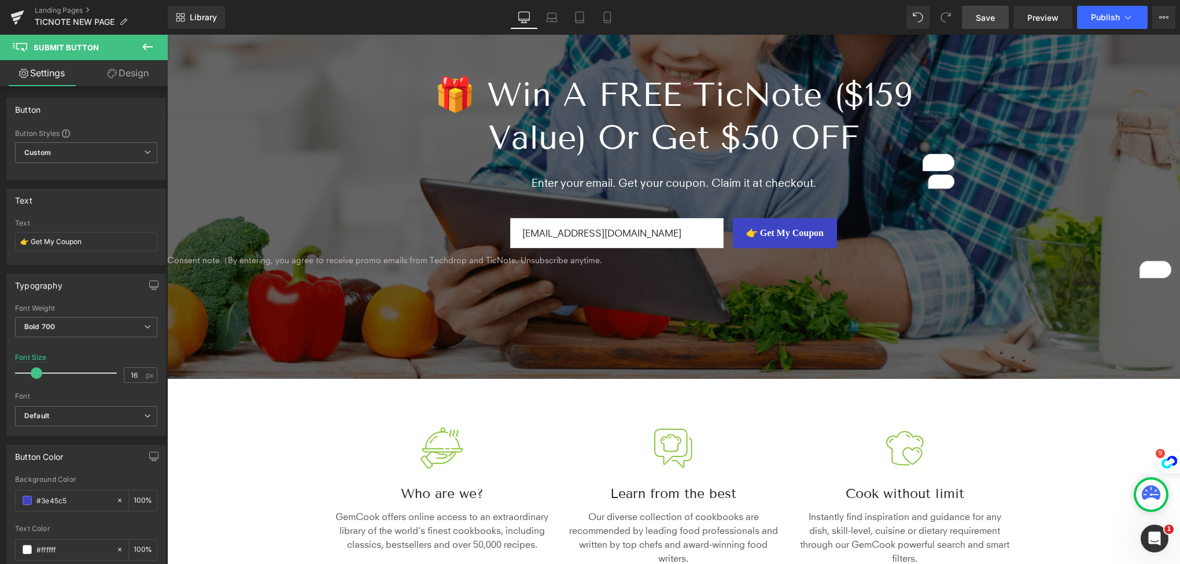
click at [980, 18] on span "Save" at bounding box center [985, 18] width 19 height 12
click at [49, 8] on link "Landing Pages" at bounding box center [101, 10] width 133 height 9
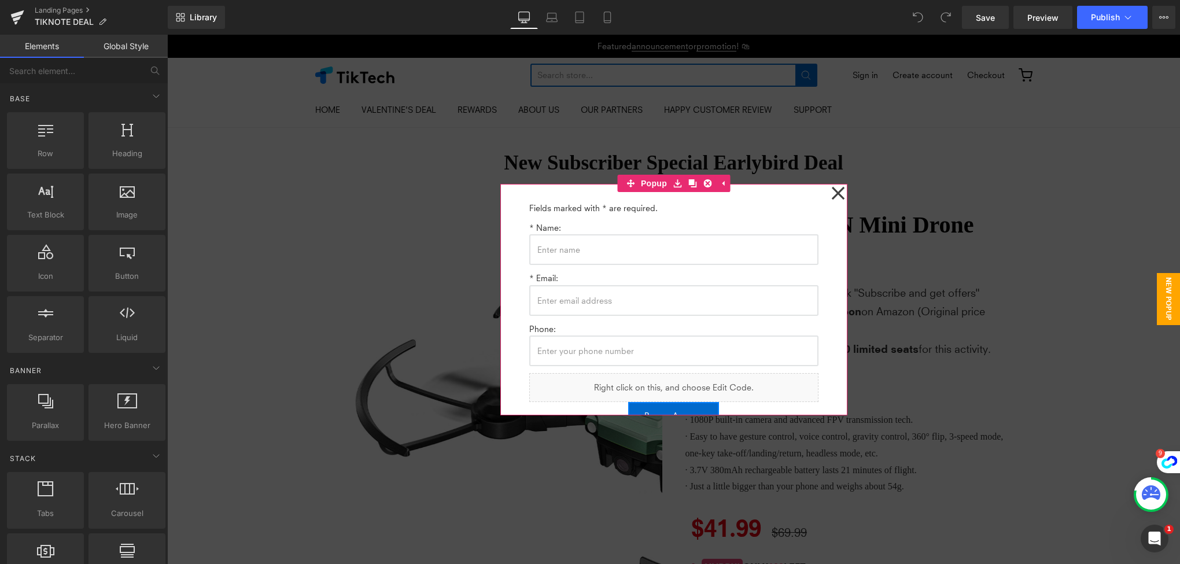
click at [831, 194] on icon at bounding box center [838, 193] width 14 height 58
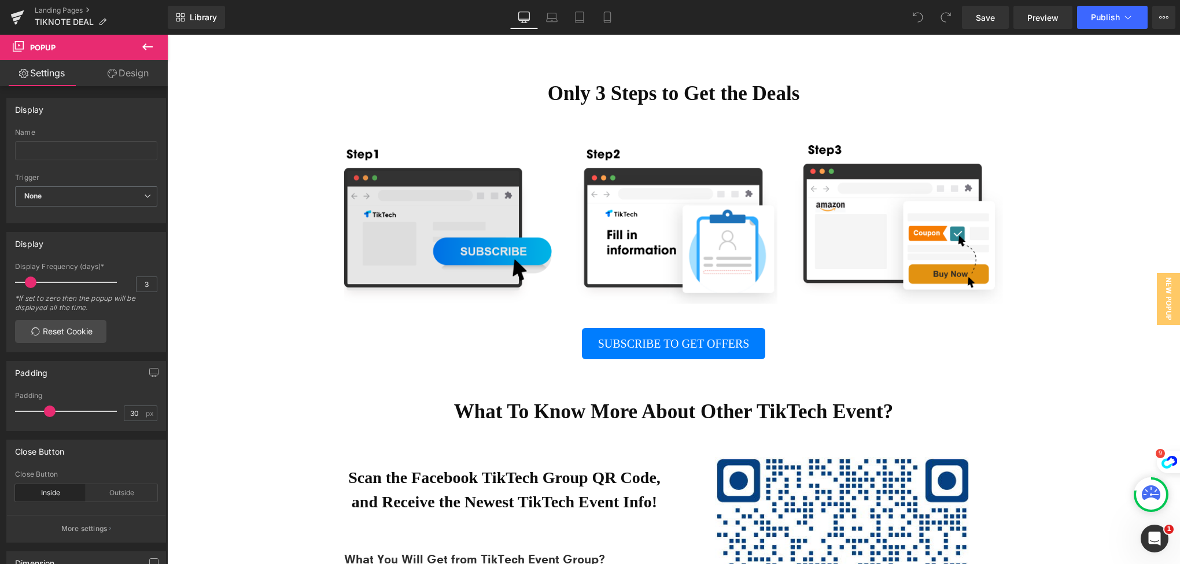
scroll to position [2544, 0]
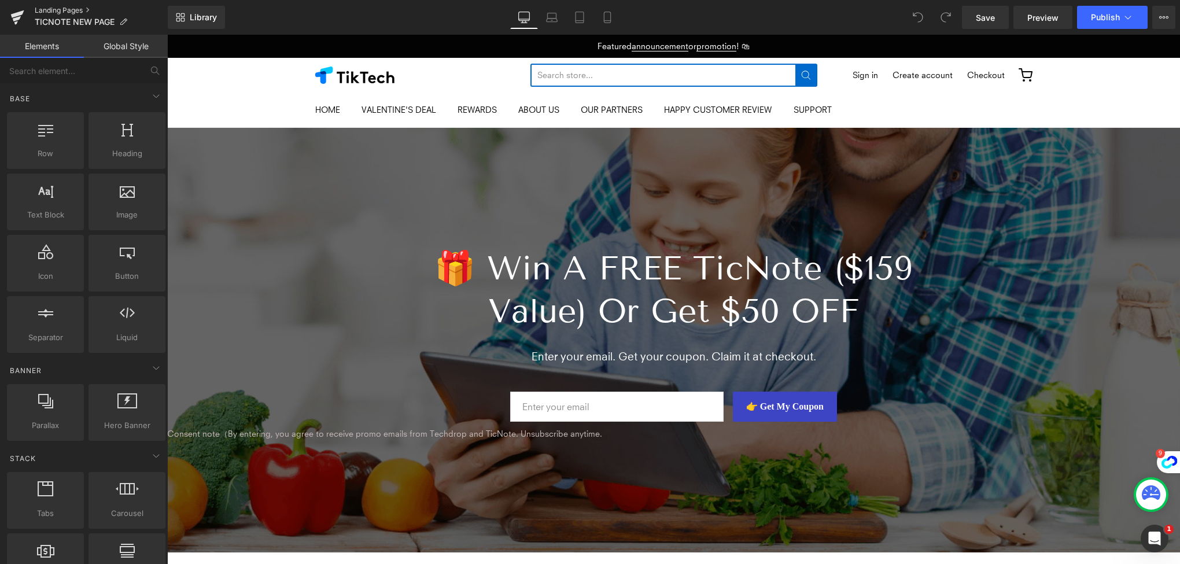
click at [76, 12] on link "Landing Pages" at bounding box center [101, 10] width 133 height 9
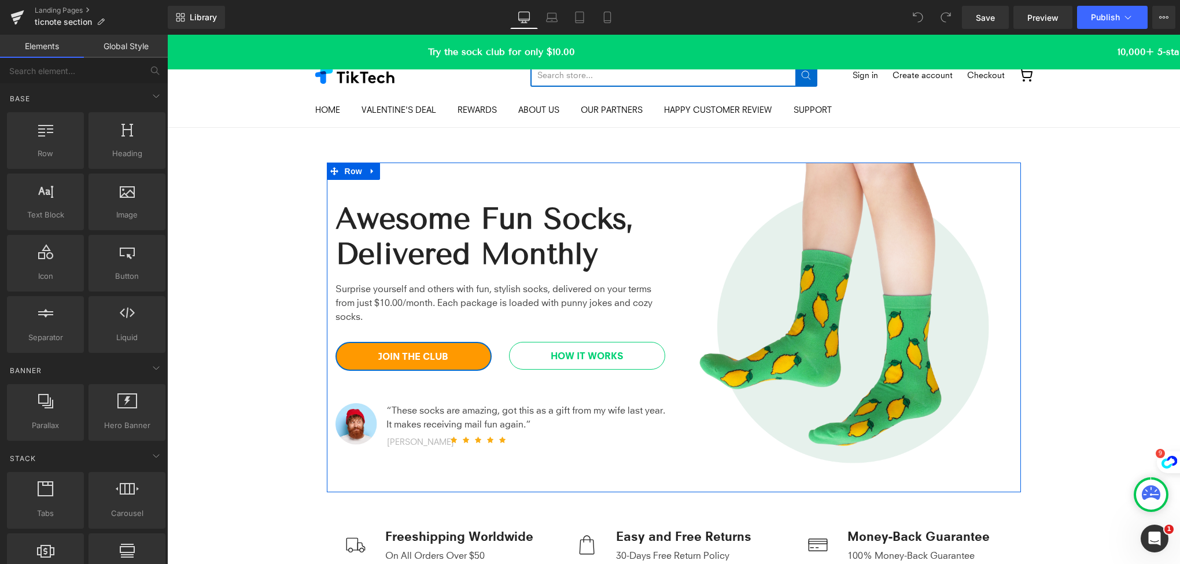
click at [574, 187] on div "Awesome Fun Socks, Delivered Monthly Heading Surprise yourself and others with …" at bounding box center [500, 327] width 347 height 330
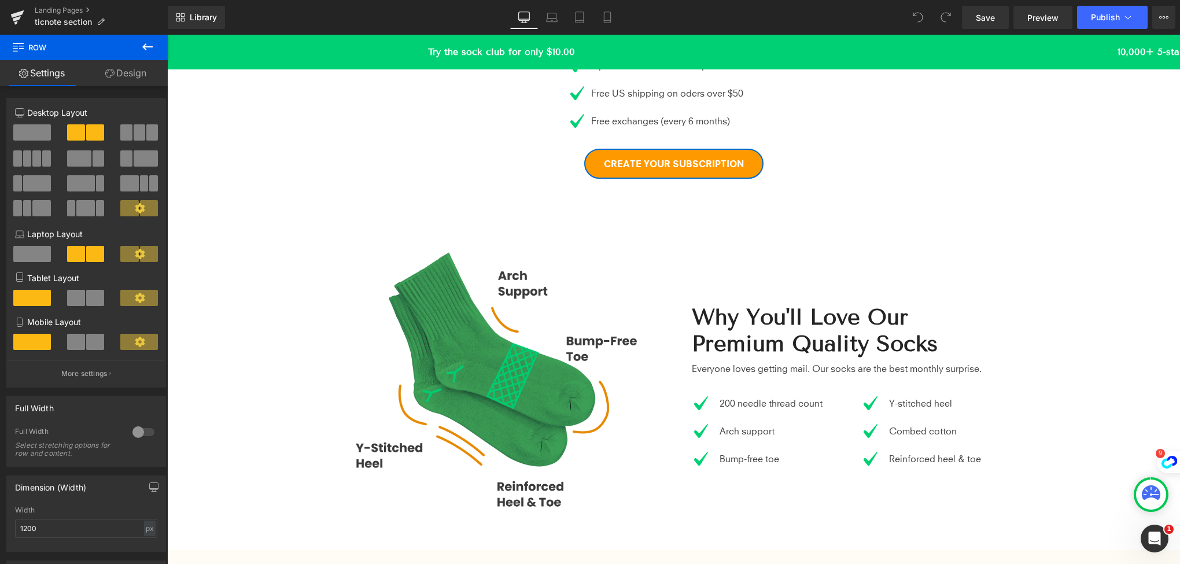
scroll to position [867, 0]
click at [579, 272] on img at bounding box center [500, 385] width 330 height 330
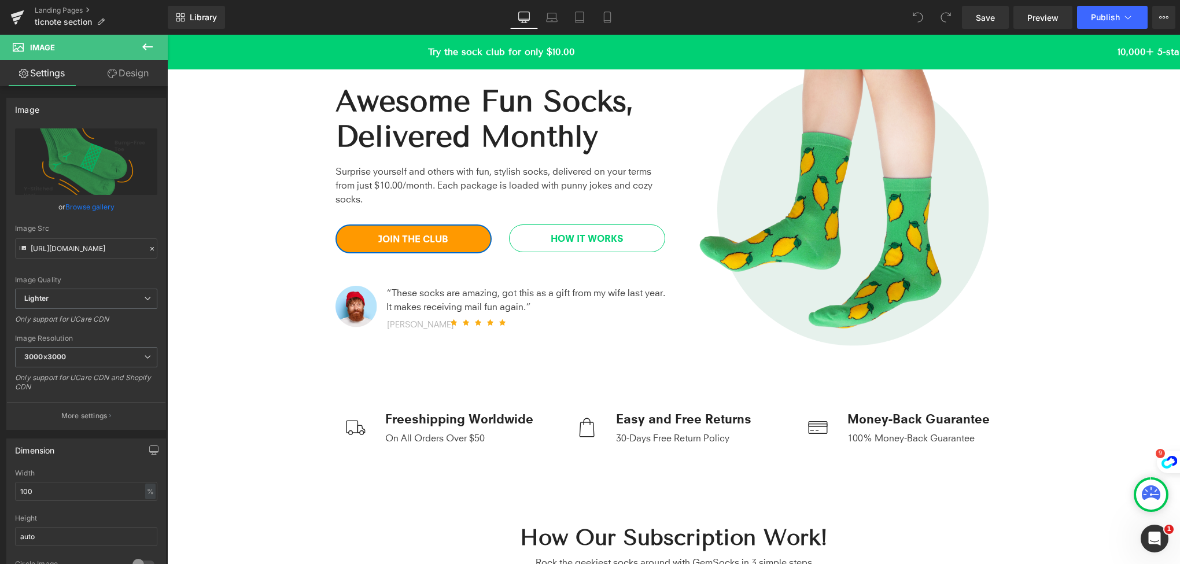
scroll to position [58, 0]
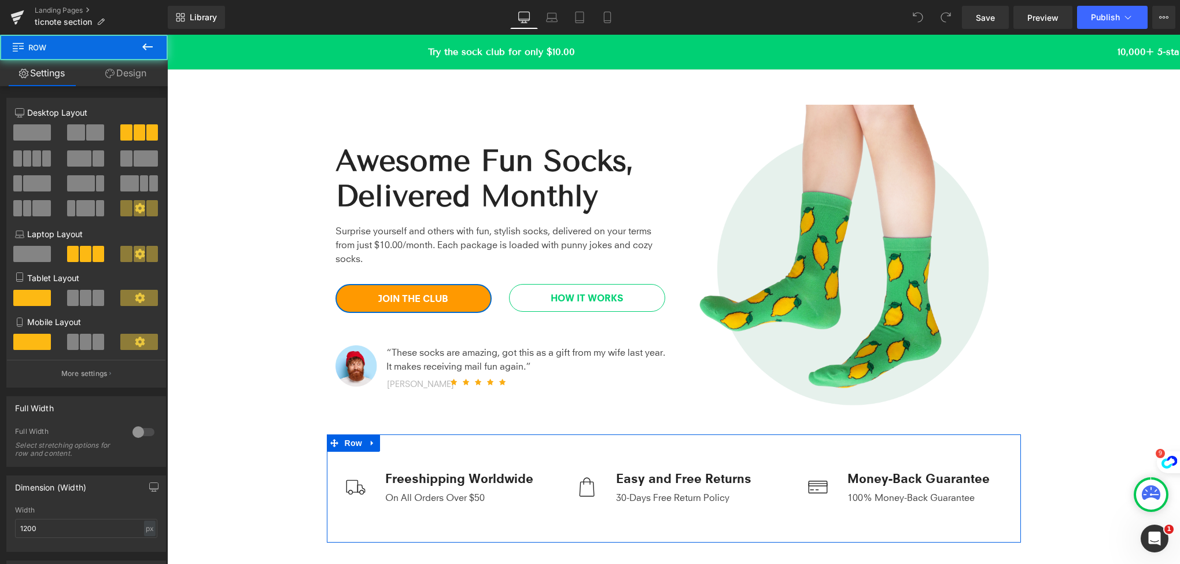
click at [596, 445] on div "Image Freeshipping Worldwide Text Block On All Orders Over $50 Text Block Icon …" at bounding box center [674, 488] width 694 height 108
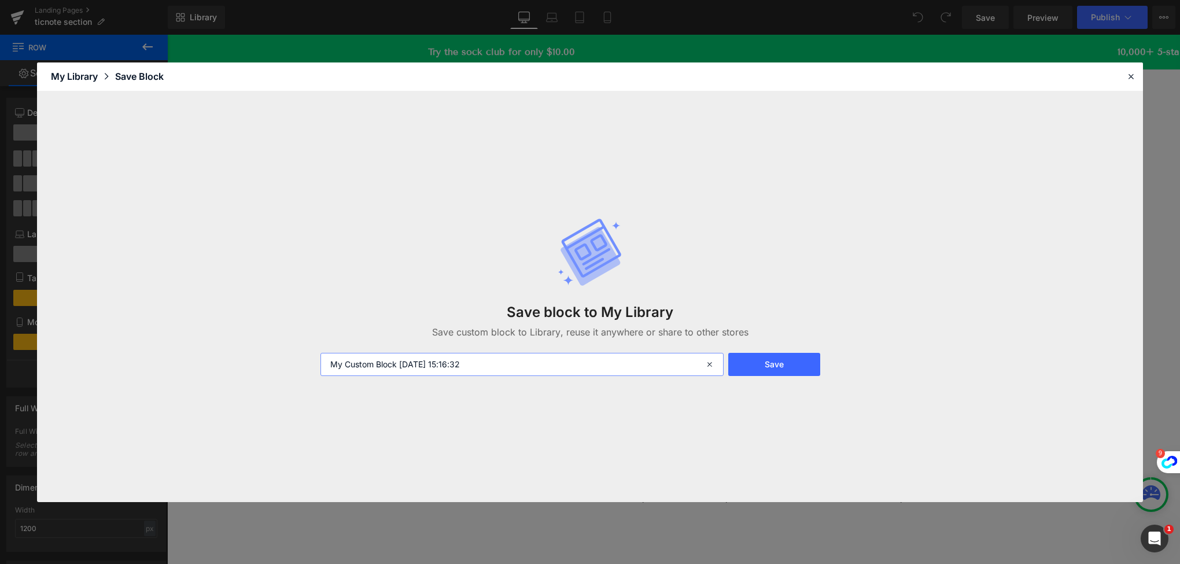
click at [500, 355] on input "My Custom Block 2025-09-22 15:16:32" at bounding box center [521, 364] width 403 height 23
type input "A"
type input "ticnote-servie"
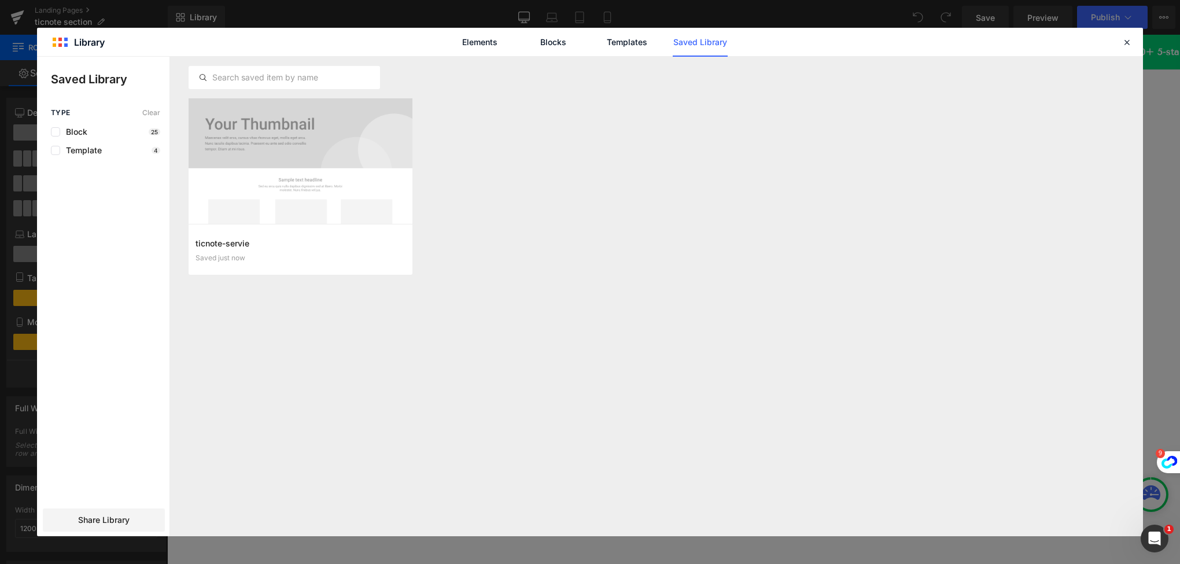
click at [444, 367] on div "ticnote-servie Saved just now Add to page" at bounding box center [657, 296] width 936 height 479
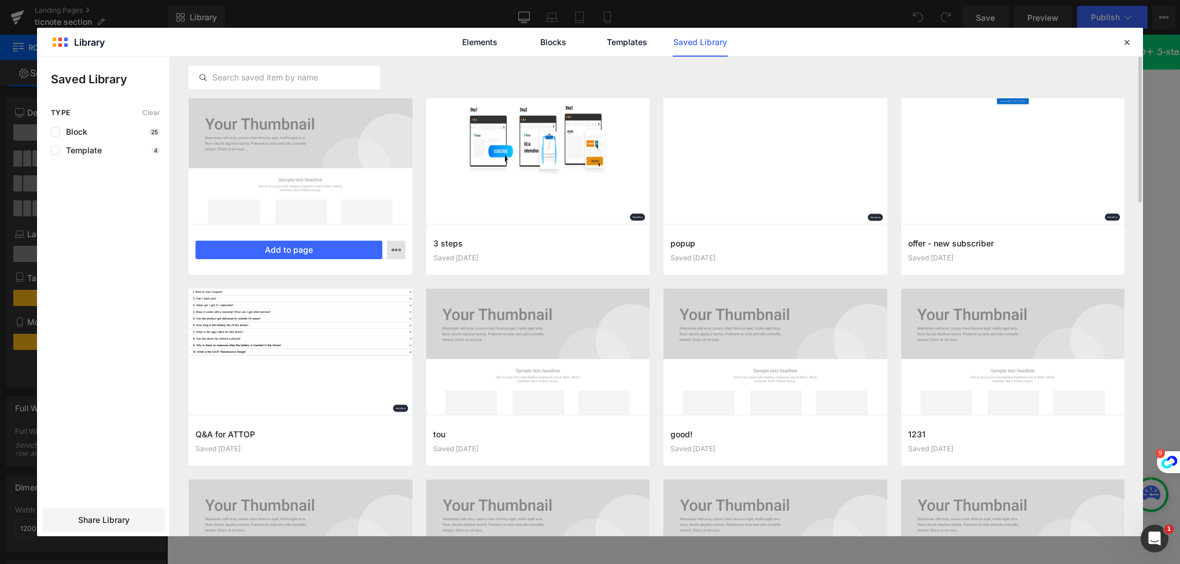
click at [392, 245] on icon "button" at bounding box center [395, 249] width 9 height 9
click at [322, 270] on p "Rename" at bounding box center [312, 275] width 31 height 10
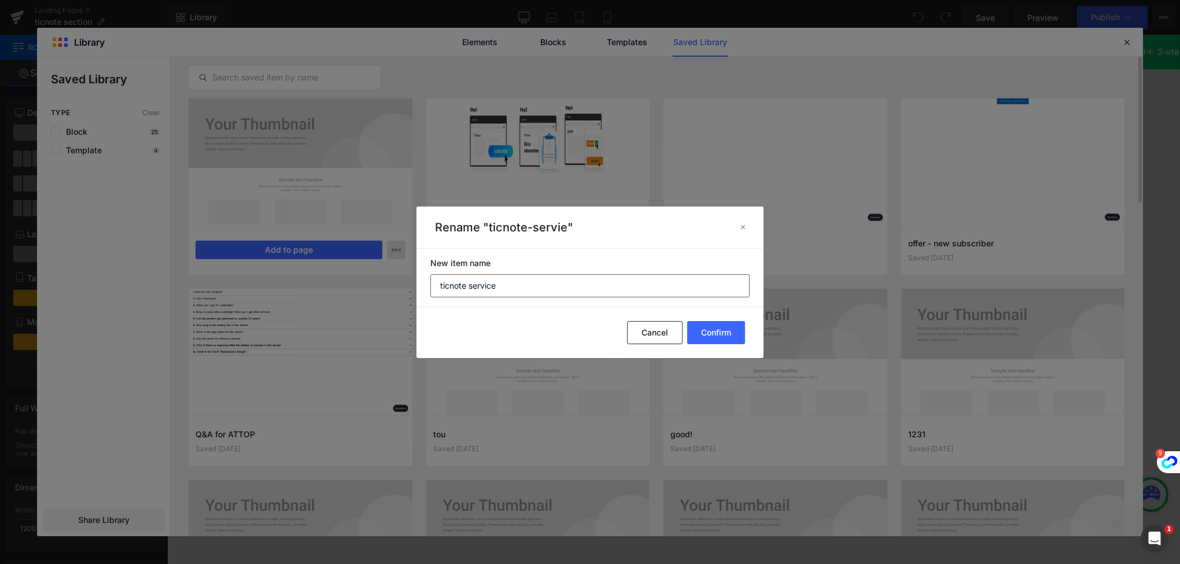
type input "ticnote service"
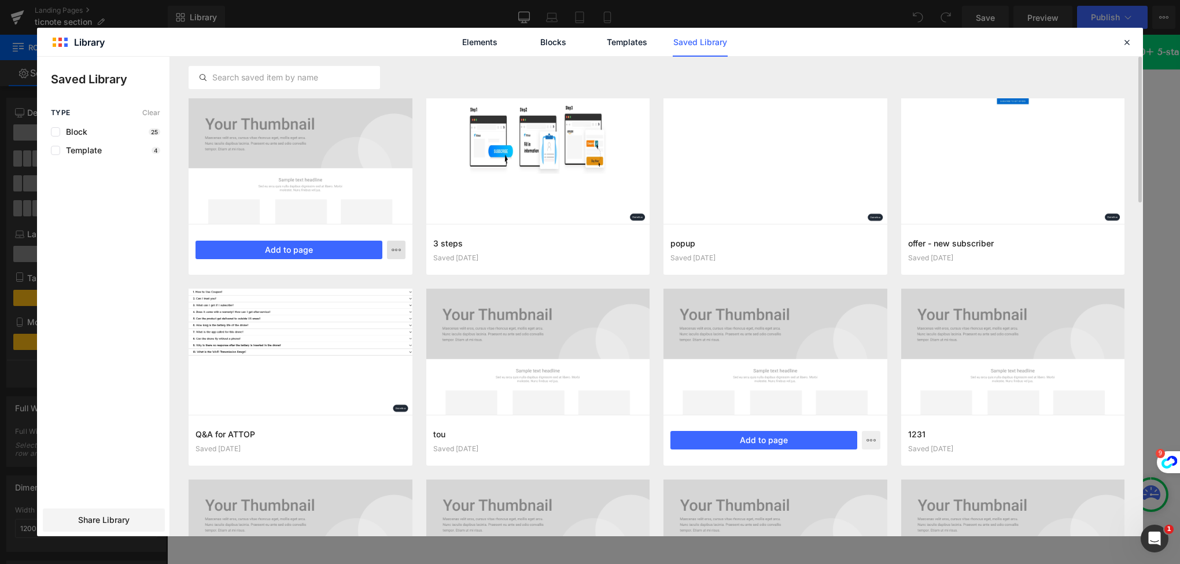
click at [717, 337] on div at bounding box center [775, 351] width 224 height 125
click at [1124, 40] on icon at bounding box center [1126, 42] width 10 height 10
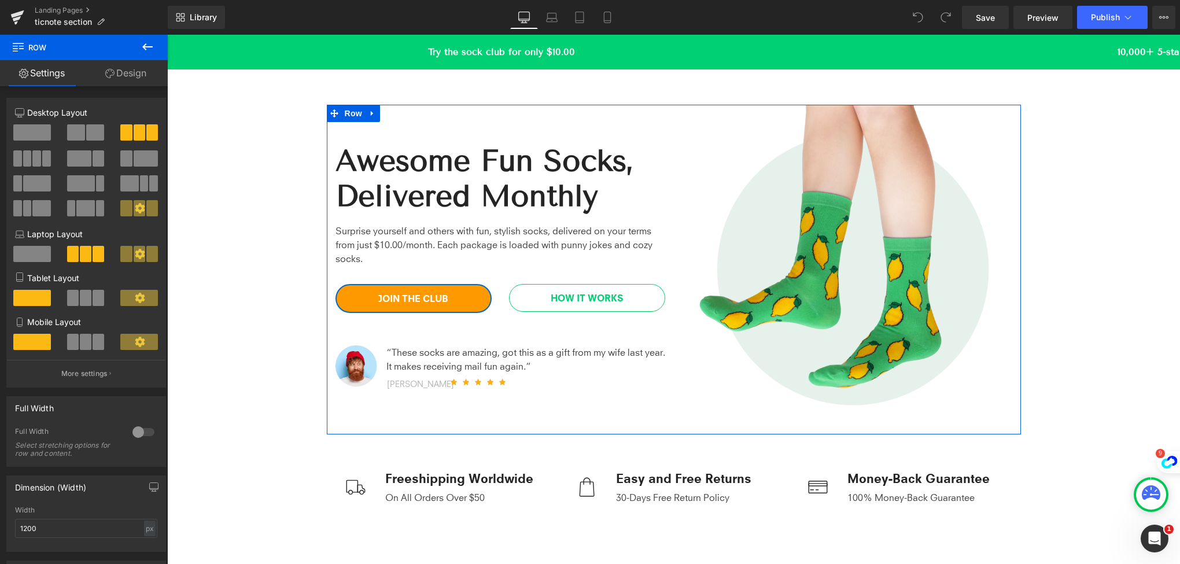
click at [589, 124] on div "Awesome Fun Socks, Delivered Monthly Heading Surprise yourself and others with …" at bounding box center [500, 270] width 347 height 330
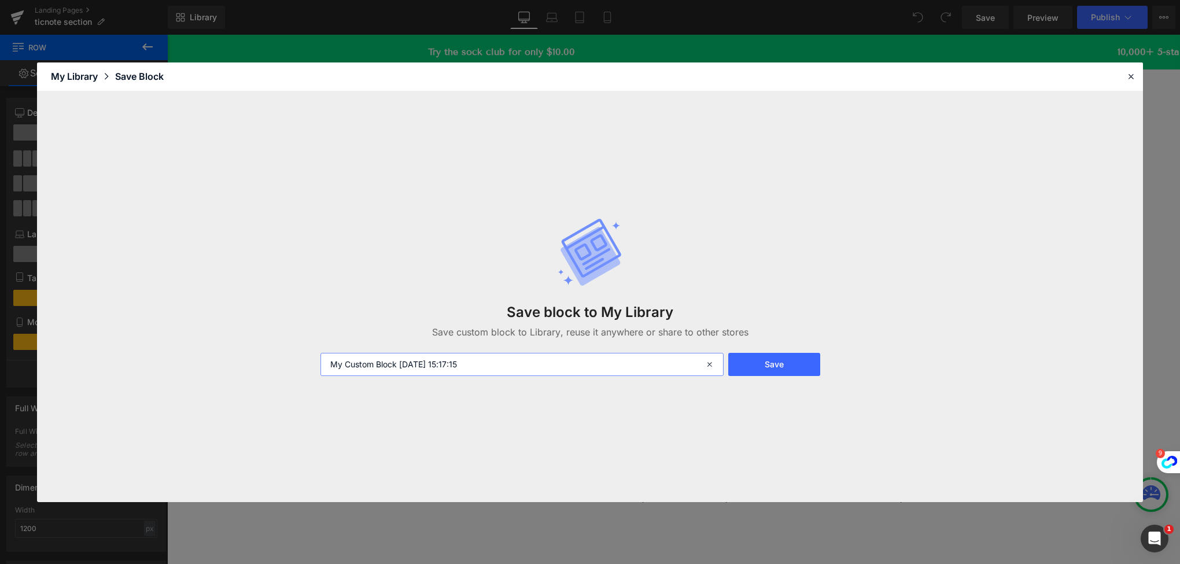
click at [485, 360] on input "My Custom Block 2025-09-22 15:17:15" at bounding box center [521, 364] width 403 height 23
type input "ticnote deal information"
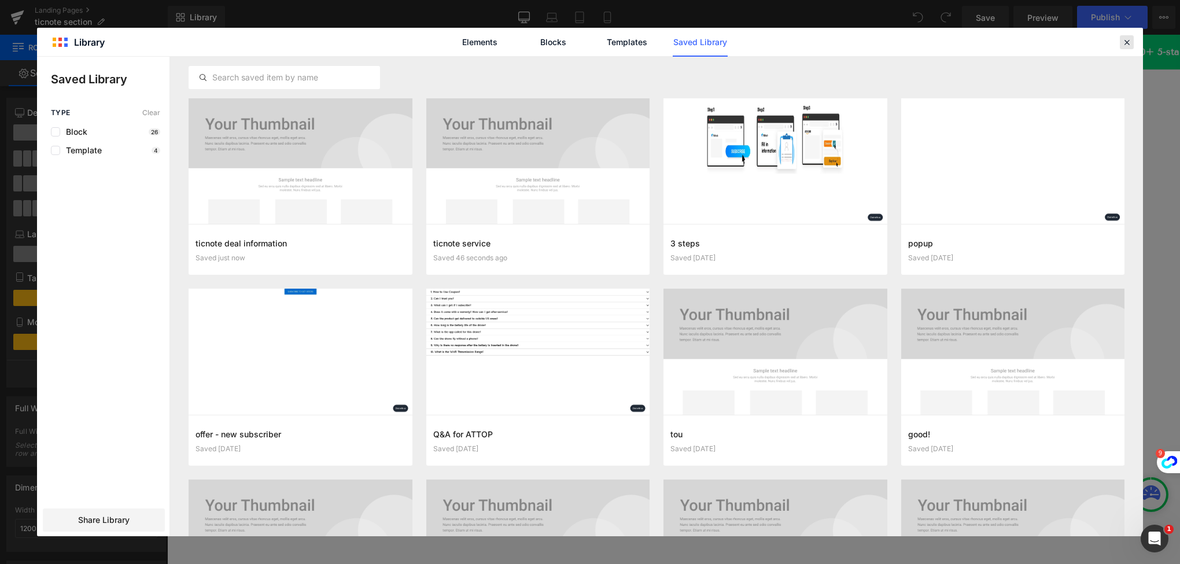
click at [1126, 39] on icon at bounding box center [1126, 42] width 10 height 10
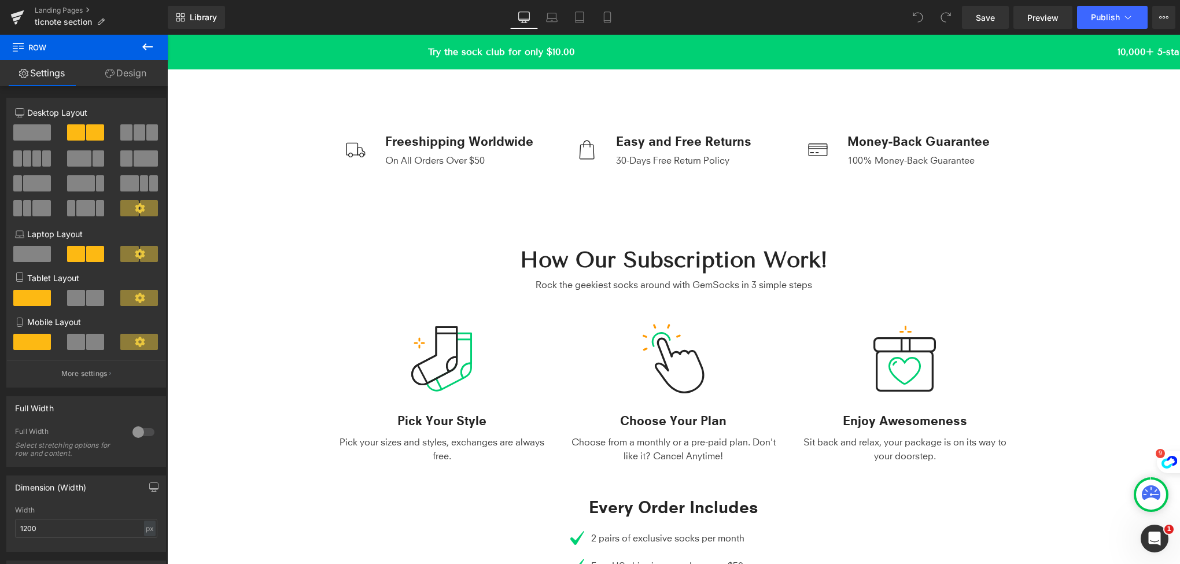
scroll to position [405, 0]
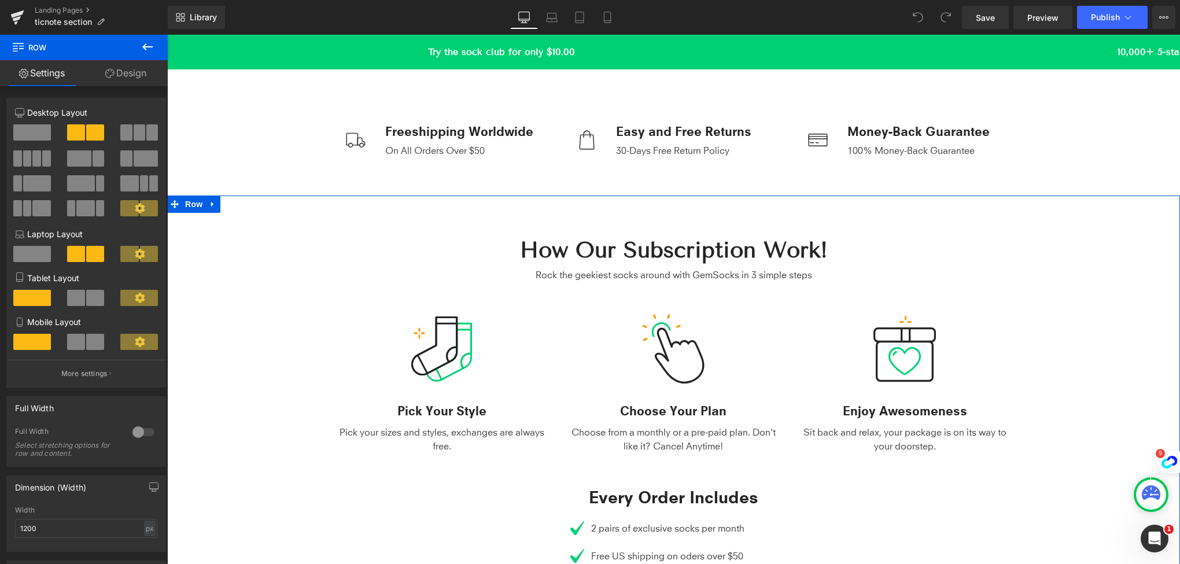
click at [220, 258] on div "How Our Subscription Work! Heading Rock the geekiest socks around with GemSocks…" at bounding box center [673, 433] width 1013 height 427
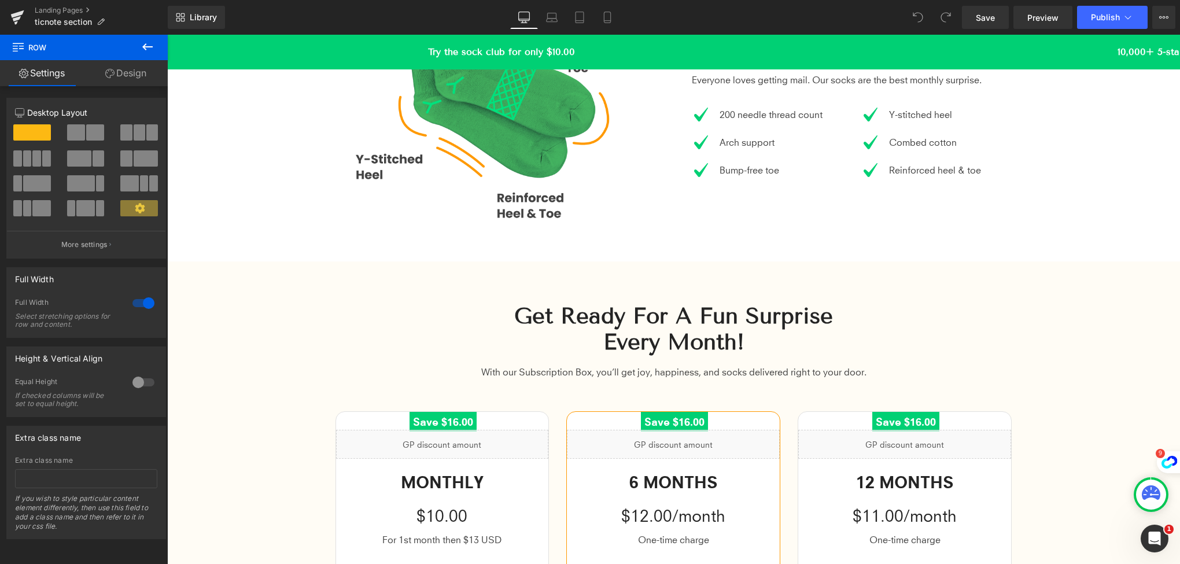
scroll to position [1157, 0]
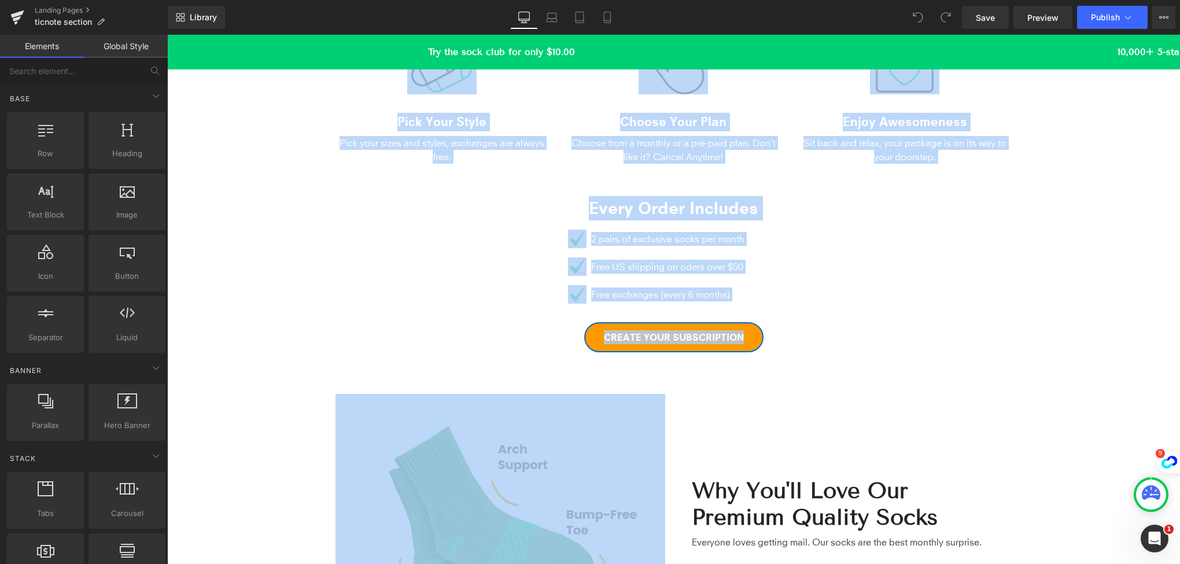
scroll to position [463, 0]
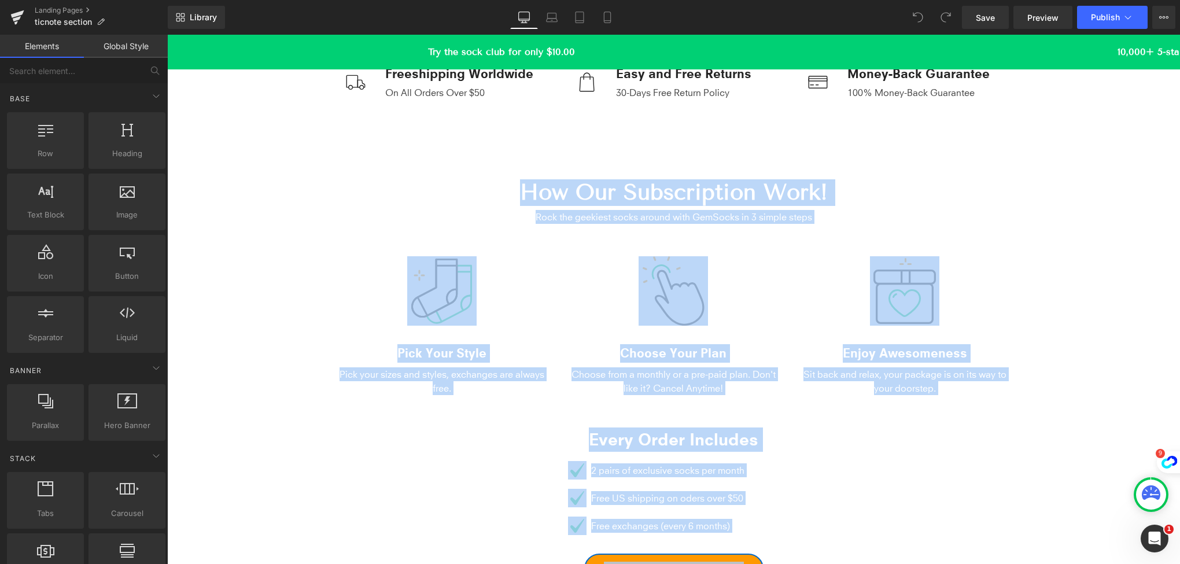
click at [289, 286] on div "How Our Subscription Work! Heading Rock the geekiest socks around with GemSocks…" at bounding box center [673, 375] width 1013 height 427
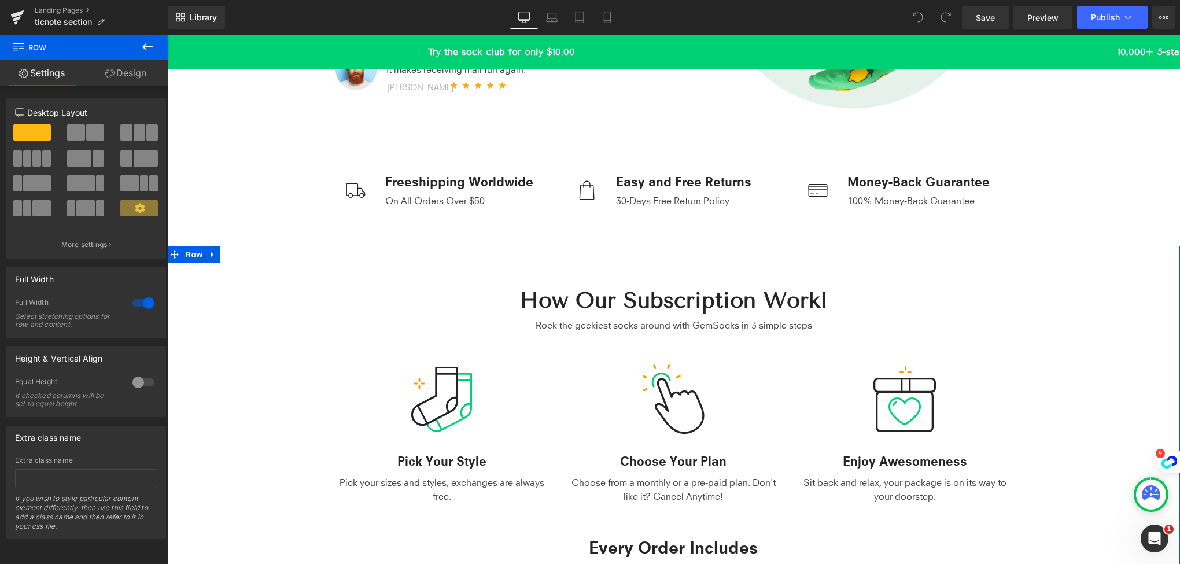
scroll to position [405, 0]
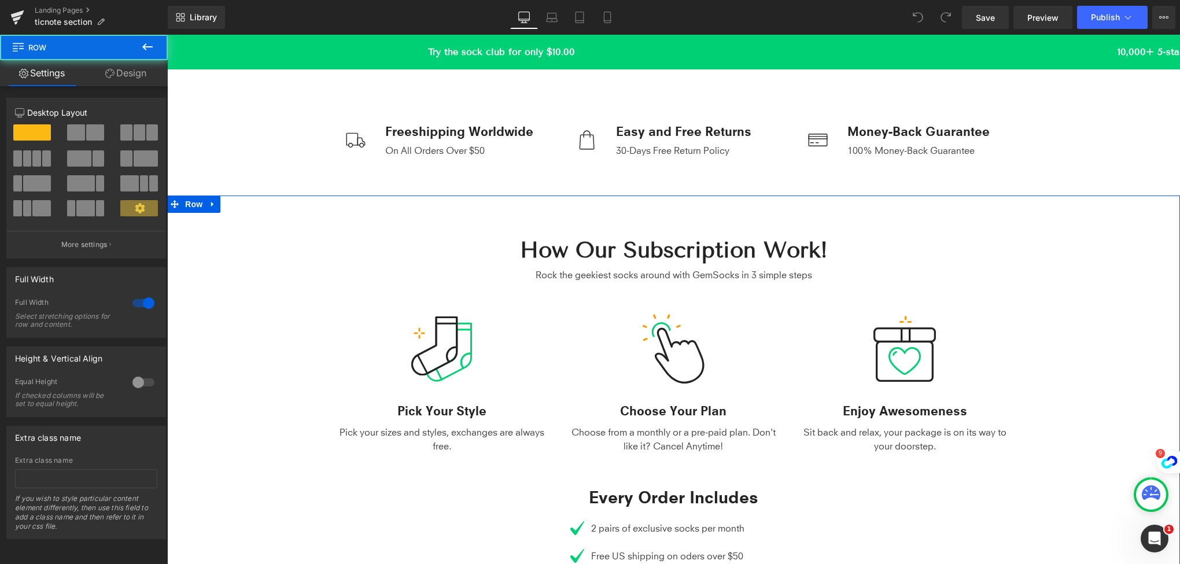
click at [314, 298] on div "How Our Subscription Work! Heading Rock the geekiest socks around with GemSocks…" at bounding box center [673, 433] width 1013 height 427
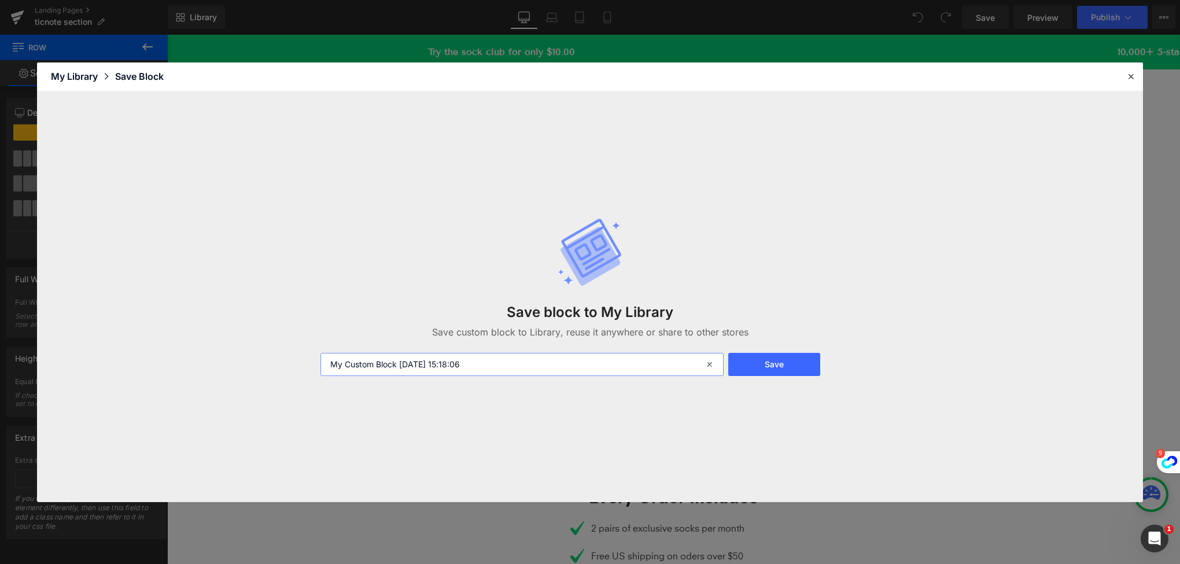
click at [444, 364] on input "My Custom Block 2025-09-22 15:18:06" at bounding box center [521, 364] width 403 height 23
type input "ticnote how it works"
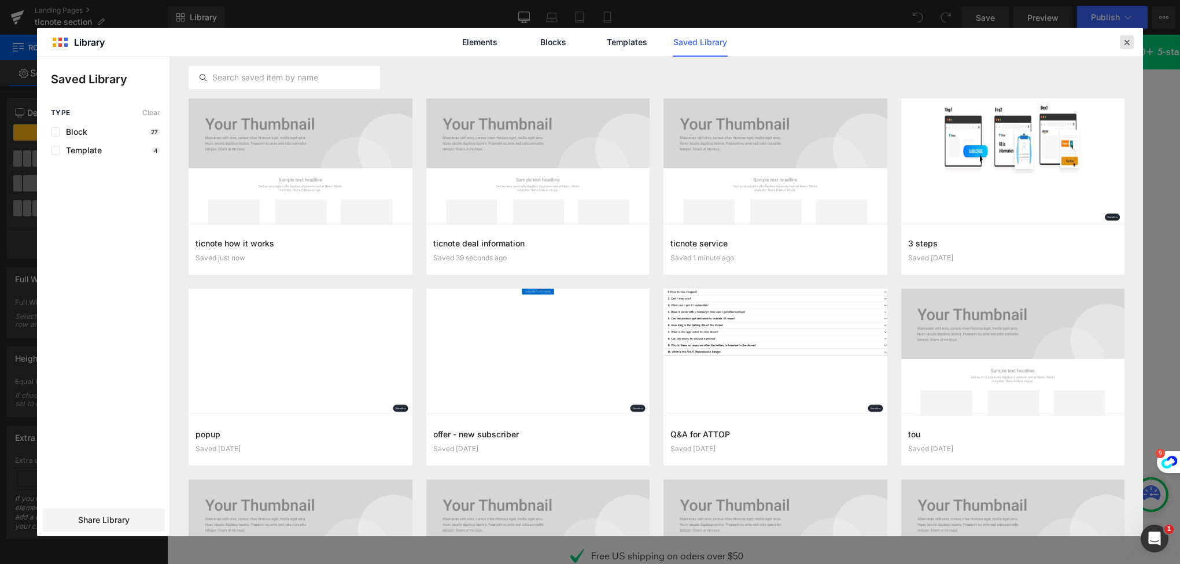
click at [1126, 39] on icon at bounding box center [1126, 42] width 10 height 10
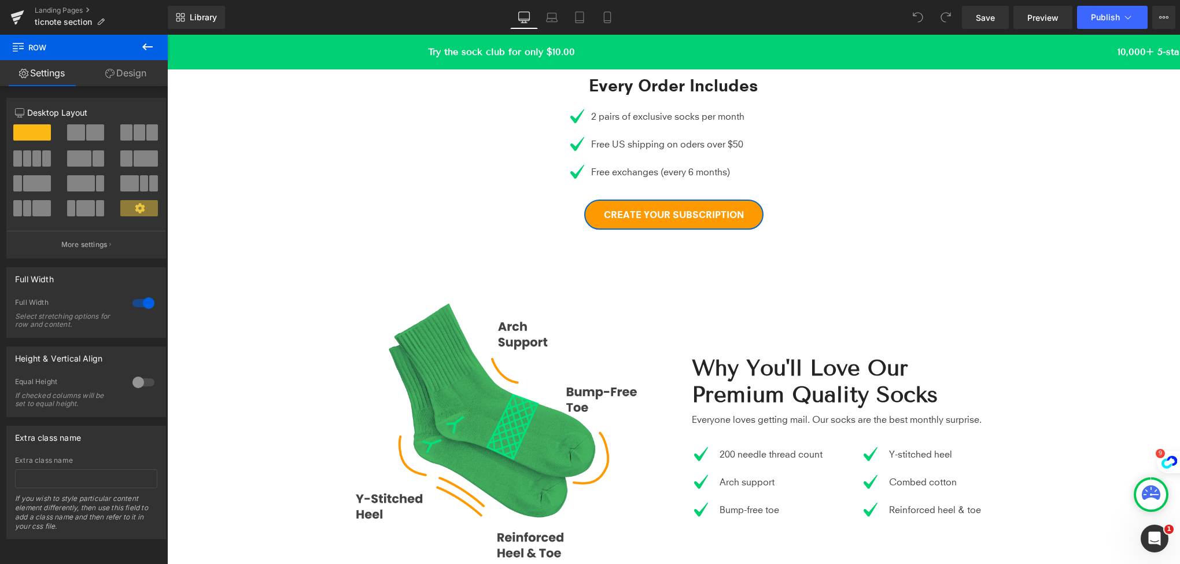
scroll to position [867, 0]
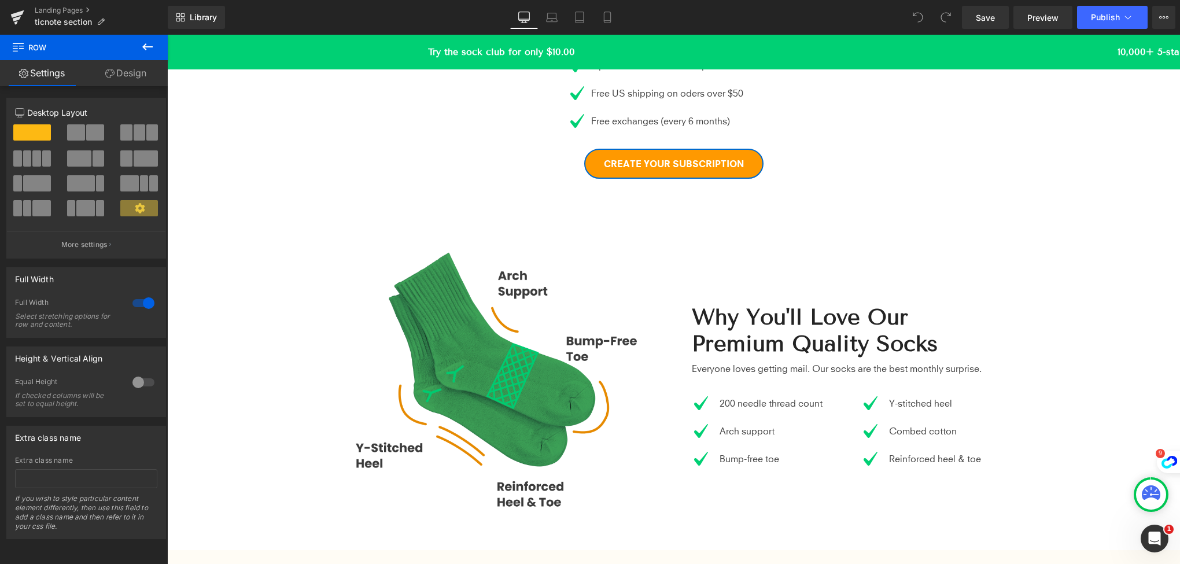
click at [349, 321] on img at bounding box center [500, 385] width 330 height 330
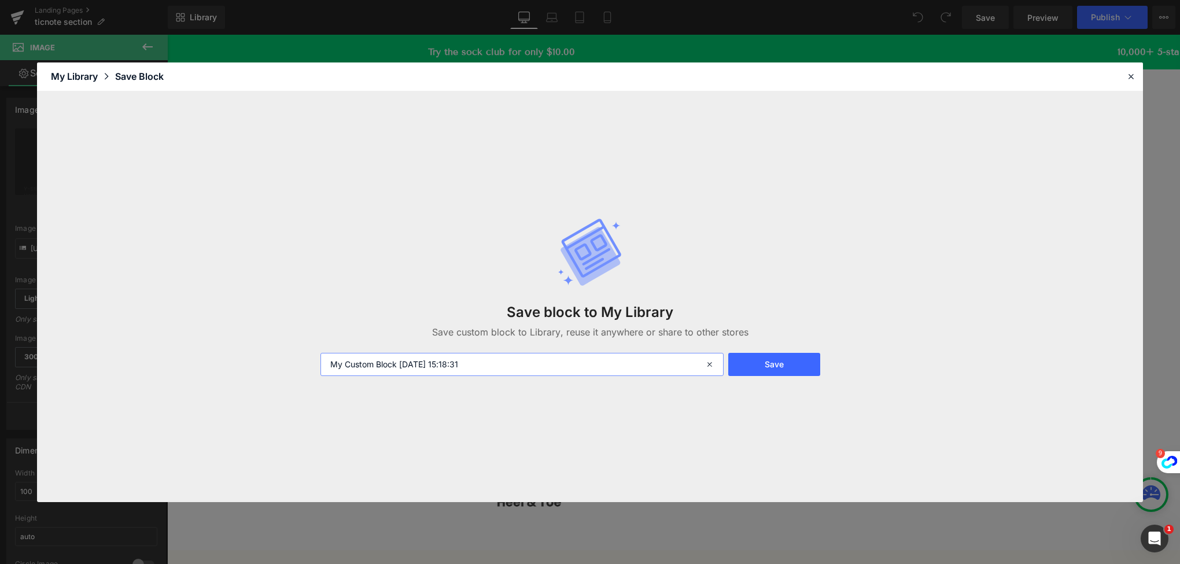
click at [507, 357] on input "My Custom Block 2025-09-22 15:18:31" at bounding box center [521, 364] width 403 height 23
type input "w"
type input "ticnote what you get"
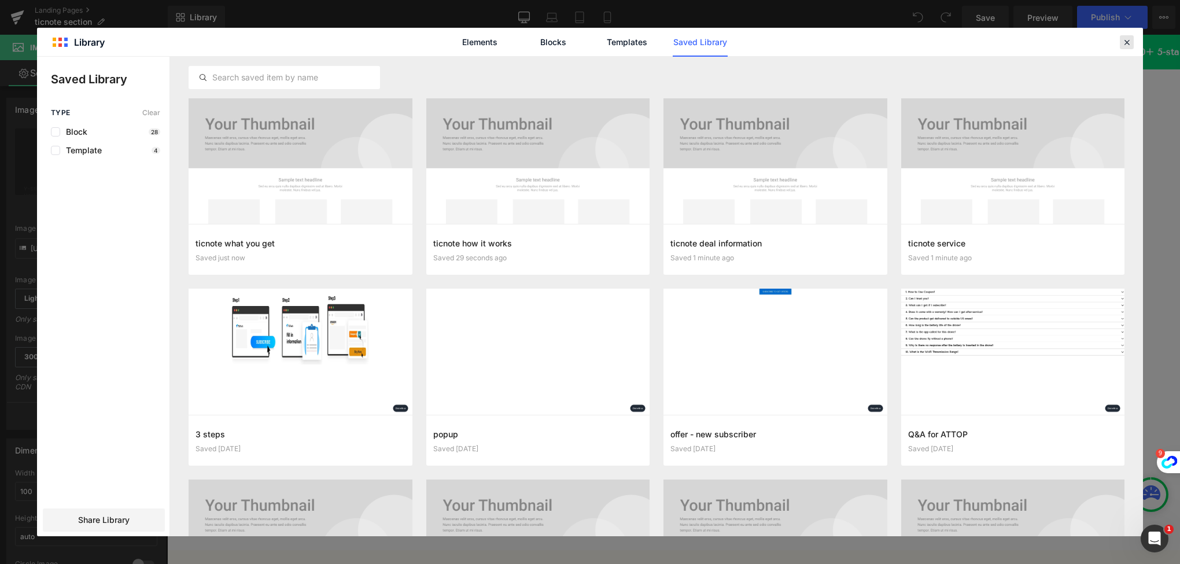
drag, startPoint x: 1125, startPoint y: 42, endPoint x: 894, endPoint y: 62, distance: 232.1
click at [1125, 42] on icon at bounding box center [1126, 42] width 10 height 10
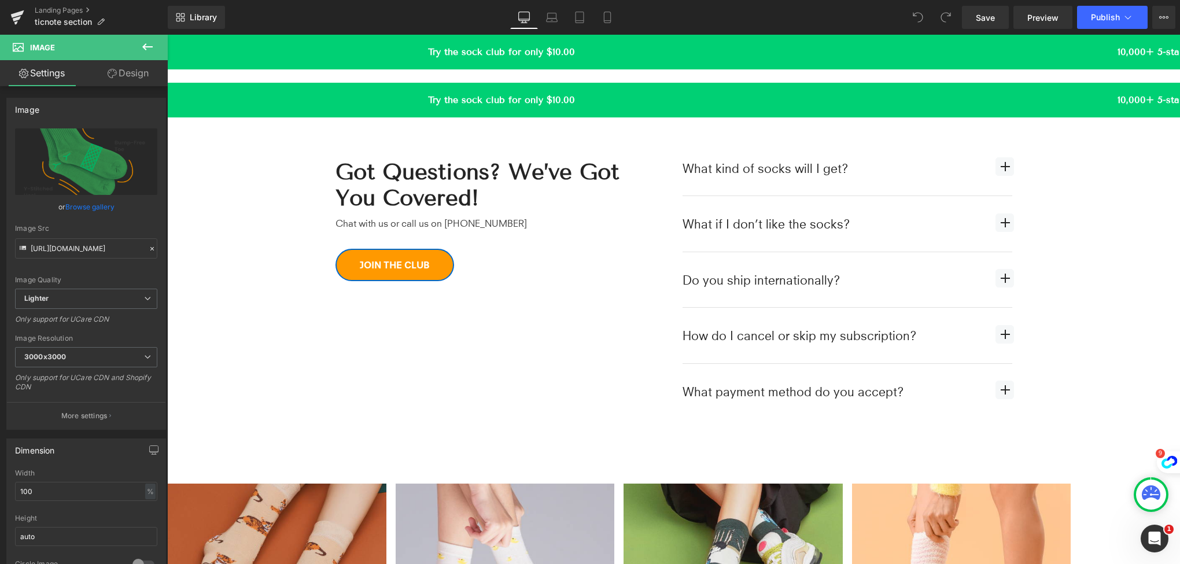
scroll to position [3007, 0]
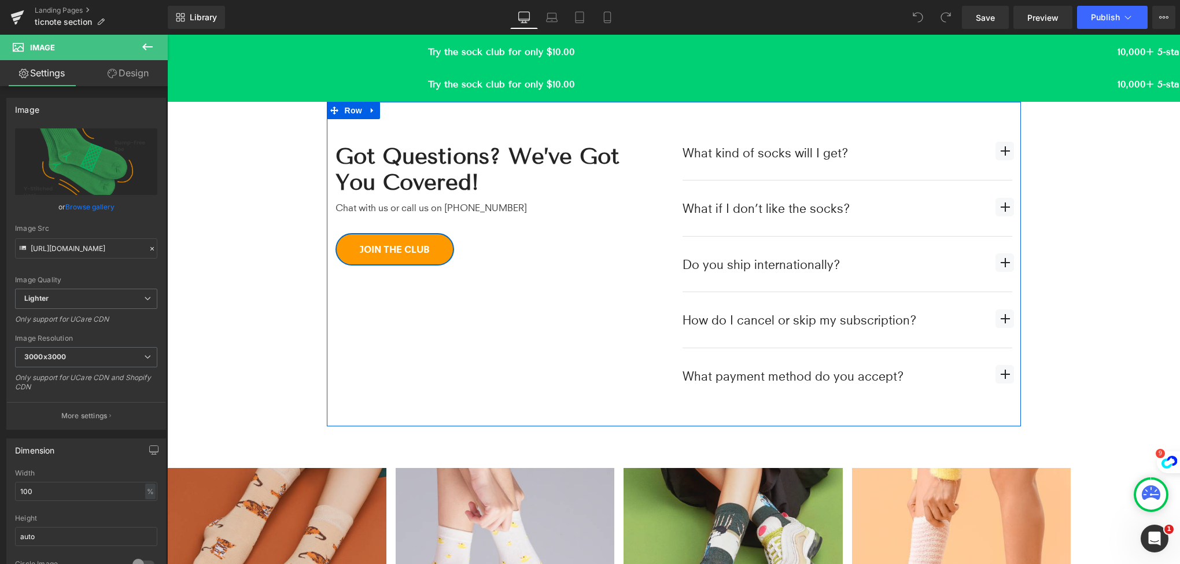
click at [359, 319] on div "Got Questions? We’ve Got You Covered! Heading Chat with us or call us on 999-99…" at bounding box center [674, 264] width 694 height 325
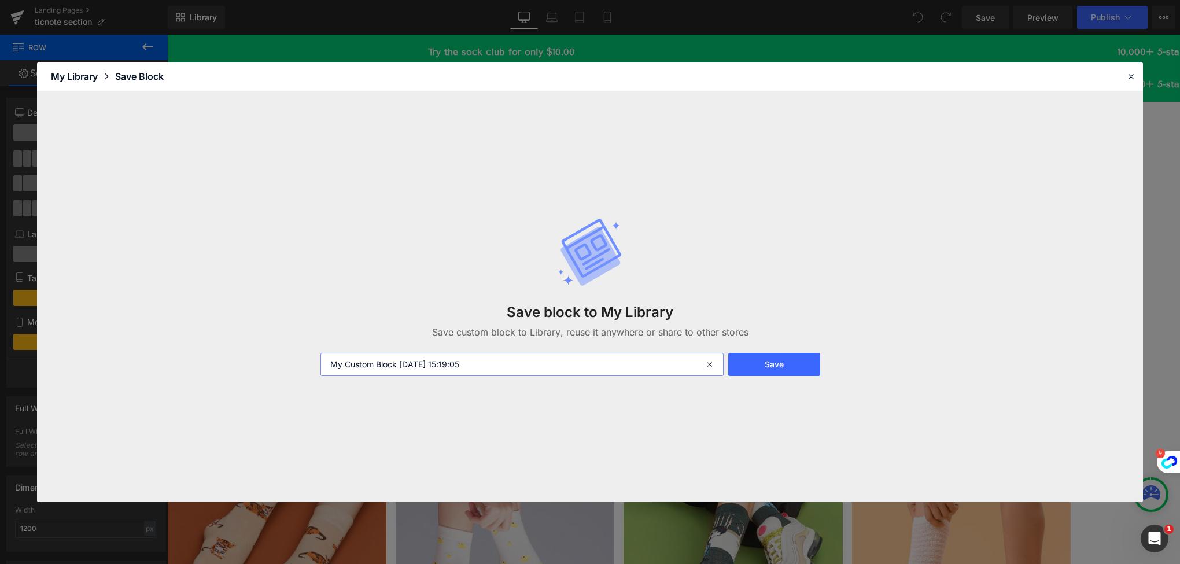
click at [435, 365] on input "My Custom Block 2025-09-22 15:19:05" at bounding box center [521, 364] width 403 height 23
type input "y"
type input "a"
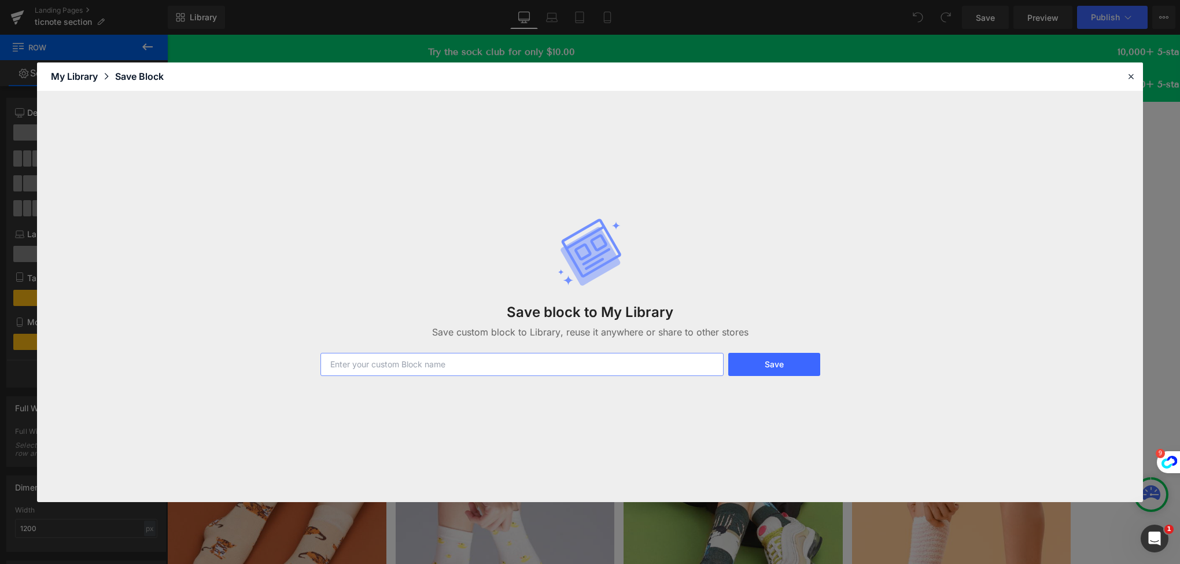
type input "Y"
type input "Ticnote-FAQ"
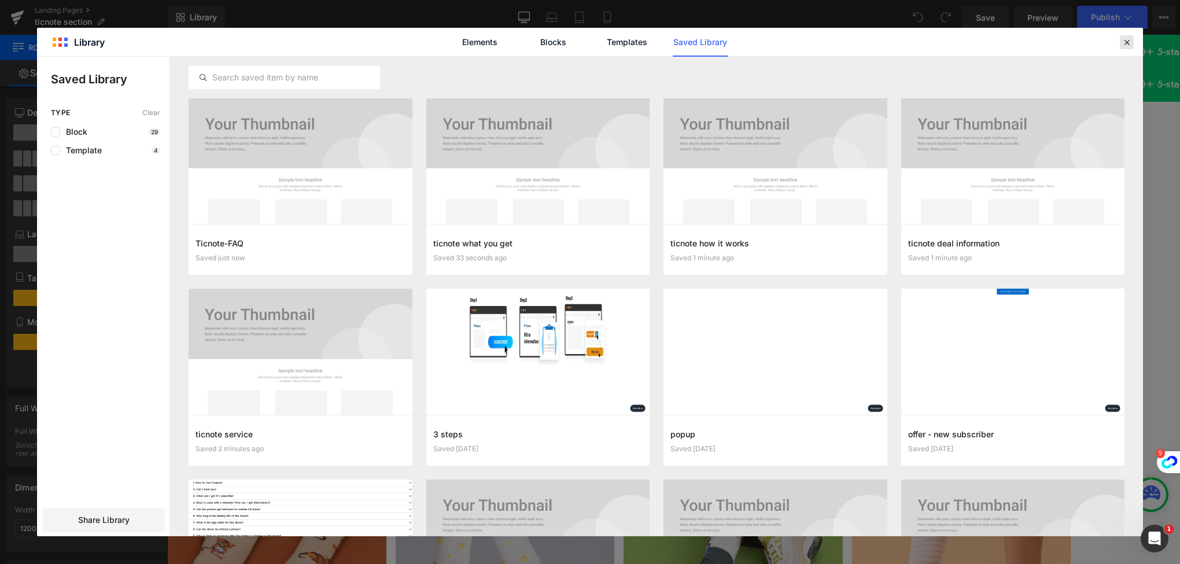
click at [1121, 41] on icon at bounding box center [1126, 42] width 10 height 10
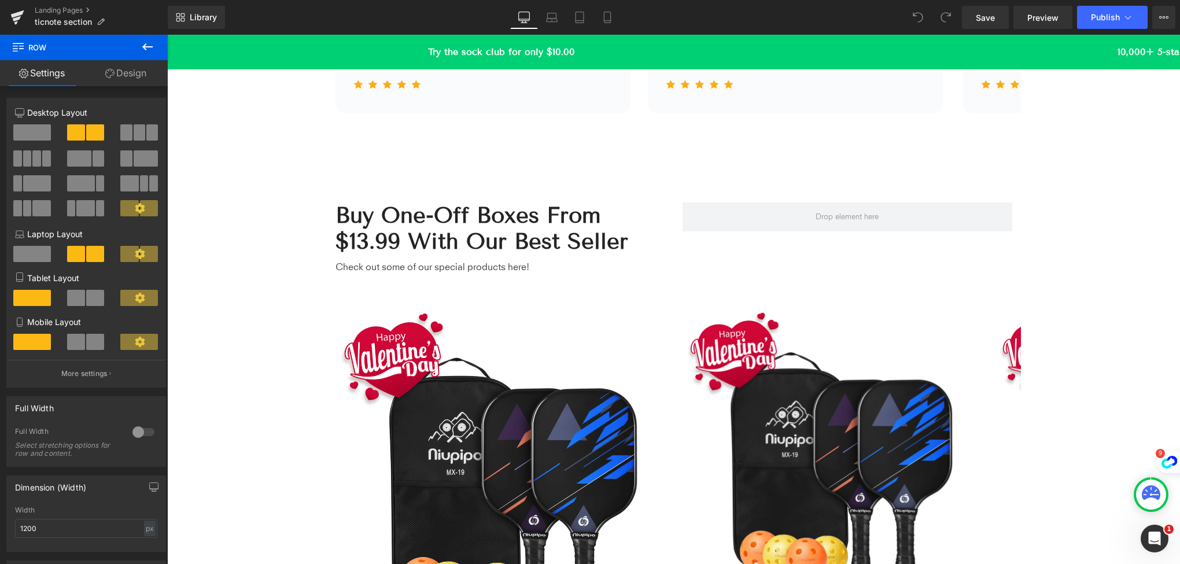
scroll to position [2255, 0]
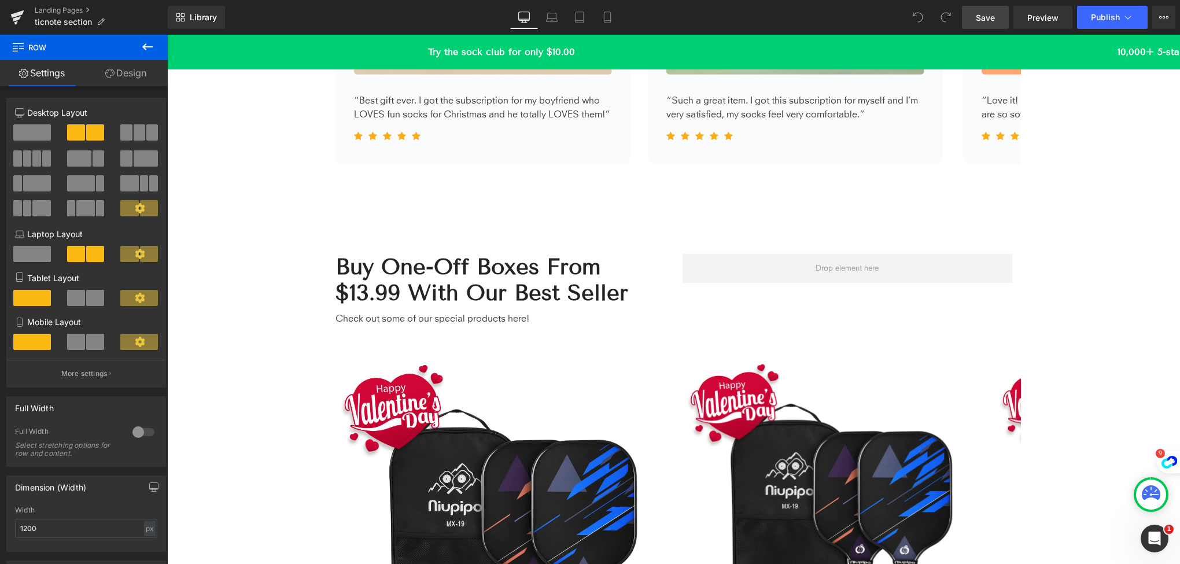
click at [984, 18] on span "Save" at bounding box center [985, 18] width 19 height 12
click at [63, 8] on link "Landing Pages" at bounding box center [101, 10] width 133 height 9
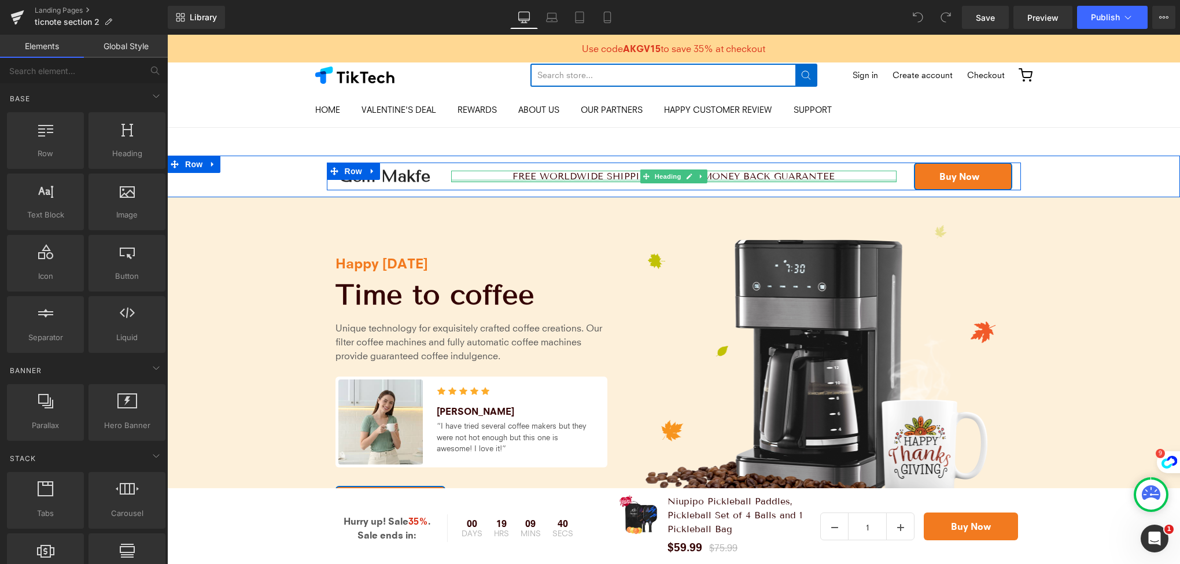
click at [470, 180] on div at bounding box center [673, 180] width 445 height 3
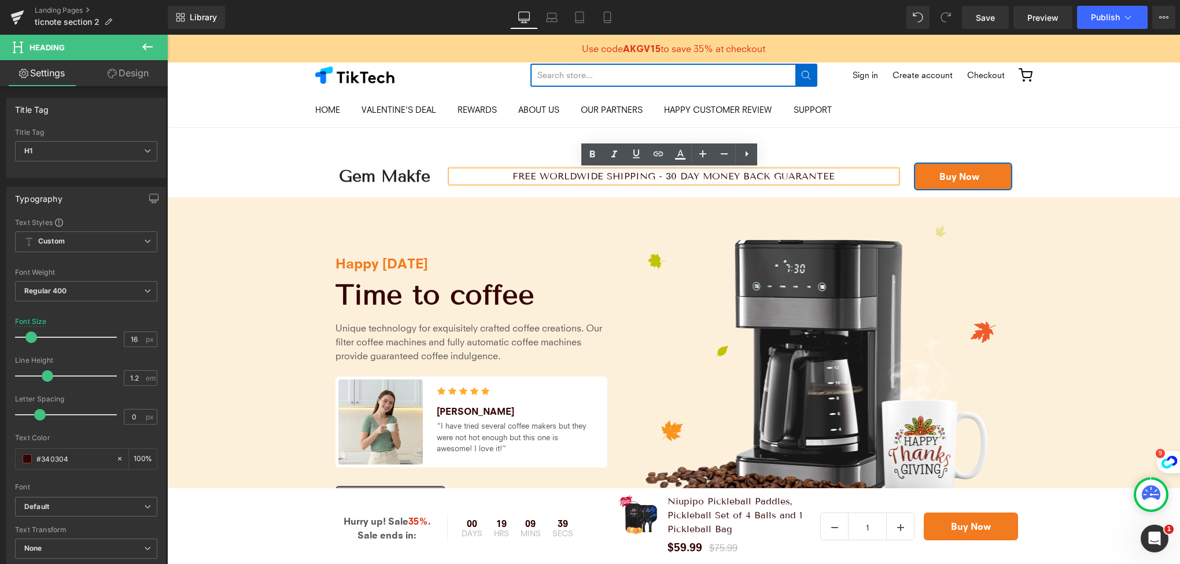
click at [301, 174] on div "Gem Makfe Heading FREE WORLDWIDE SHIPPING - 30 DAY MONEY BACK GUARANTEE Heading…" at bounding box center [673, 176] width 1013 height 28
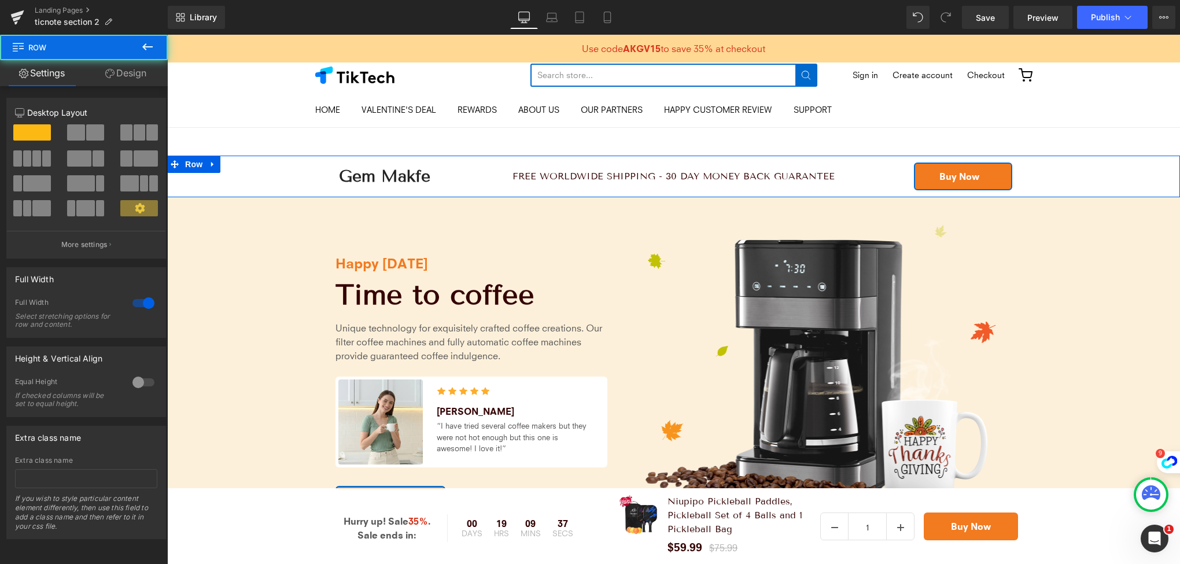
click at [269, 171] on div "Gem Makfe Heading FREE WORLDWIDE SHIPPING - 30 DAY MONEY BACK GUARANTEE Heading…" at bounding box center [673, 176] width 1013 height 28
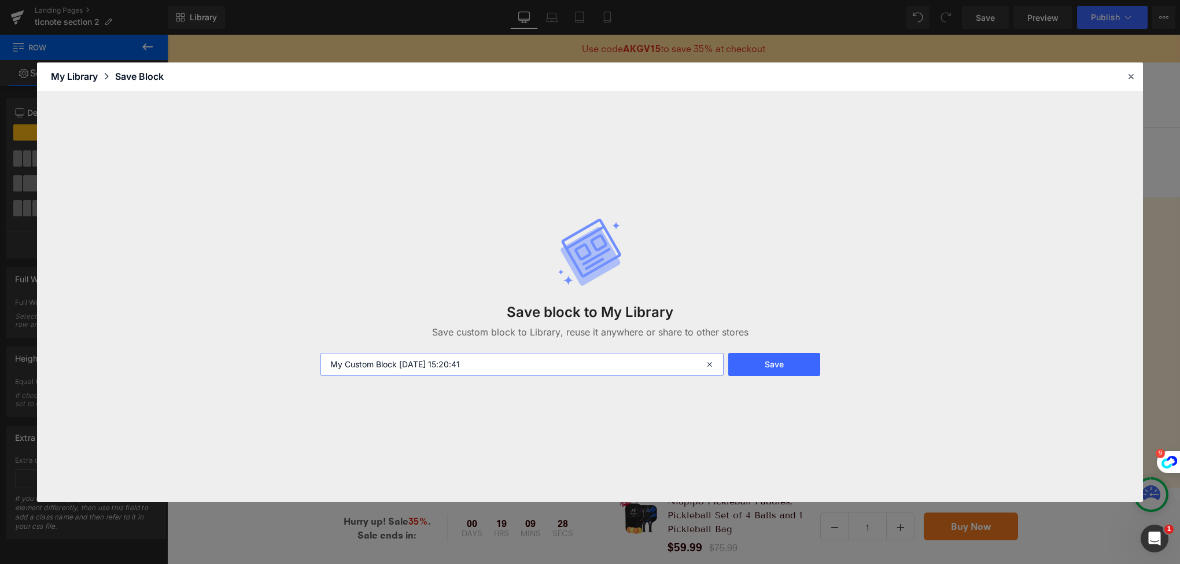
click at [409, 360] on input "My Custom Block [DATE] 15:20:41" at bounding box center [521, 364] width 403 height 23
type input "TICNNOTE -BAR"
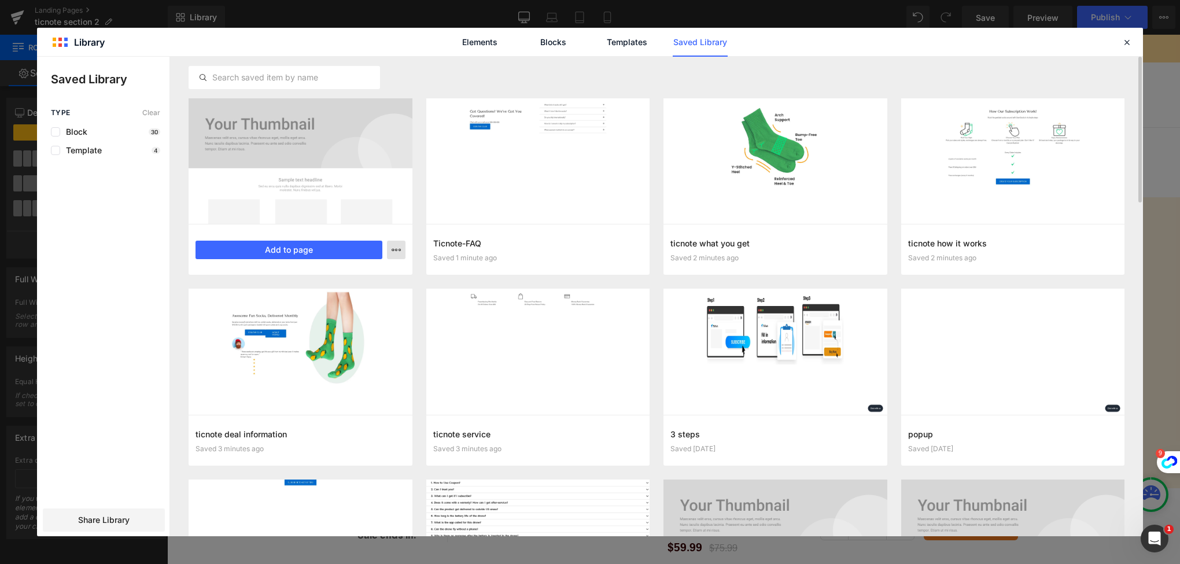
click at [395, 246] on icon "button" at bounding box center [395, 249] width 9 height 9
click at [324, 270] on p "Rename" at bounding box center [312, 275] width 31 height 10
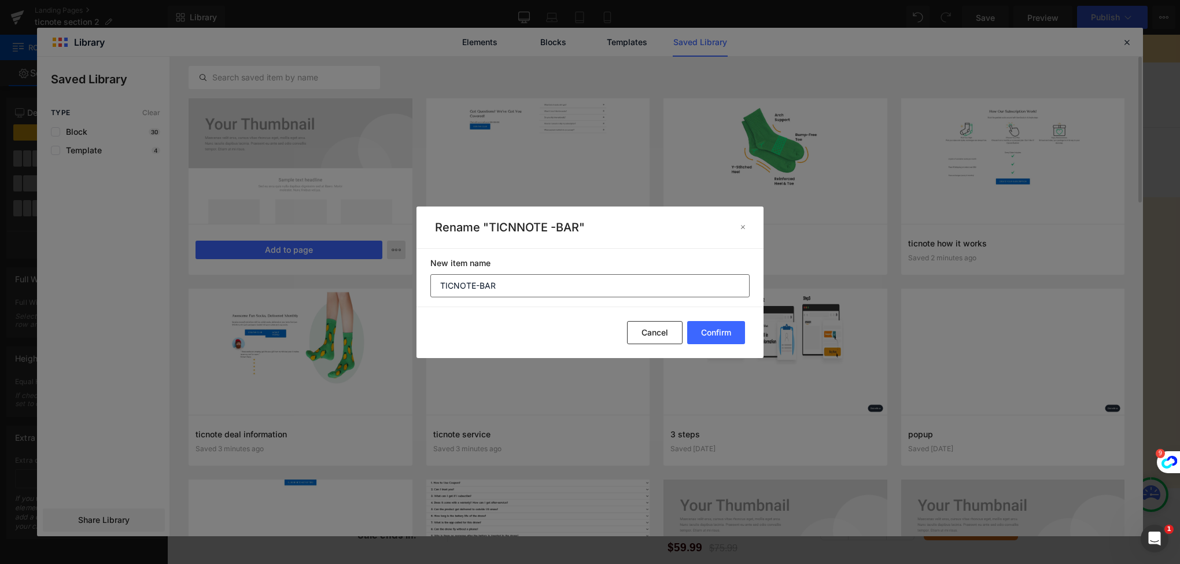
type input "TICNOTE-BAR"
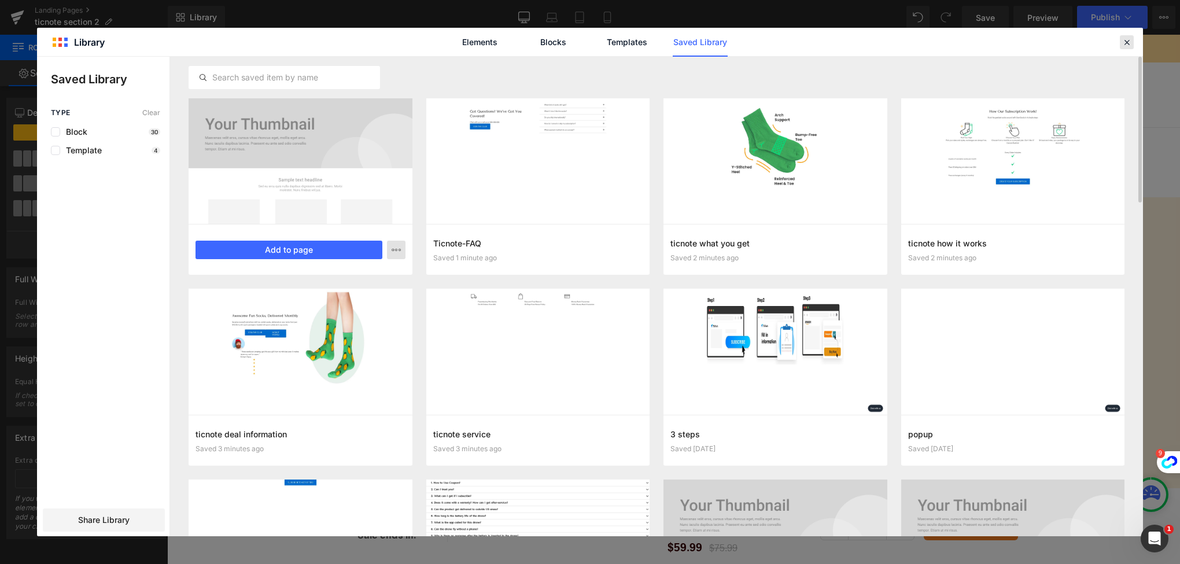
click at [1131, 39] on icon at bounding box center [1126, 42] width 10 height 10
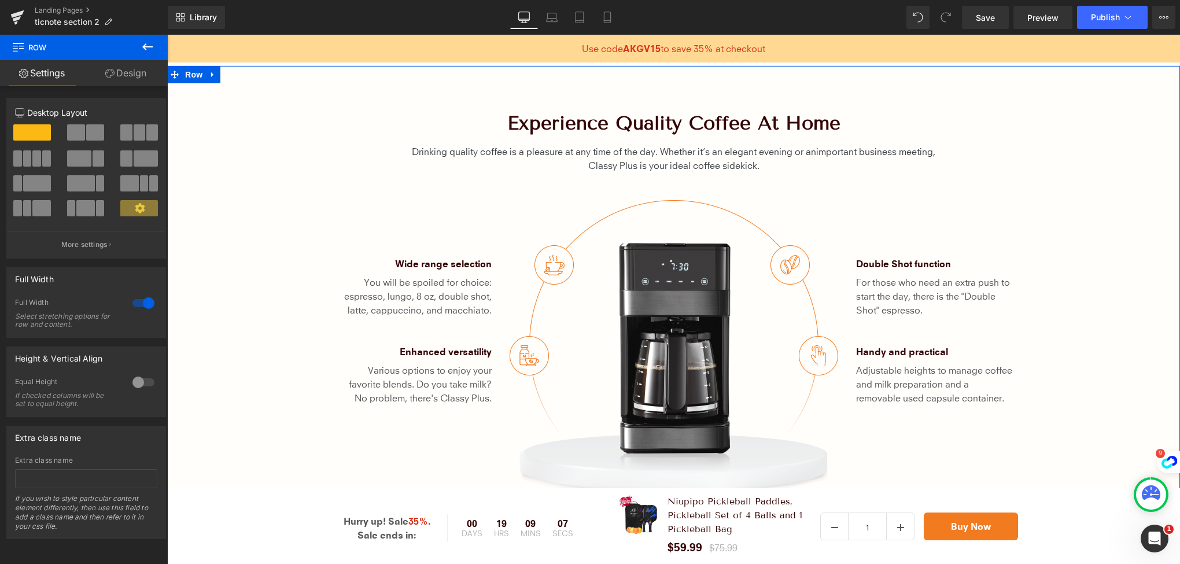
scroll to position [636, 0]
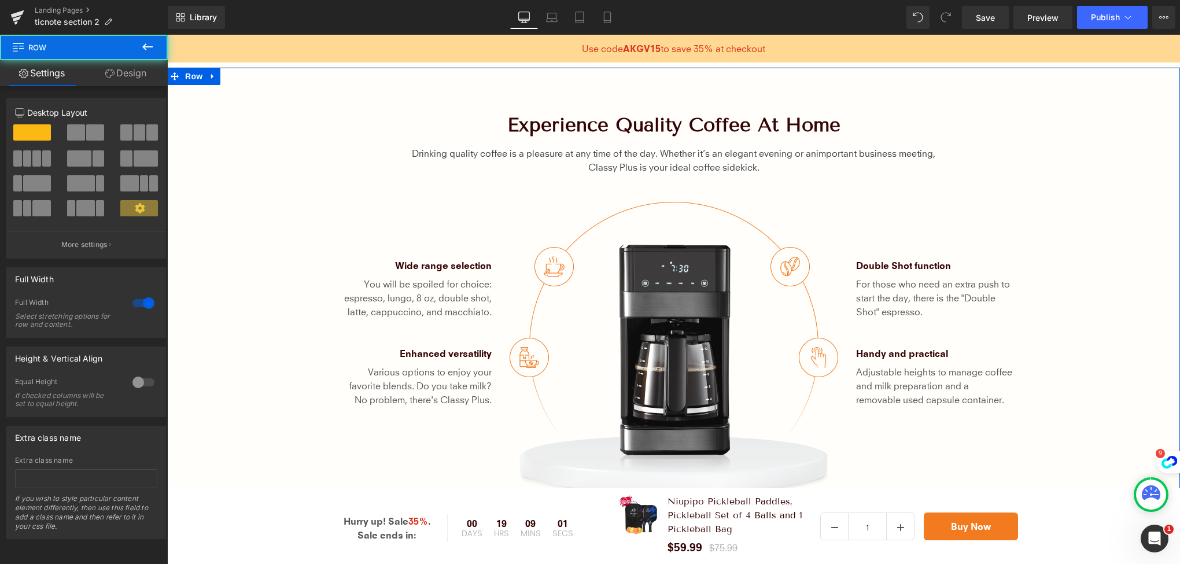
click at [268, 184] on div "Experience quality coffee at home Heading Drinking quality coffee is a pleasure…" at bounding box center [673, 306] width 1013 height 384
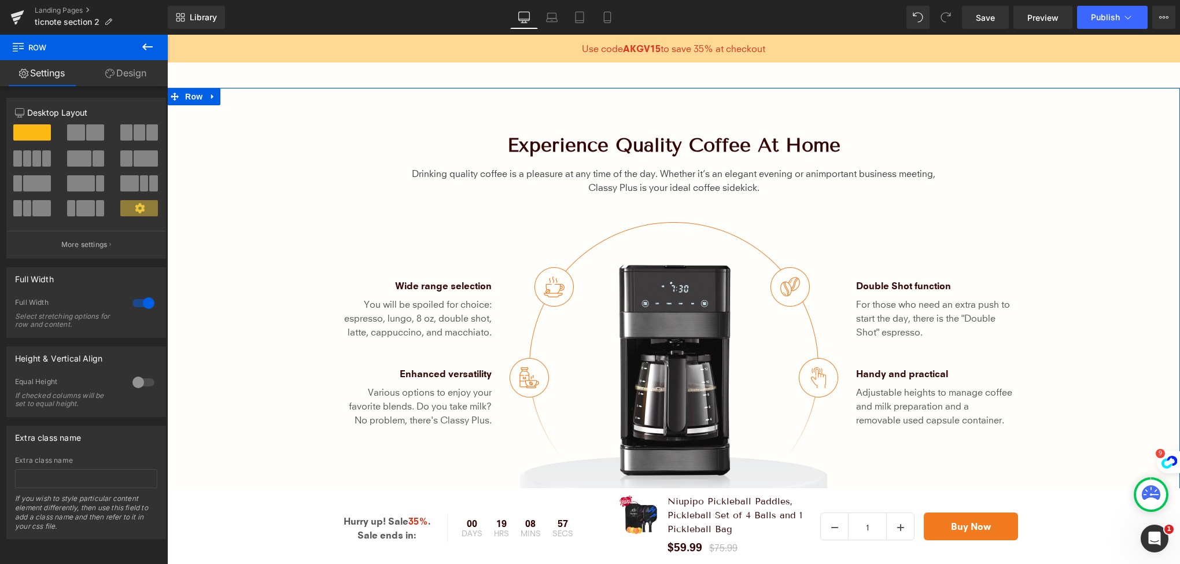
scroll to position [520, 0]
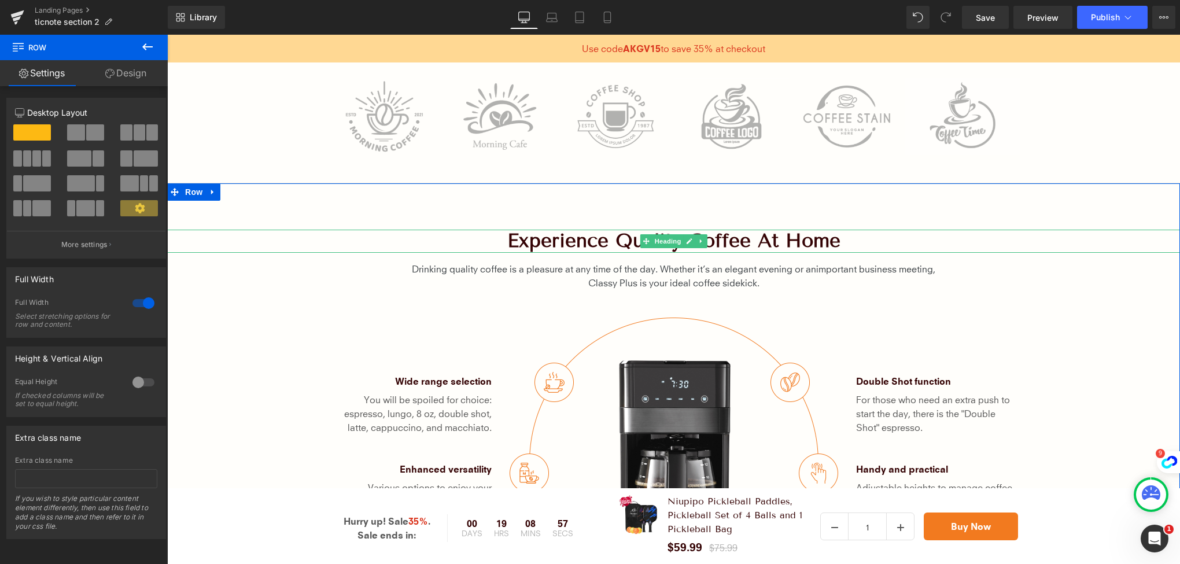
click at [273, 232] on h2 "Experience quality coffee at home" at bounding box center [673, 241] width 1013 height 23
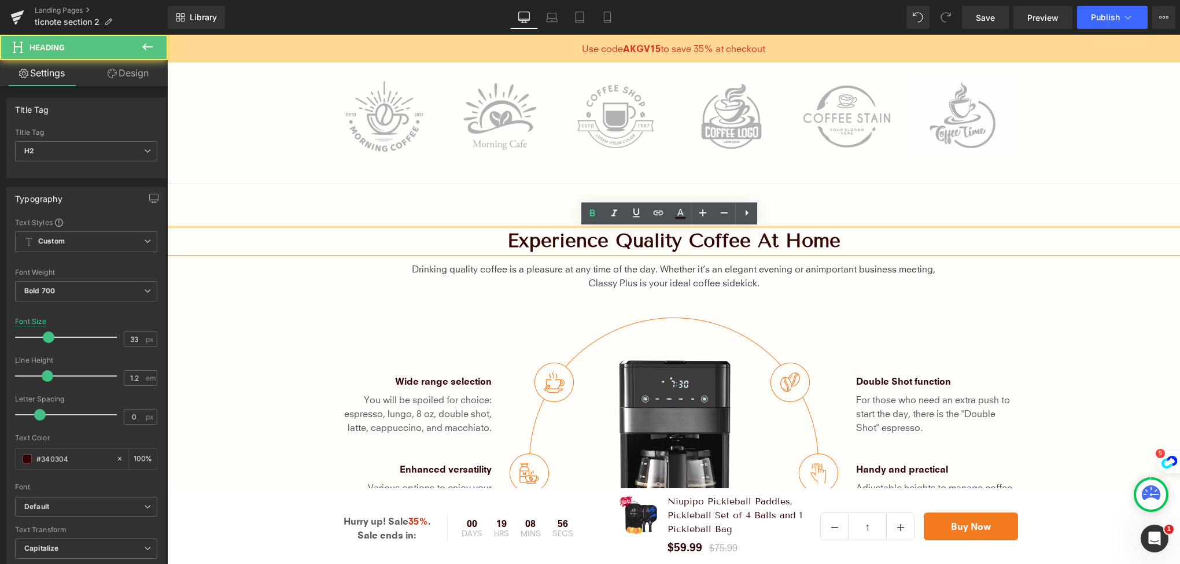
click at [308, 202] on div "Experience quality coffee at home Heading Drinking quality coffee is a pleasure…" at bounding box center [673, 412] width 1013 height 458
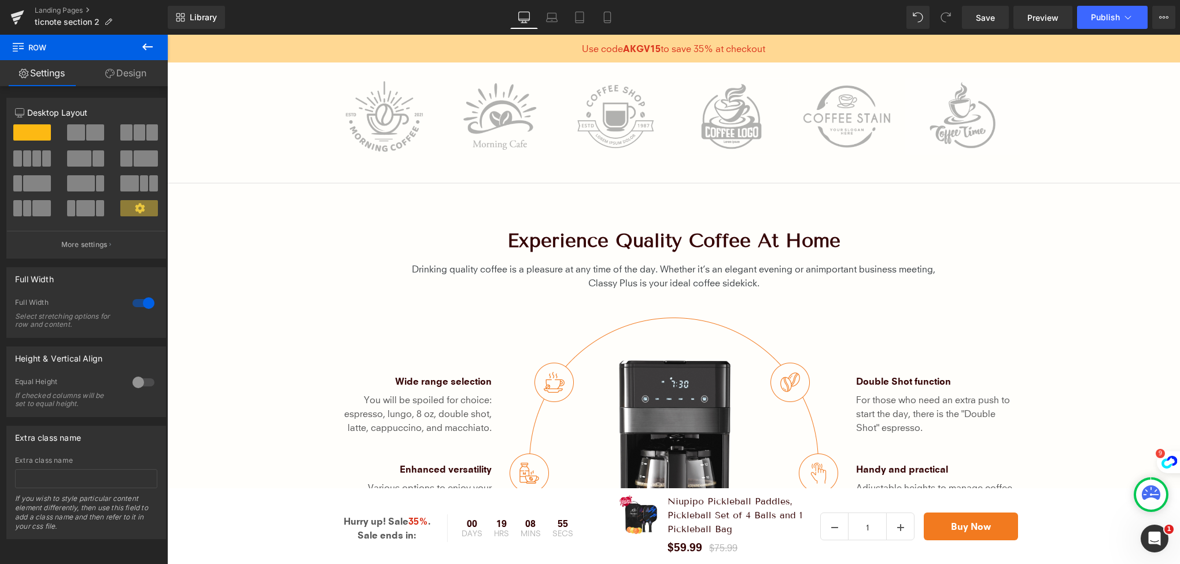
click at [167, 35] on div at bounding box center [167, 35] width 0 height 0
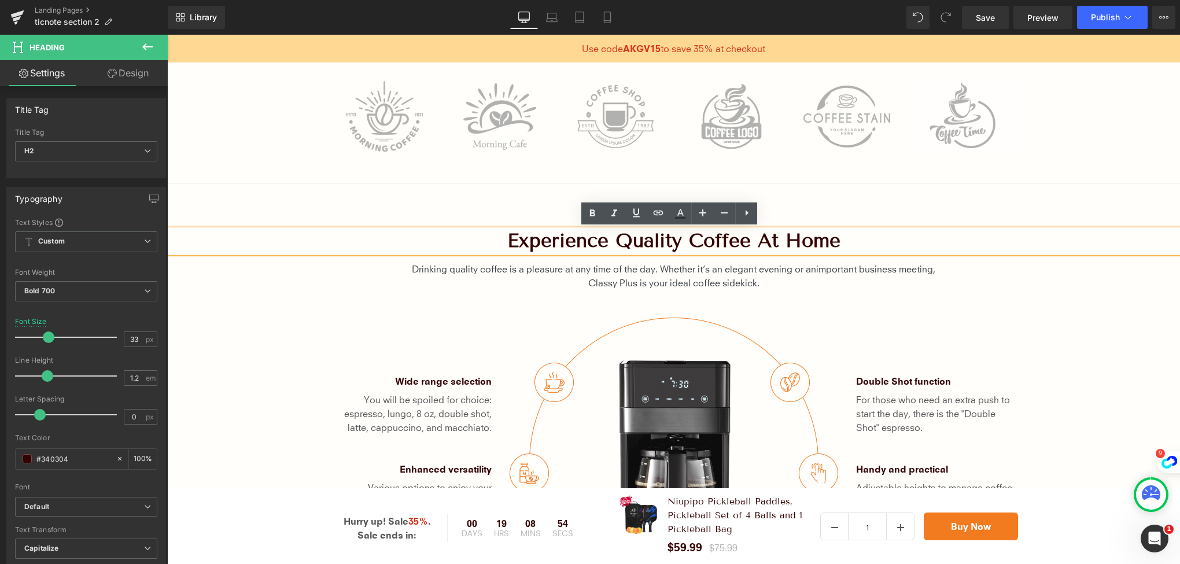
click at [235, 335] on div "Experience quality coffee at home Heading Drinking quality coffee is a pleasure…" at bounding box center [673, 422] width 1013 height 384
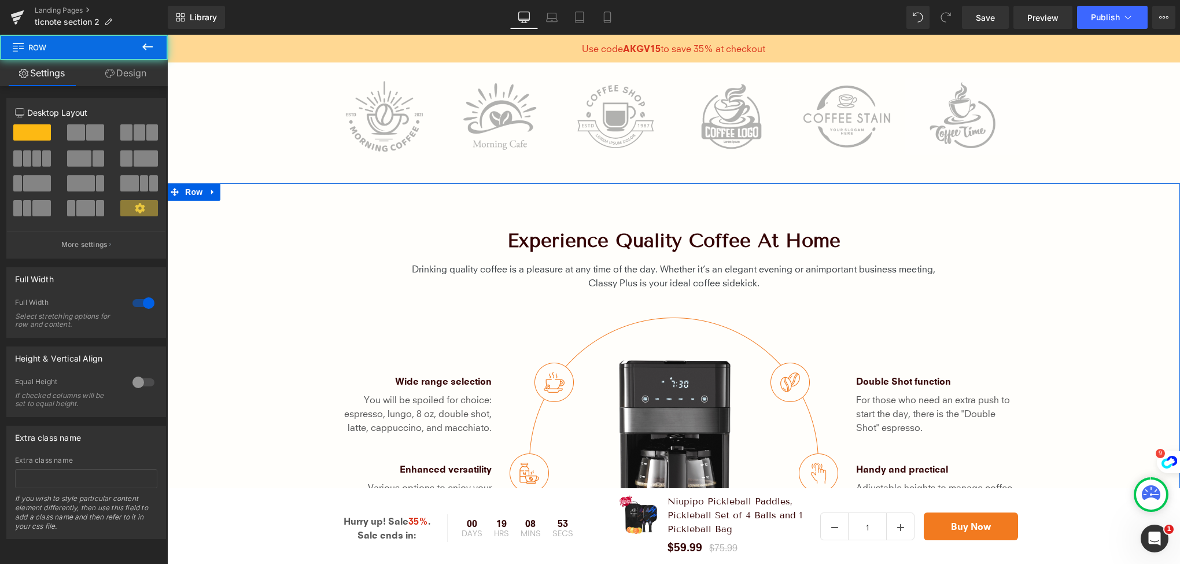
click at [265, 191] on div "Experience quality coffee at home Heading Drinking quality coffee is a pleasure…" at bounding box center [673, 412] width 1013 height 458
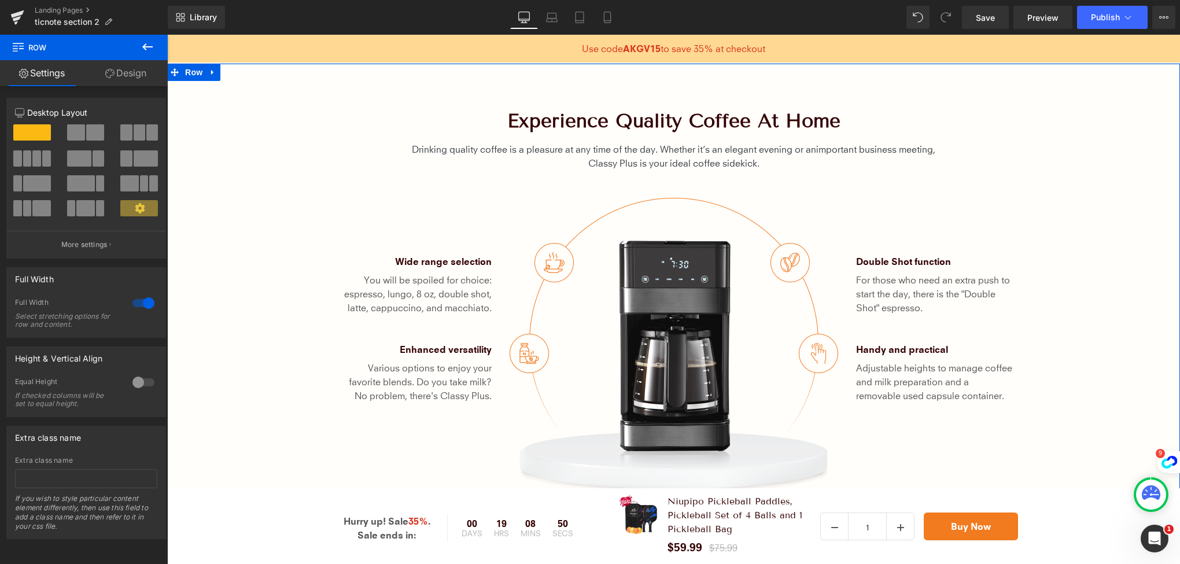
scroll to position [578, 0]
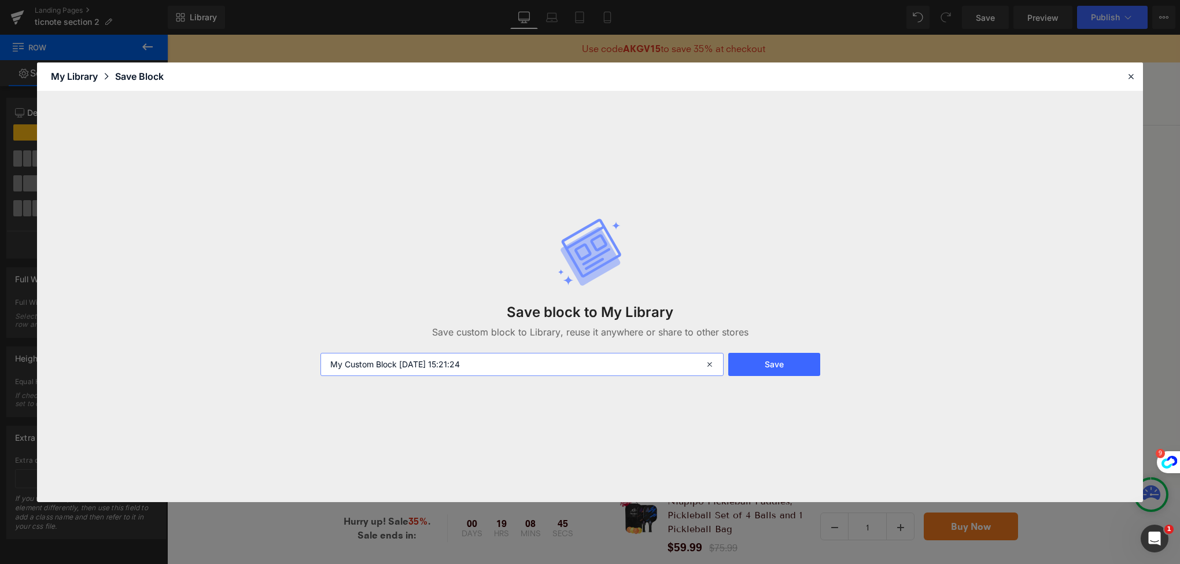
click at [487, 365] on input "My Custom Block [DATE] 15:21:24" at bounding box center [521, 364] width 403 height 23
type input "t"
type input "Ticnote-Product feature"
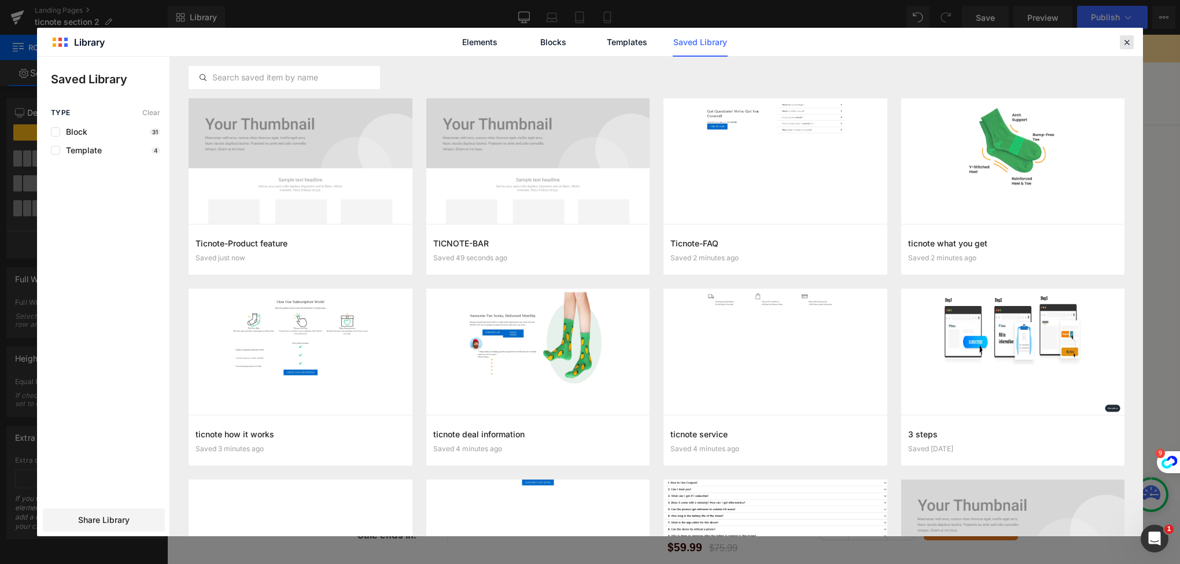
drag, startPoint x: 1128, startPoint y: 43, endPoint x: 814, endPoint y: 90, distance: 318.1
click at [1128, 43] on icon at bounding box center [1126, 42] width 10 height 10
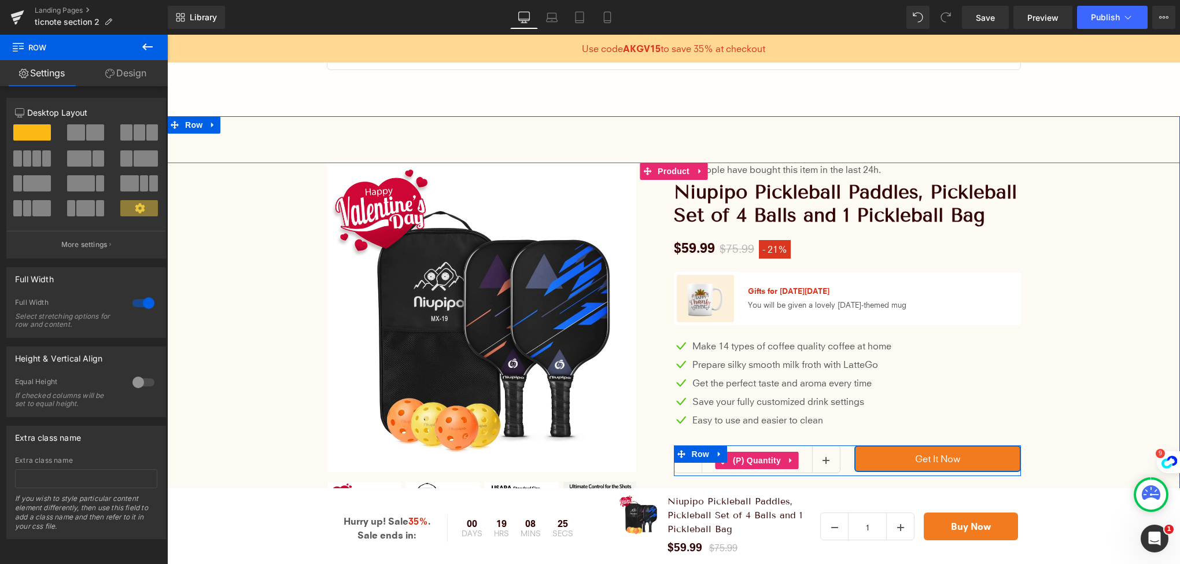
scroll to position [1157, 0]
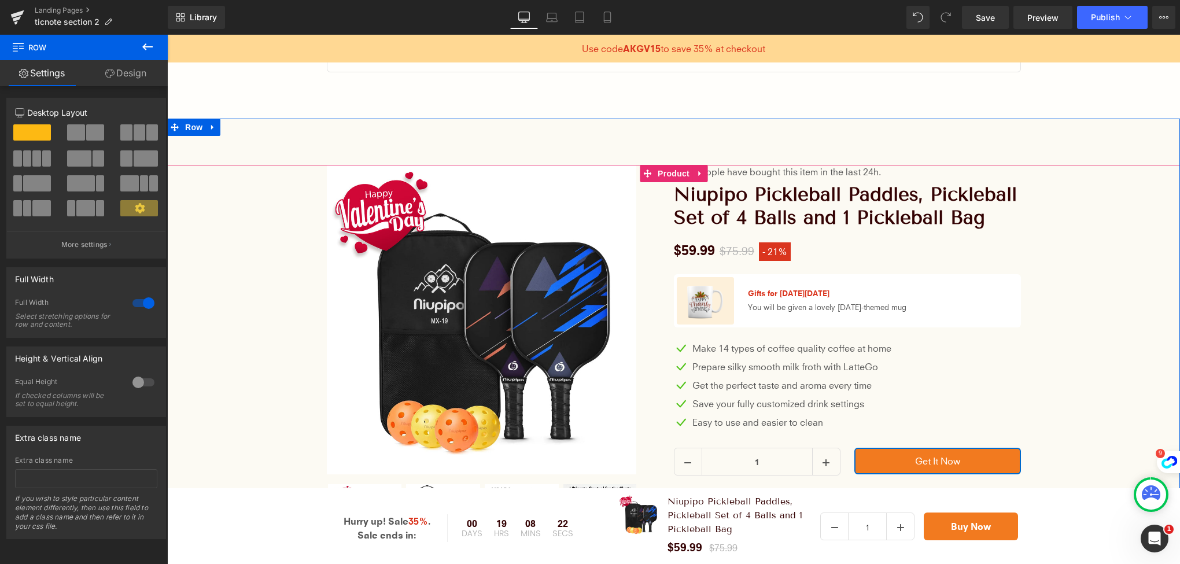
click at [308, 284] on div "Sale Off (P) Image" at bounding box center [673, 374] width 1001 height 418
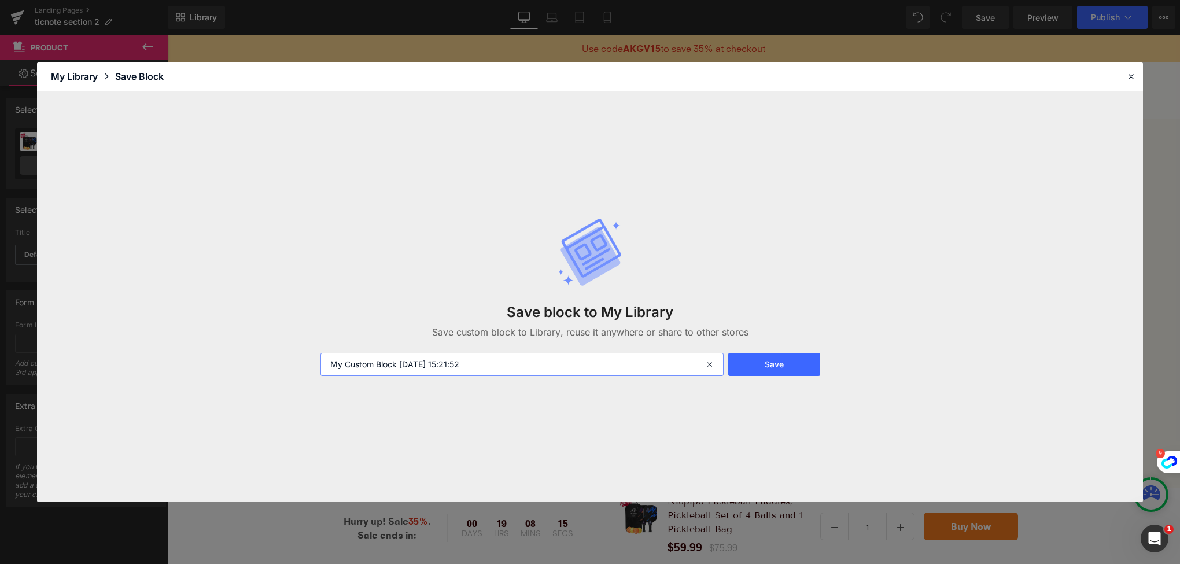
click at [378, 366] on input "My Custom Block [DATE] 15:21:52" at bounding box center [521, 364] width 403 height 23
type input "Ticnote-Products"
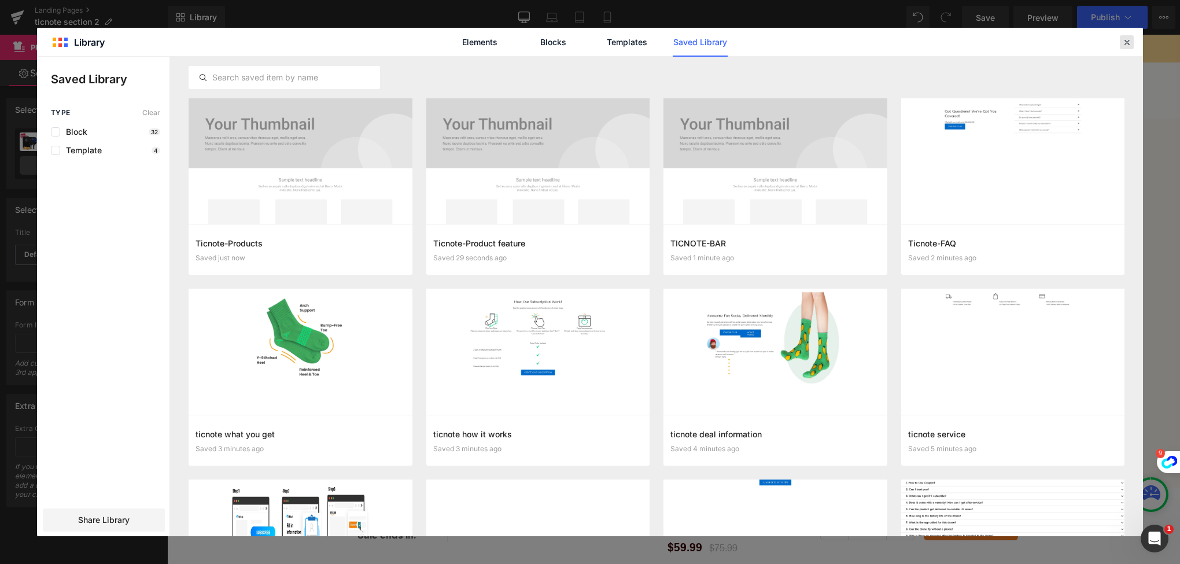
click at [1129, 42] on icon at bounding box center [1126, 42] width 10 height 10
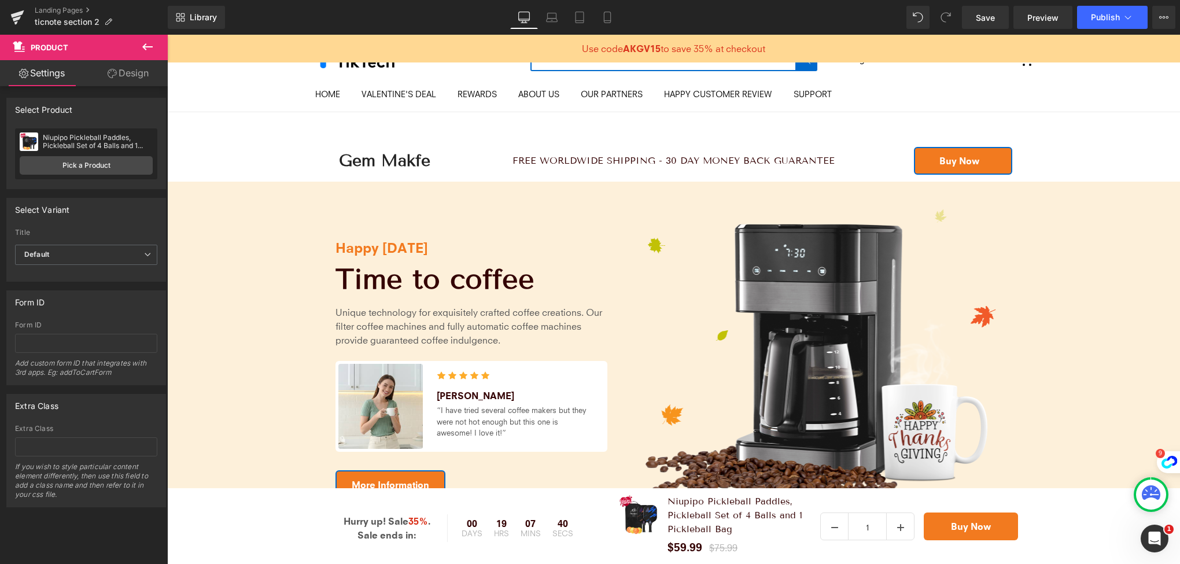
scroll to position [0, 0]
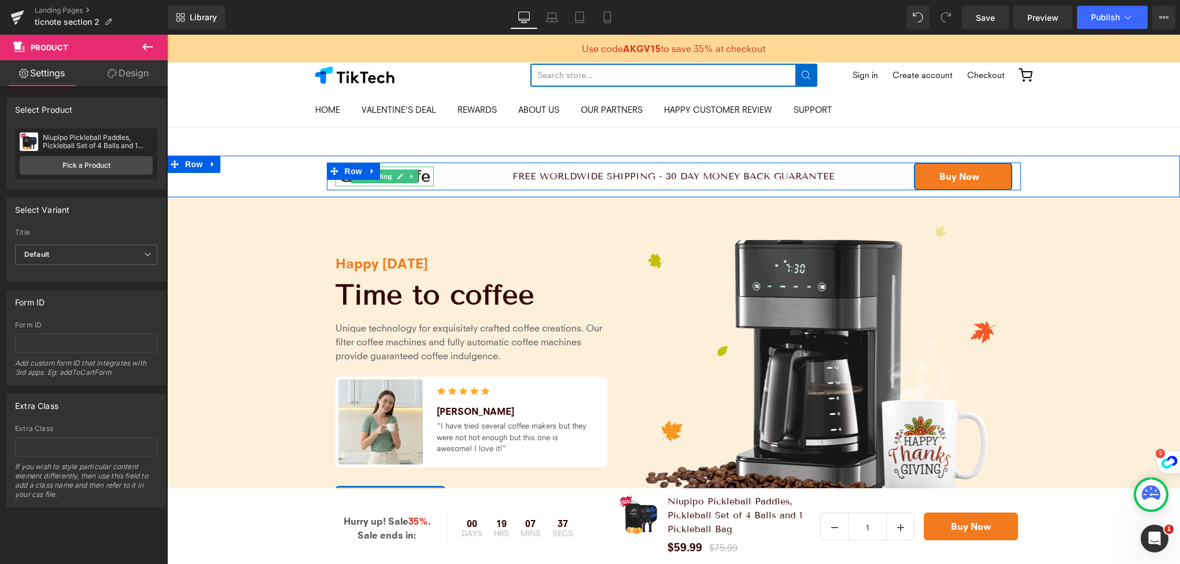
click at [424, 179] on h1 "Gem Makfe" at bounding box center [384, 177] width 98 height 20
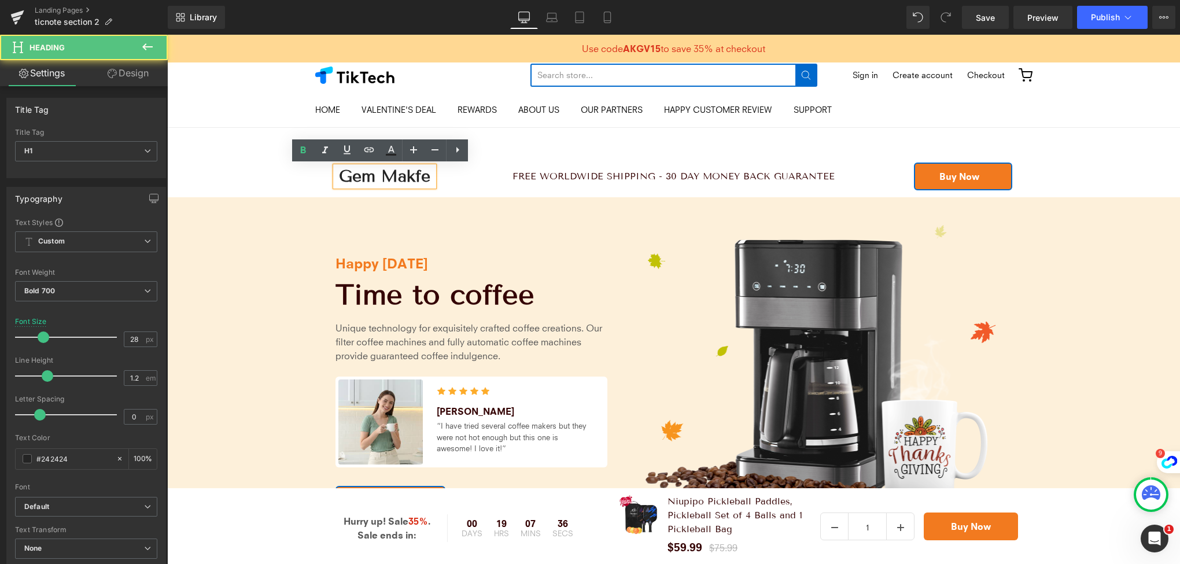
click at [424, 179] on h1 "Gem Makfe" at bounding box center [384, 177] width 98 height 20
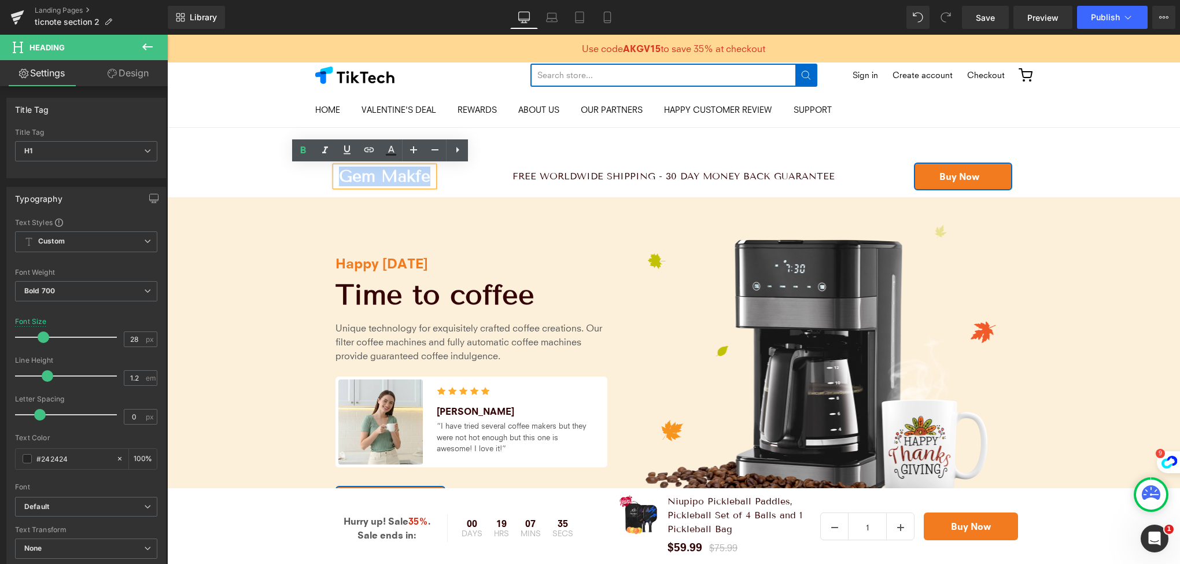
click at [424, 179] on h1 "Gem Makfe" at bounding box center [384, 177] width 98 height 20
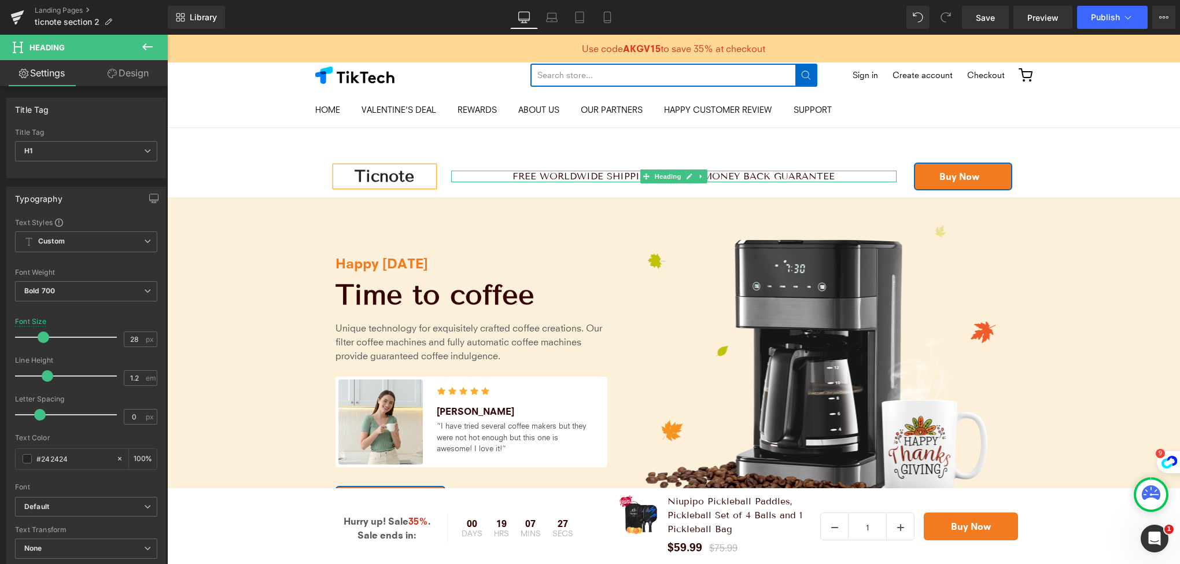
click at [537, 176] on h1 "FREE WORLDWIDE SHIPPING - 30 DAY MONEY BACK GUARANTEE" at bounding box center [673, 176] width 445 height 11
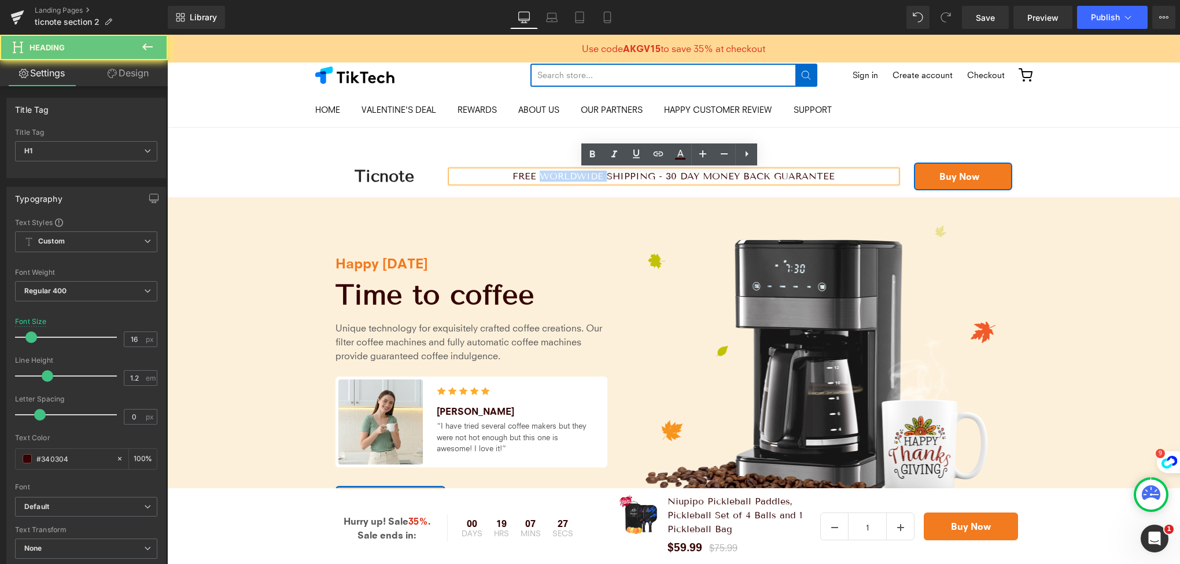
click at [537, 176] on h1 "FREE WORLDWIDE SHIPPING - 30 DAY MONEY BACK GUARANTEE" at bounding box center [673, 176] width 445 height 11
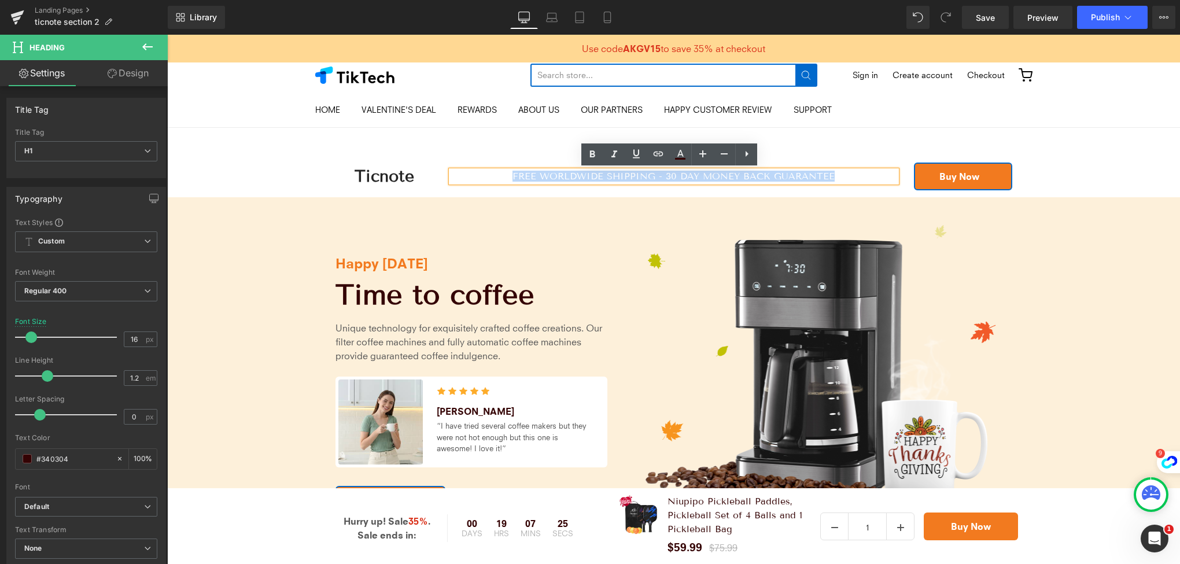
click at [499, 189] on div "FREE WORLDWIDE SHIPPING - 30 DAY MONEY BACK GUARANTEE Heading" at bounding box center [673, 176] width 463 height 28
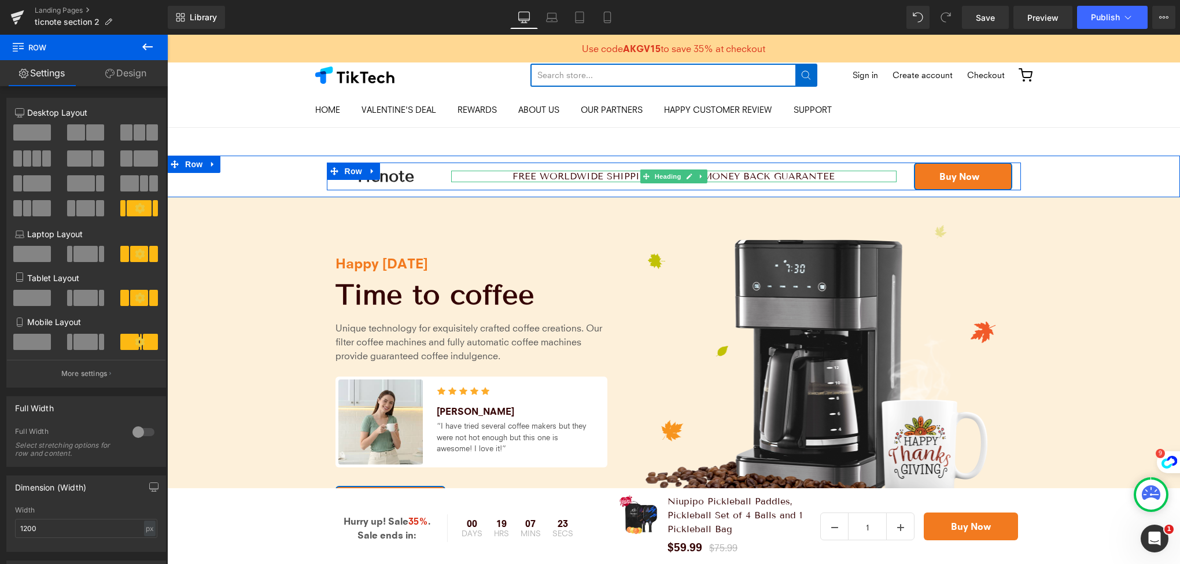
click at [548, 173] on h1 "FREE WORLDWIDE SHIPPING - 30 DAY MONEY BACK GUARANTEE" at bounding box center [673, 176] width 445 height 11
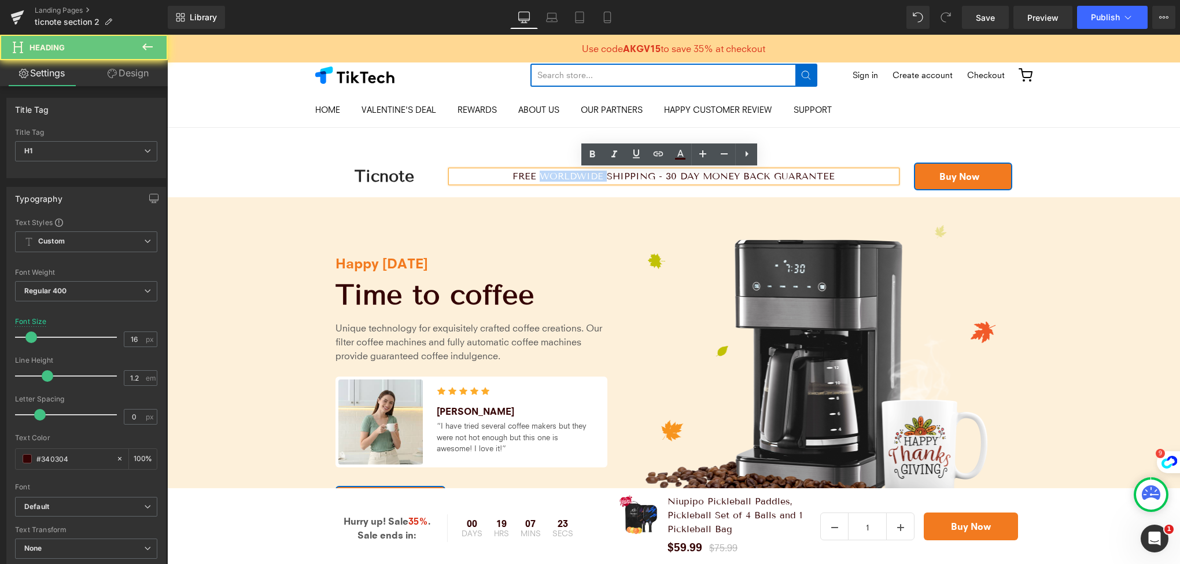
click at [548, 173] on h1 "FREE WORLDWIDE SHIPPING - 30 DAY MONEY BACK GUARANTEE" at bounding box center [673, 176] width 445 height 11
click at [854, 193] on div "Ticnote Heading FREE WORLDWIDE SHIPPING - 30 DAY MONEY BACK GUARANTEE Heading B…" at bounding box center [673, 177] width 1013 height 42
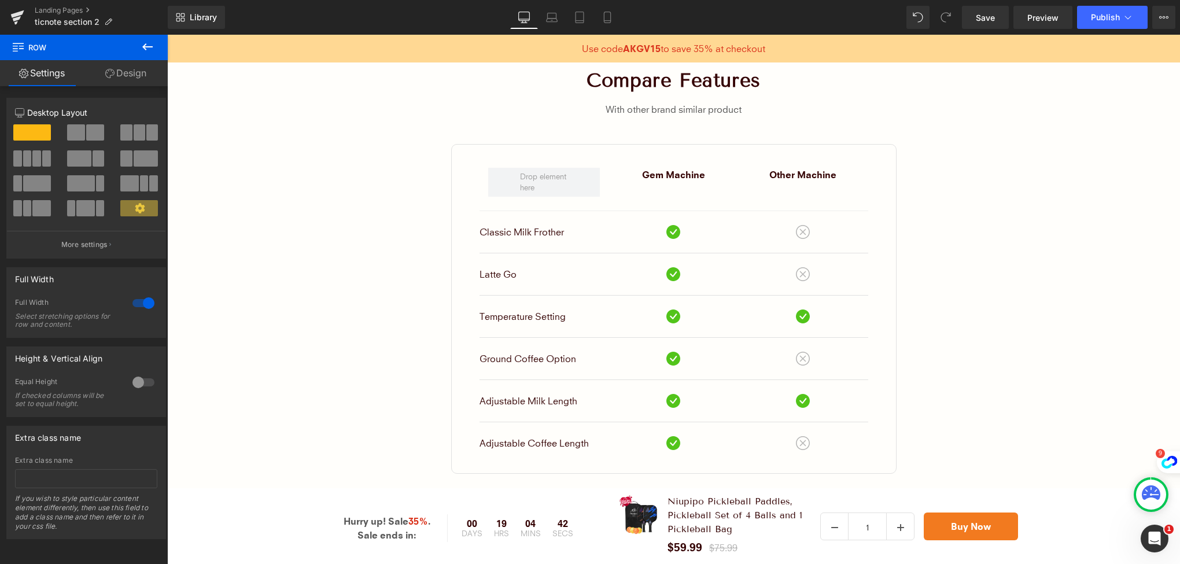
scroll to position [2352, 0]
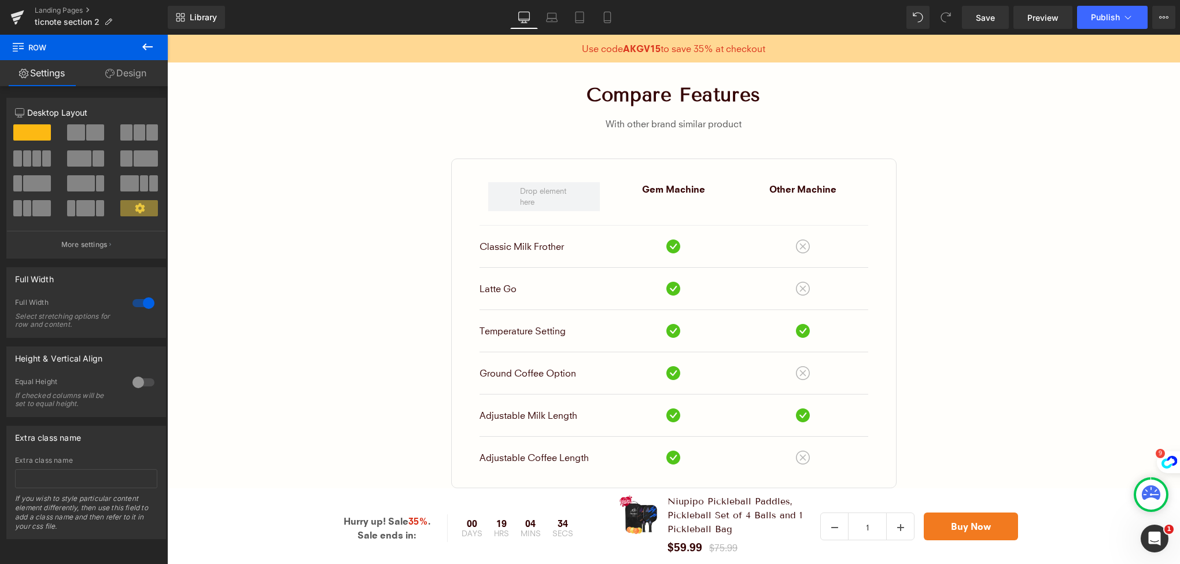
click at [934, 384] on div "Compare features Heading With other brand similar product Text Block Row Gem Ma…" at bounding box center [673, 285] width 1013 height 405
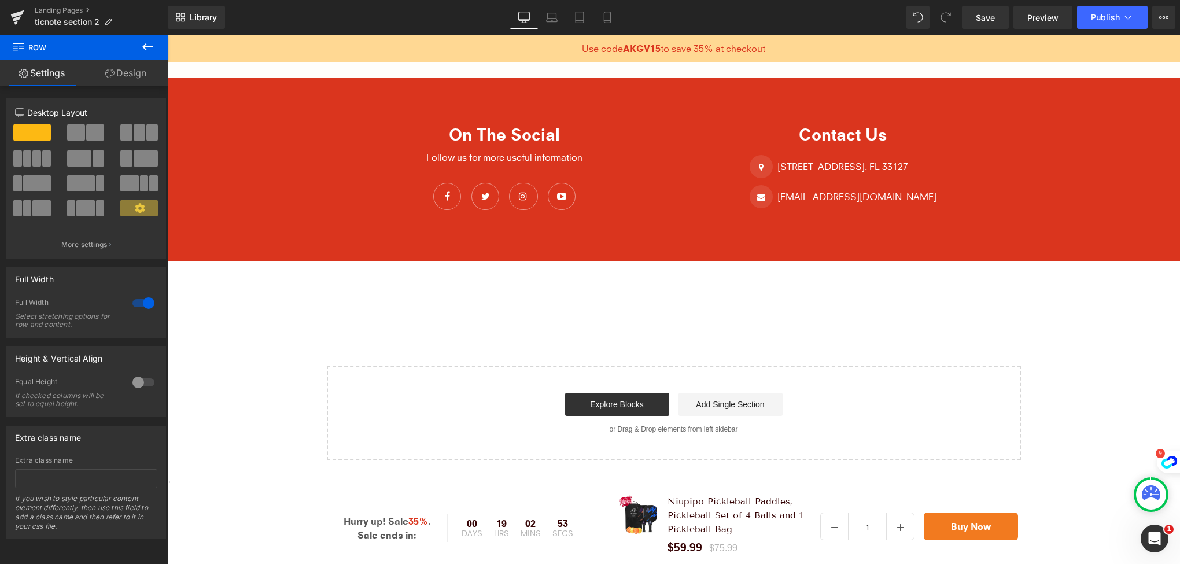
scroll to position [3740, 0]
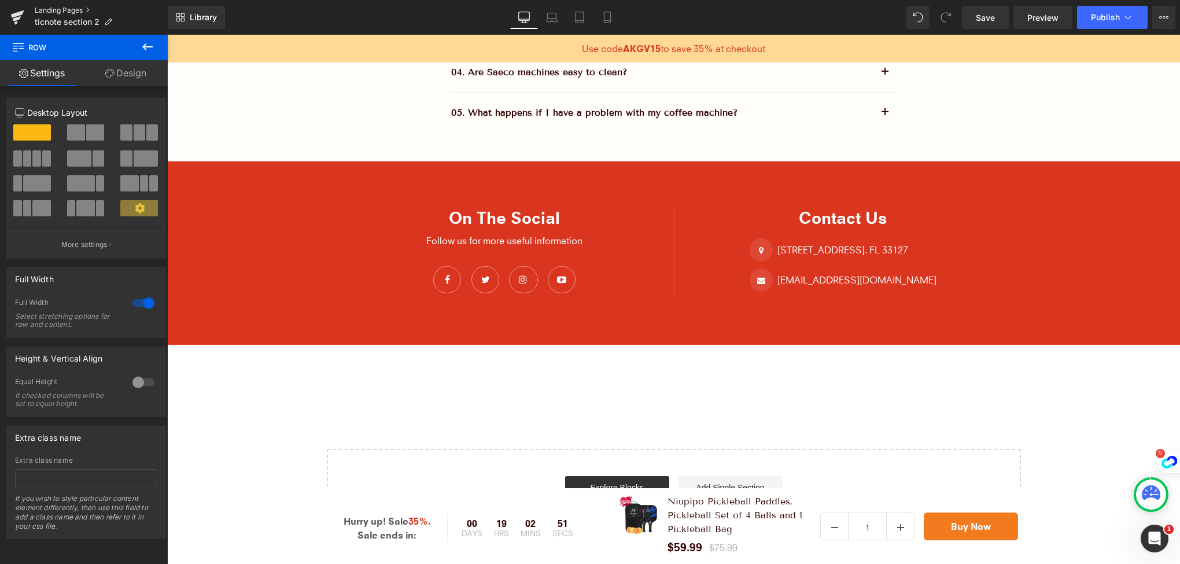
click at [60, 6] on link "Landing Pages" at bounding box center [101, 10] width 133 height 9
